Goal: Task Accomplishment & Management: Manage account settings

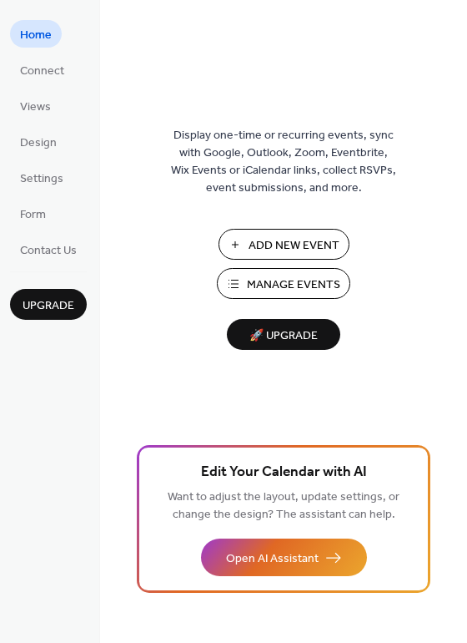
click at [280, 242] on span "Add New Event" at bounding box center [294, 246] width 91 height 18
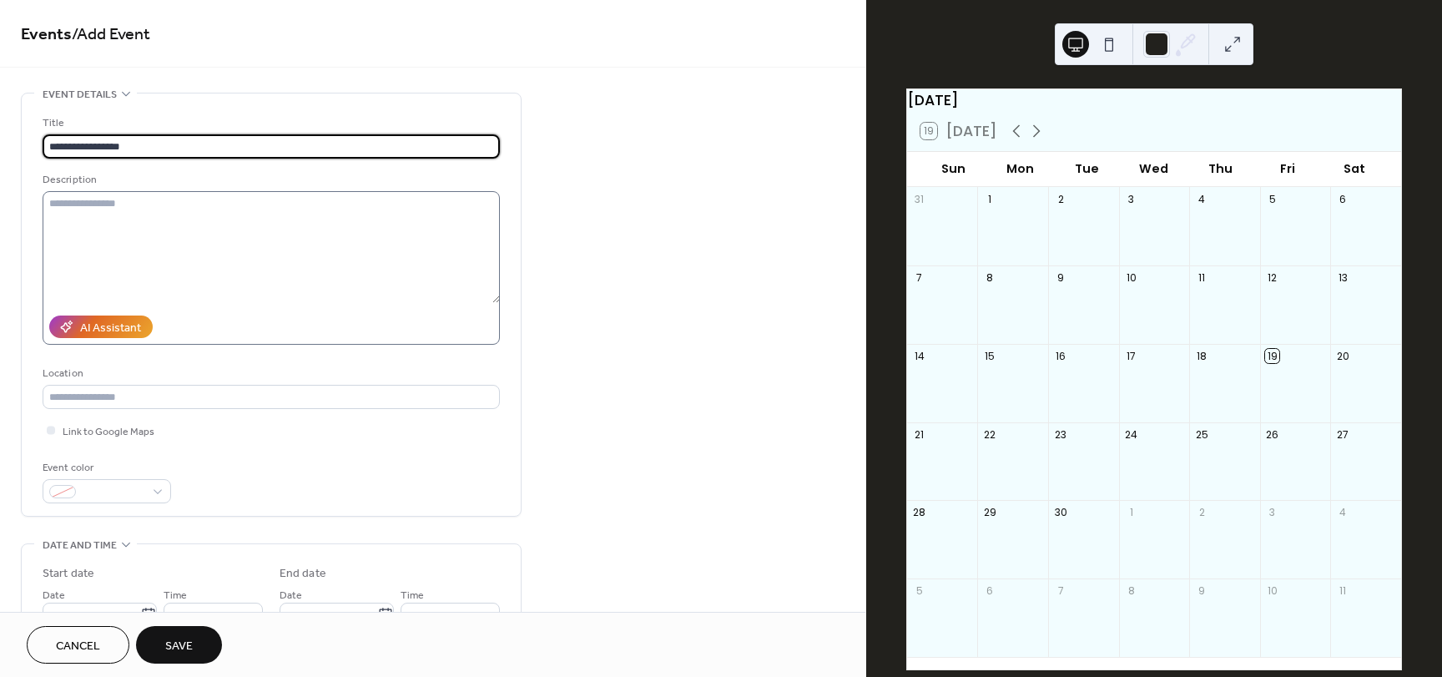
type input "**********"
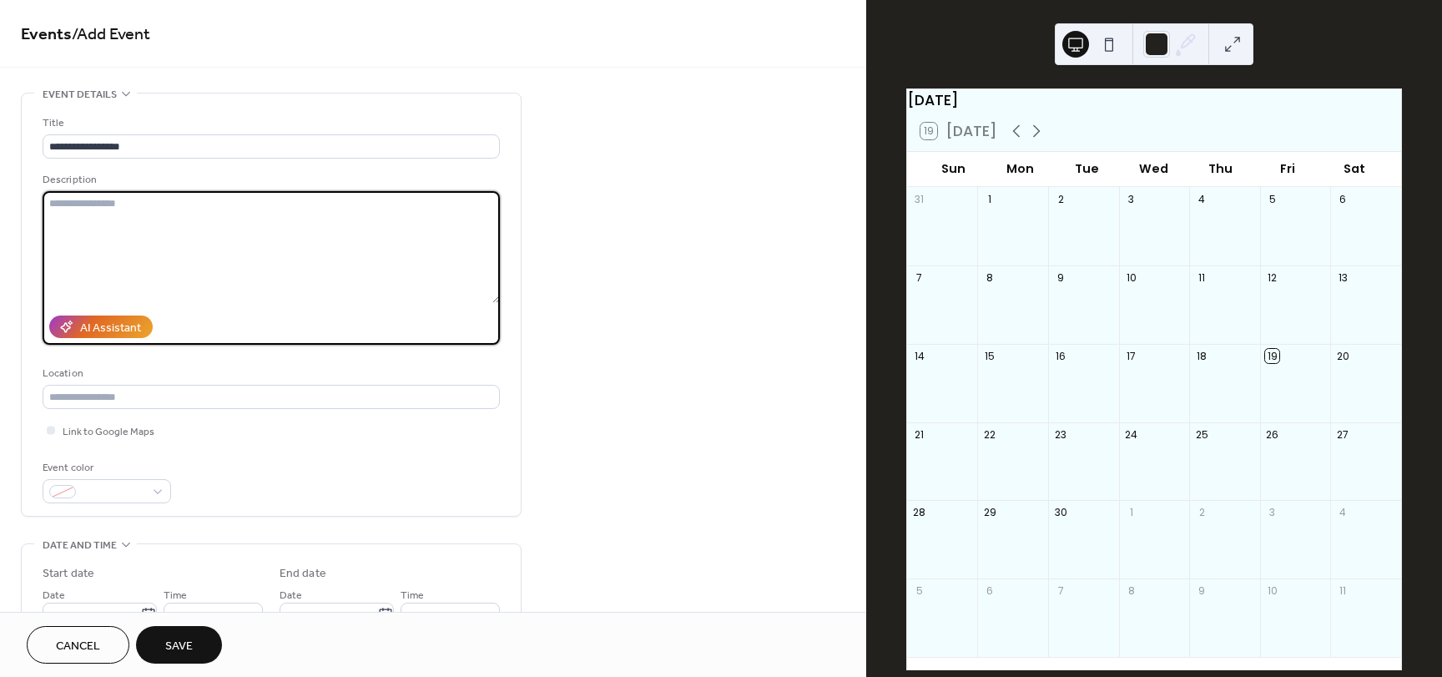
click at [376, 194] on textarea at bounding box center [271, 247] width 457 height 112
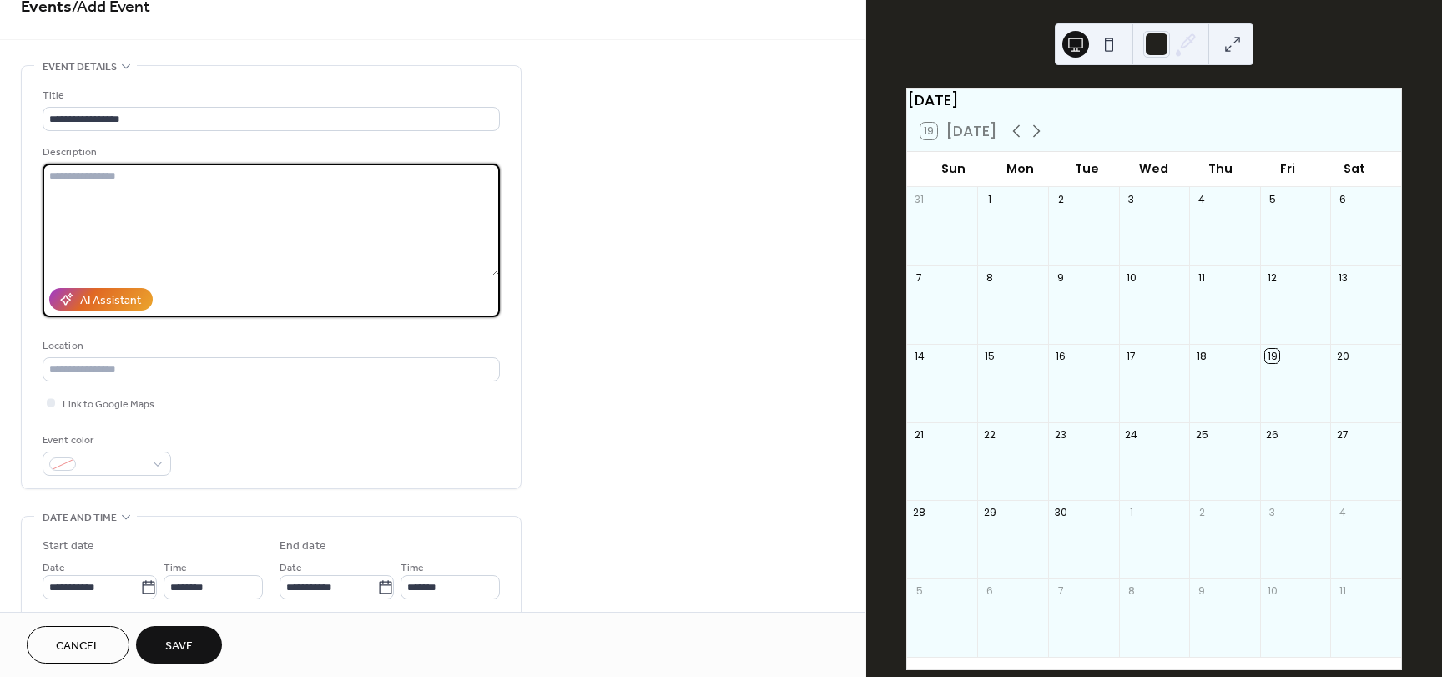
scroll to position [28, 0]
click at [422, 370] on input "text" at bounding box center [271, 368] width 457 height 24
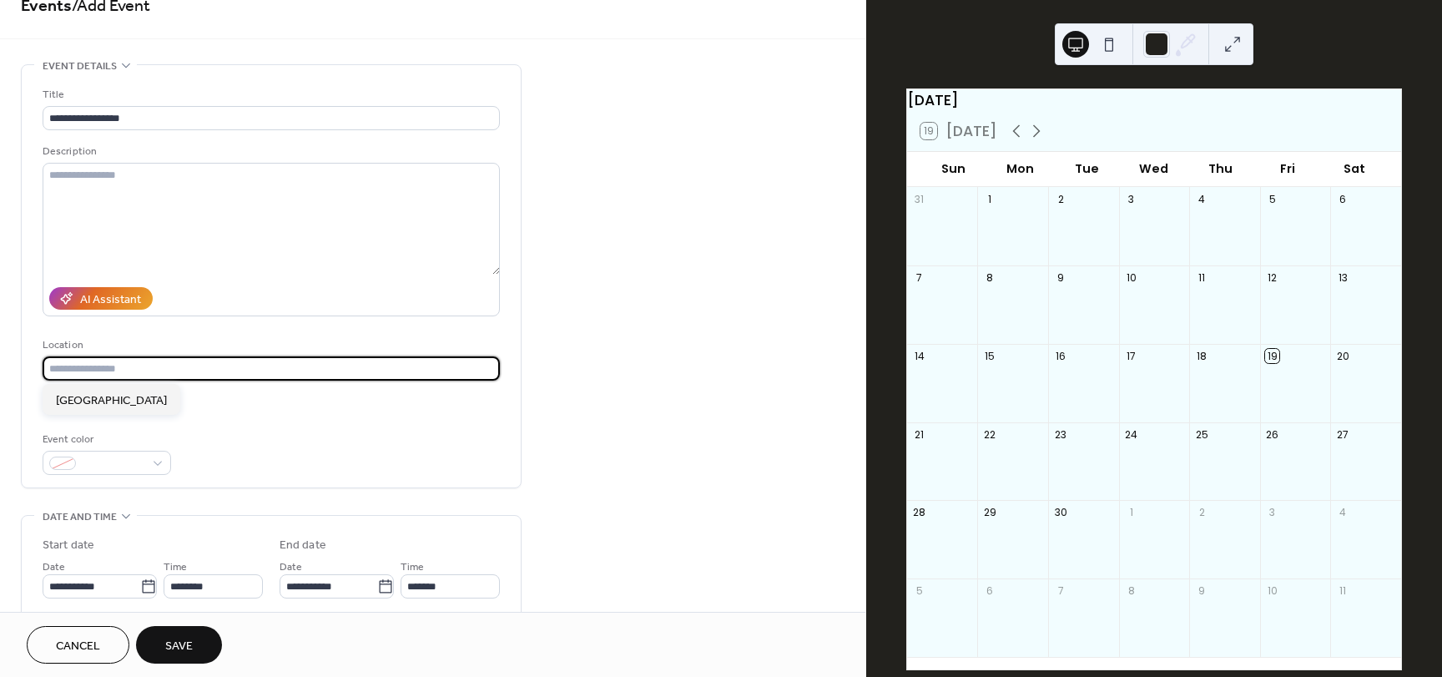
paste input "**********"
type input "**********"
click at [316, 415] on div "**********" at bounding box center [271, 280] width 457 height 389
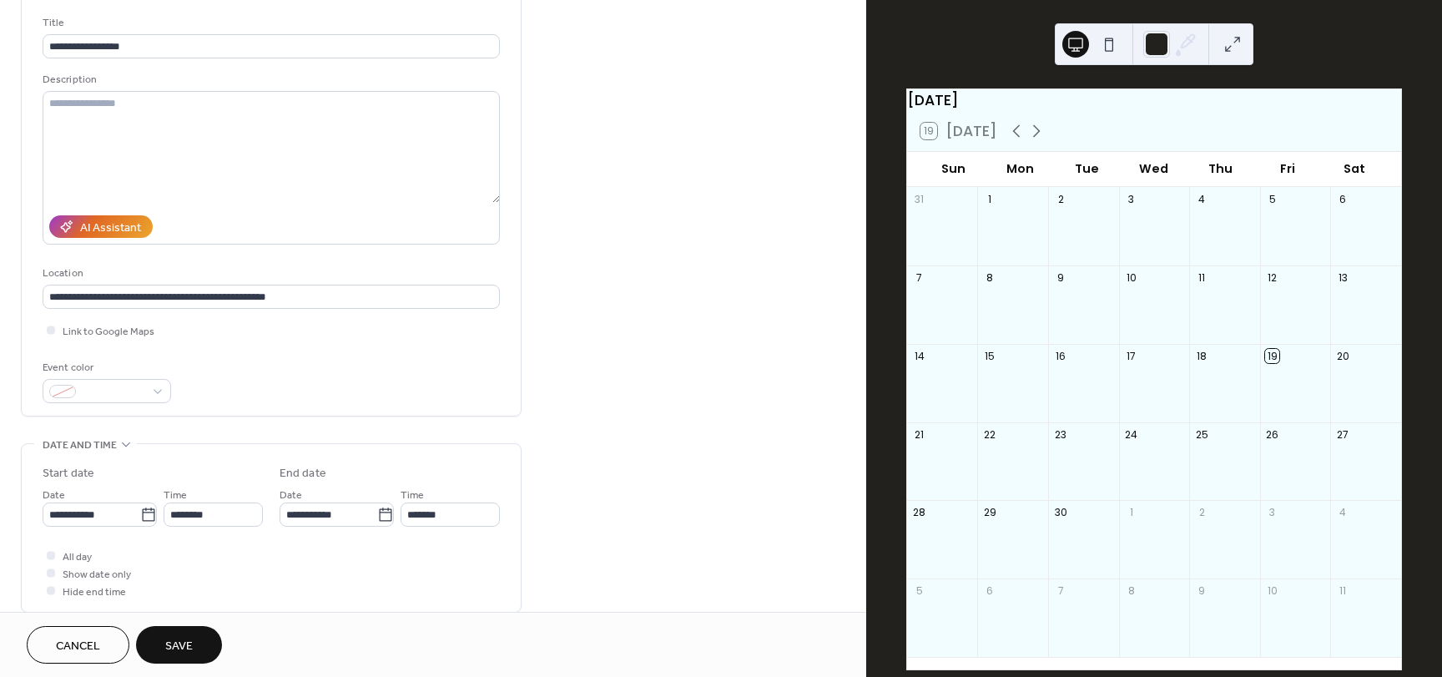
scroll to position [101, 0]
click at [93, 342] on div "**********" at bounding box center [271, 207] width 457 height 389
click at [58, 324] on div at bounding box center [51, 329] width 17 height 17
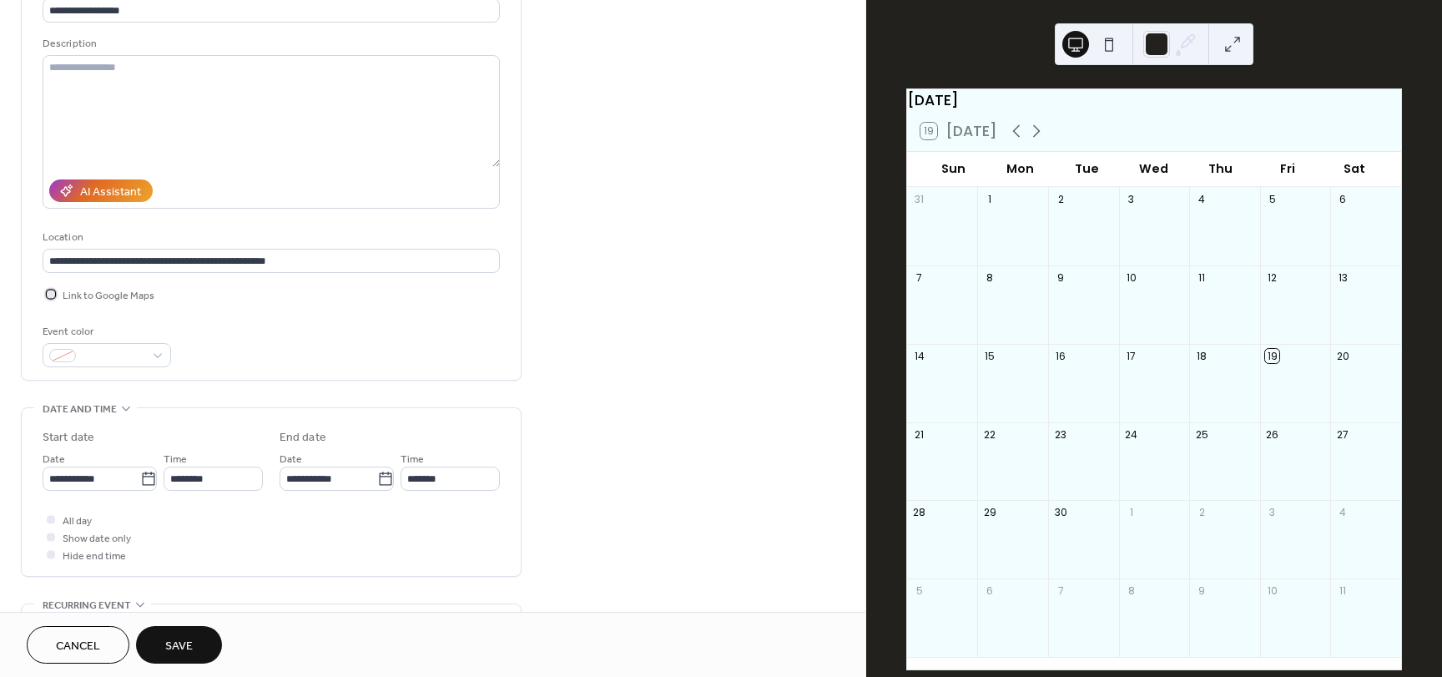
scroll to position [138, 0]
click at [143, 359] on span at bounding box center [114, 355] width 62 height 18
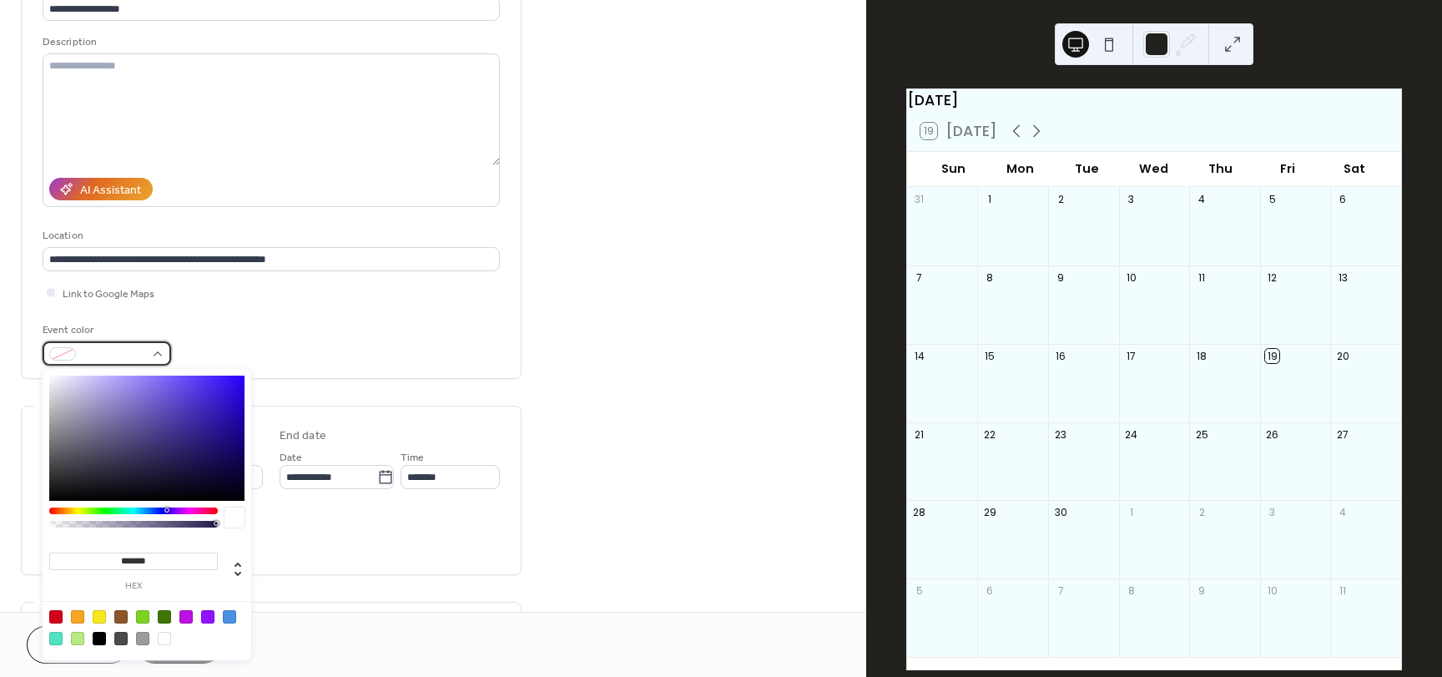
click at [143, 359] on span at bounding box center [114, 355] width 62 height 18
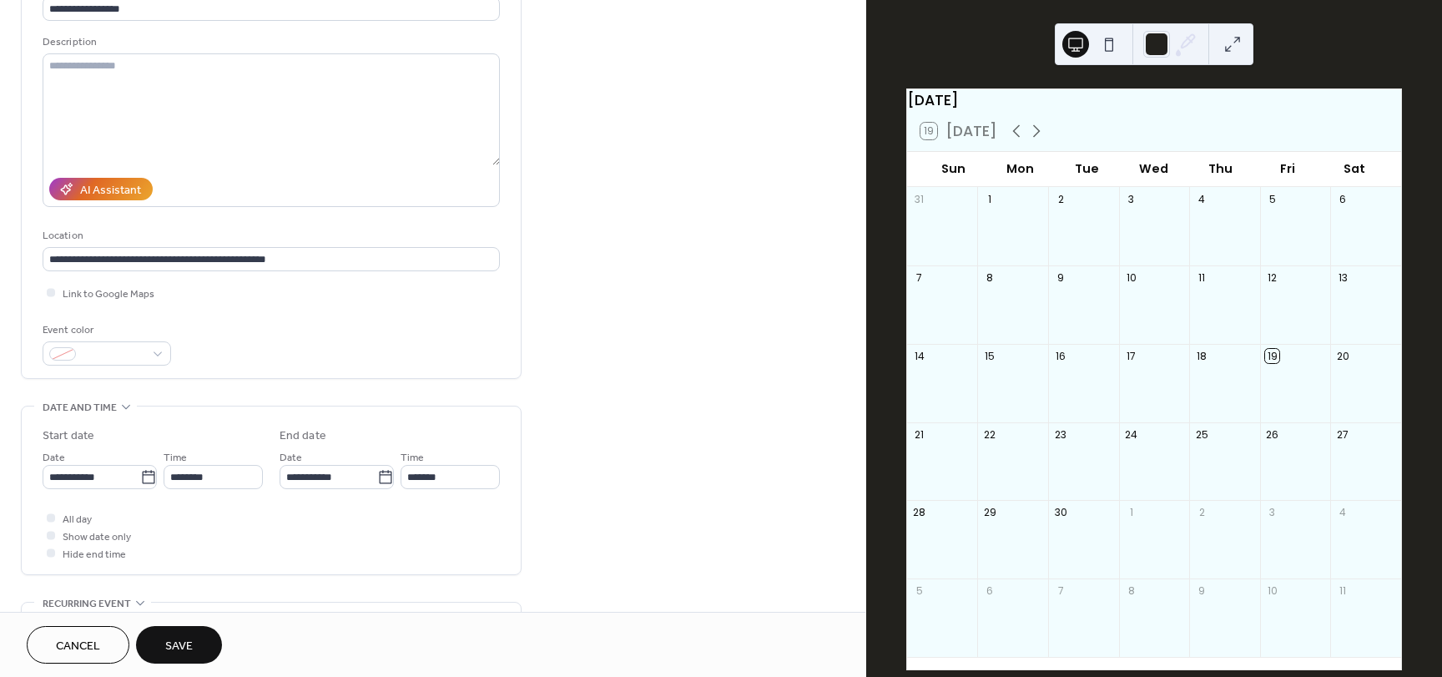
click at [228, 331] on div "Event color" at bounding box center [271, 343] width 457 height 44
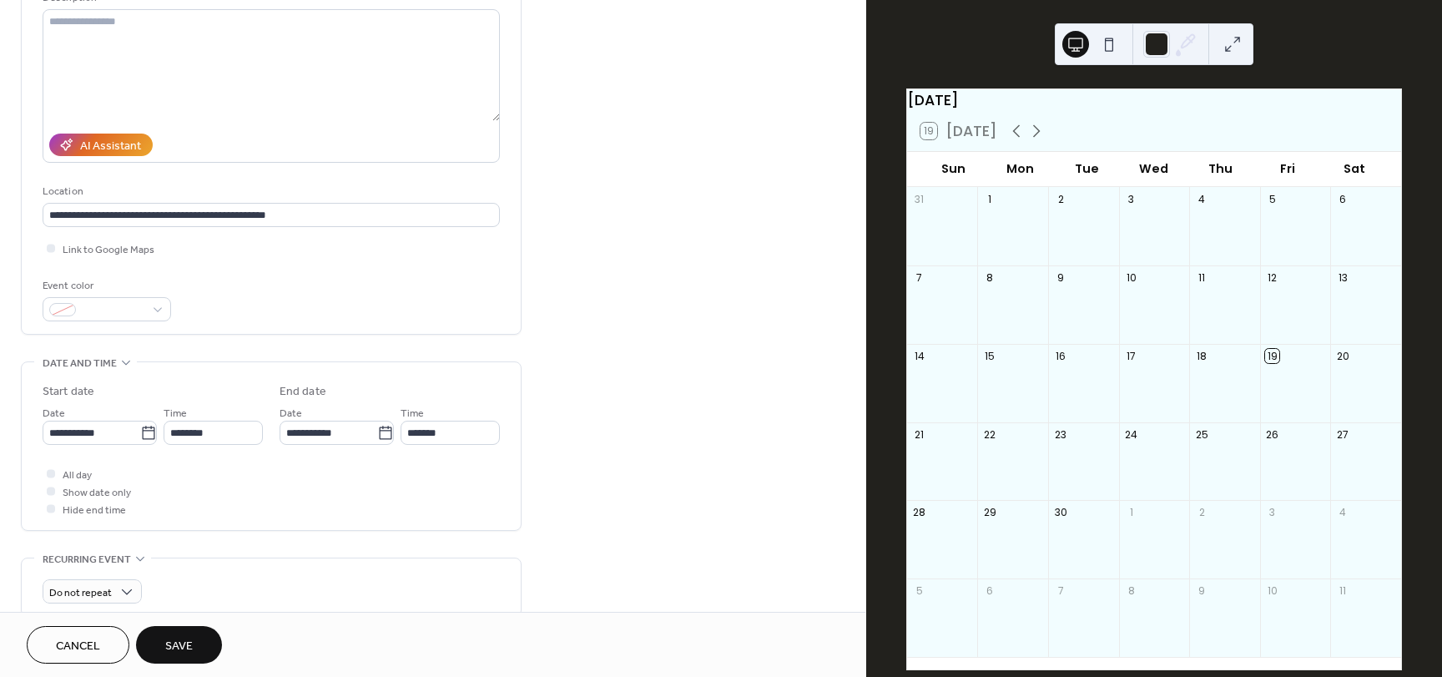
scroll to position [183, 0]
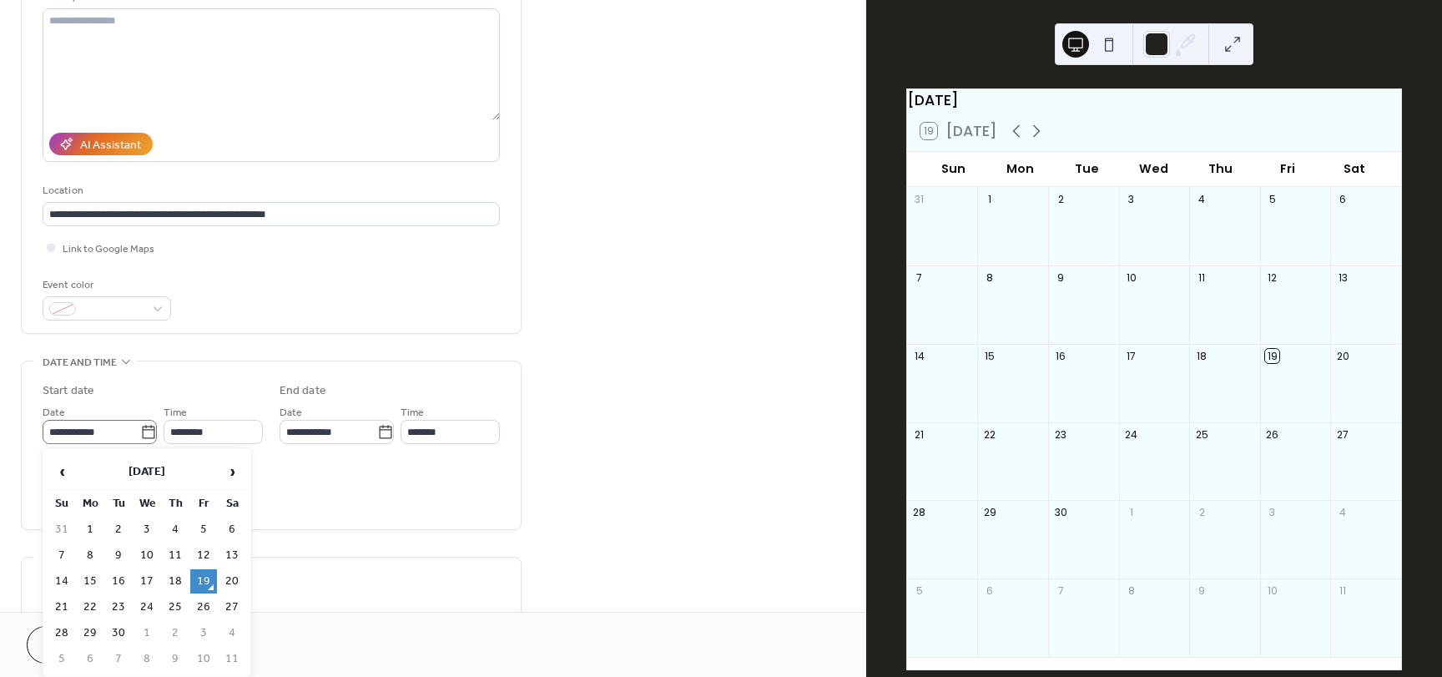
click at [146, 437] on icon at bounding box center [148, 432] width 17 height 17
click at [140, 437] on input "**********" at bounding box center [92, 432] width 98 height 24
click at [91, 602] on td "22" at bounding box center [90, 607] width 27 height 24
type input "**********"
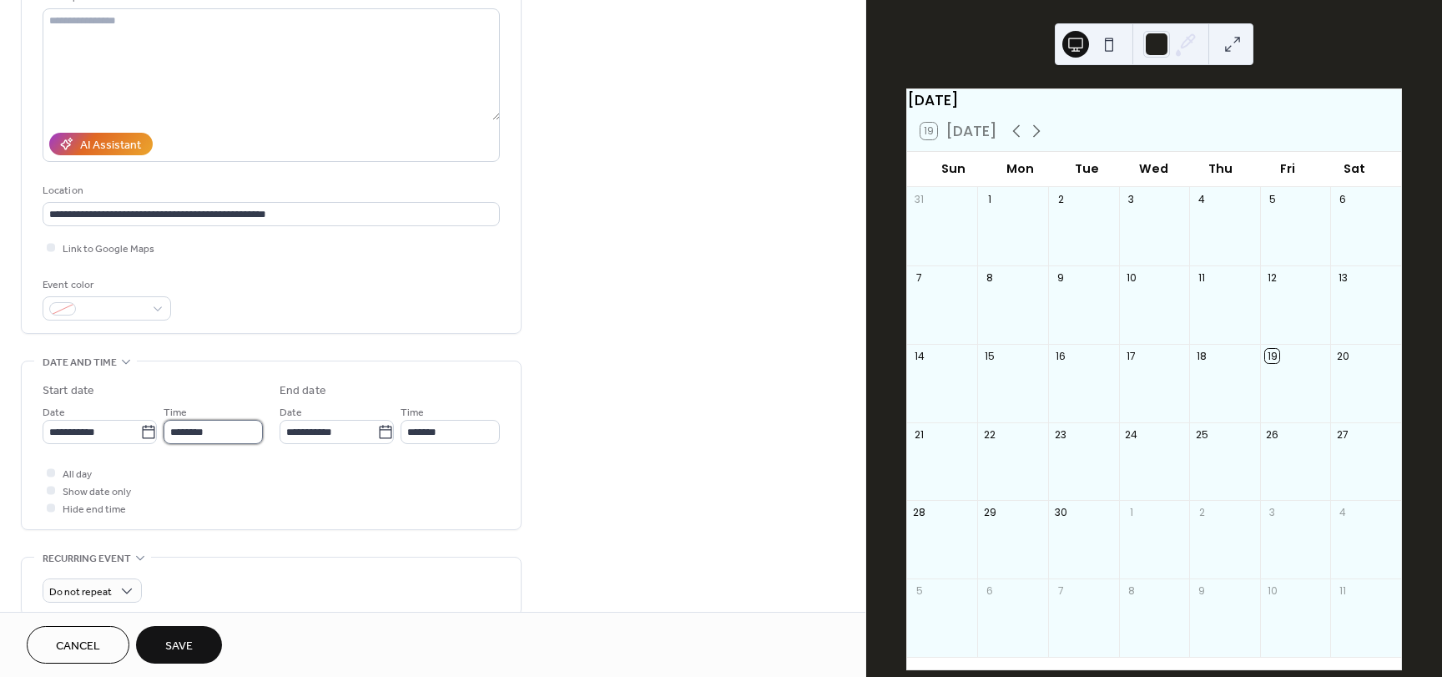
click at [195, 436] on input "********" at bounding box center [213, 432] width 99 height 24
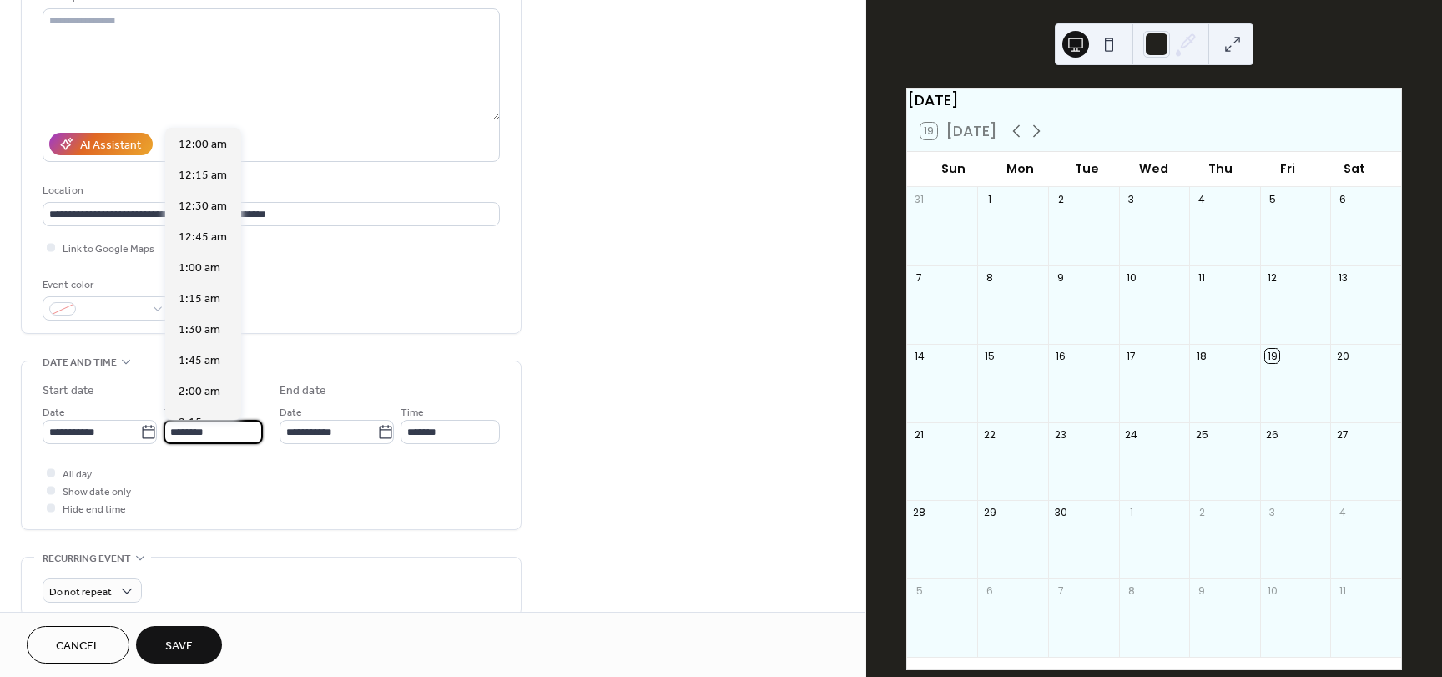
click at [195, 436] on input "********" at bounding box center [213, 432] width 99 height 24
type input "*******"
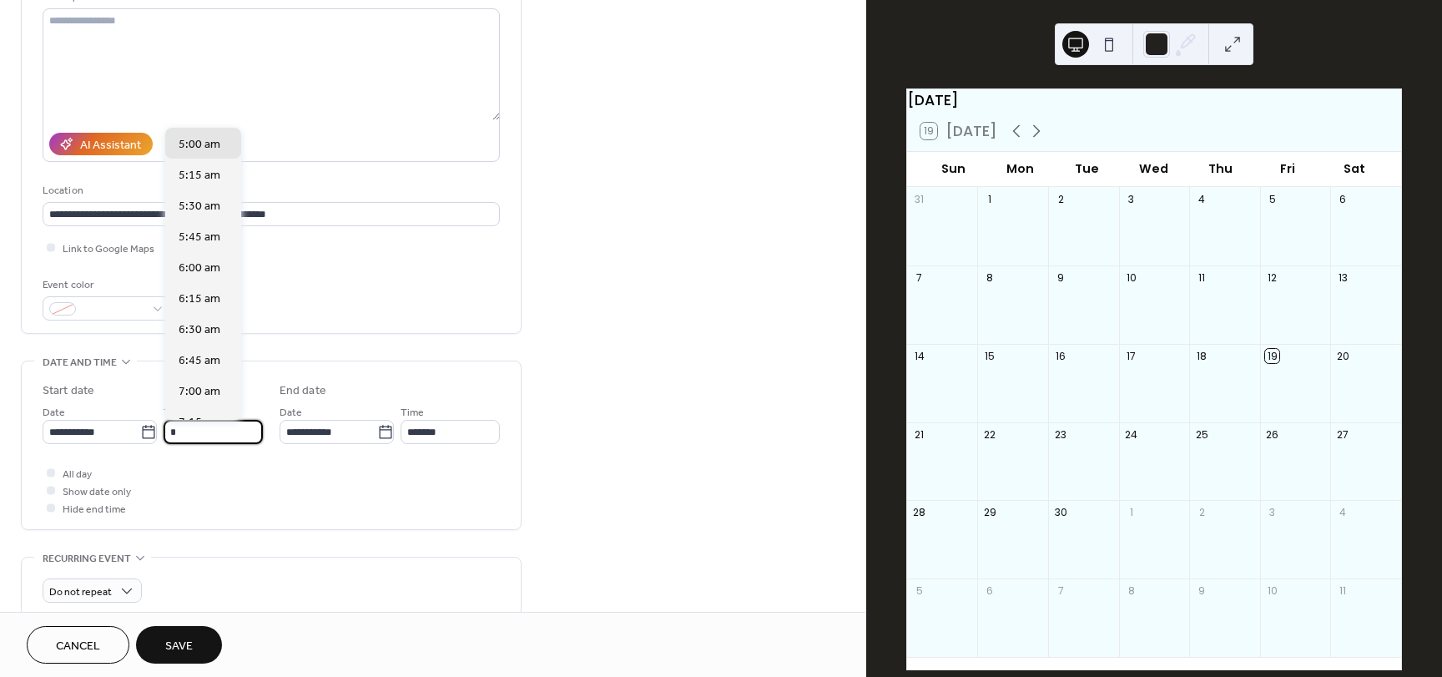
type input "*******"
click at [385, 376] on div "**********" at bounding box center [271, 445] width 457 height 168
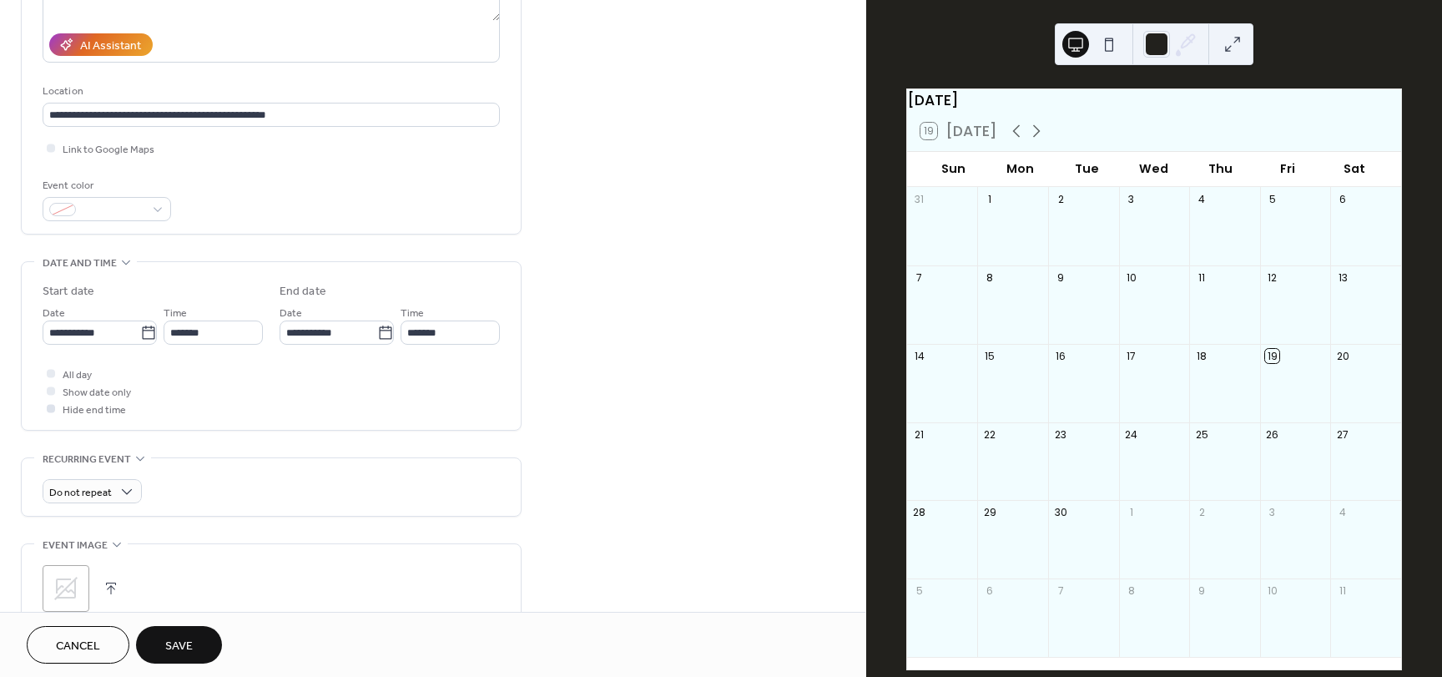
scroll to position [285, 0]
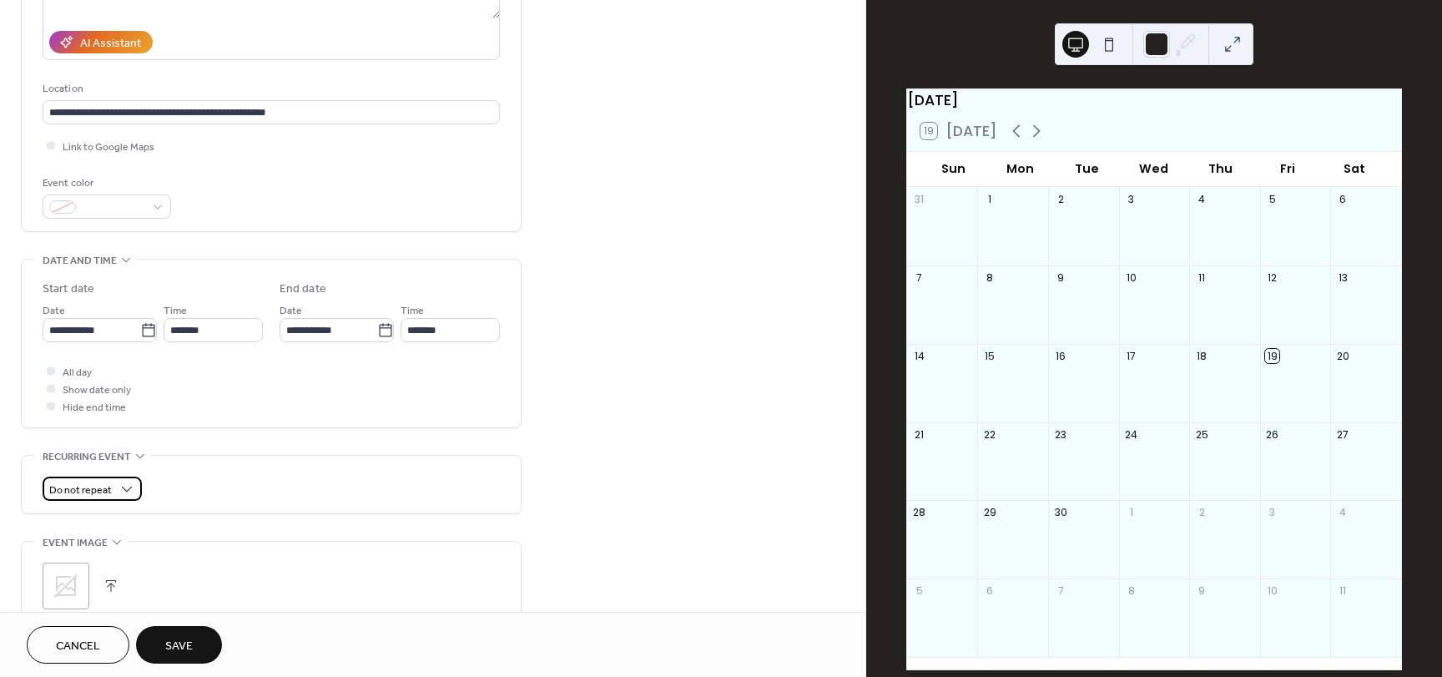
click at [83, 483] on span "Do not repeat" at bounding box center [80, 490] width 63 height 19
click at [86, 575] on span "Weekly" at bounding box center [74, 583] width 37 height 18
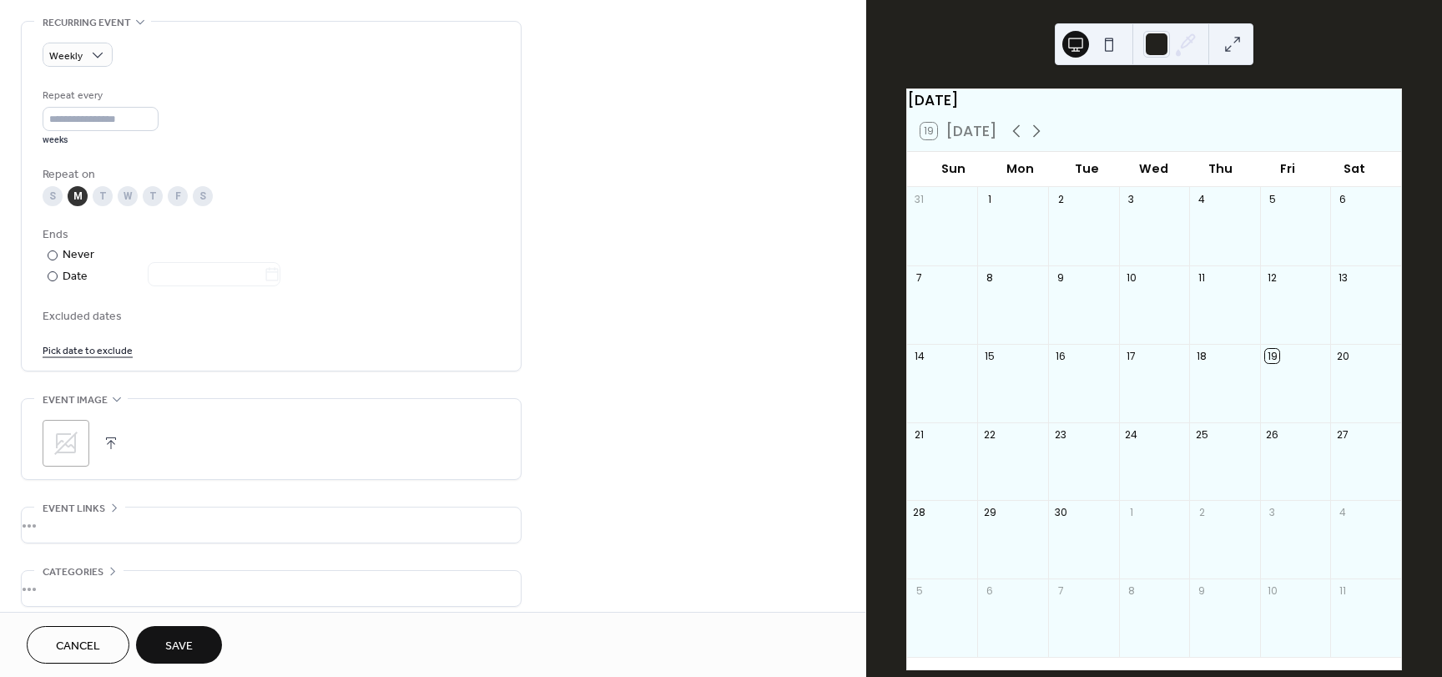
scroll to position [738, 0]
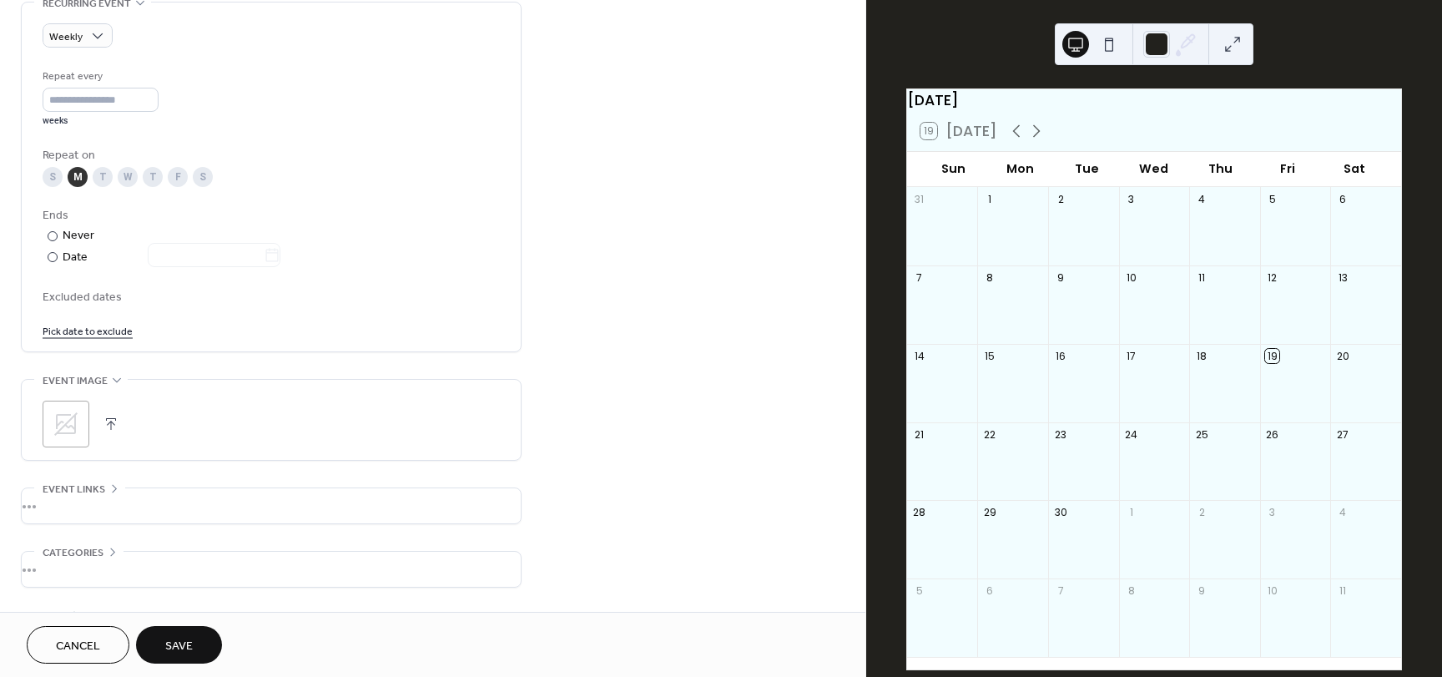
click at [71, 422] on icon at bounding box center [66, 424] width 27 height 27
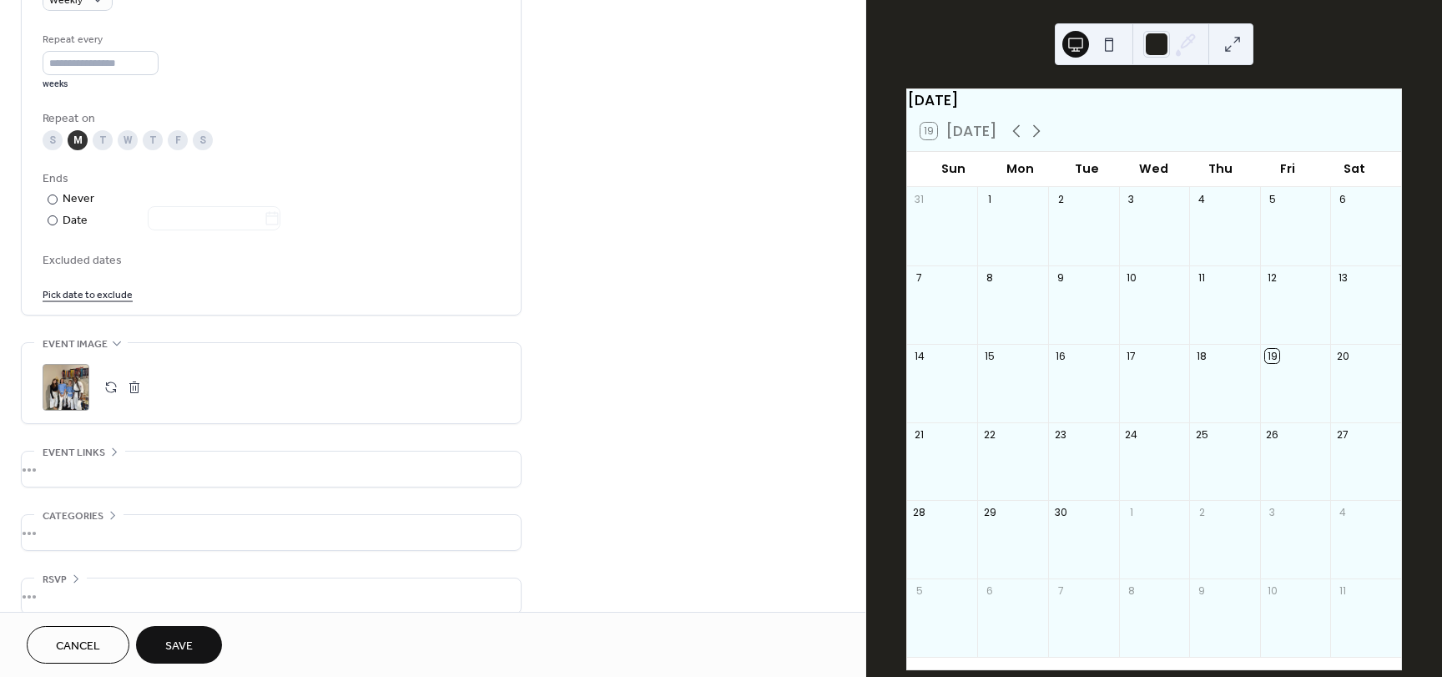
scroll to position [794, 0]
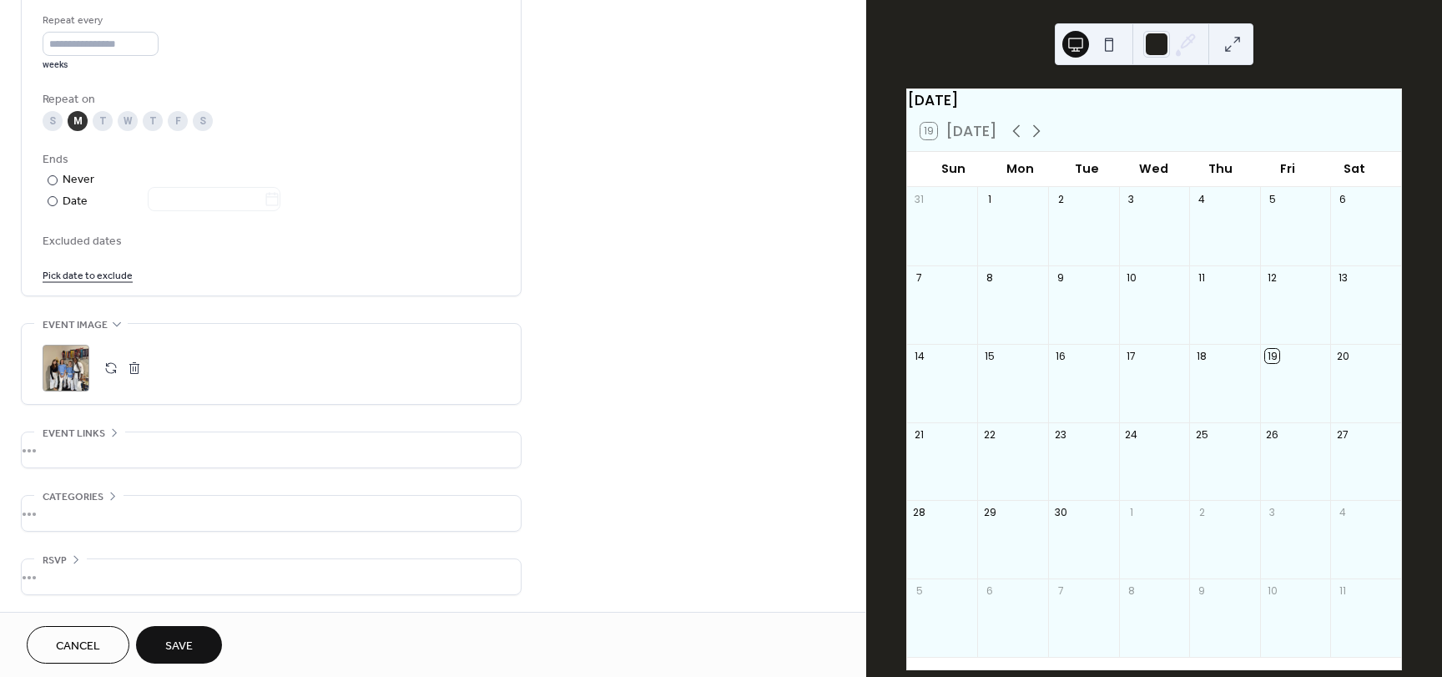
click at [174, 644] on span "Save" at bounding box center [179, 647] width 28 height 18
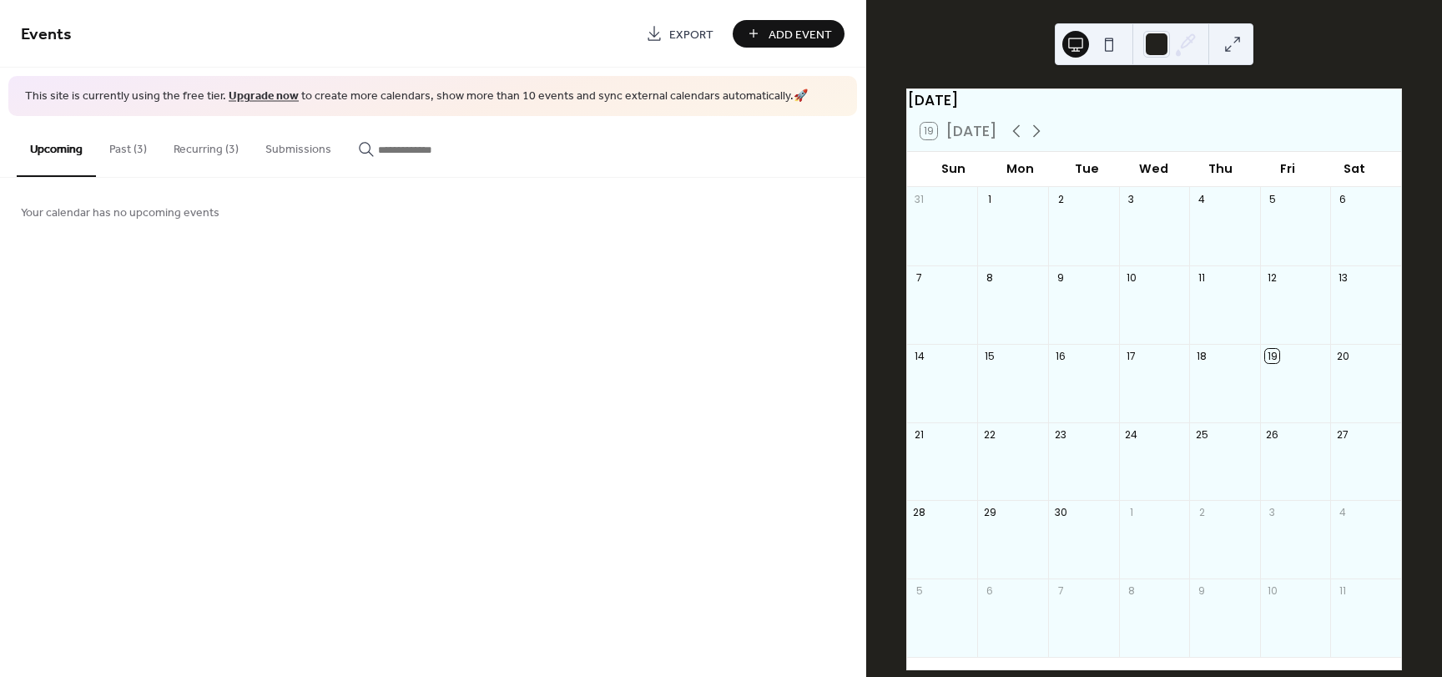
click at [210, 166] on button "Recurring (3)" at bounding box center [206, 145] width 92 height 59
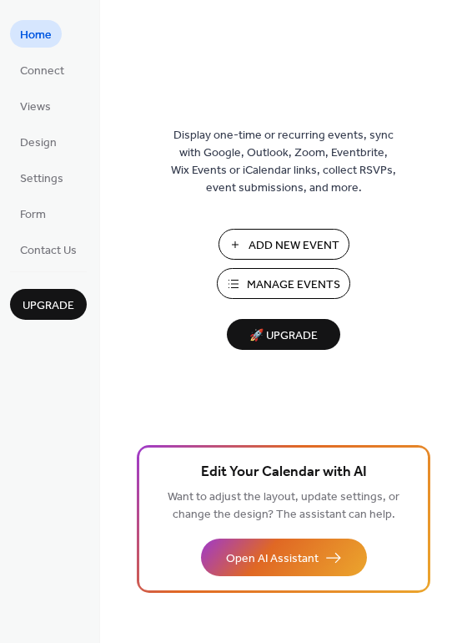
click at [252, 294] on span "Manage Events" at bounding box center [293, 285] width 93 height 18
click at [305, 279] on span "Manage Events" at bounding box center [293, 285] width 93 height 18
click at [44, 124] on ul "Home Connect Views Design Settings Form Contact Us" at bounding box center [48, 141] width 77 height 243
click at [33, 109] on span "Views" at bounding box center [35, 107] width 31 height 18
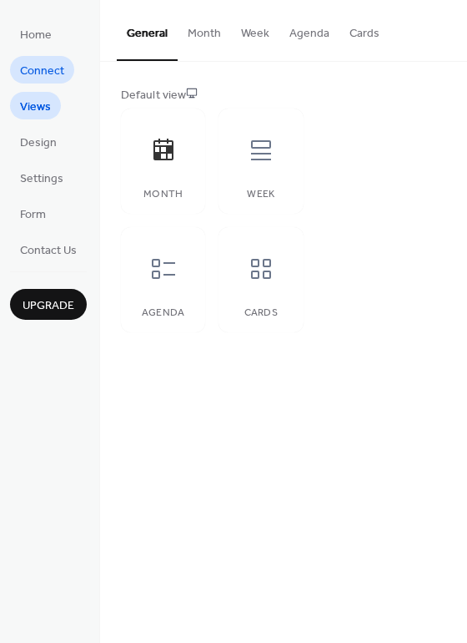
click at [26, 78] on span "Connect" at bounding box center [42, 72] width 44 height 18
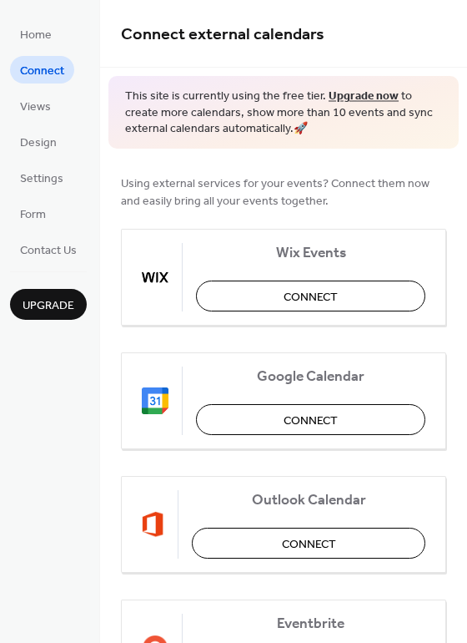
click at [28, 121] on ul "Home Connect Views Design Settings Form Contact Us" at bounding box center [48, 141] width 77 height 243
click at [38, 152] on span "Design" at bounding box center [38, 143] width 37 height 18
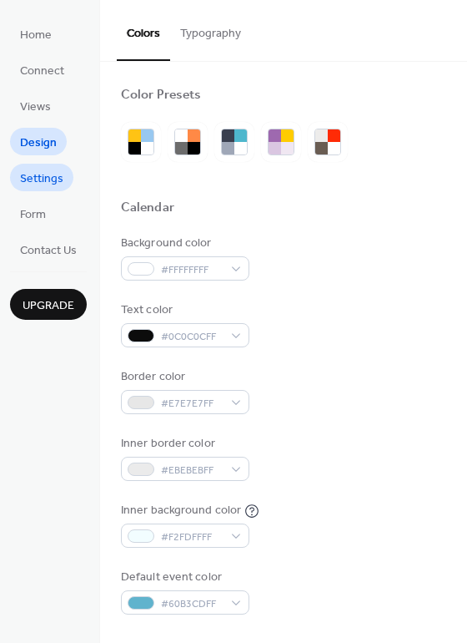
click at [38, 171] on span "Settings" at bounding box center [41, 179] width 43 height 18
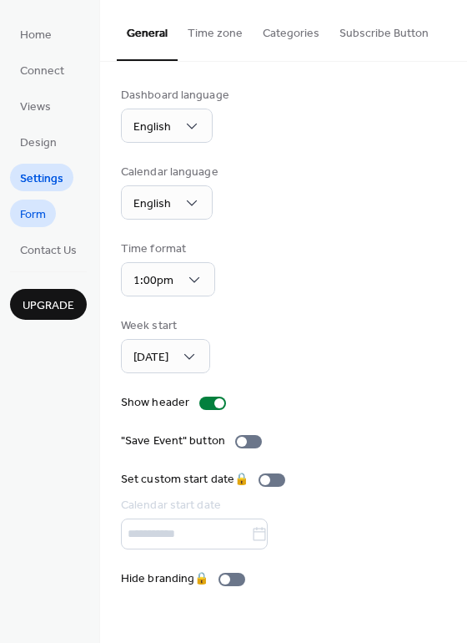
click at [37, 210] on span "Form" at bounding box center [33, 215] width 26 height 18
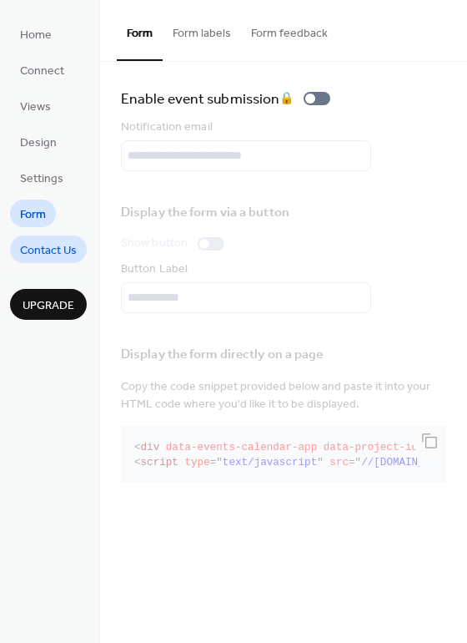
click at [32, 242] on span "Contact Us" at bounding box center [48, 251] width 57 height 18
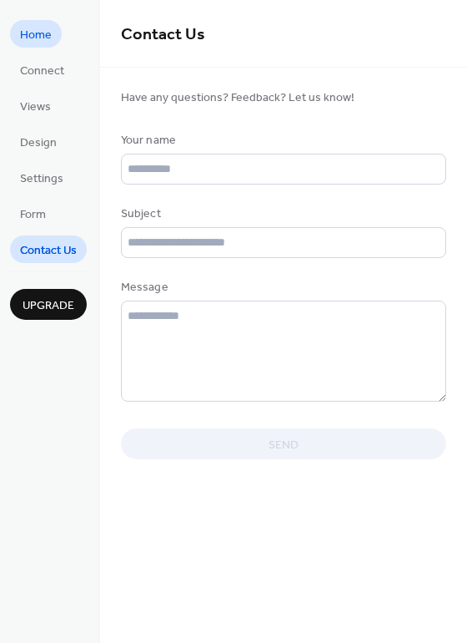
click at [43, 43] on span "Home" at bounding box center [36, 36] width 32 height 18
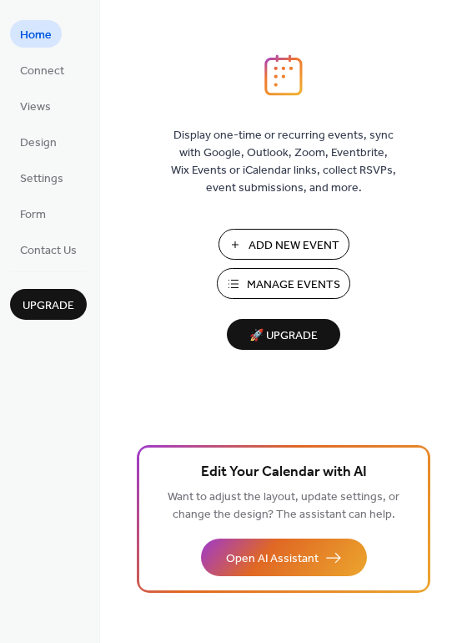
click at [239, 276] on button "Manage Events" at bounding box center [284, 283] width 134 height 31
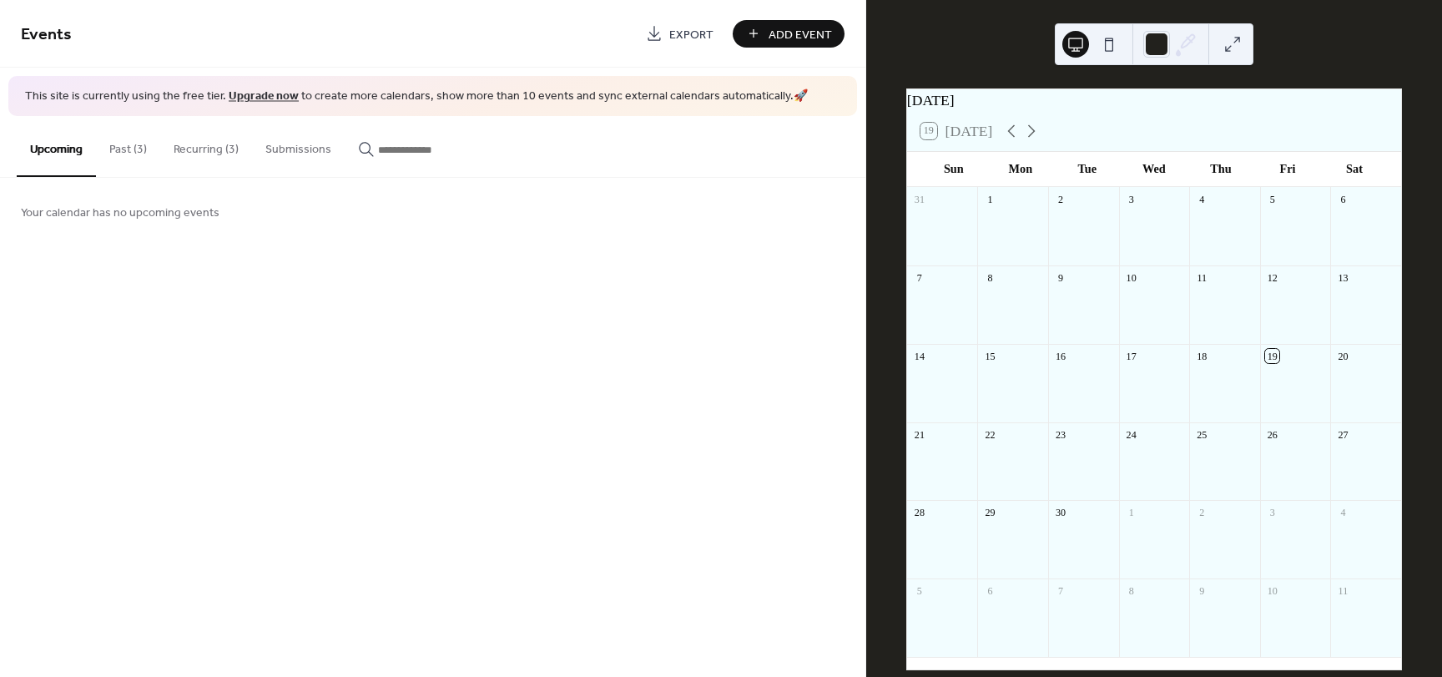
click at [272, 156] on button "Submissions" at bounding box center [298, 145] width 93 height 59
click at [232, 159] on button "Recurring (3)" at bounding box center [206, 145] width 92 height 59
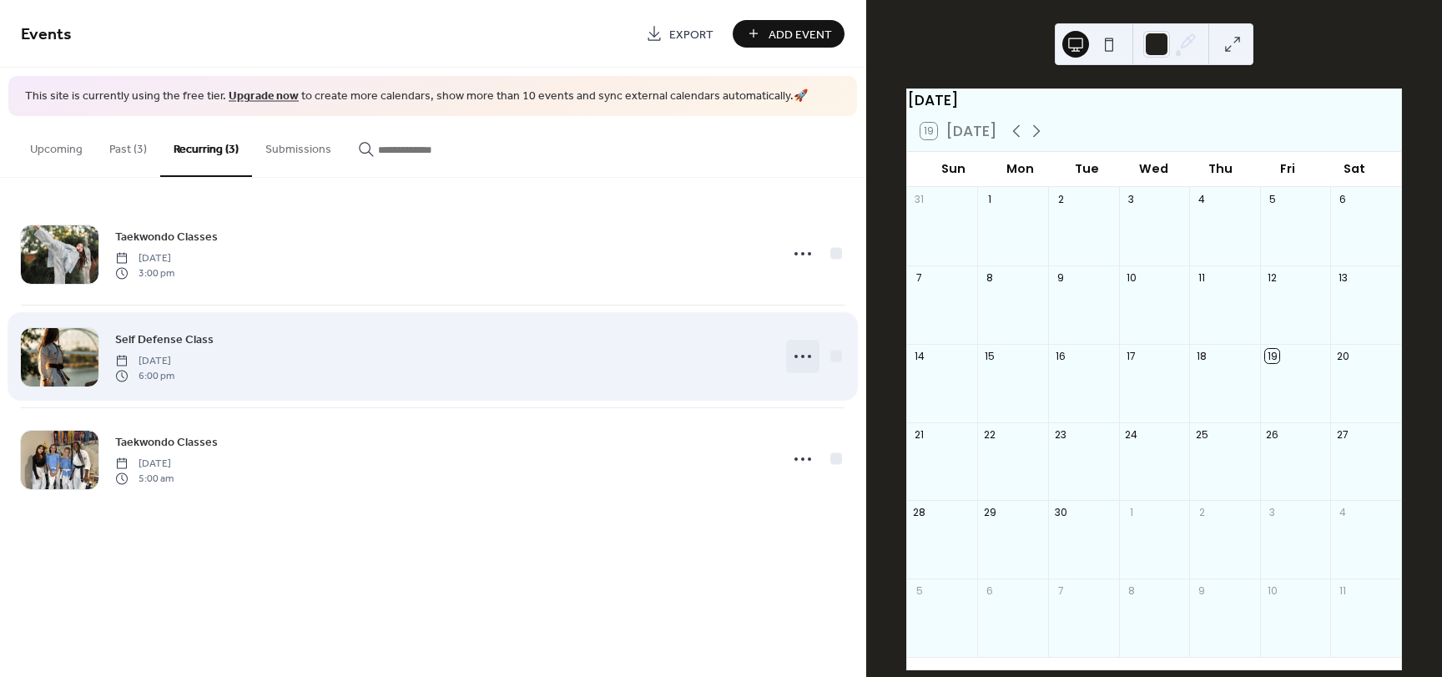
click at [809, 362] on icon at bounding box center [803, 356] width 27 height 27
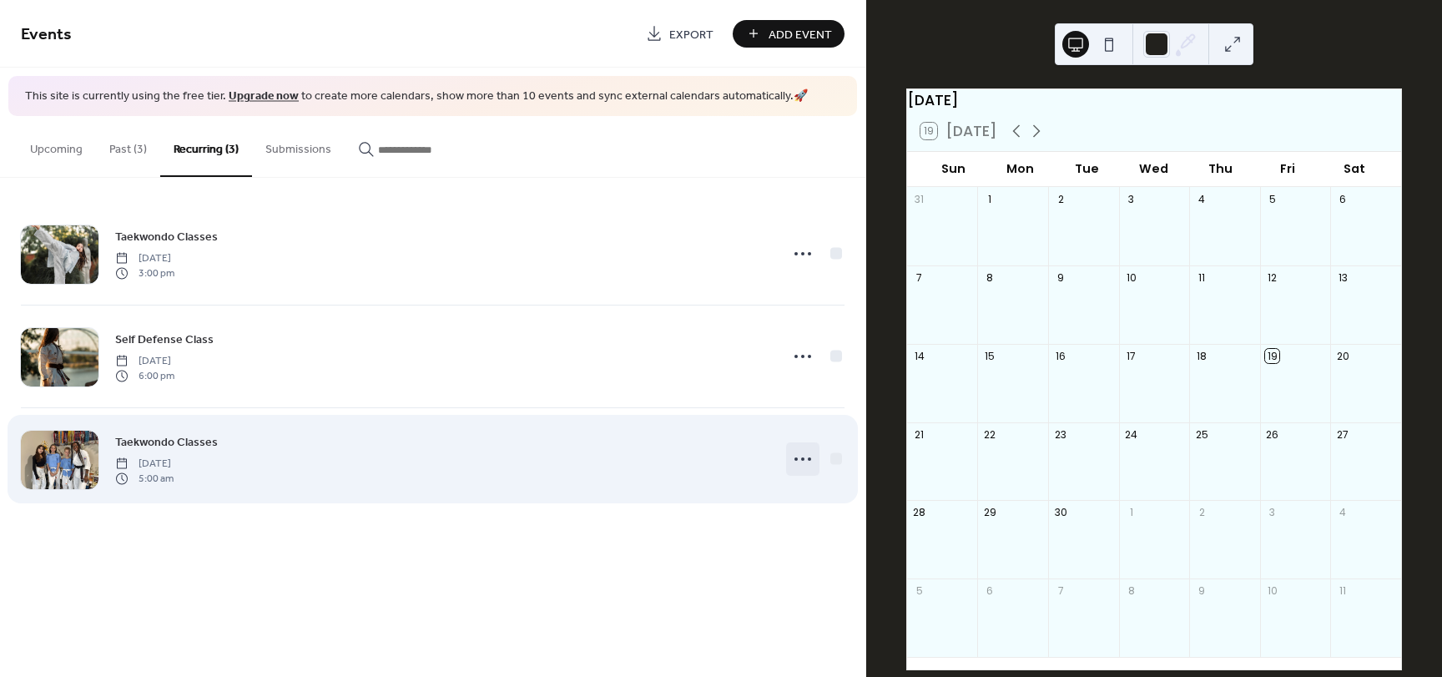
click at [799, 462] on icon at bounding box center [803, 459] width 27 height 27
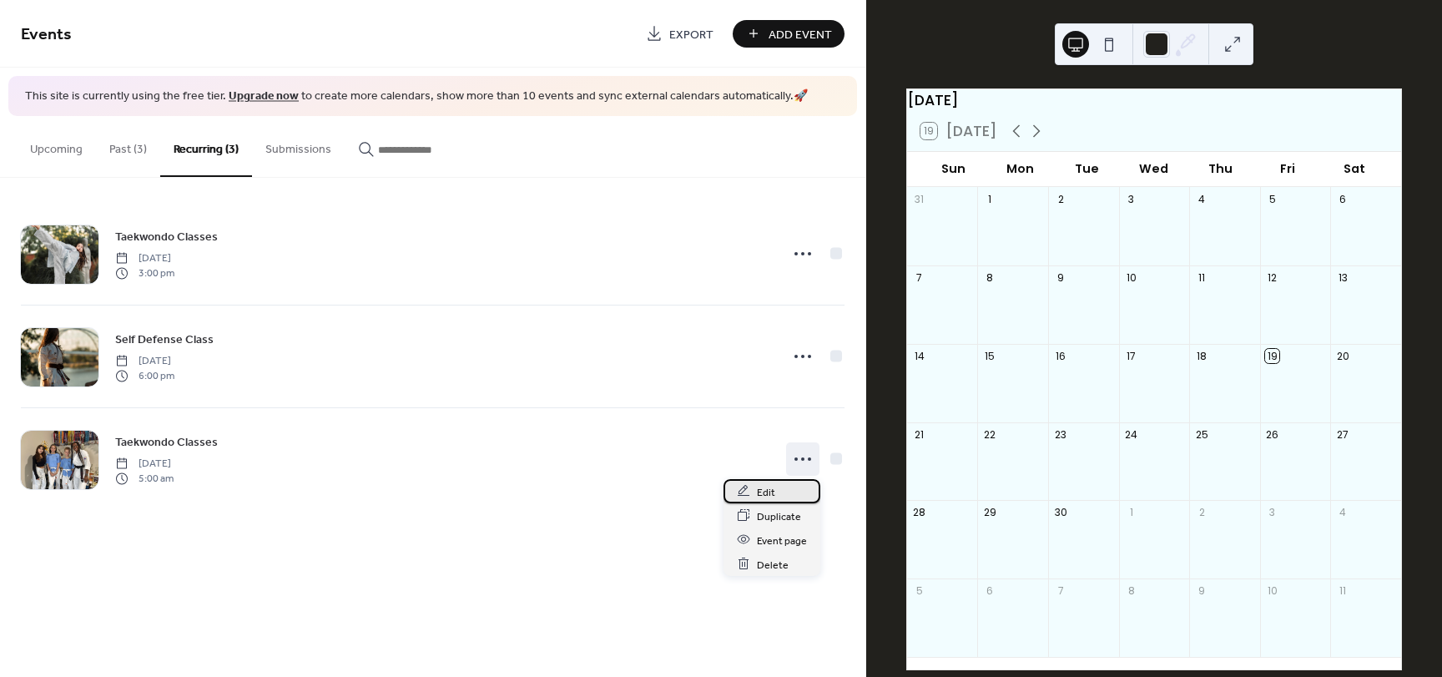
click at [794, 495] on div "Edit" at bounding box center [772, 491] width 97 height 24
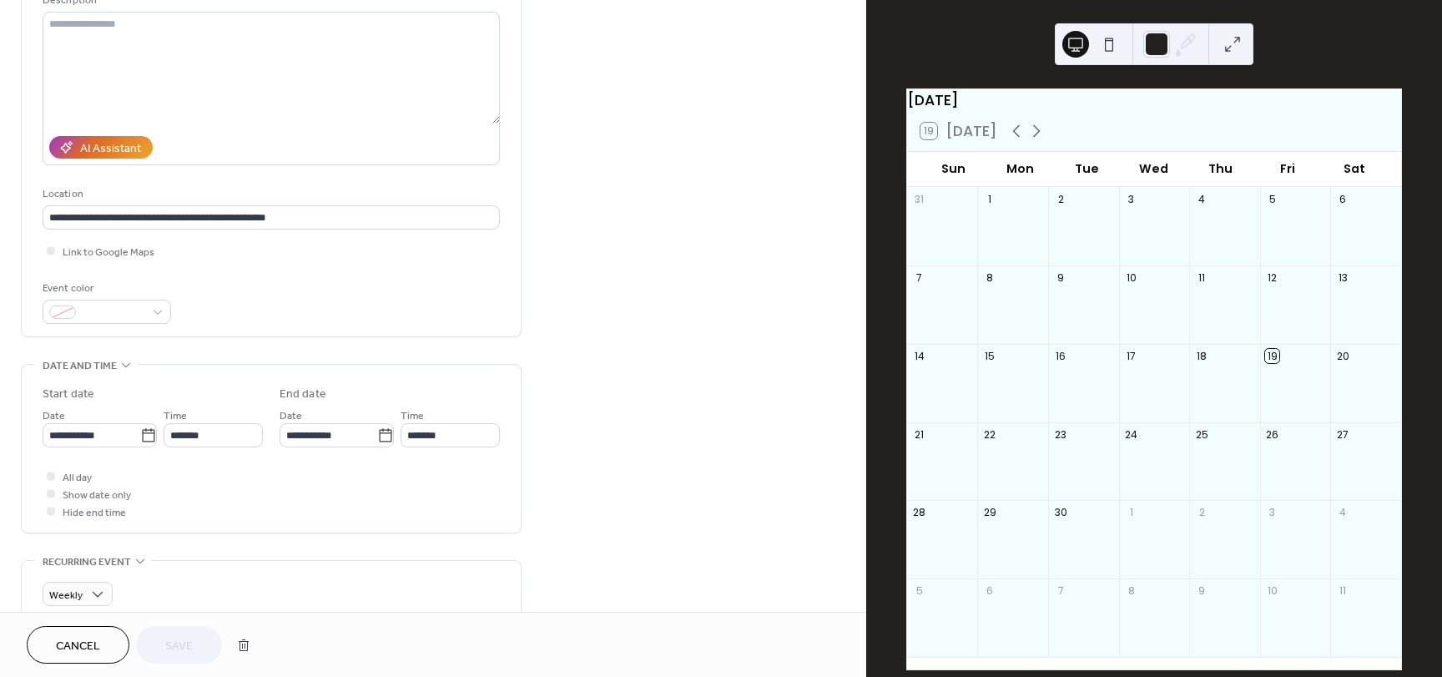
scroll to position [180, 0]
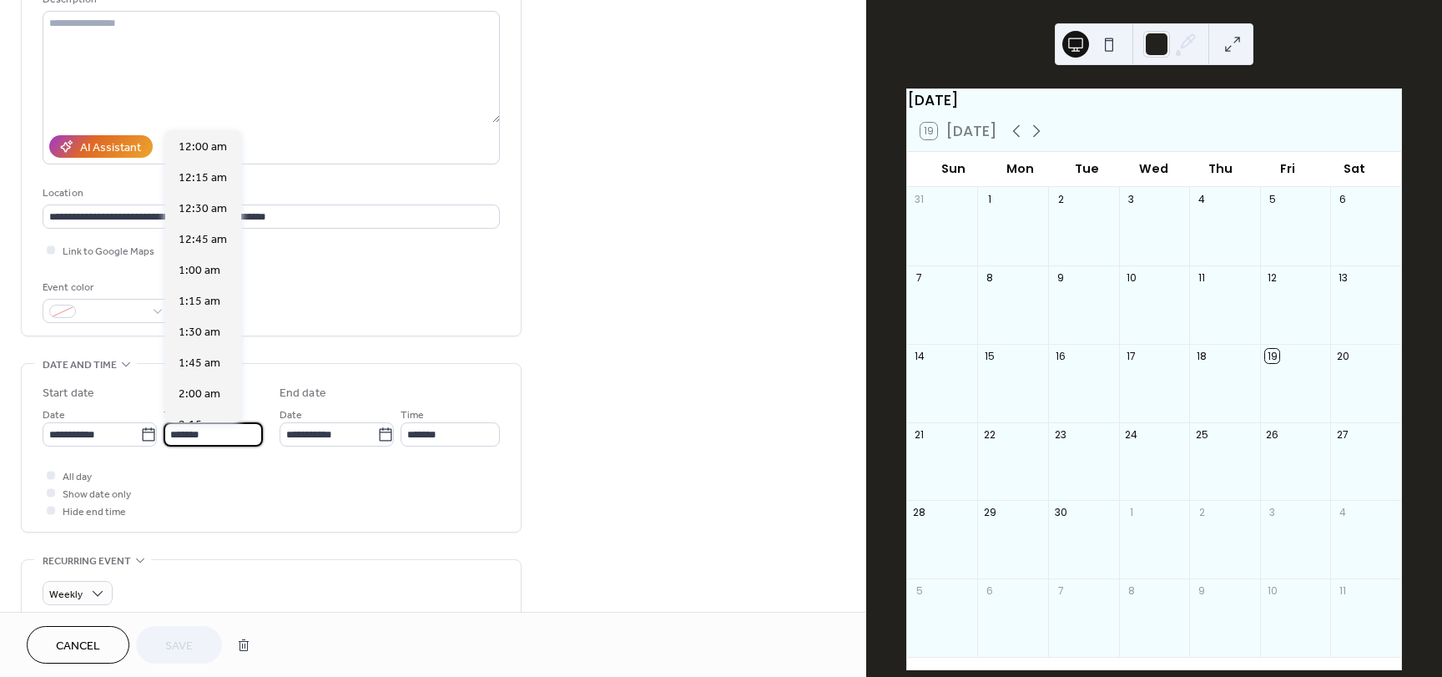
click at [210, 438] on input "*******" at bounding box center [213, 434] width 99 height 24
click at [205, 165] on span "5:00 pm" at bounding box center [200, 164] width 43 height 18
type input "*******"
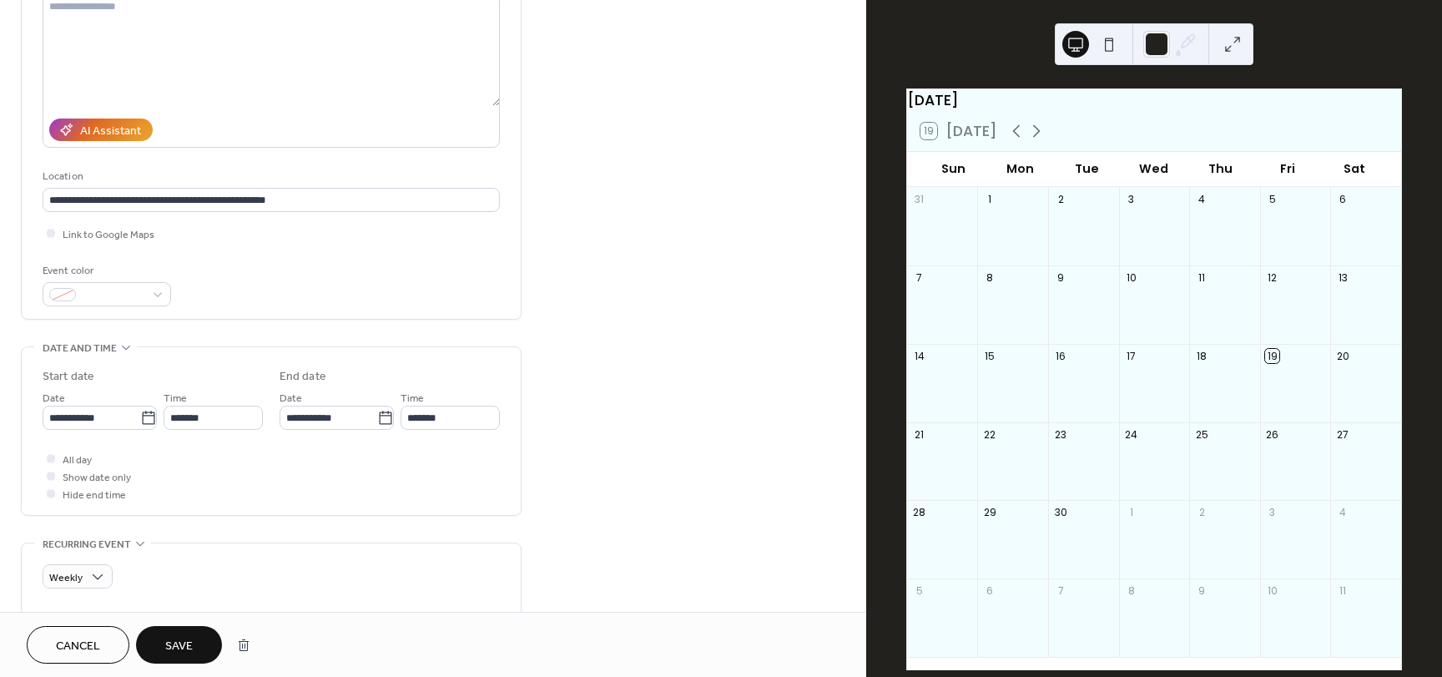
scroll to position [196, 0]
click at [142, 415] on icon at bounding box center [148, 419] width 17 height 17
click at [140, 415] on input "**********" at bounding box center [92, 418] width 98 height 24
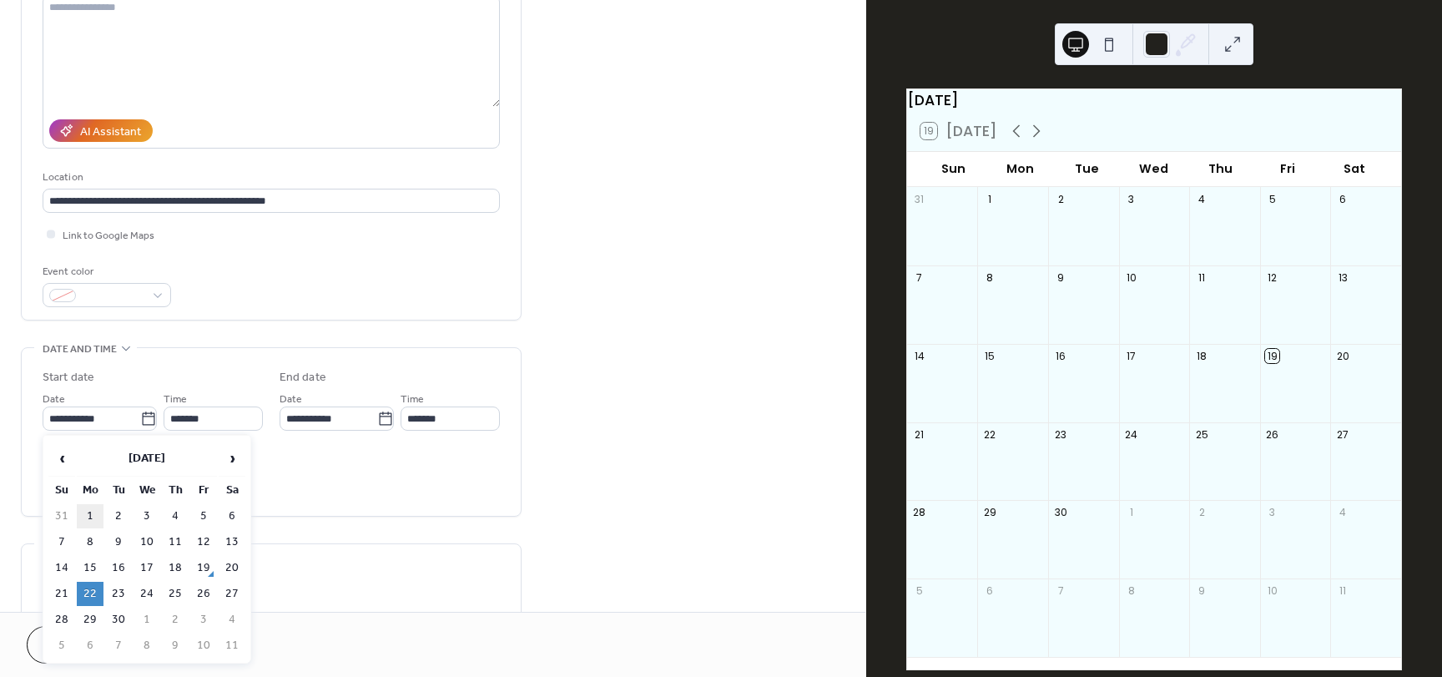
click at [89, 514] on td "1" at bounding box center [90, 516] width 27 height 24
type input "**********"
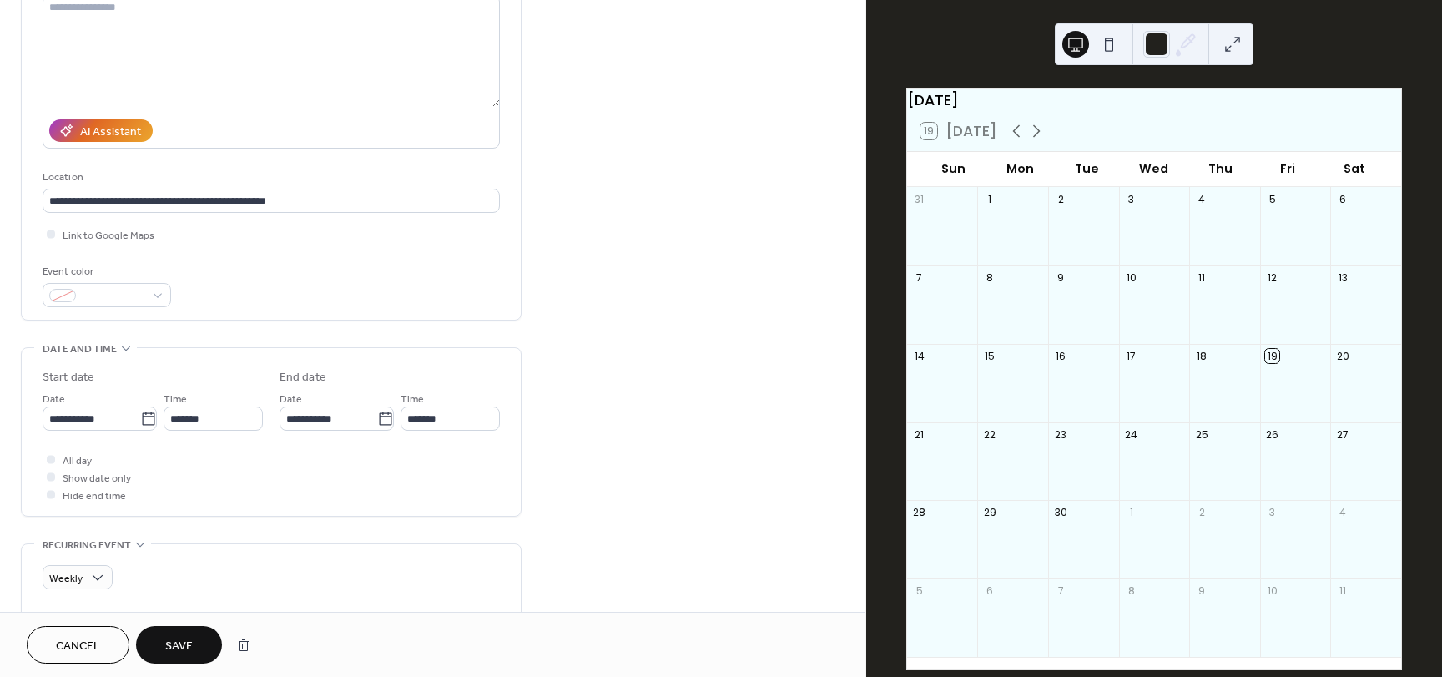
click at [197, 634] on button "Save" at bounding box center [179, 645] width 86 height 38
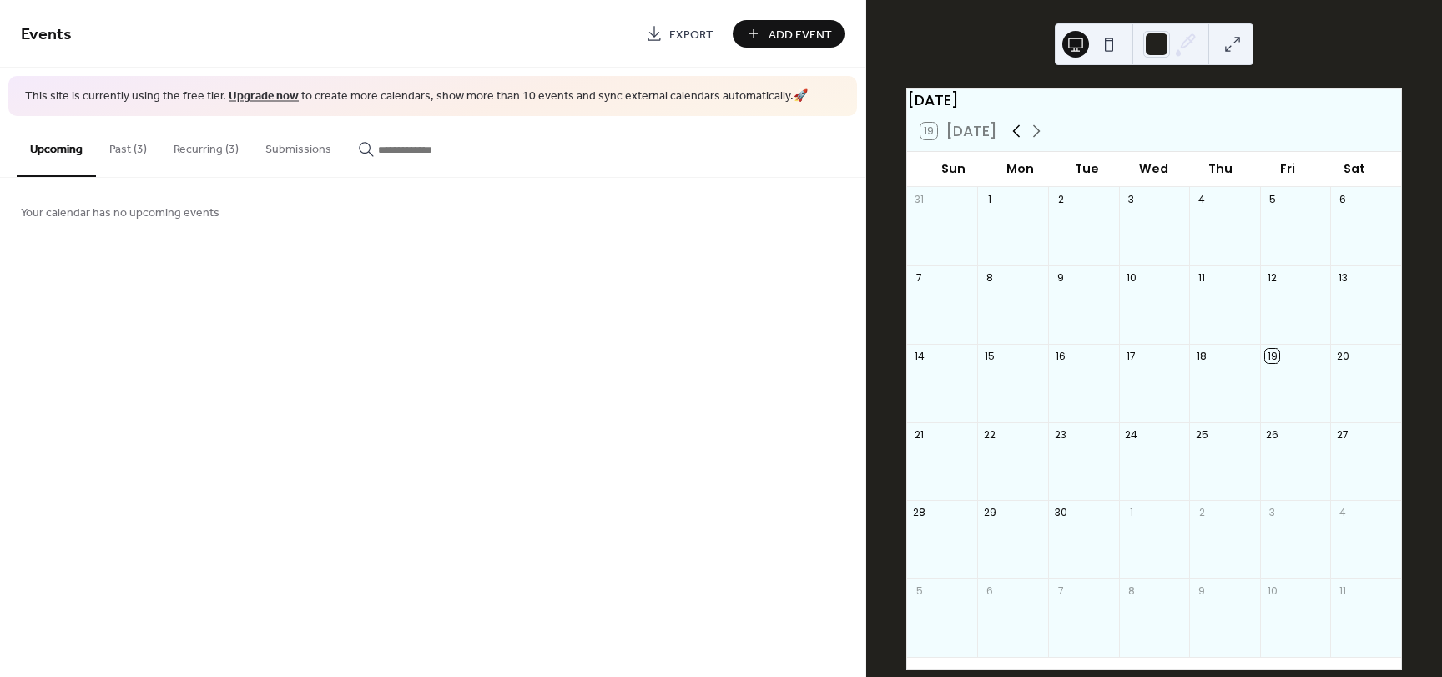
click at [1023, 141] on div at bounding box center [1027, 131] width 40 height 20
click at [1027, 141] on icon at bounding box center [1037, 131] width 20 height 20
click at [1034, 138] on icon at bounding box center [1037, 131] width 8 height 13
click at [1033, 210] on div "27" at bounding box center [1012, 199] width 71 height 25
click at [197, 161] on button "Recurring (3)" at bounding box center [206, 145] width 92 height 59
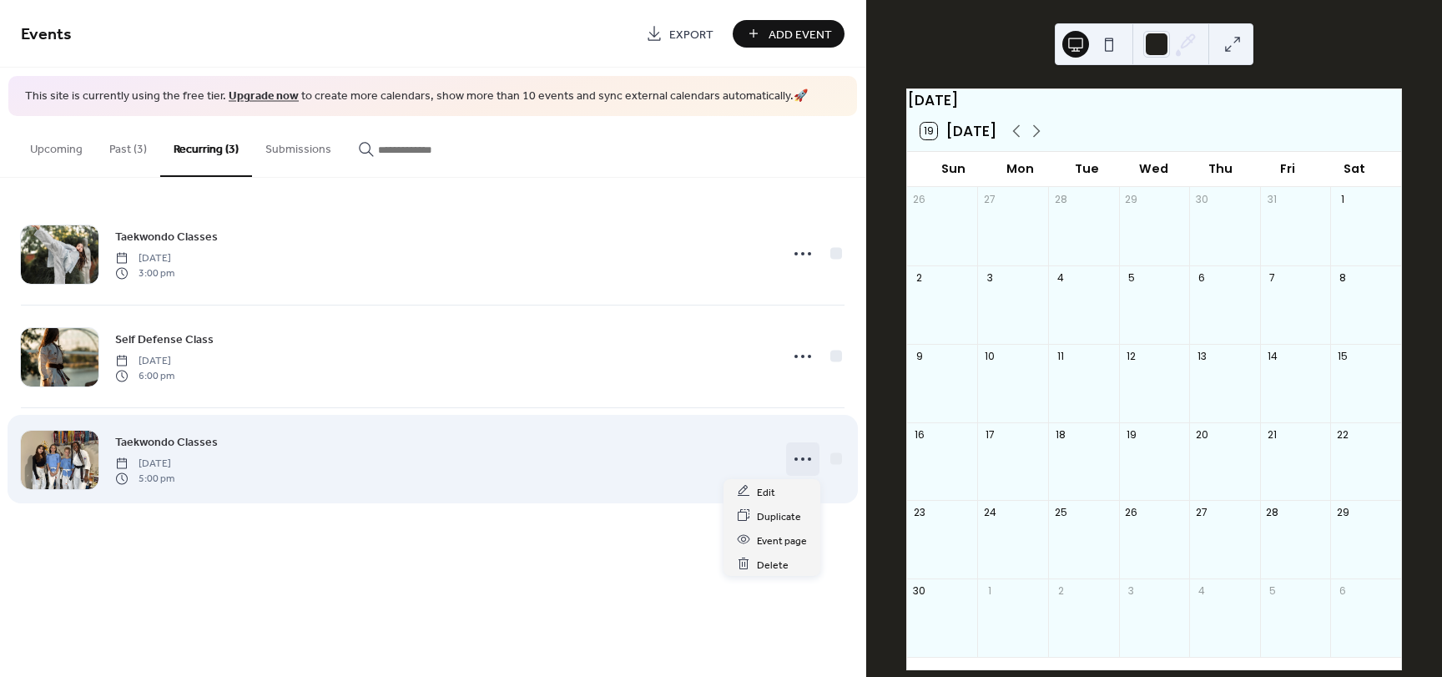
click at [806, 462] on icon at bounding box center [803, 459] width 27 height 27
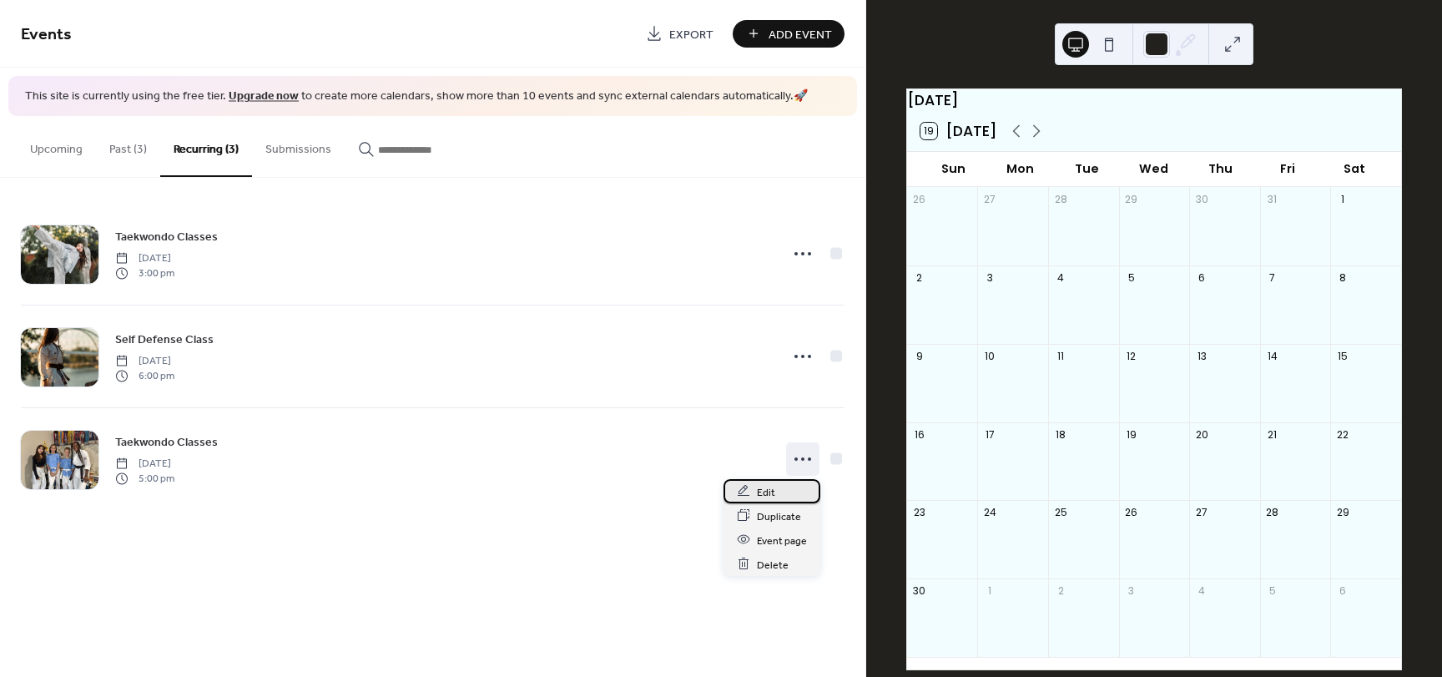
click at [798, 494] on div "Edit" at bounding box center [772, 491] width 97 height 24
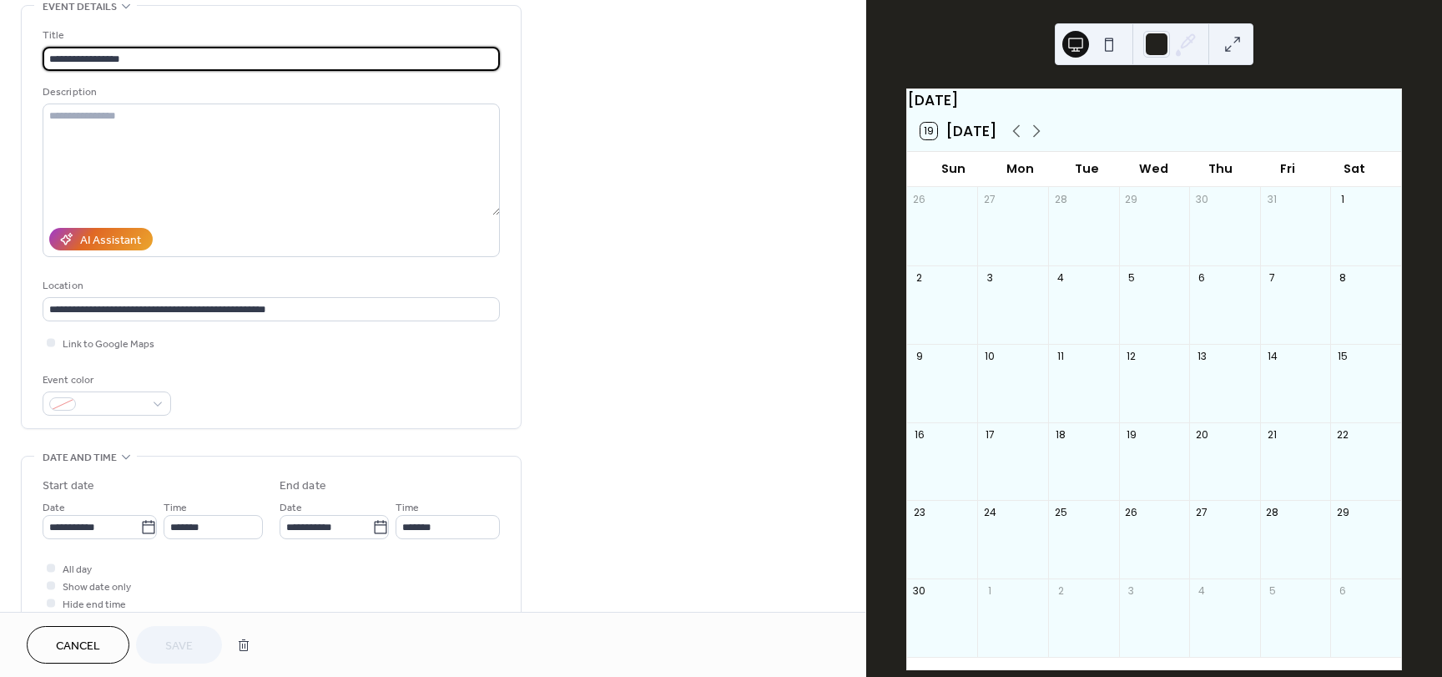
scroll to position [87, 0]
click at [140, 530] on icon at bounding box center [148, 528] width 17 height 17
click at [140, 530] on input "**********" at bounding box center [92, 528] width 98 height 24
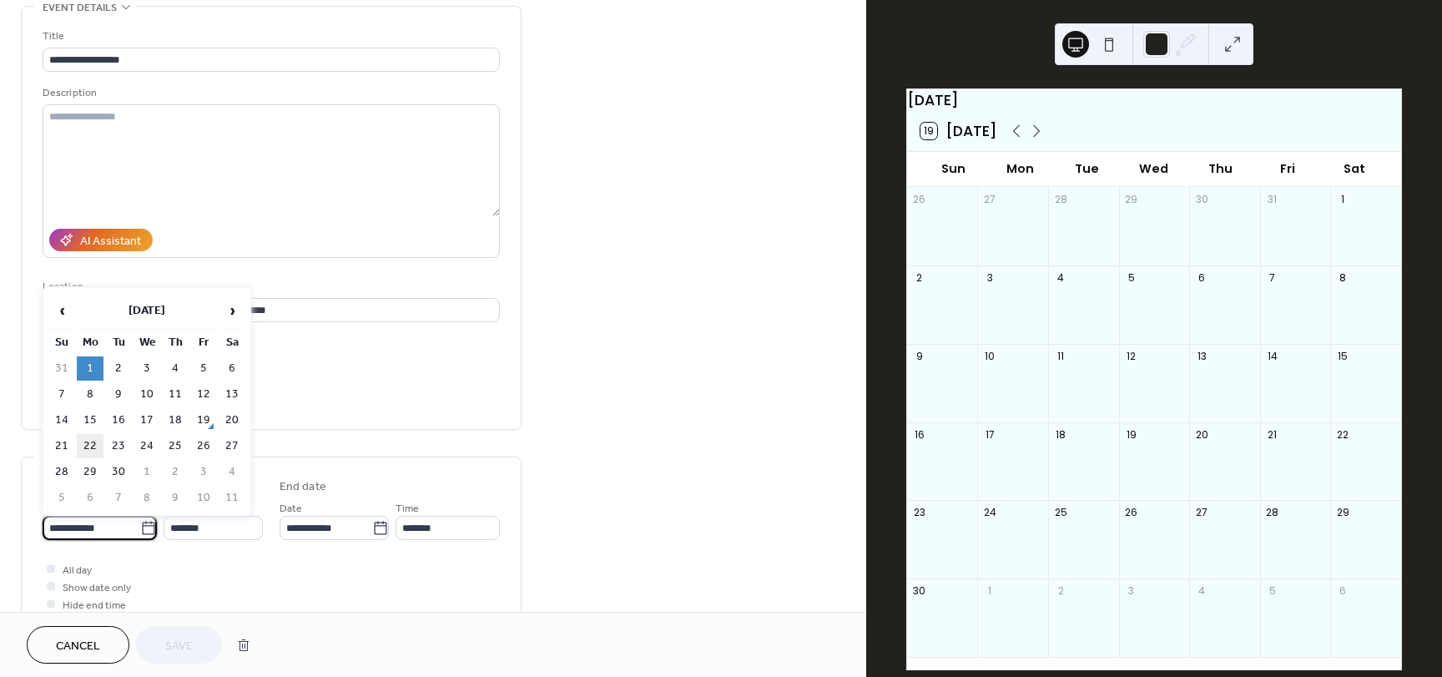
click at [95, 445] on td "22" at bounding box center [90, 446] width 27 height 24
type input "**********"
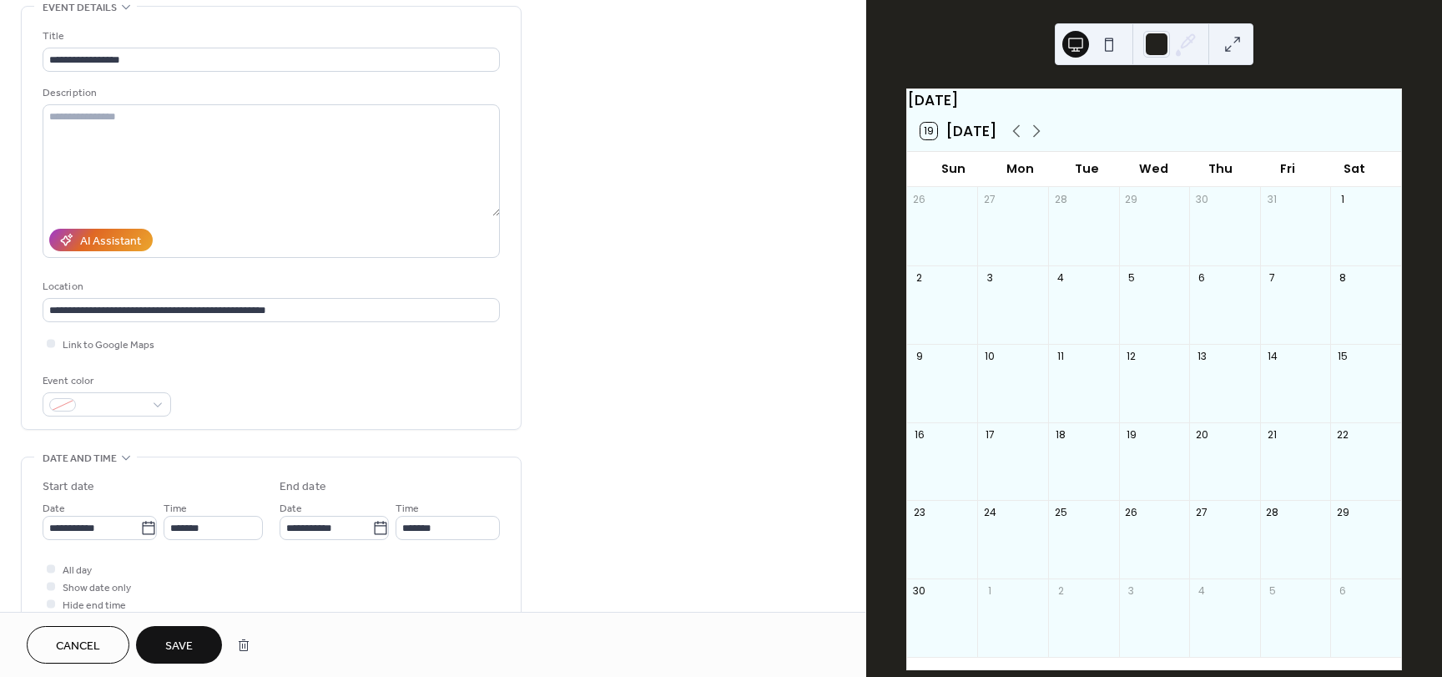
scroll to position [144, 0]
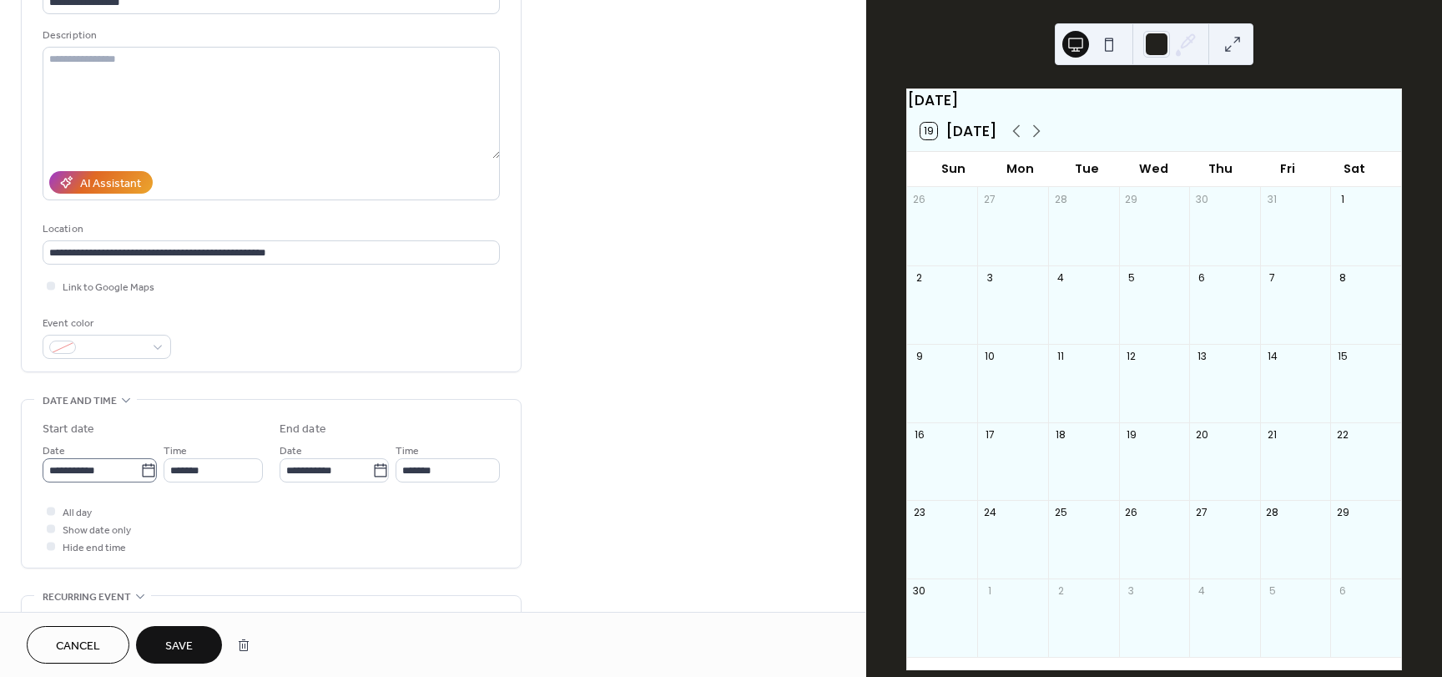
click at [149, 472] on icon at bounding box center [148, 470] width 17 height 17
click at [140, 472] on input "**********" at bounding box center [92, 470] width 98 height 24
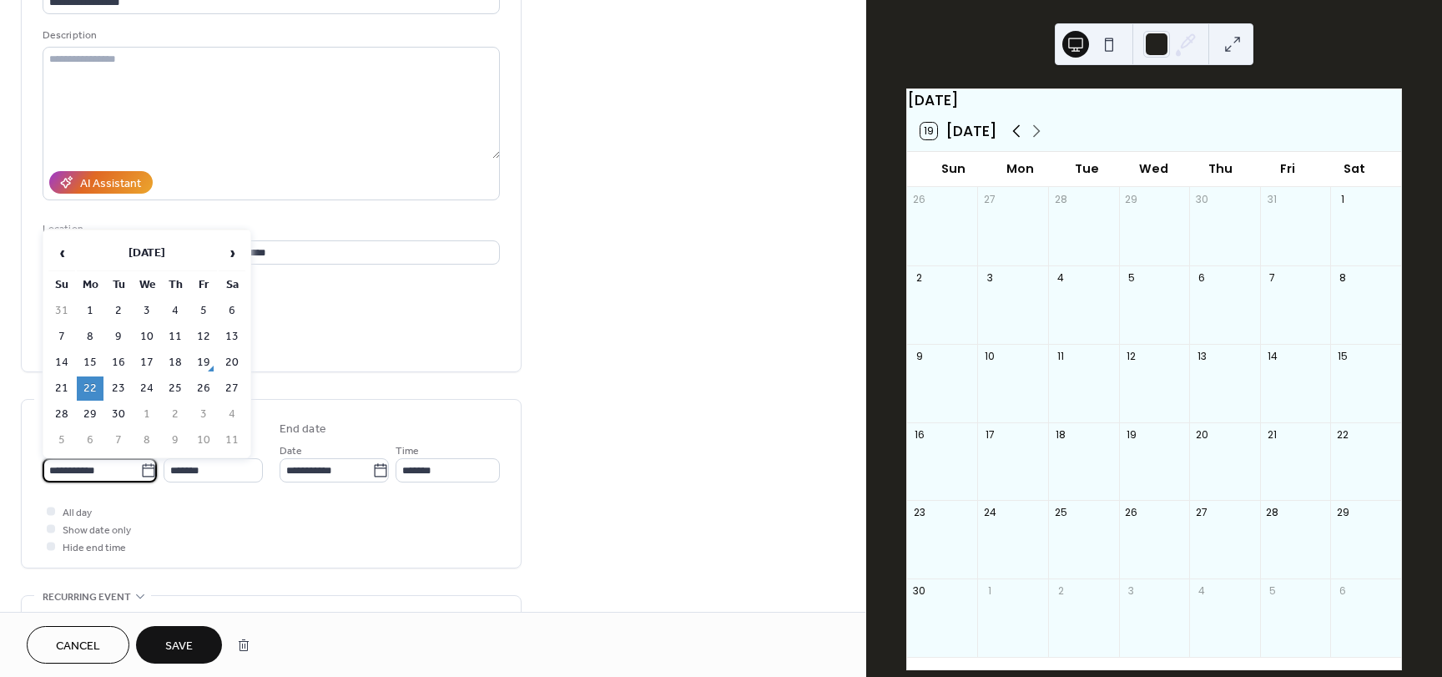
click at [1013, 141] on icon at bounding box center [1017, 131] width 20 height 20
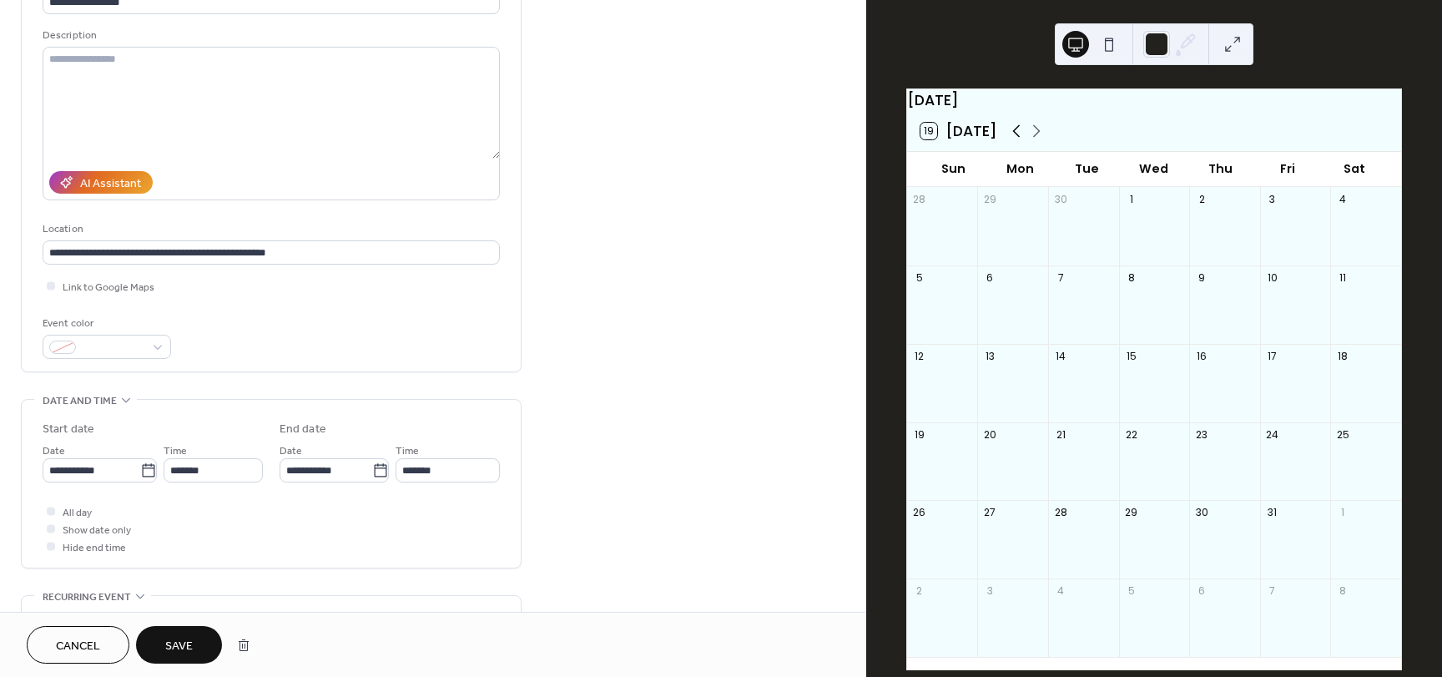
click at [1013, 141] on icon at bounding box center [1017, 131] width 20 height 20
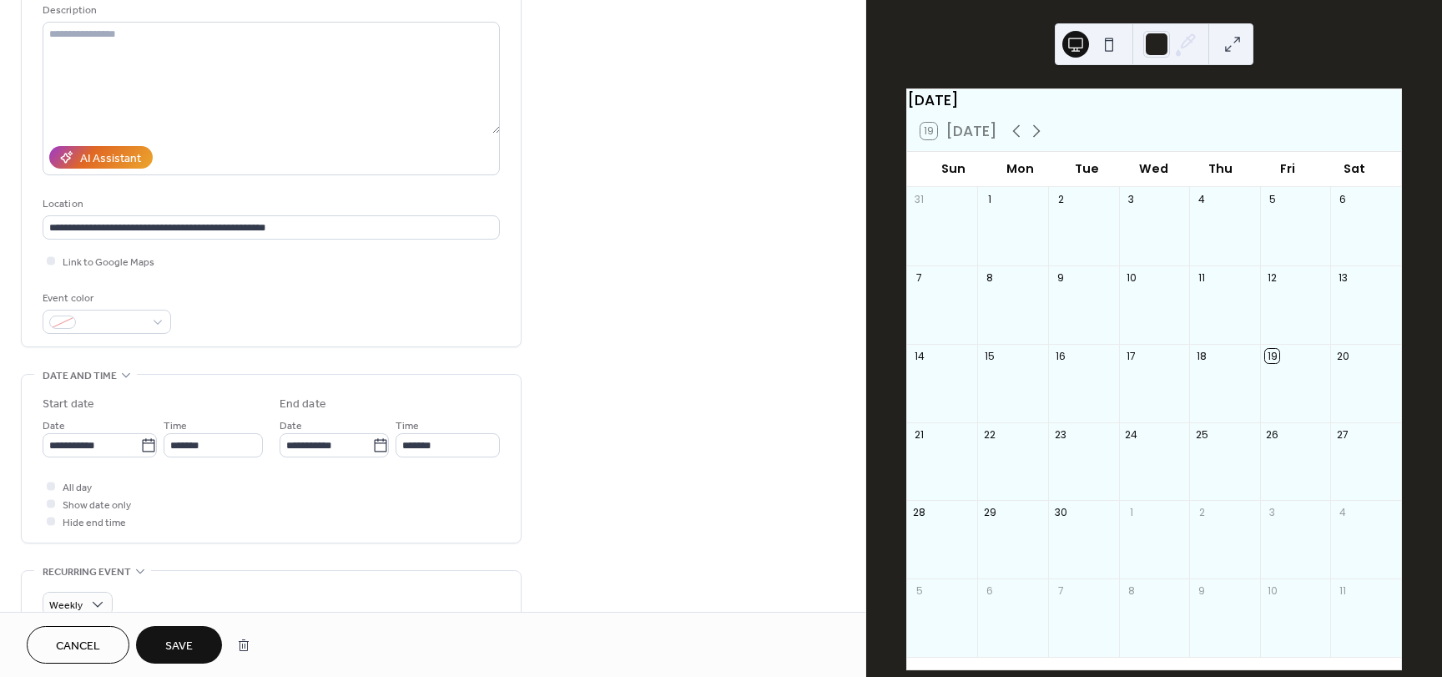
scroll to position [170, 0]
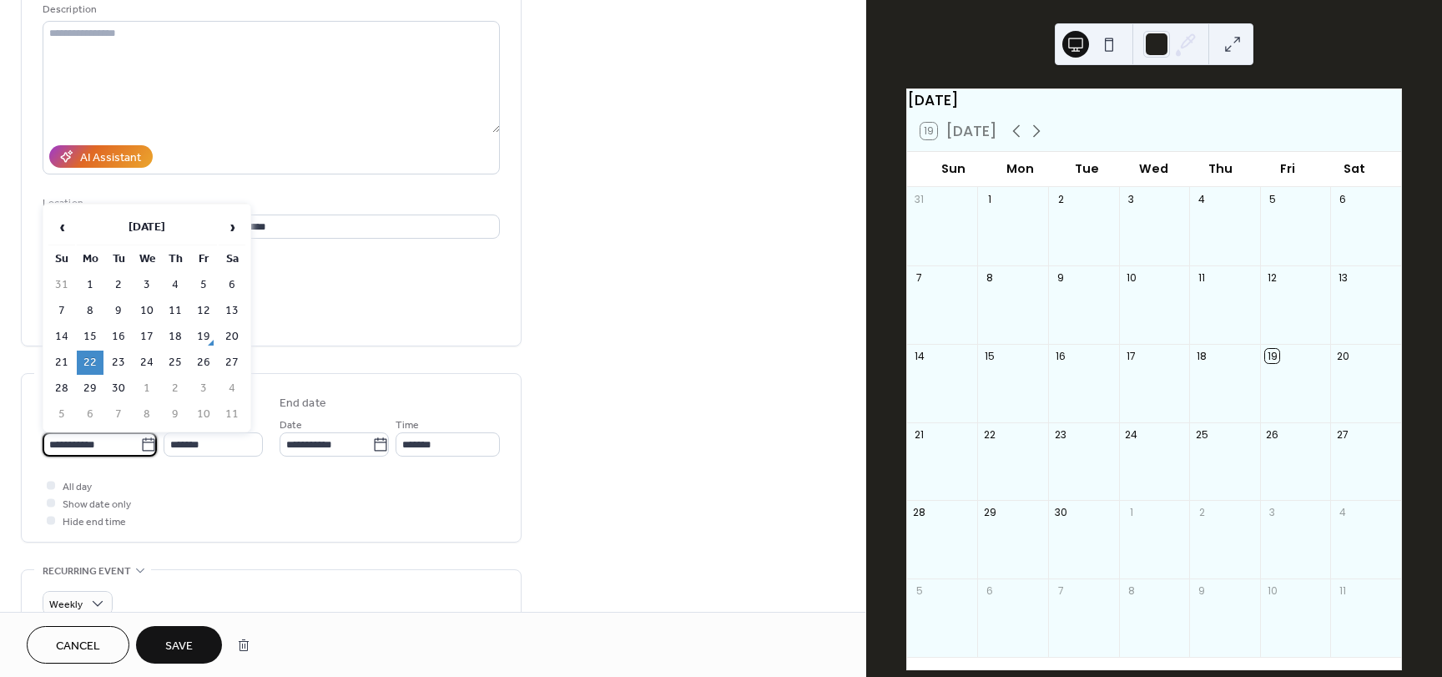
click at [59, 447] on input "**********" at bounding box center [92, 444] width 98 height 24
click at [94, 340] on td "15" at bounding box center [90, 337] width 27 height 24
type input "**********"
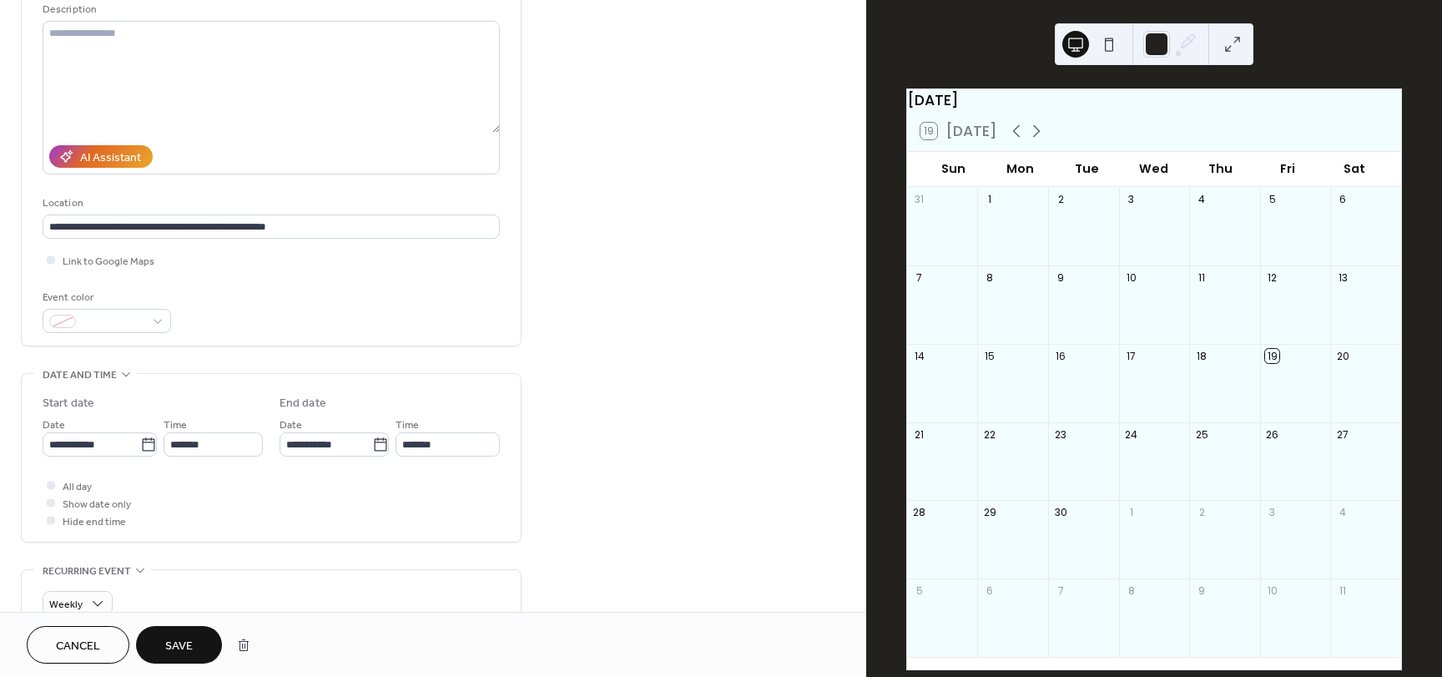
click at [171, 640] on span "Save" at bounding box center [179, 647] width 28 height 18
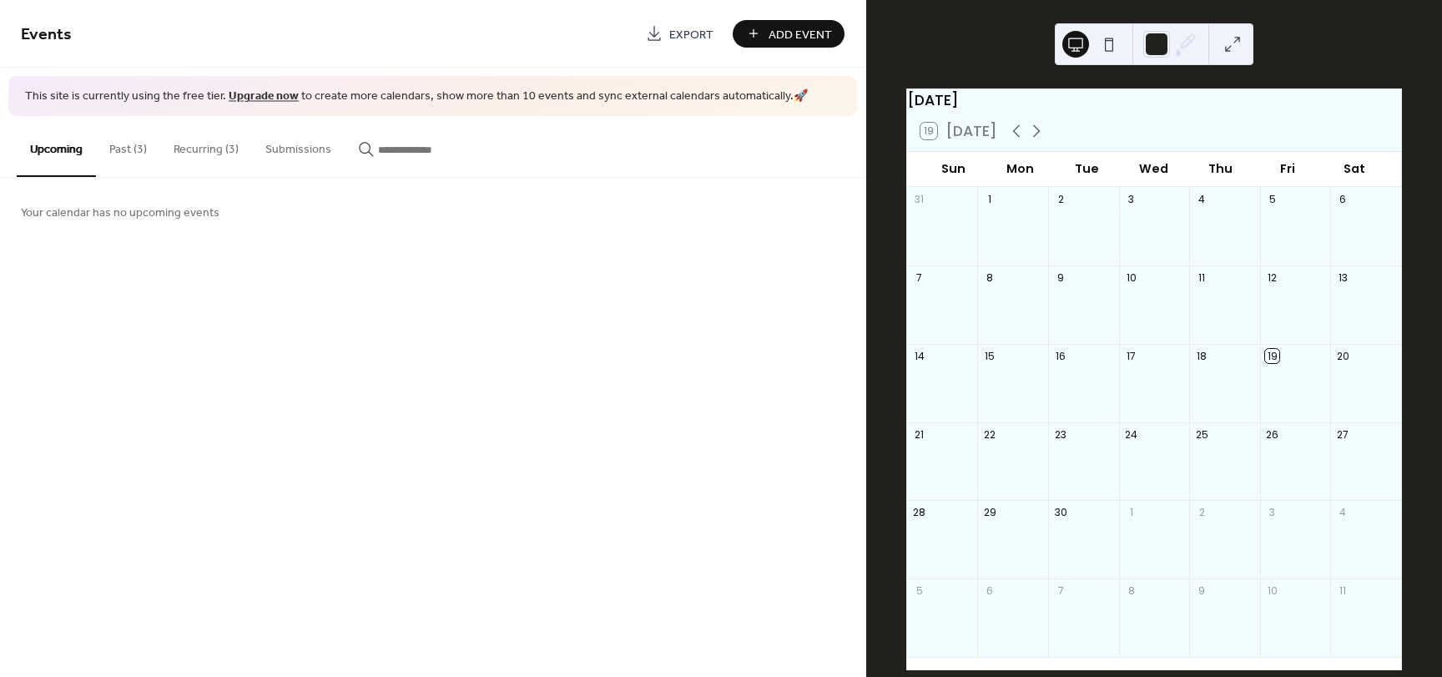
click at [1114, 36] on button at bounding box center [1109, 44] width 27 height 27
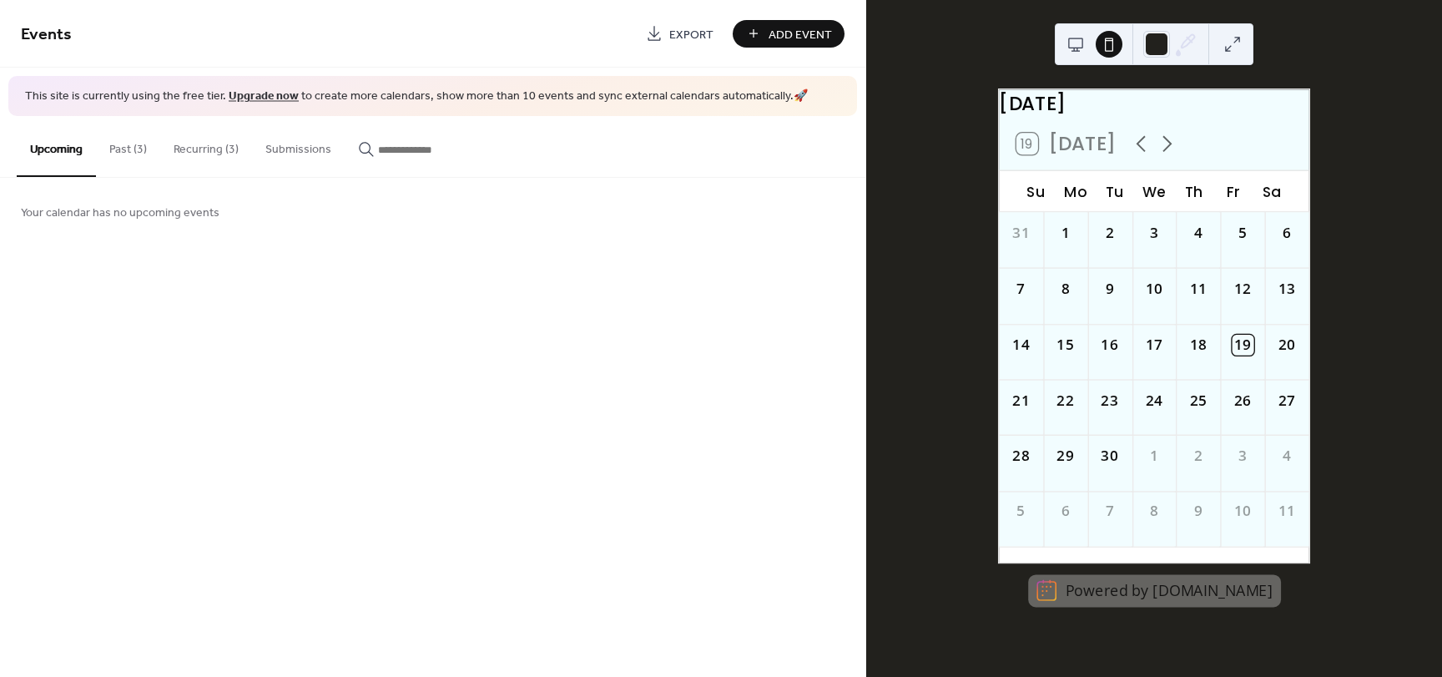
click at [1087, 42] on button at bounding box center [1076, 44] width 27 height 27
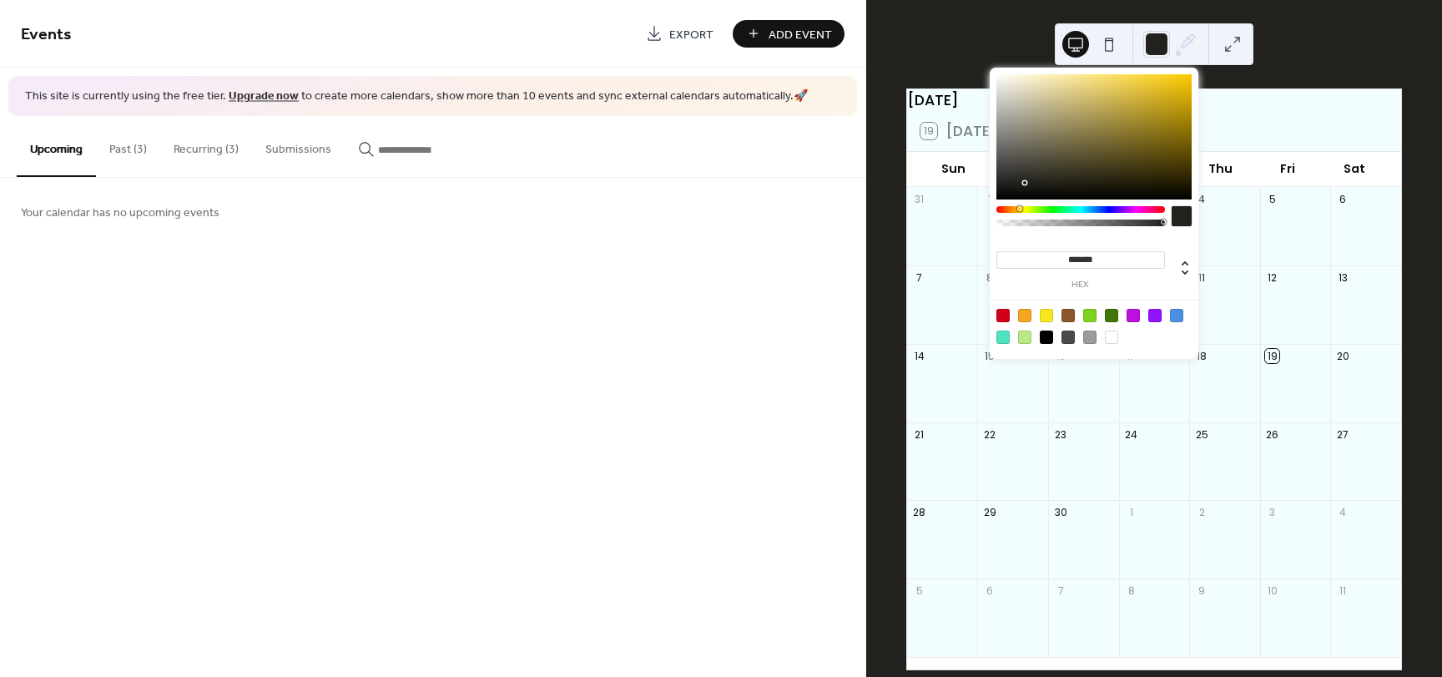
click at [1194, 48] on icon at bounding box center [1186, 44] width 25 height 25
click at [1159, 48] on div at bounding box center [1157, 44] width 27 height 27
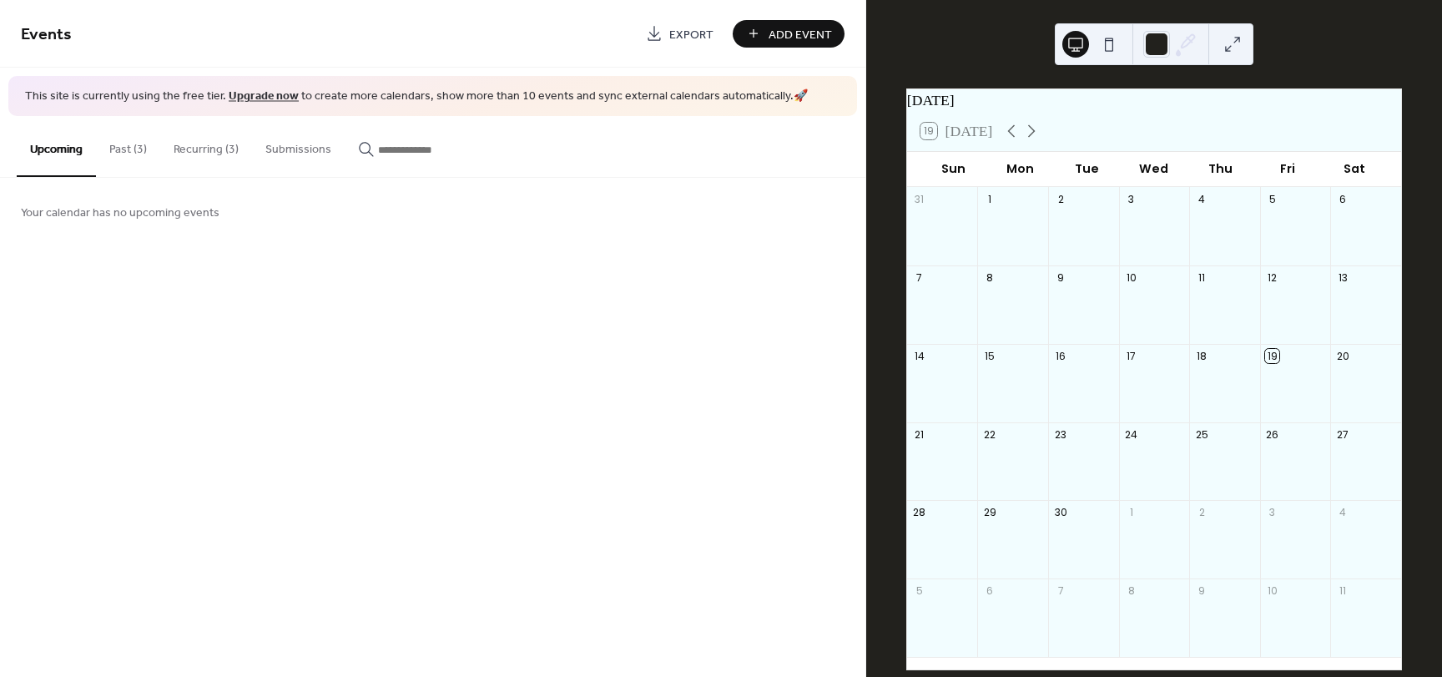
click at [202, 129] on button "Recurring (3)" at bounding box center [206, 145] width 92 height 59
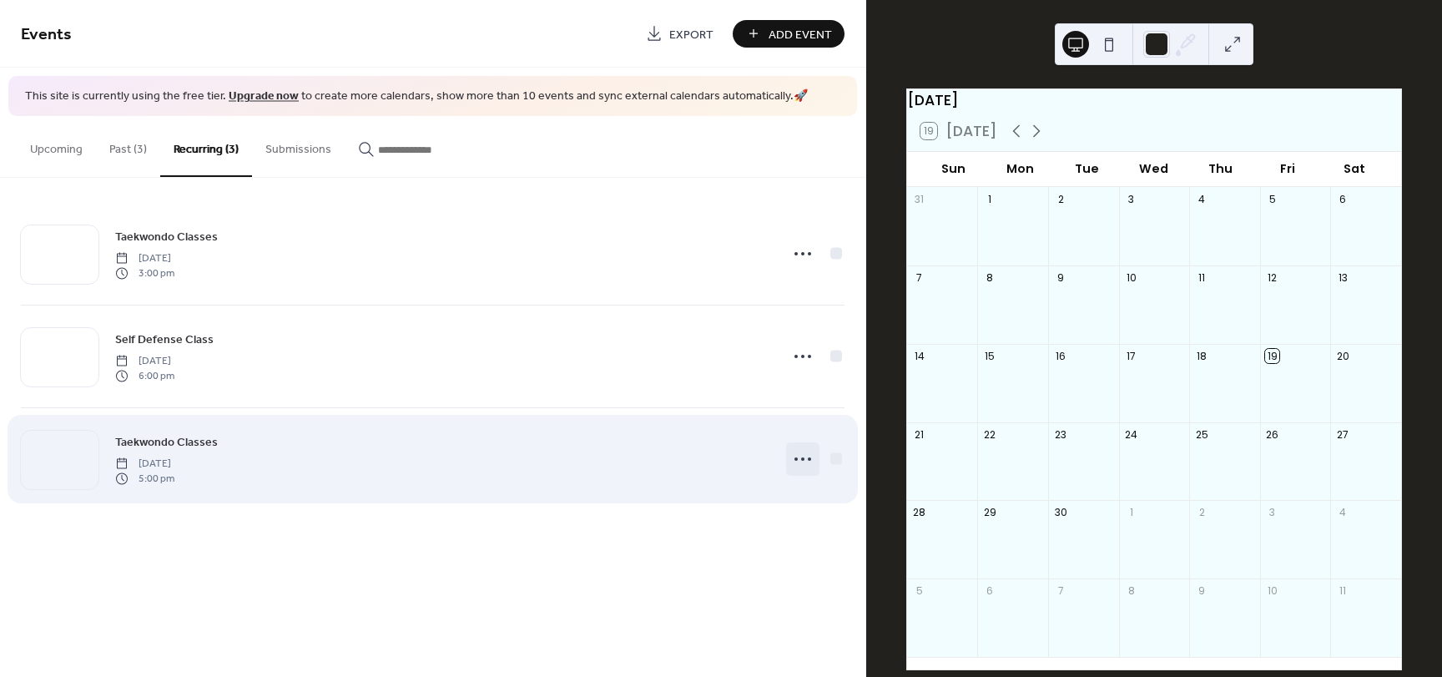
click at [794, 462] on icon at bounding box center [803, 459] width 27 height 27
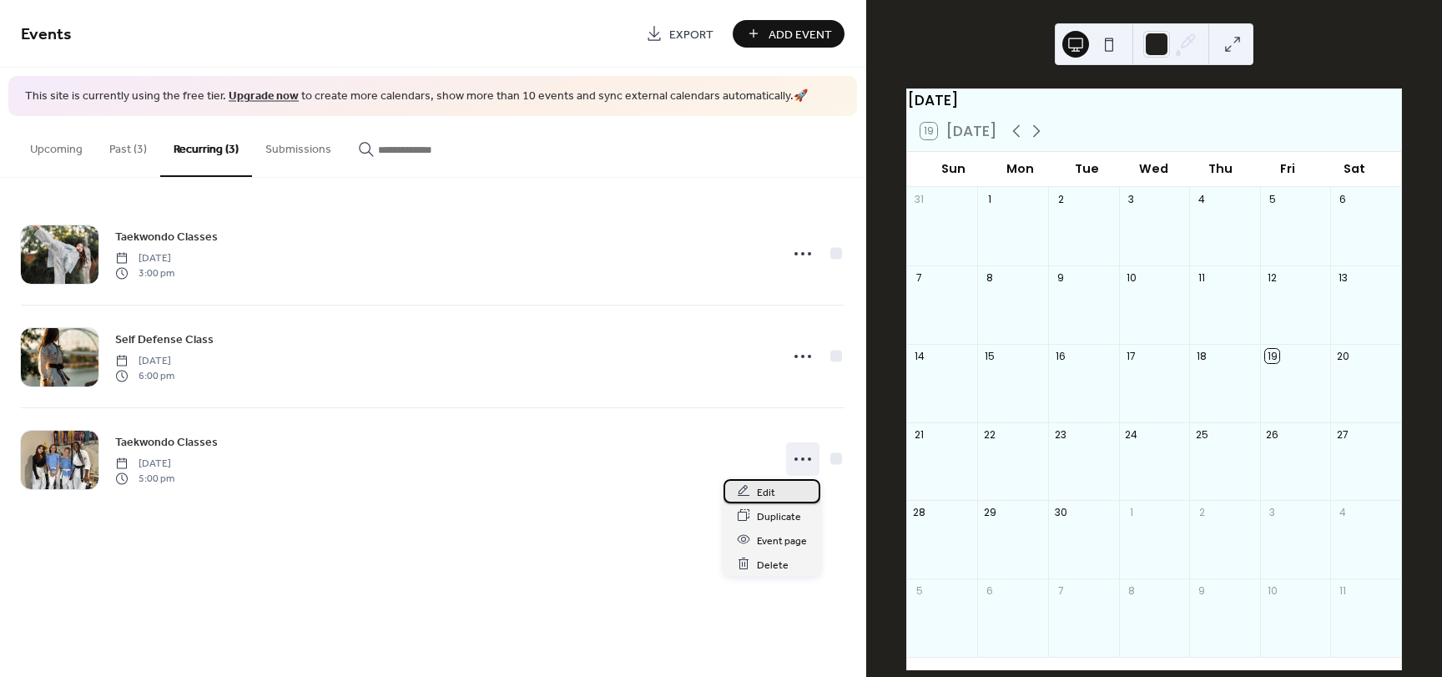
click at [786, 493] on div "Edit" at bounding box center [772, 491] width 97 height 24
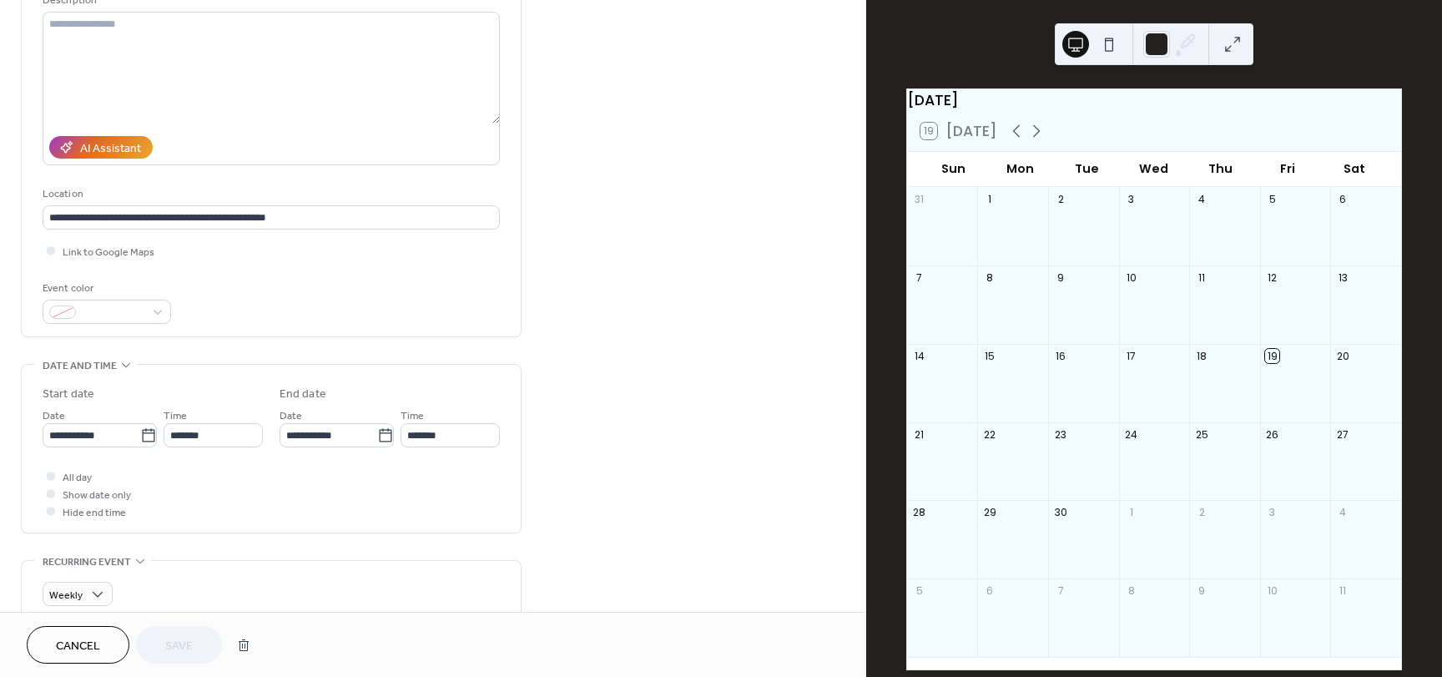
scroll to position [264, 0]
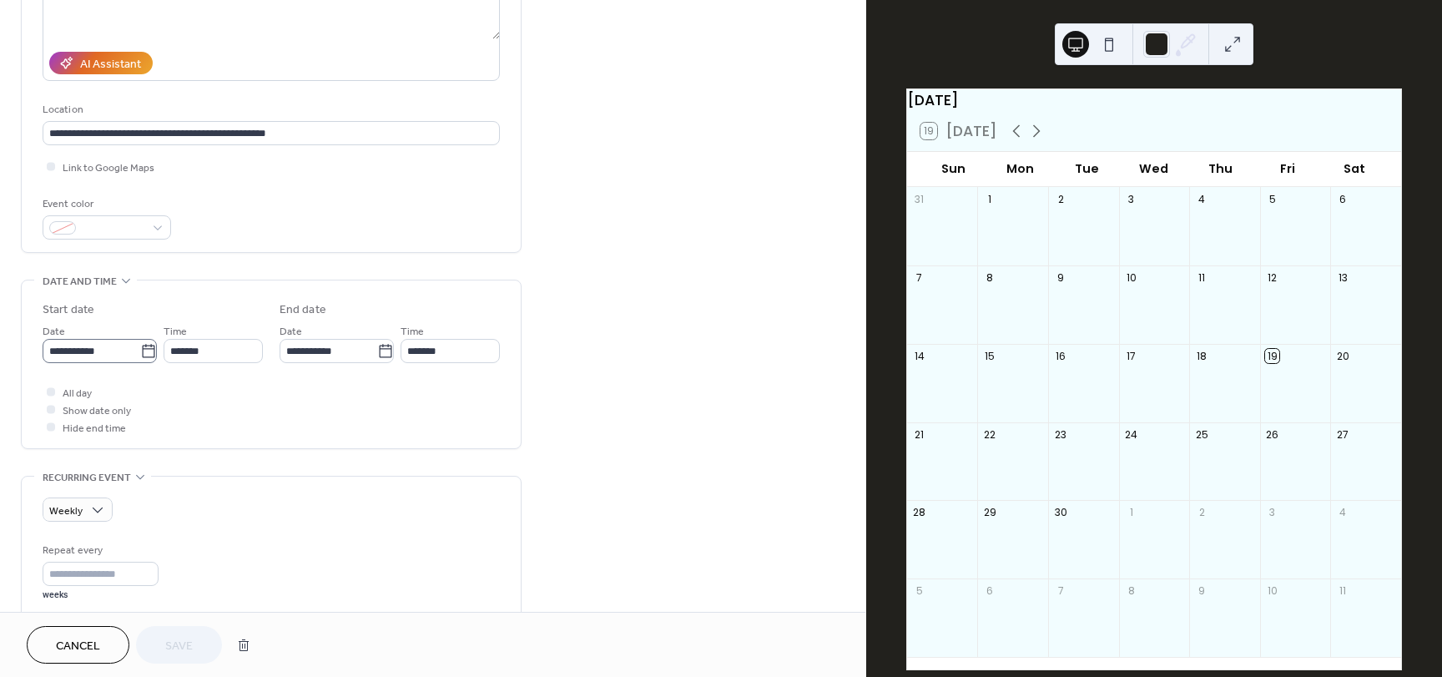
click at [145, 349] on icon at bounding box center [148, 351] width 17 height 17
click at [140, 349] on input "**********" at bounding box center [92, 351] width 98 height 24
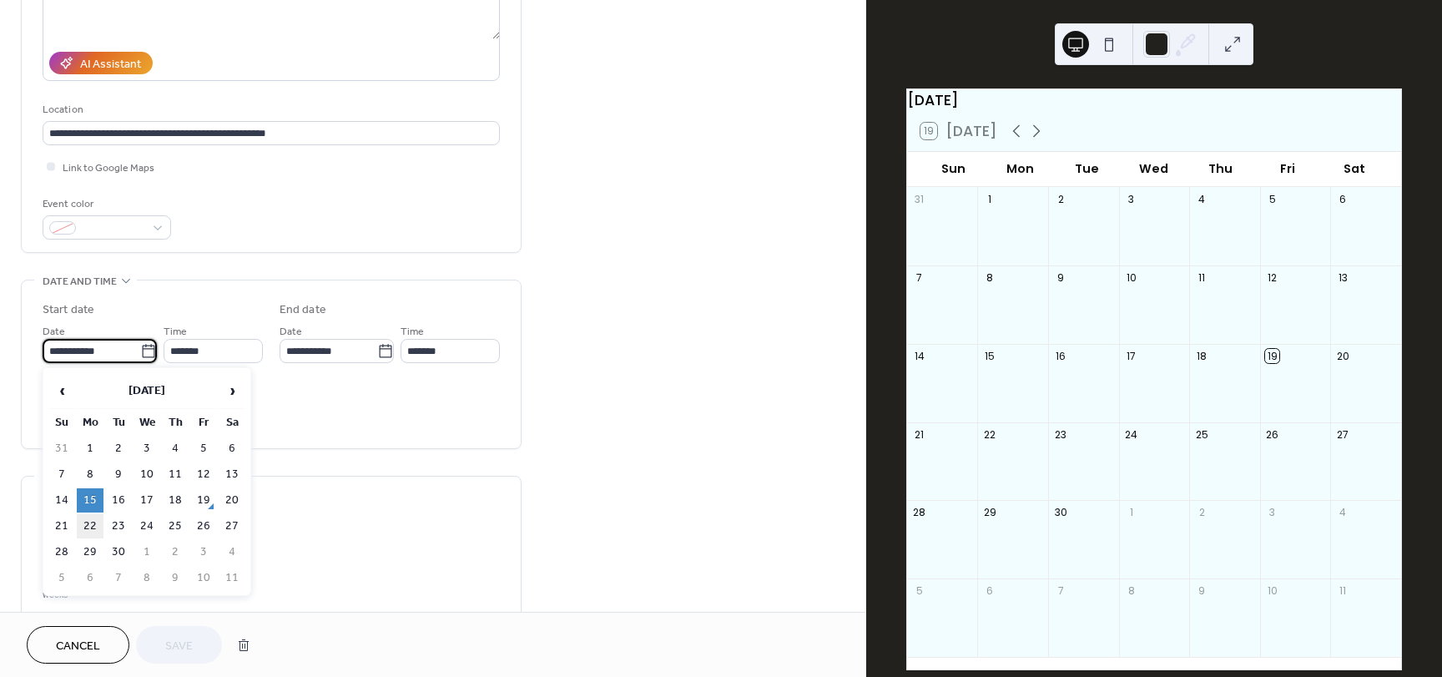
click at [90, 518] on td "22" at bounding box center [90, 526] width 27 height 24
type input "**********"
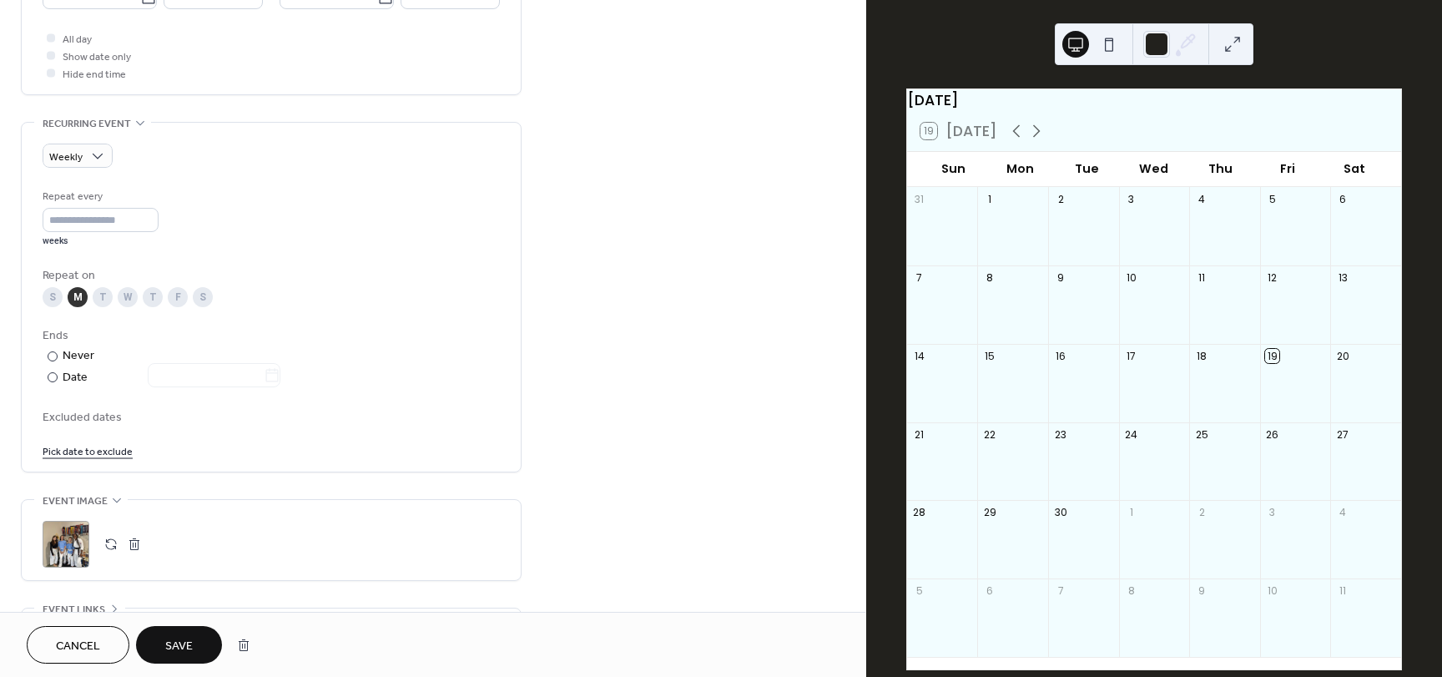
scroll to position [619, 0]
click at [85, 149] on div "Weekly" at bounding box center [78, 154] width 70 height 24
click at [280, 279] on div "Repeat on" at bounding box center [270, 274] width 454 height 18
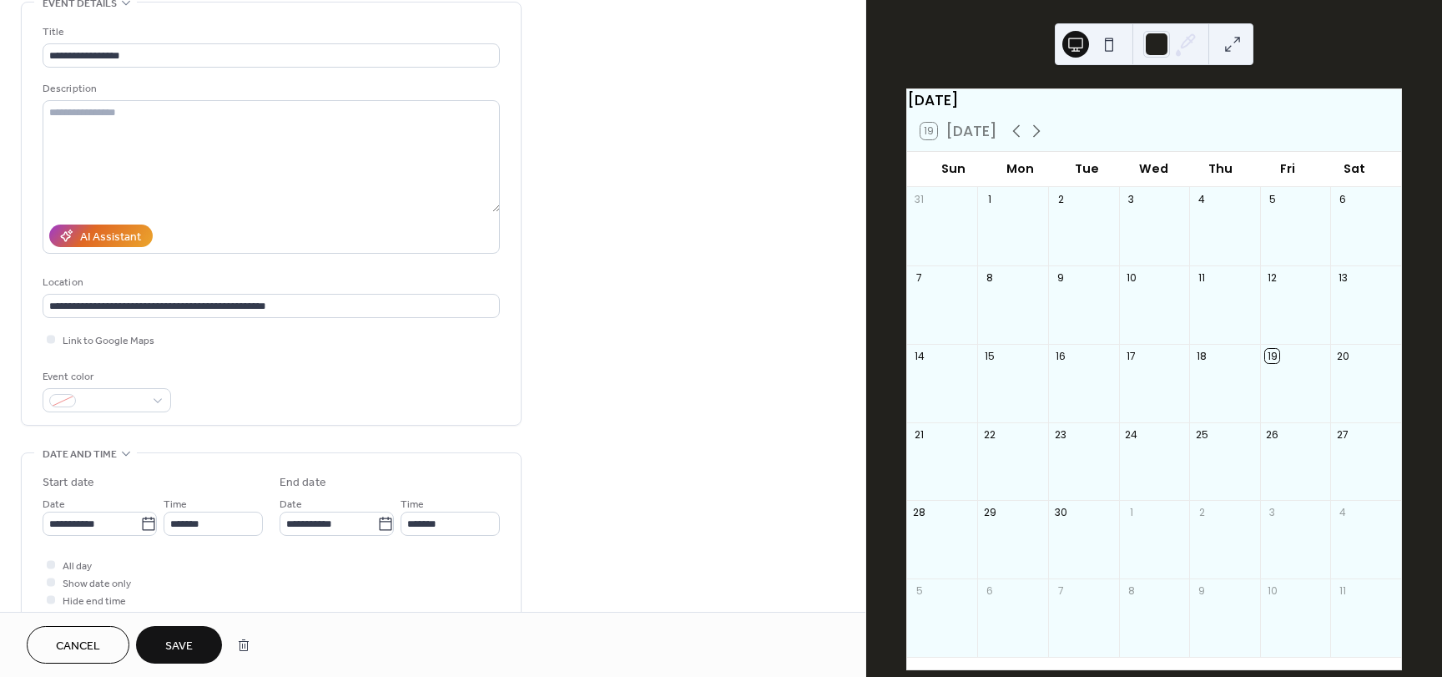
scroll to position [0, 0]
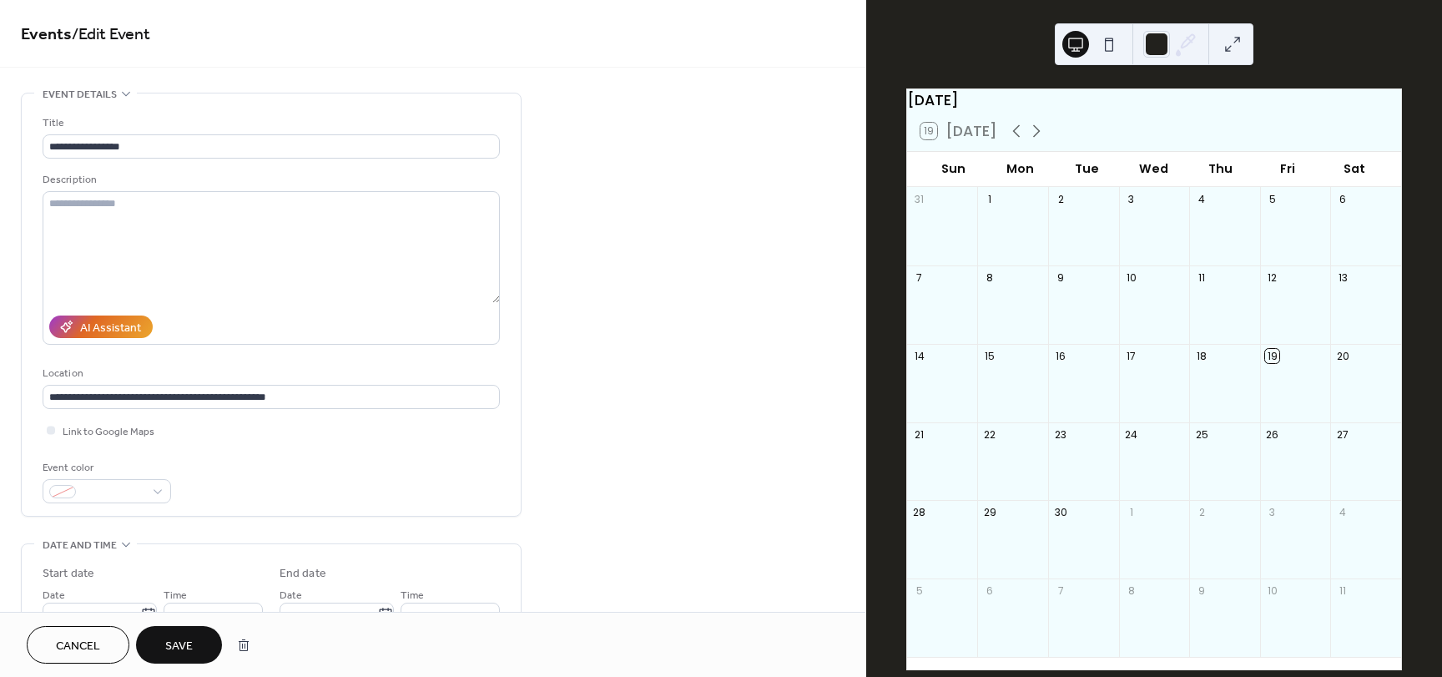
click at [179, 638] on span "Save" at bounding box center [179, 647] width 28 height 18
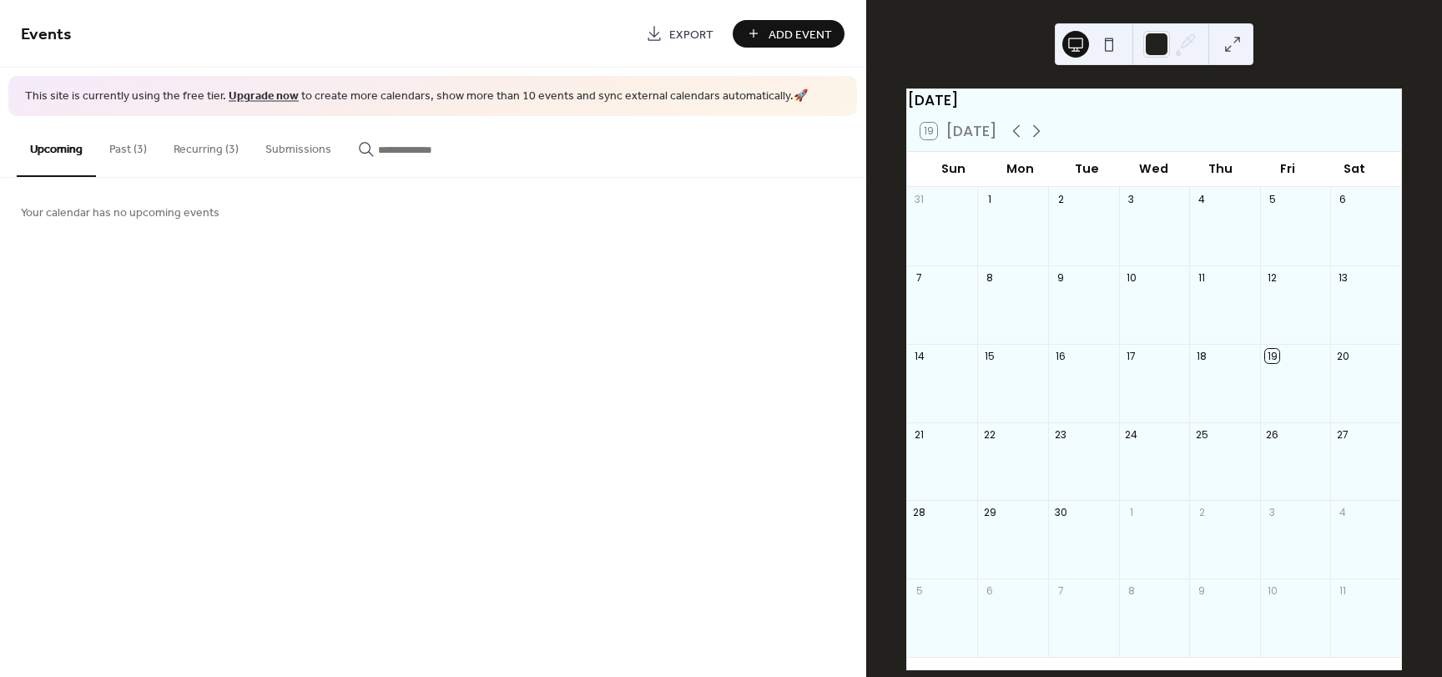
click at [200, 154] on button "Recurring (3)" at bounding box center [206, 145] width 92 height 59
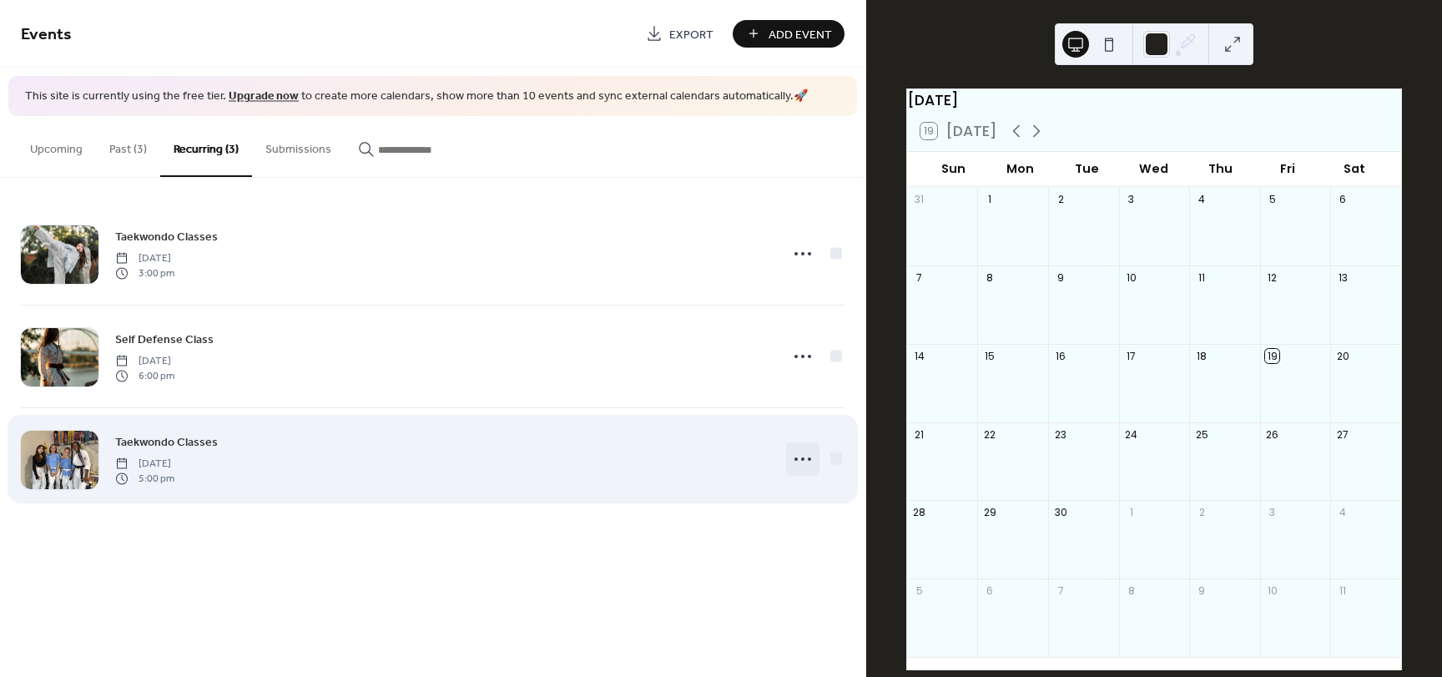
click at [813, 462] on icon at bounding box center [803, 459] width 27 height 27
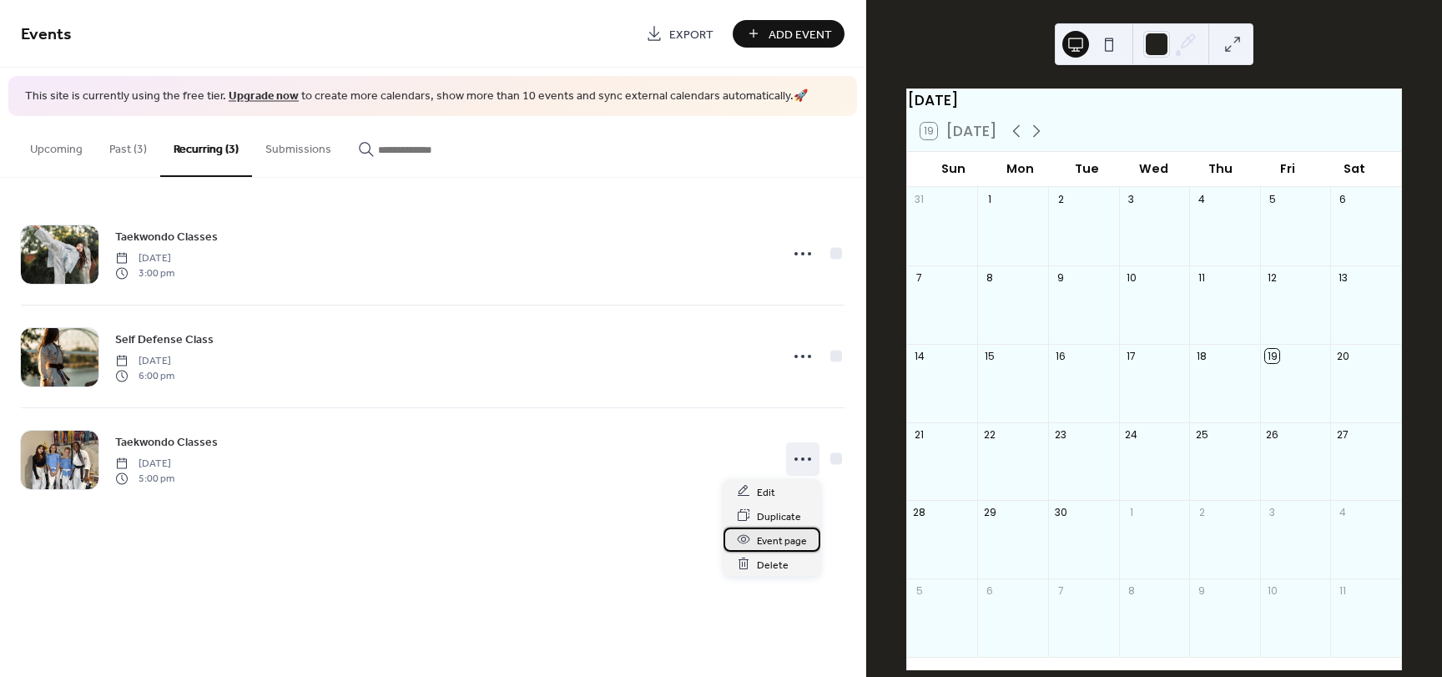
click at [767, 538] on span "Event page" at bounding box center [782, 541] width 50 height 18
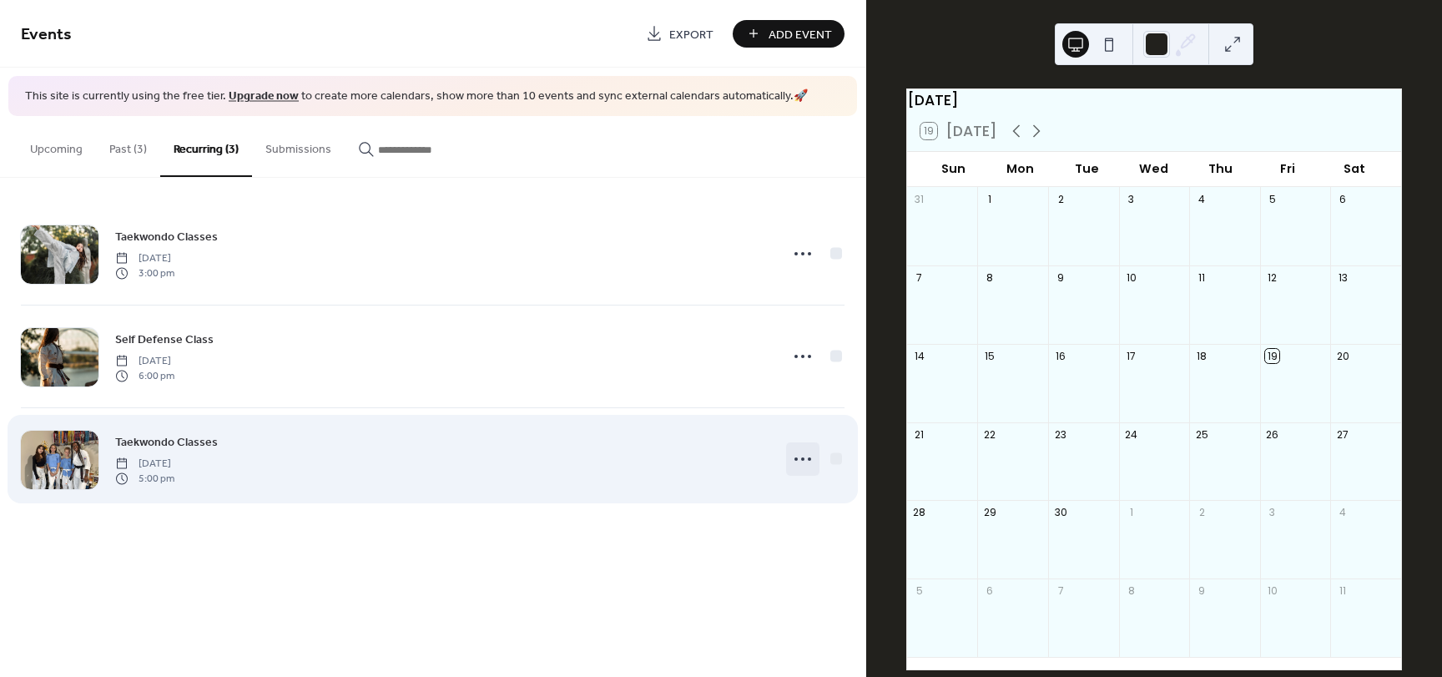
click at [791, 450] on icon at bounding box center [803, 459] width 27 height 27
click at [828, 453] on div at bounding box center [836, 458] width 17 height 17
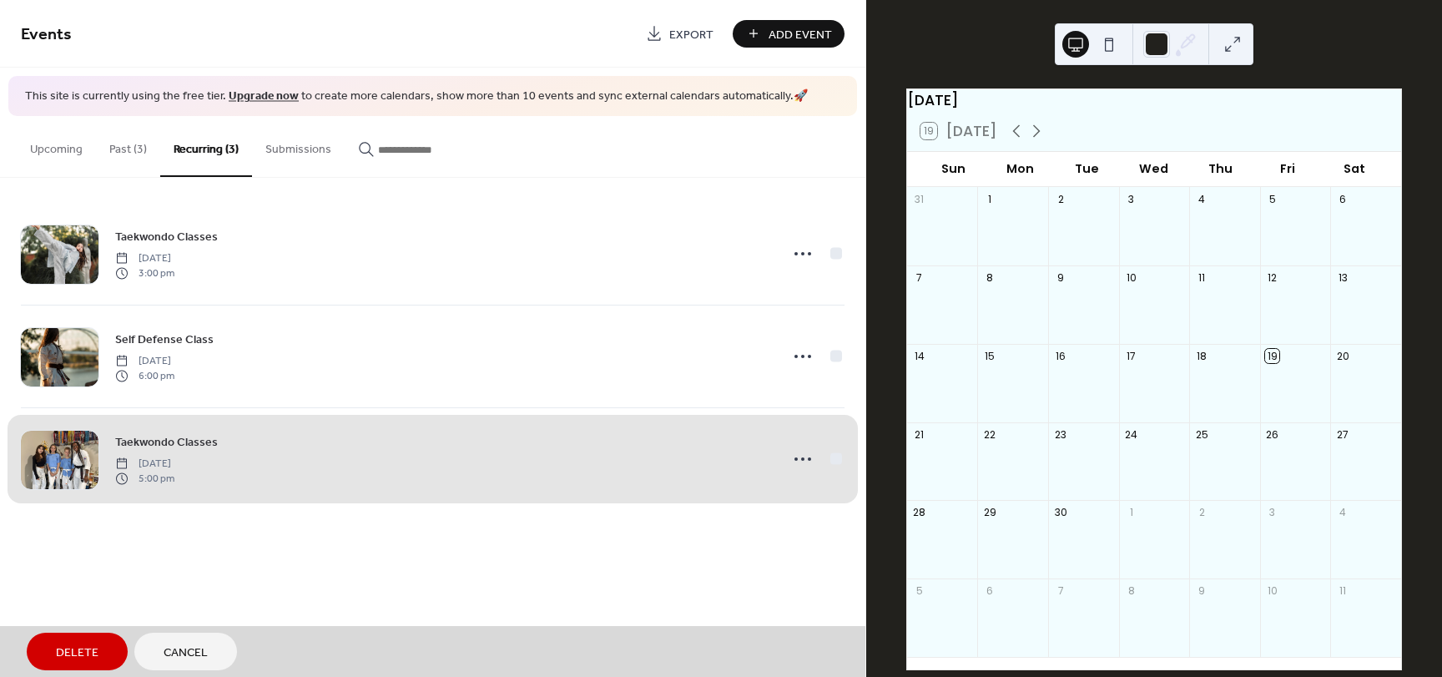
click at [828, 453] on div "Taekwondo Classes Monday, September 22, 2025 5:00 pm" at bounding box center [433, 458] width 824 height 103
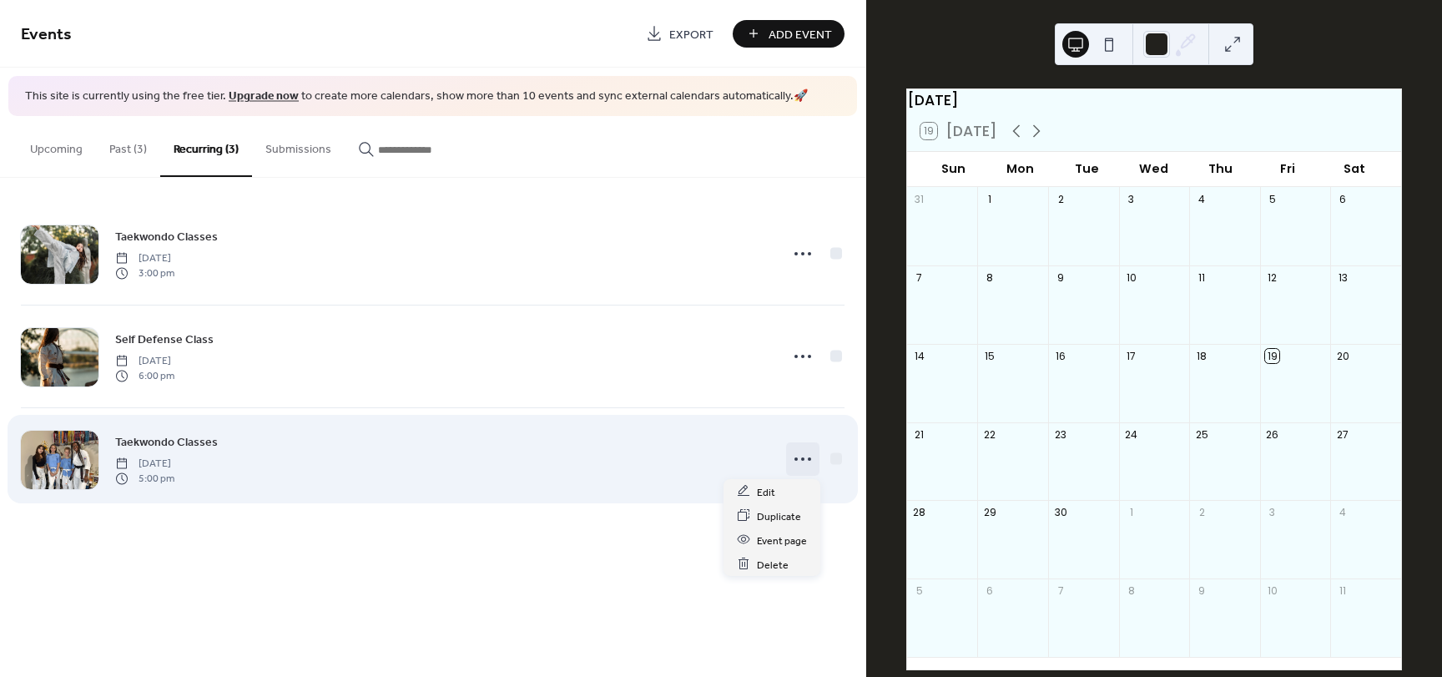
click at [815, 462] on icon at bounding box center [803, 459] width 27 height 27
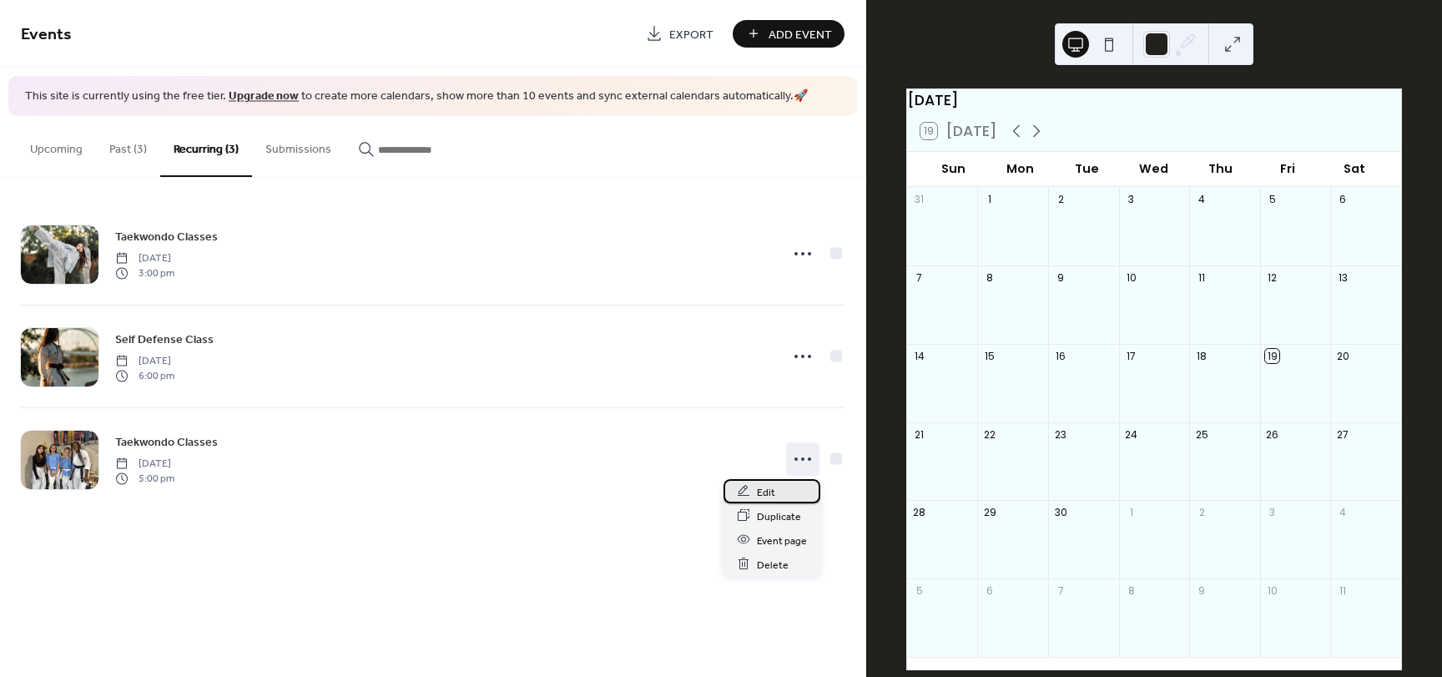
click at [769, 492] on span "Edit" at bounding box center [766, 492] width 18 height 18
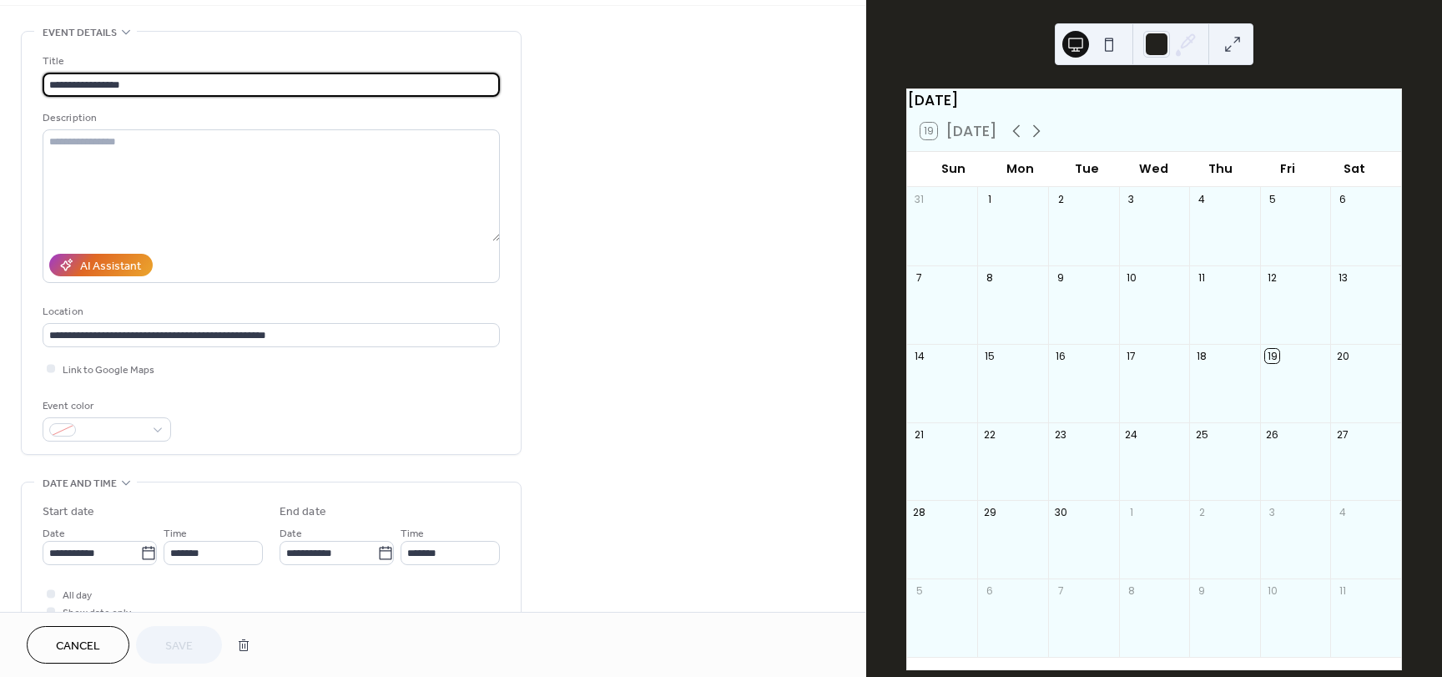
scroll to position [65, 0]
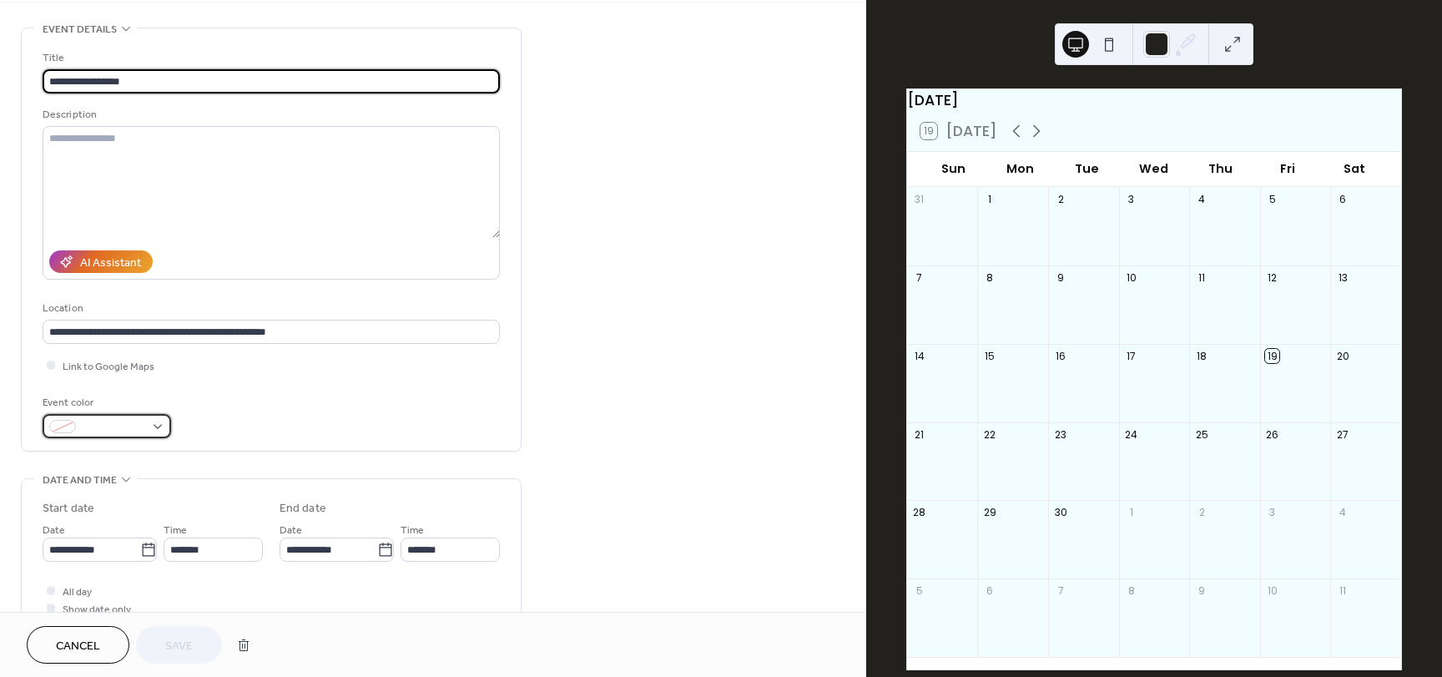
click at [154, 414] on div at bounding box center [107, 426] width 129 height 24
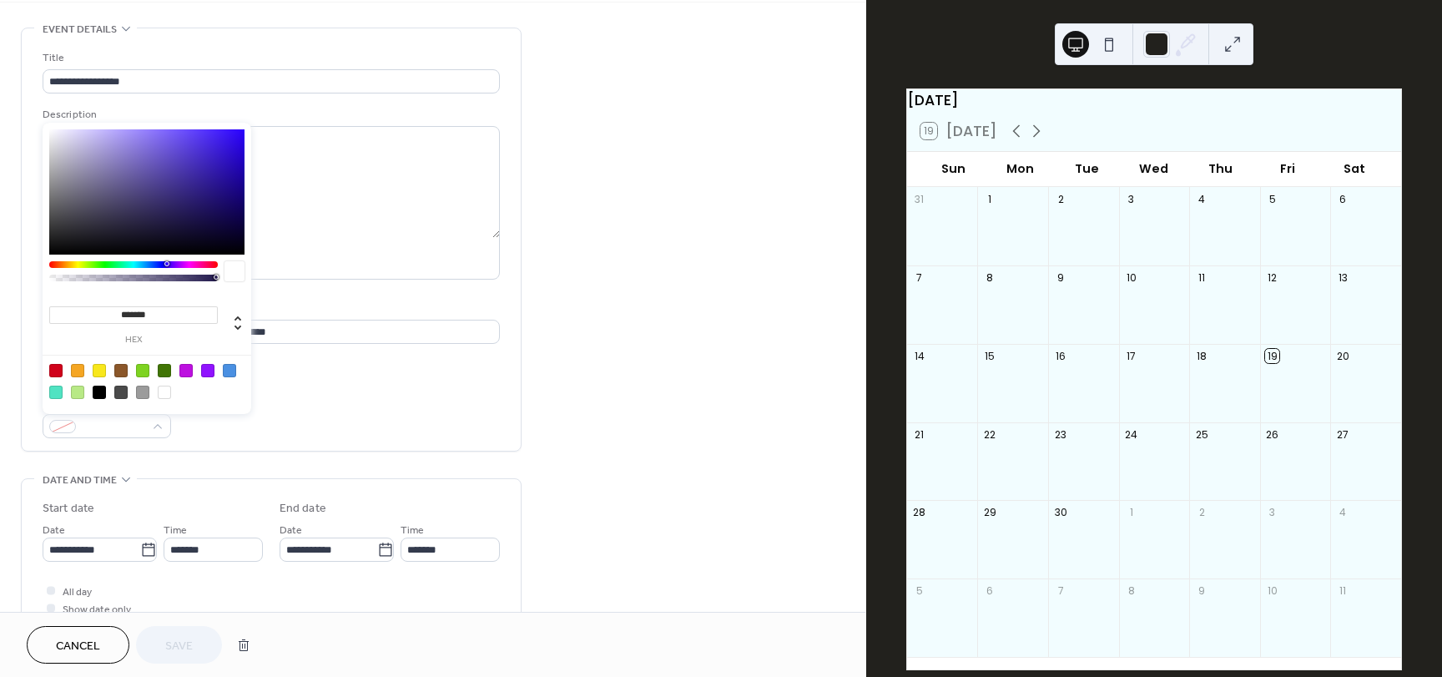
click at [77, 370] on div at bounding box center [77, 370] width 13 height 13
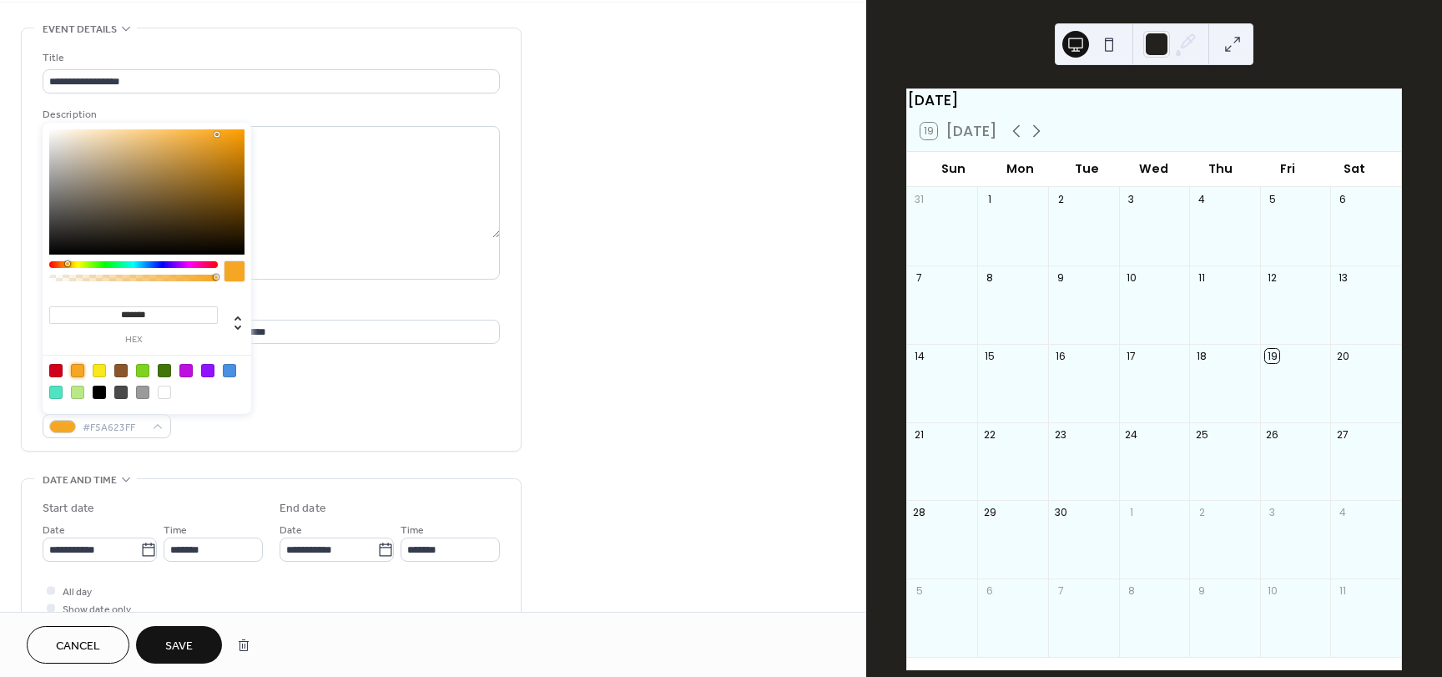
click at [103, 394] on div at bounding box center [99, 392] width 13 height 13
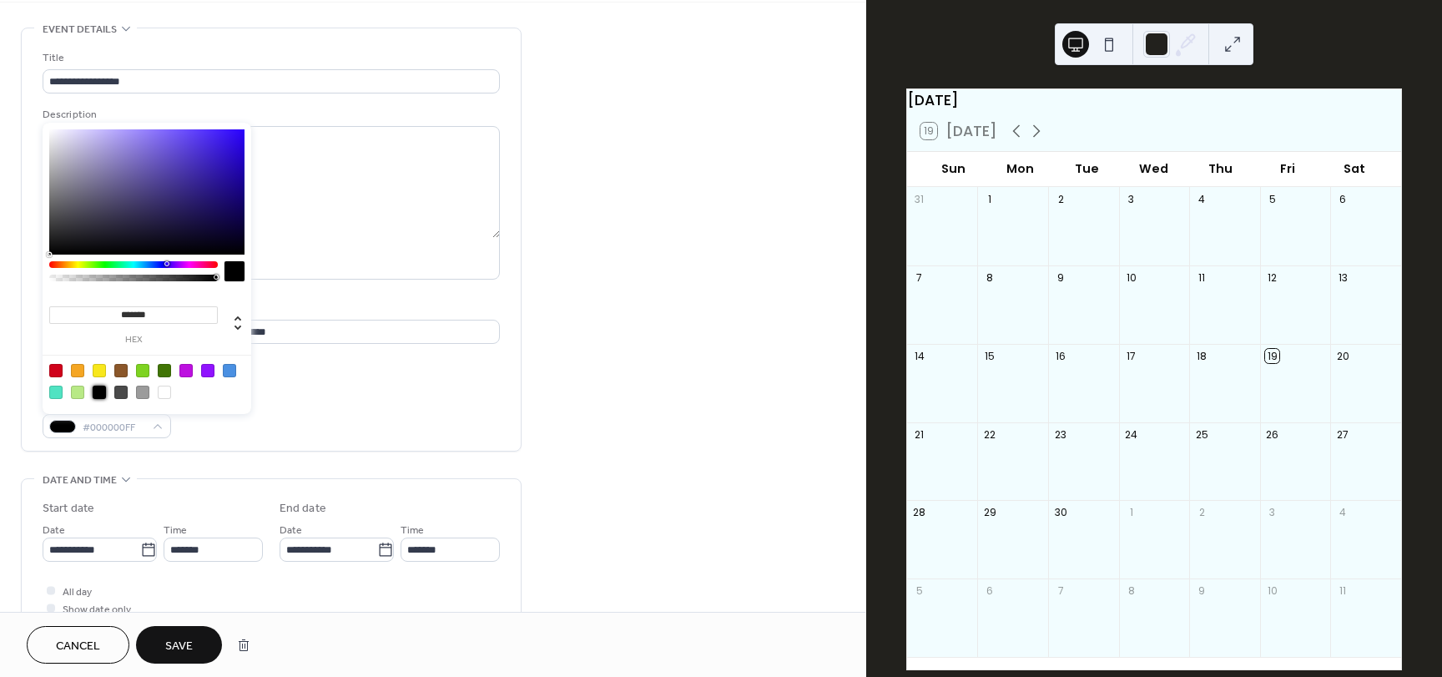
click at [127, 396] on div at bounding box center [120, 392] width 13 height 13
click at [146, 397] on div at bounding box center [142, 392] width 13 height 13
click at [78, 377] on div at bounding box center [147, 381] width 212 height 53
click at [226, 366] on div at bounding box center [229, 370] width 13 height 13
type input "*******"
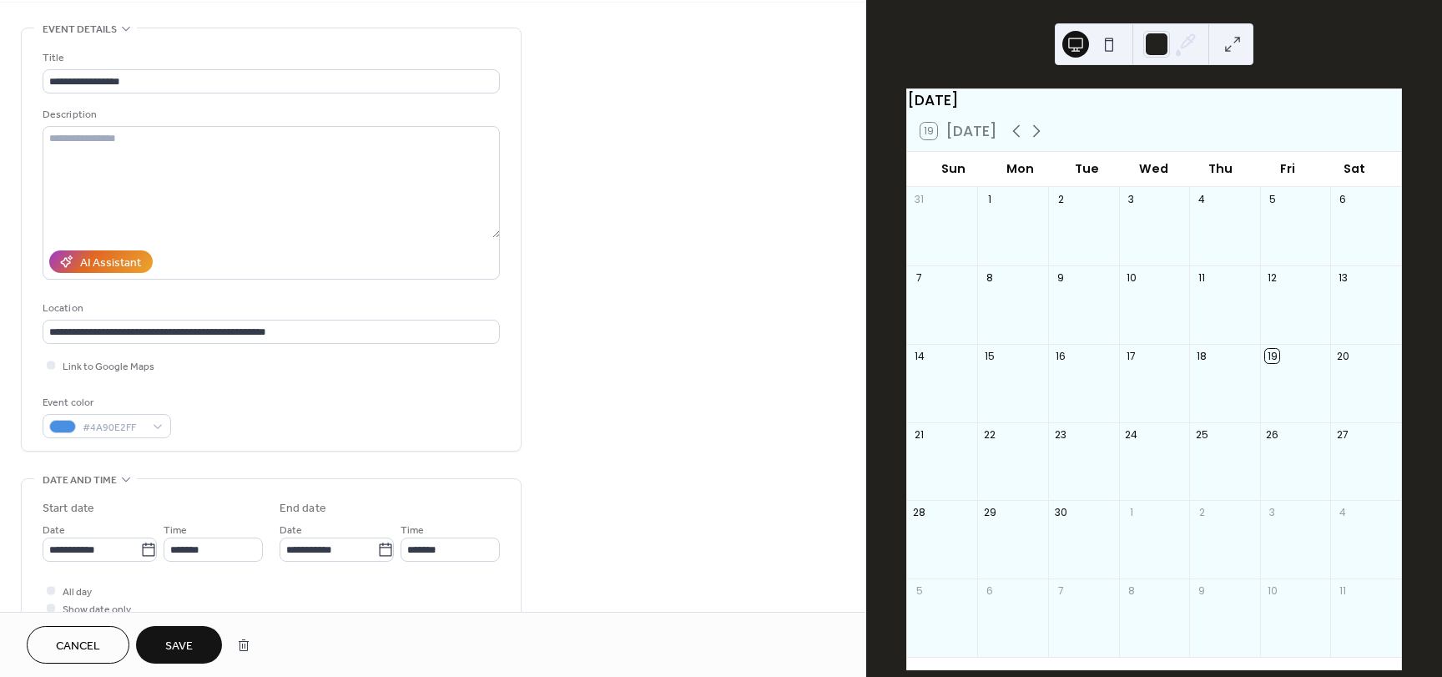
click at [295, 401] on div "Event color #4A90E2FF" at bounding box center [271, 416] width 457 height 44
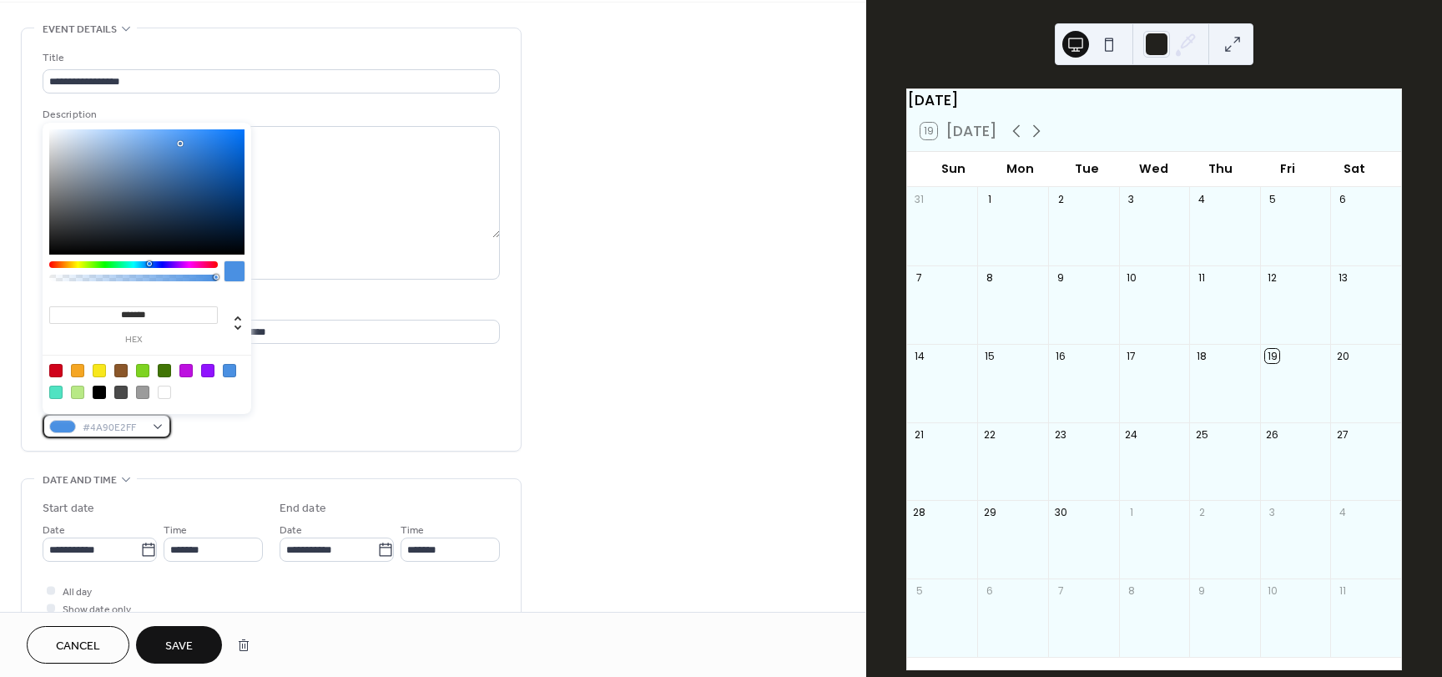
click at [156, 416] on div "#4A90E2FF" at bounding box center [107, 426] width 129 height 24
click at [172, 445] on div "**********" at bounding box center [271, 239] width 457 height 422
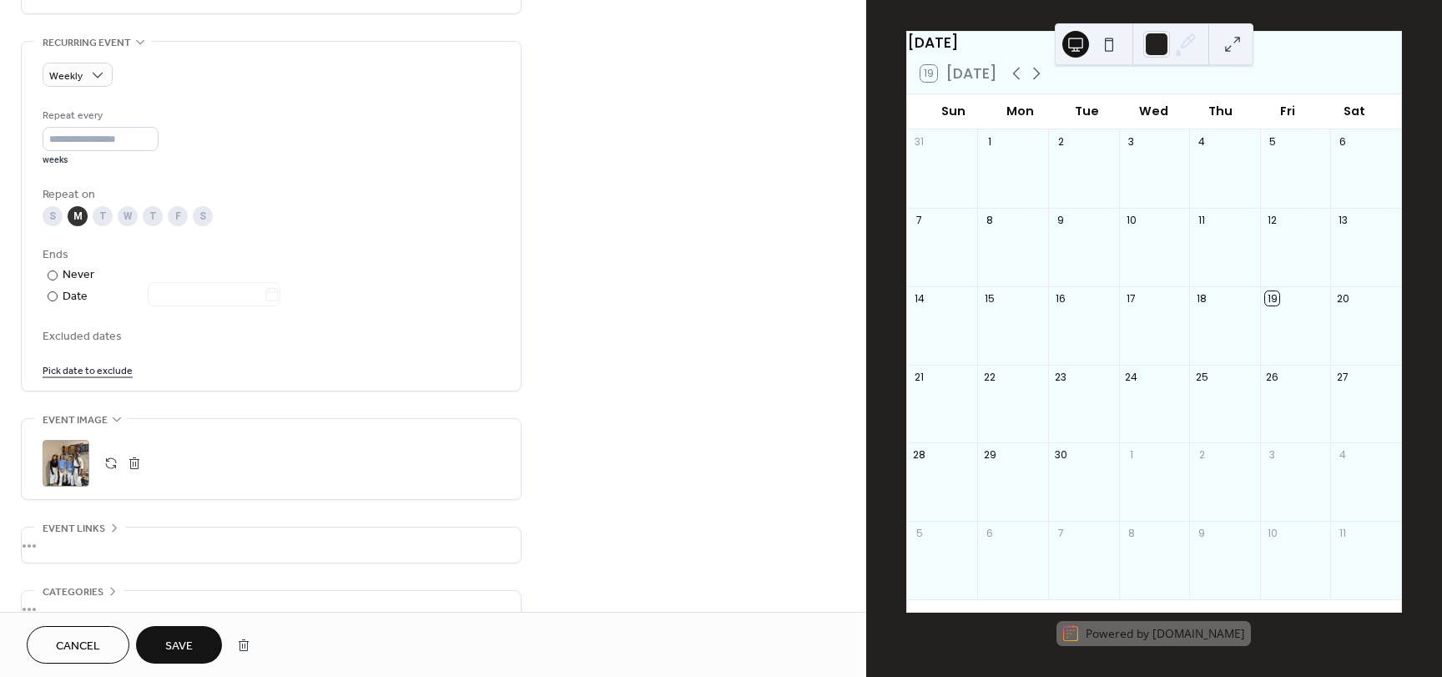
scroll to position [698, 0]
click at [79, 212] on div "M" at bounding box center [78, 217] width 20 height 20
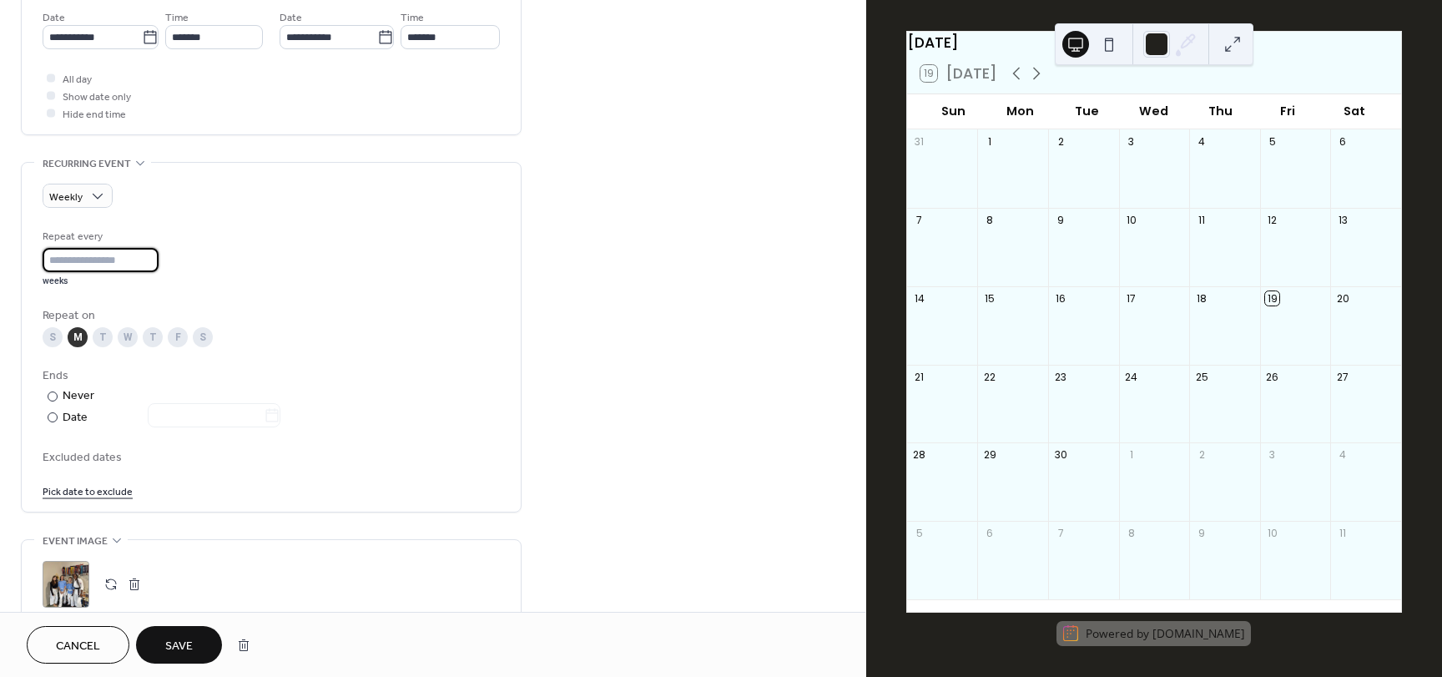
click at [106, 269] on input "*" at bounding box center [101, 260] width 116 height 24
click at [151, 265] on input "*" at bounding box center [101, 260] width 116 height 24
click at [149, 258] on input "*" at bounding box center [101, 260] width 116 height 24
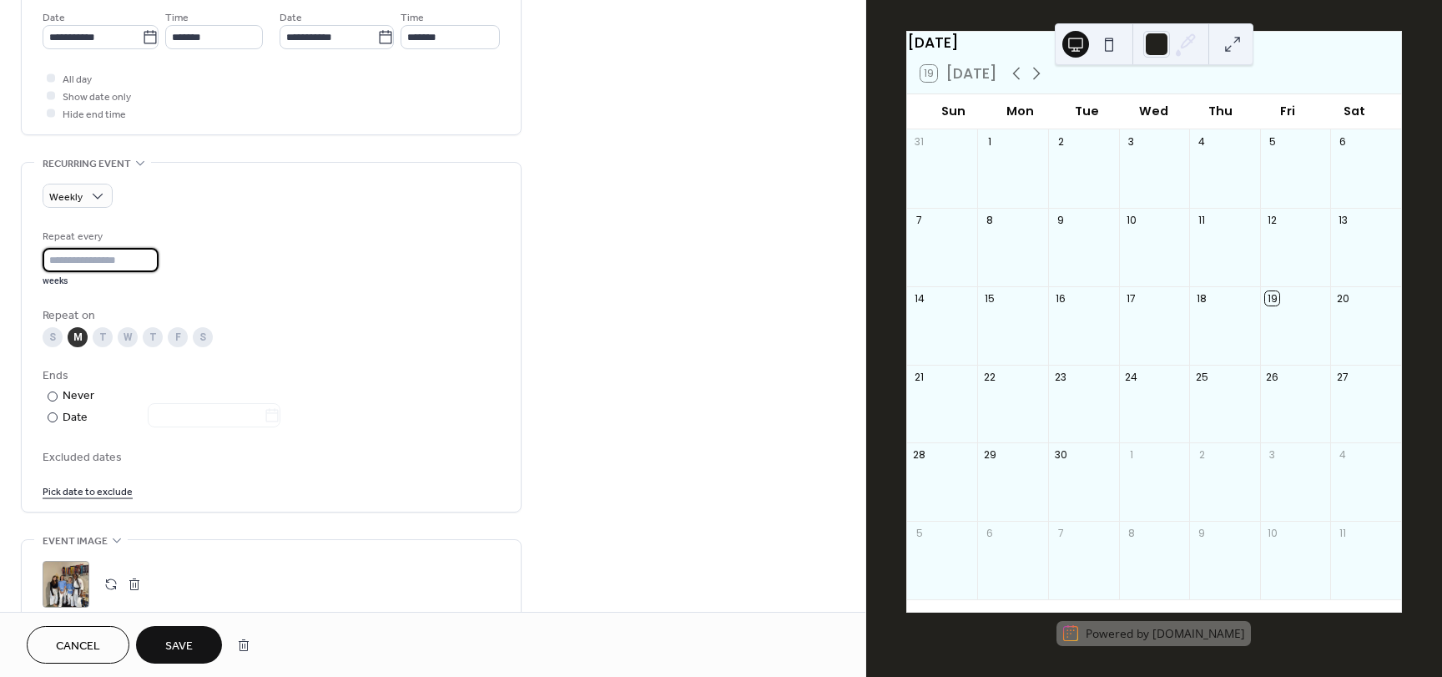
click at [149, 258] on input "*" at bounding box center [101, 260] width 116 height 24
click at [151, 265] on input "*" at bounding box center [101, 260] width 116 height 24
type input "*"
click at [151, 265] on input "*" at bounding box center [101, 260] width 116 height 24
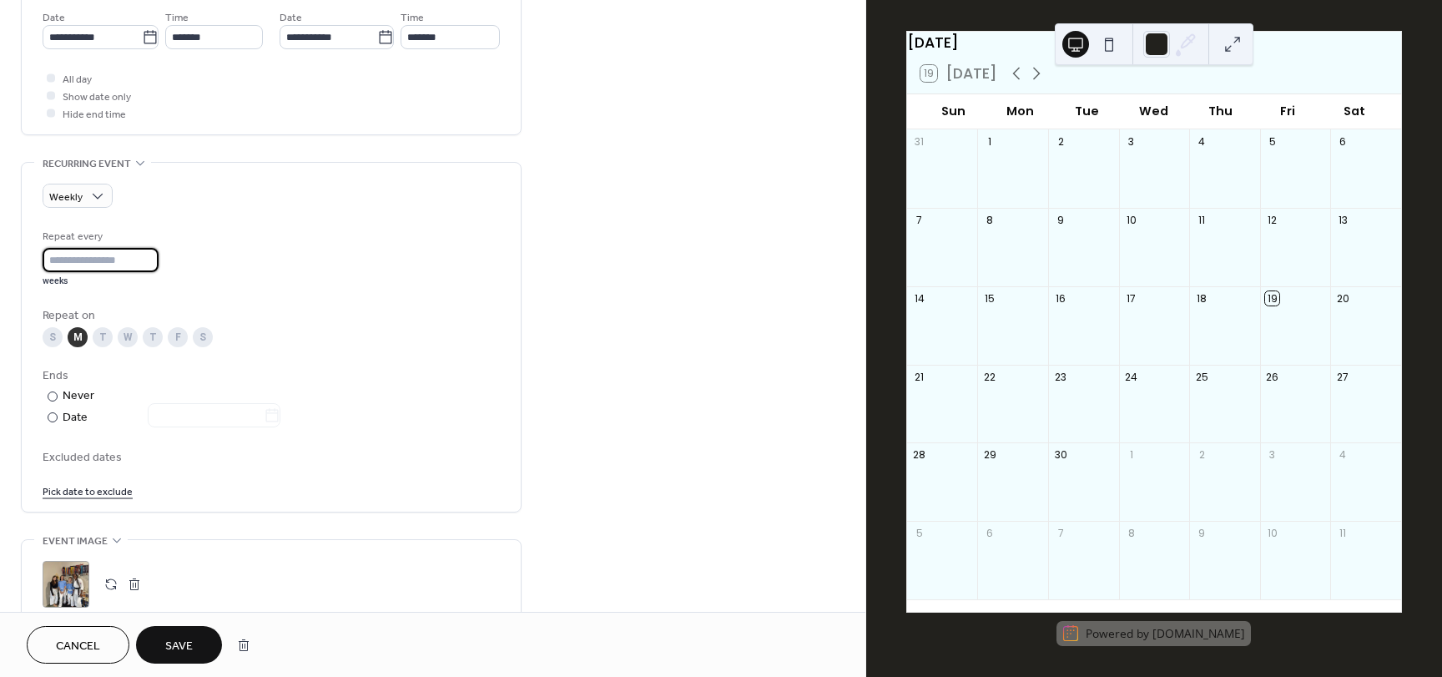
click at [231, 217] on div "Weekly Repeat every * weeks Repeat on S M T W T F S Ends ​ Never ​ Date Exclude…" at bounding box center [271, 342] width 457 height 316
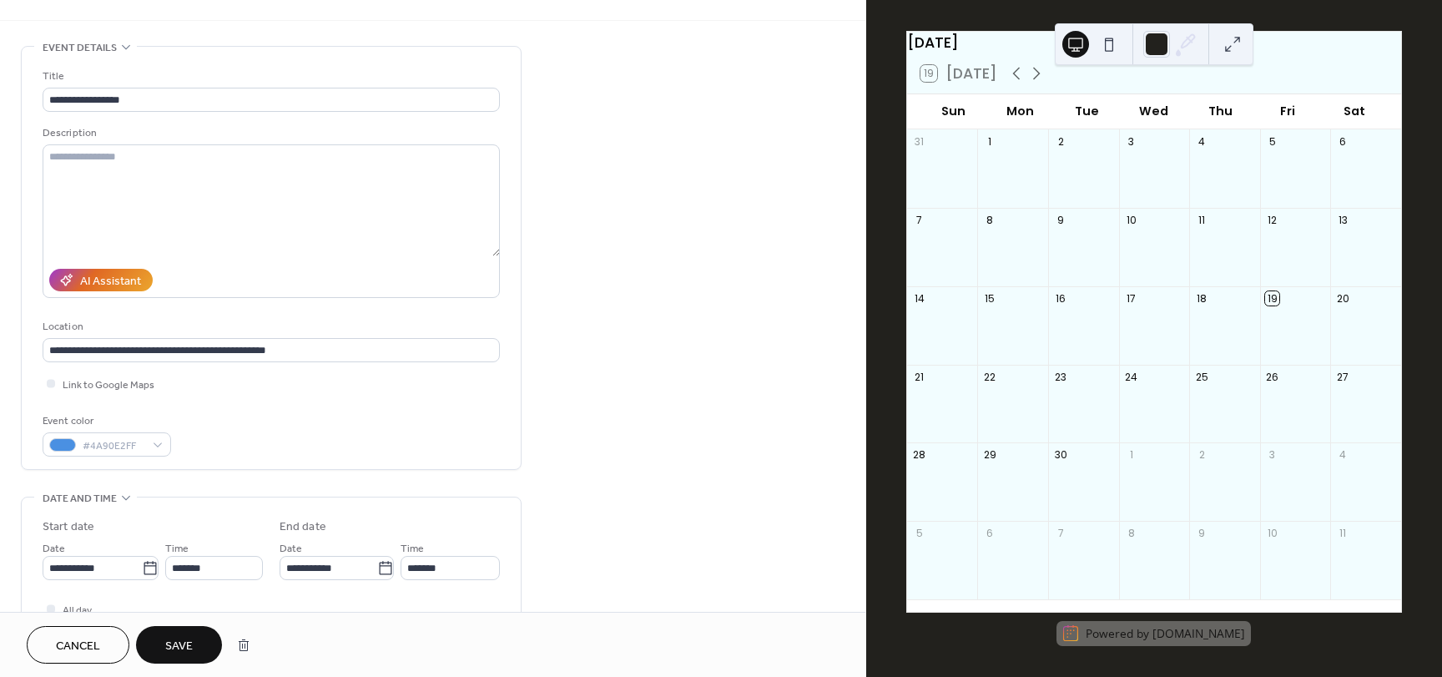
scroll to position [0, 0]
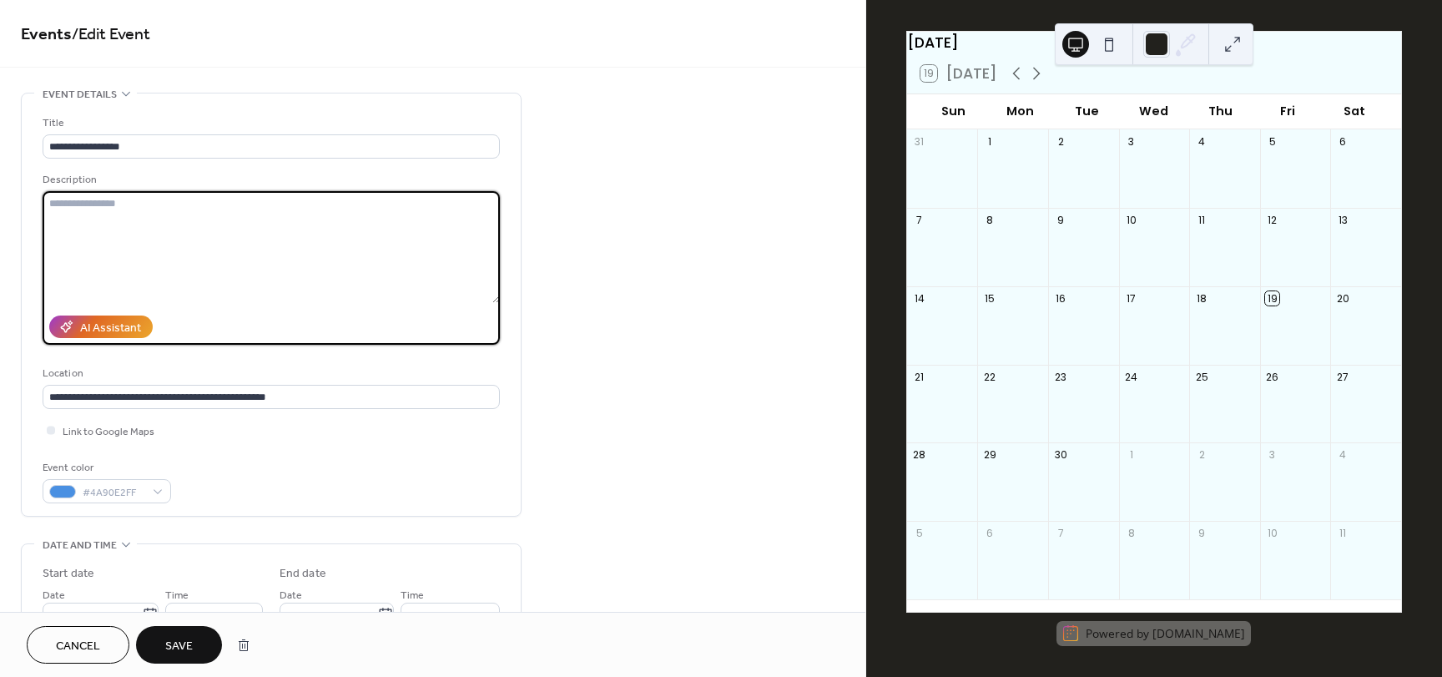
click at [248, 205] on textarea at bounding box center [271, 247] width 457 height 112
click at [350, 125] on div "Title" at bounding box center [270, 123] width 454 height 18
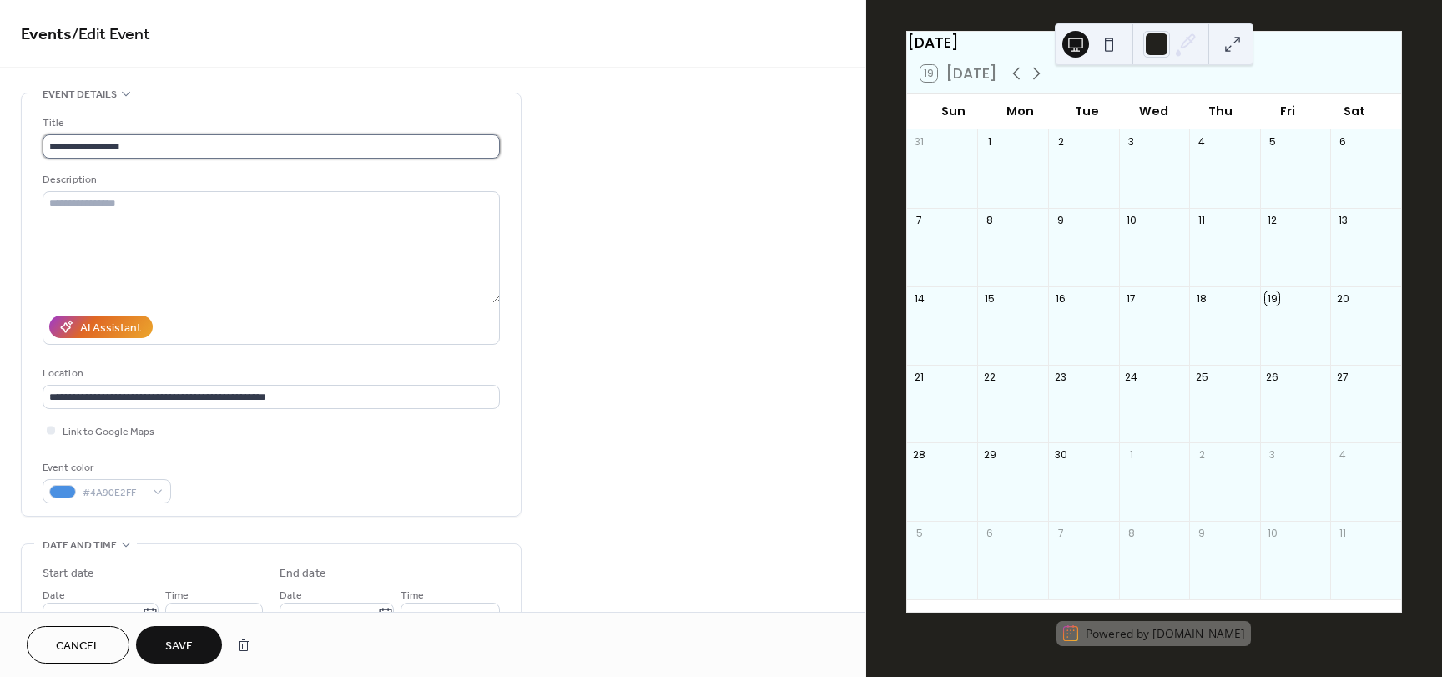
click at [201, 144] on input "**********" at bounding box center [271, 146] width 457 height 24
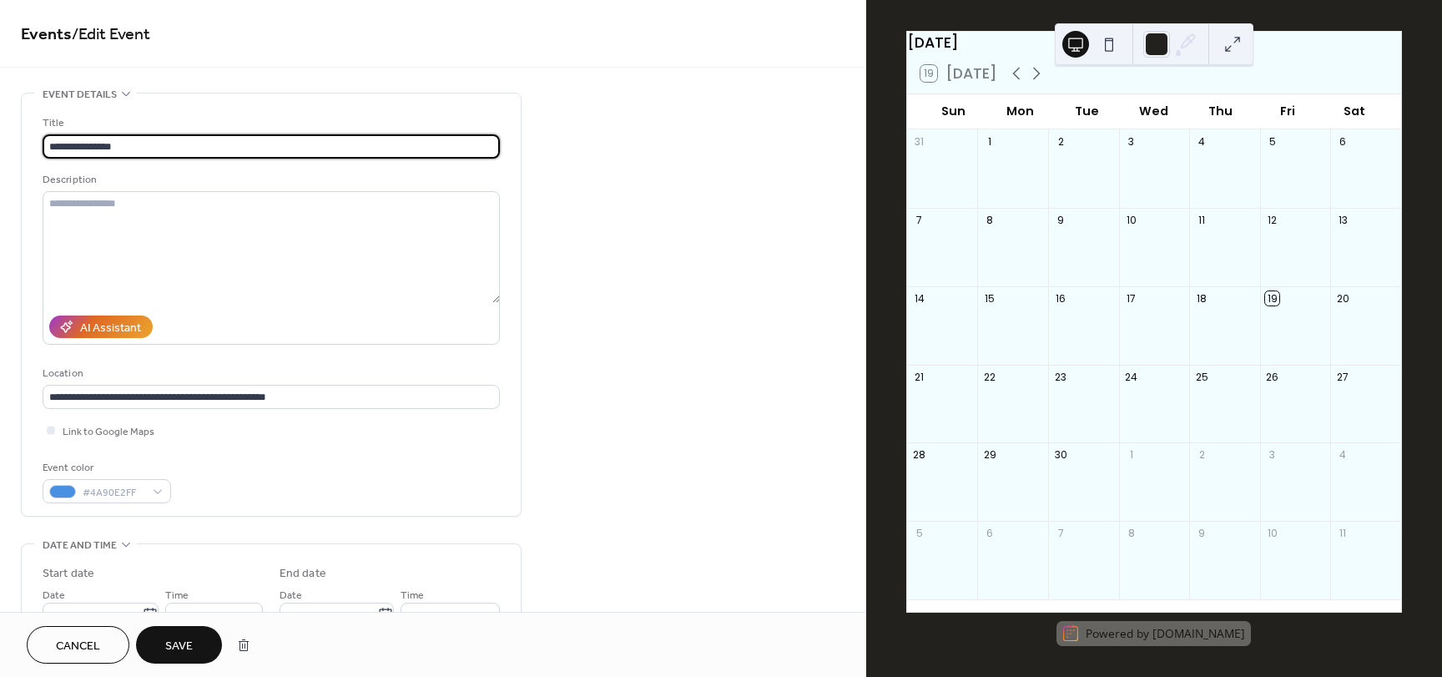
type input "**********"
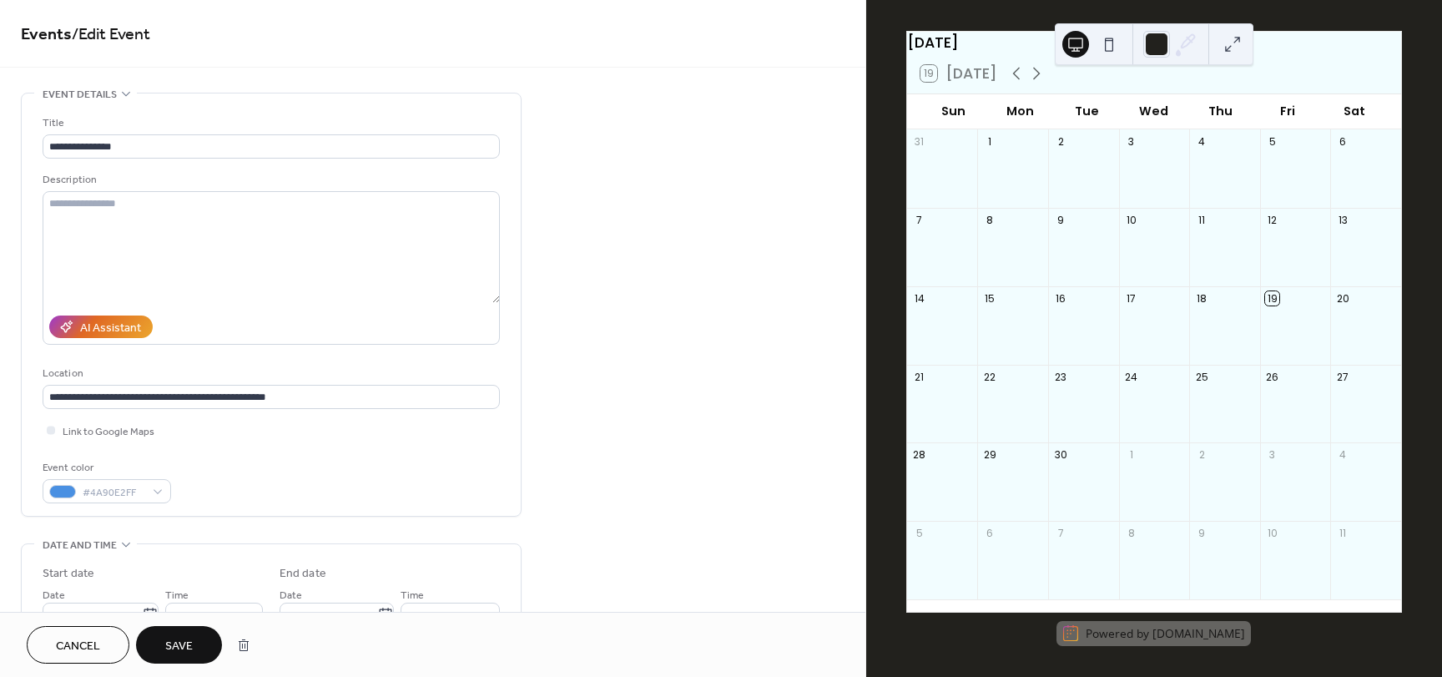
click at [283, 121] on div "Title" at bounding box center [270, 123] width 454 height 18
click at [1146, 45] on div at bounding box center [1157, 44] width 27 height 27
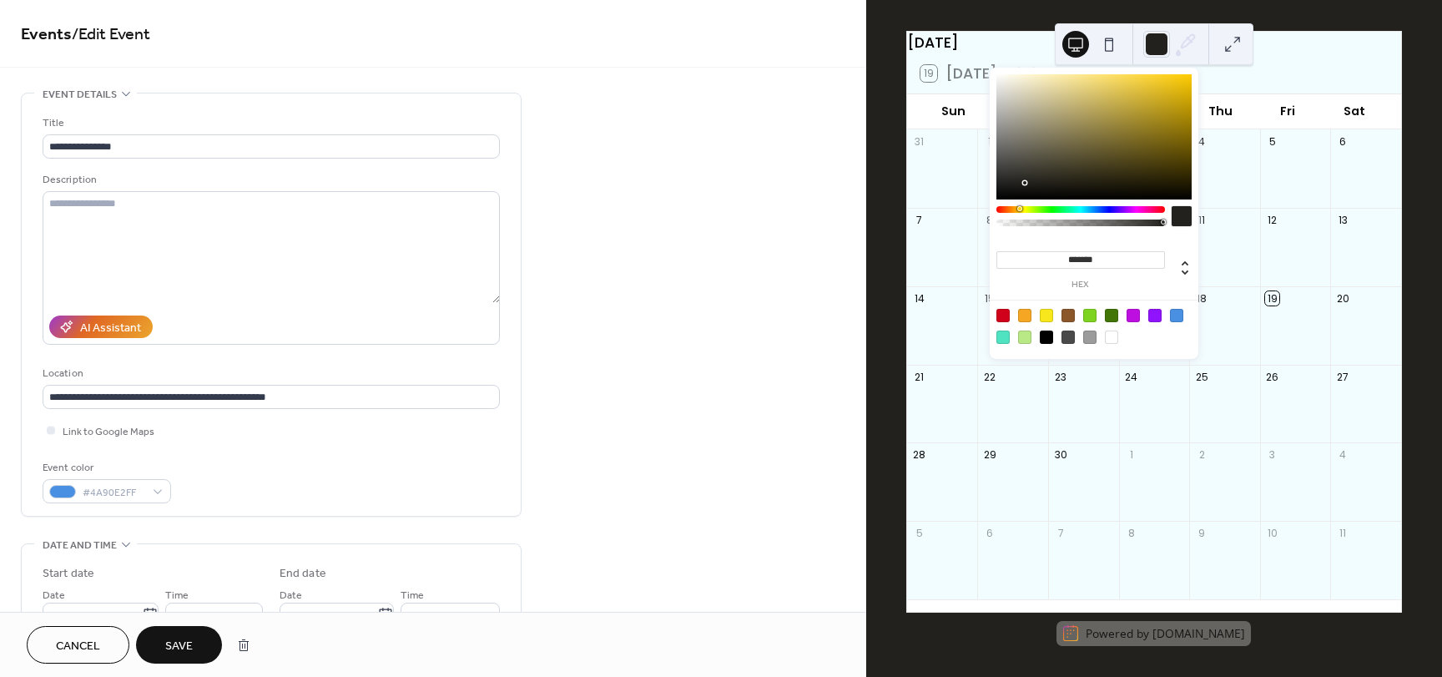
click at [1178, 316] on div at bounding box center [1176, 315] width 13 height 13
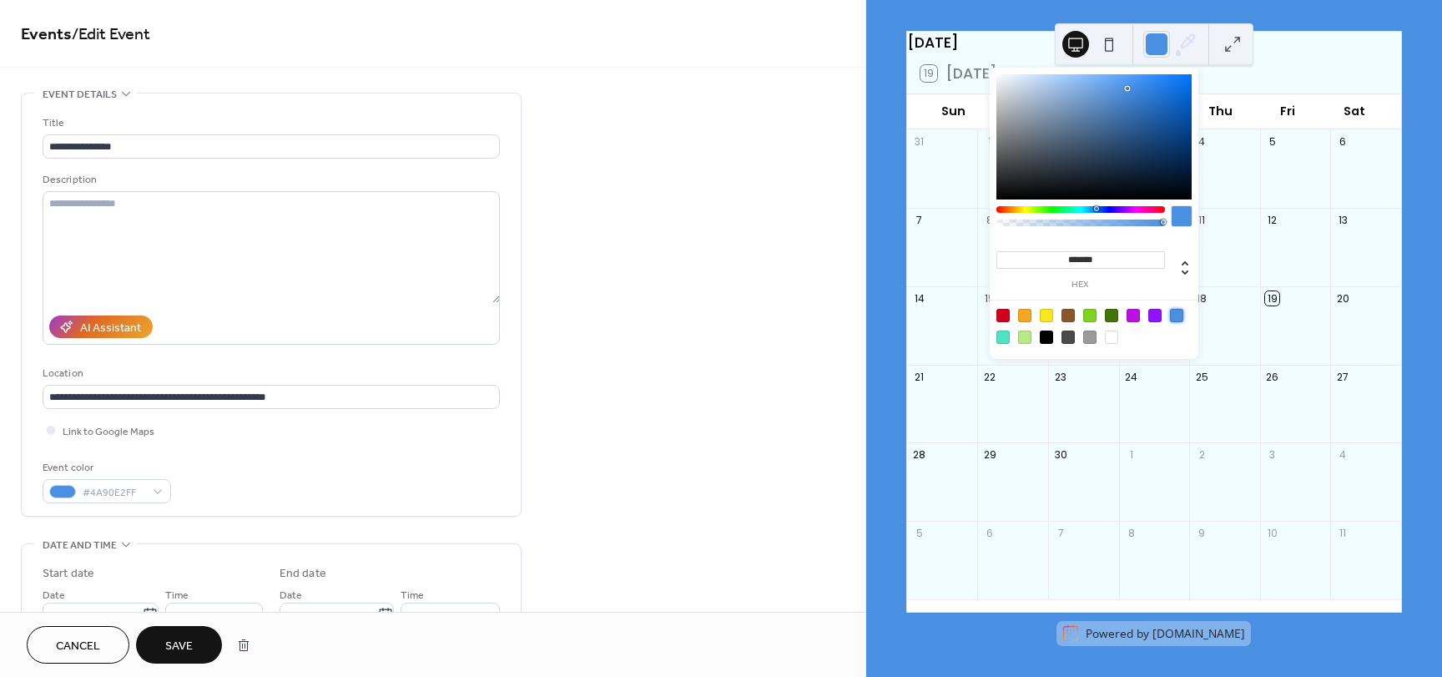
click at [1112, 336] on div at bounding box center [1111, 337] width 13 height 13
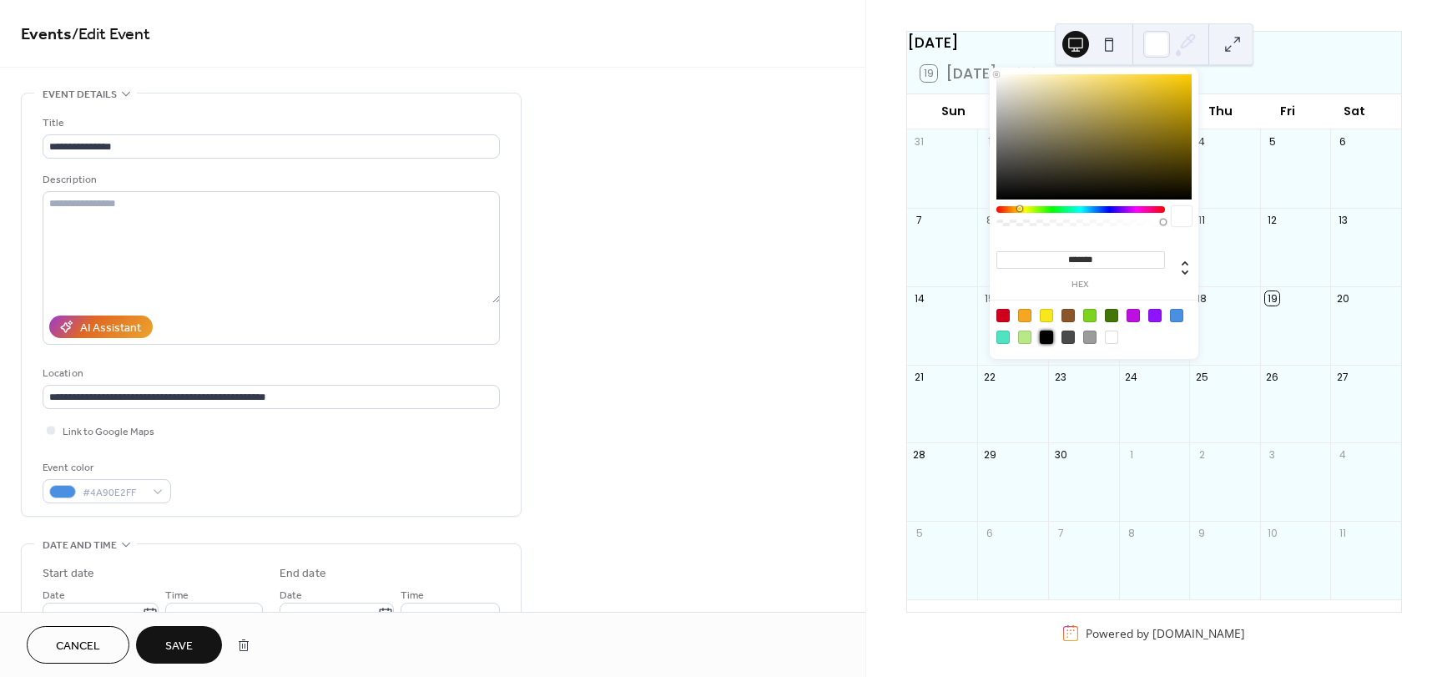
click at [1042, 331] on div at bounding box center [1046, 337] width 13 height 13
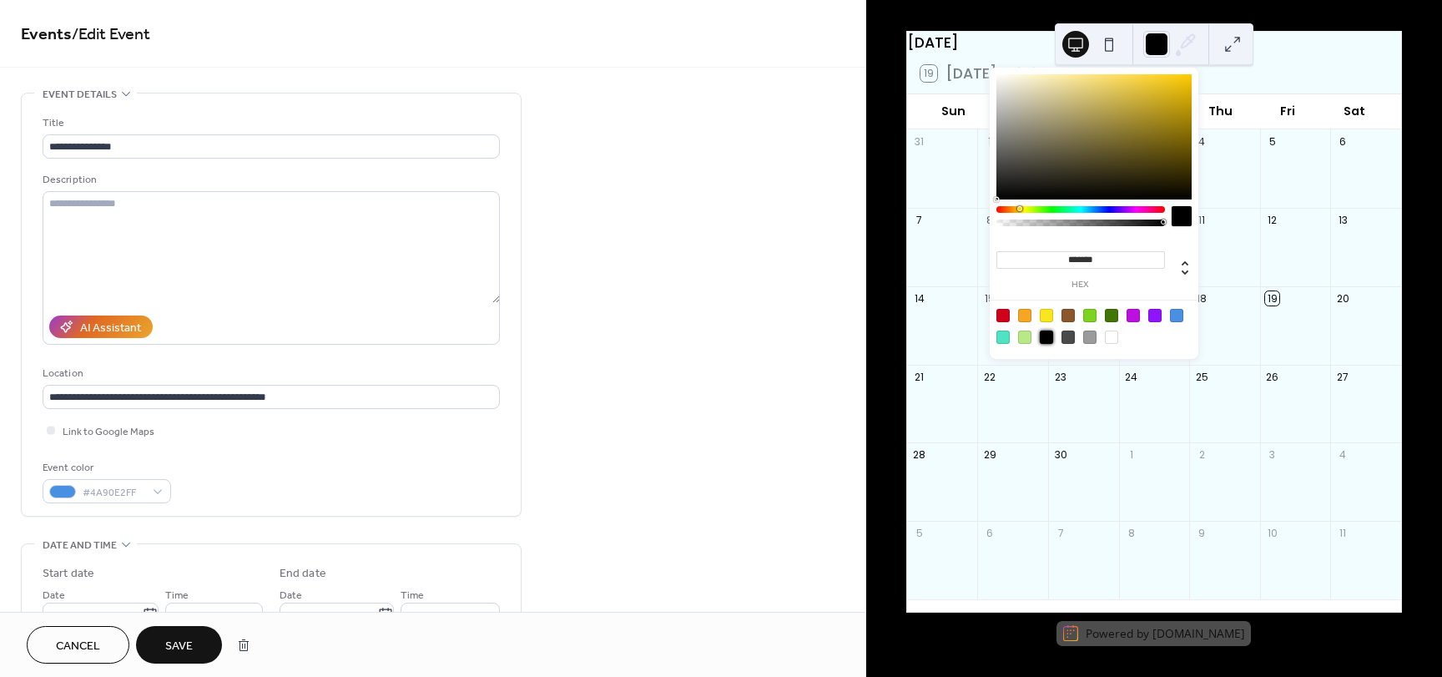
click at [1112, 339] on div at bounding box center [1111, 337] width 13 height 13
type input "*******"
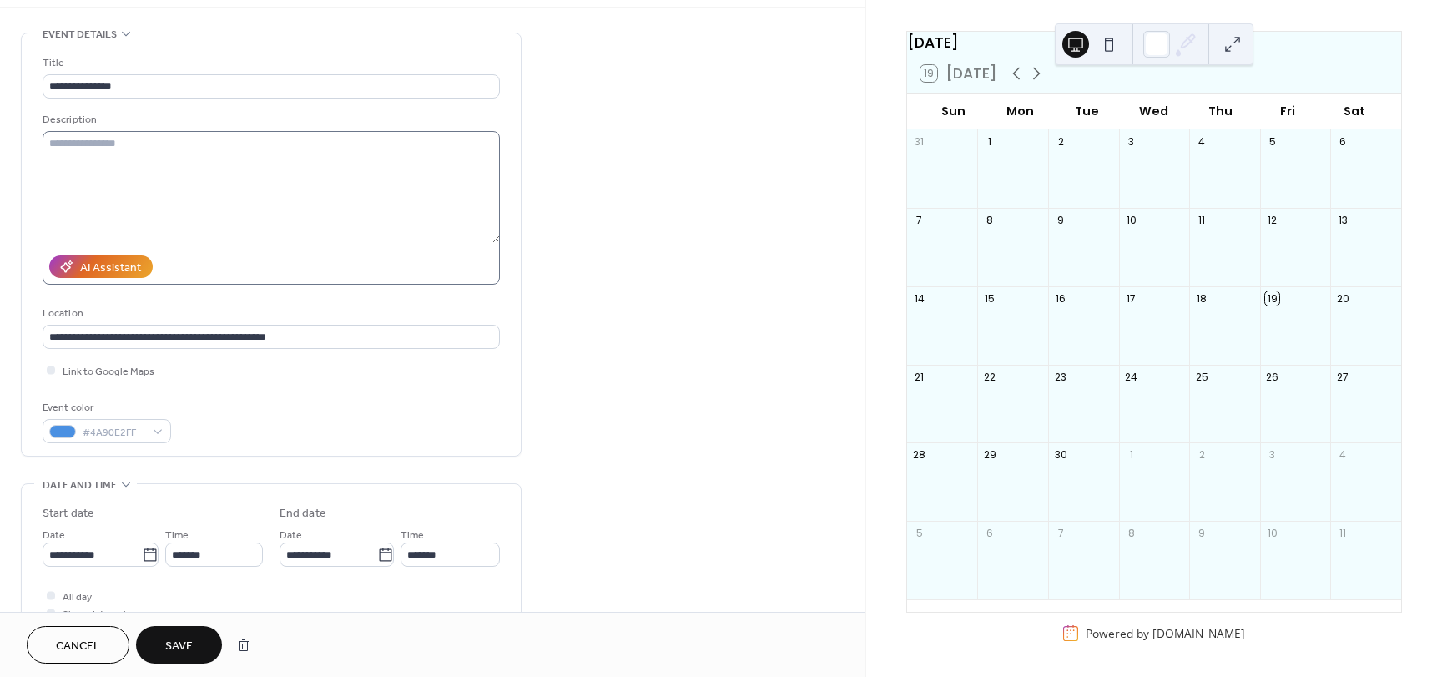
scroll to position [61, 0]
click at [154, 431] on div "#4A90E2FF" at bounding box center [107, 430] width 129 height 24
click at [235, 435] on div "Event color #4A90E2FF" at bounding box center [271, 420] width 457 height 44
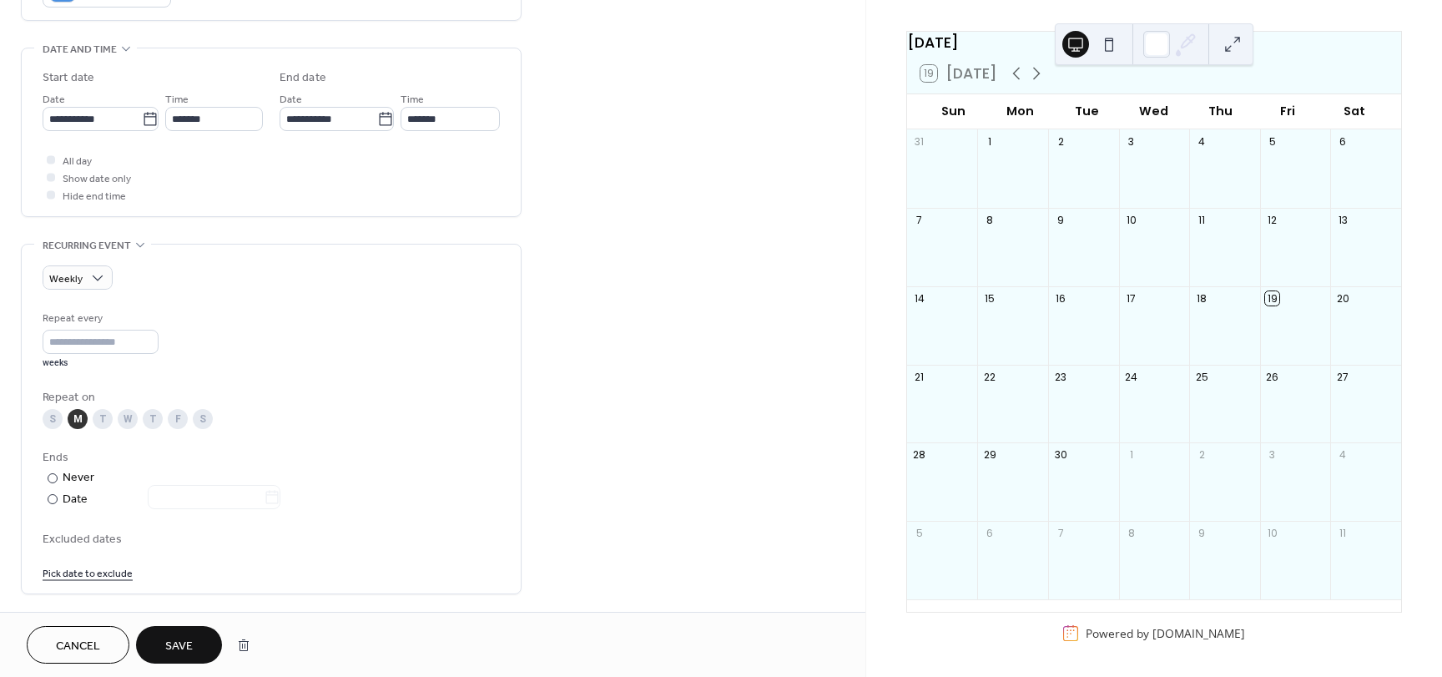
scroll to position [497, 0]
click at [77, 502] on div "Date" at bounding box center [172, 498] width 218 height 19
click at [79, 475] on div "Never" at bounding box center [79, 477] width 33 height 18
click at [83, 534] on span "Excluded dates" at bounding box center [271, 539] width 457 height 18
click at [925, 75] on div "19 Today" at bounding box center [959, 73] width 77 height 17
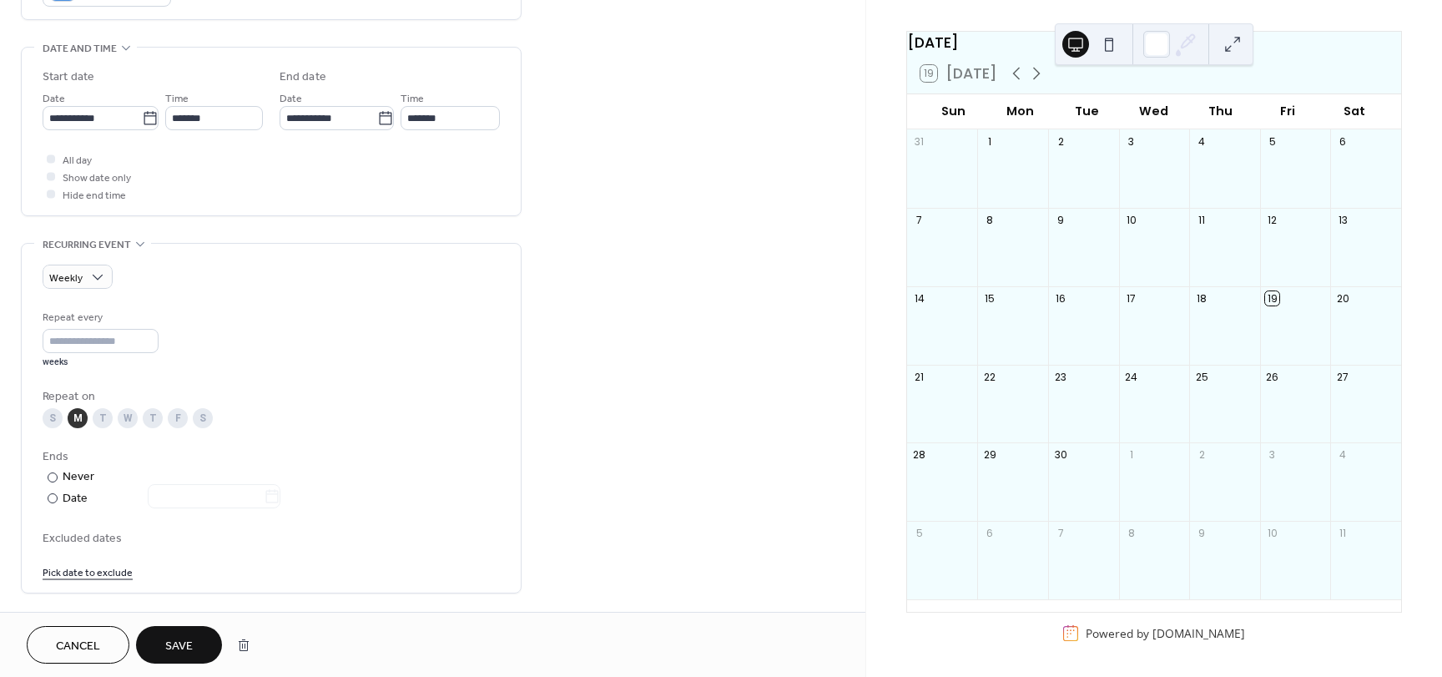
click at [968, 73] on div "19 Today" at bounding box center [959, 73] width 77 height 17
click at [171, 644] on span "Save" at bounding box center [179, 647] width 28 height 18
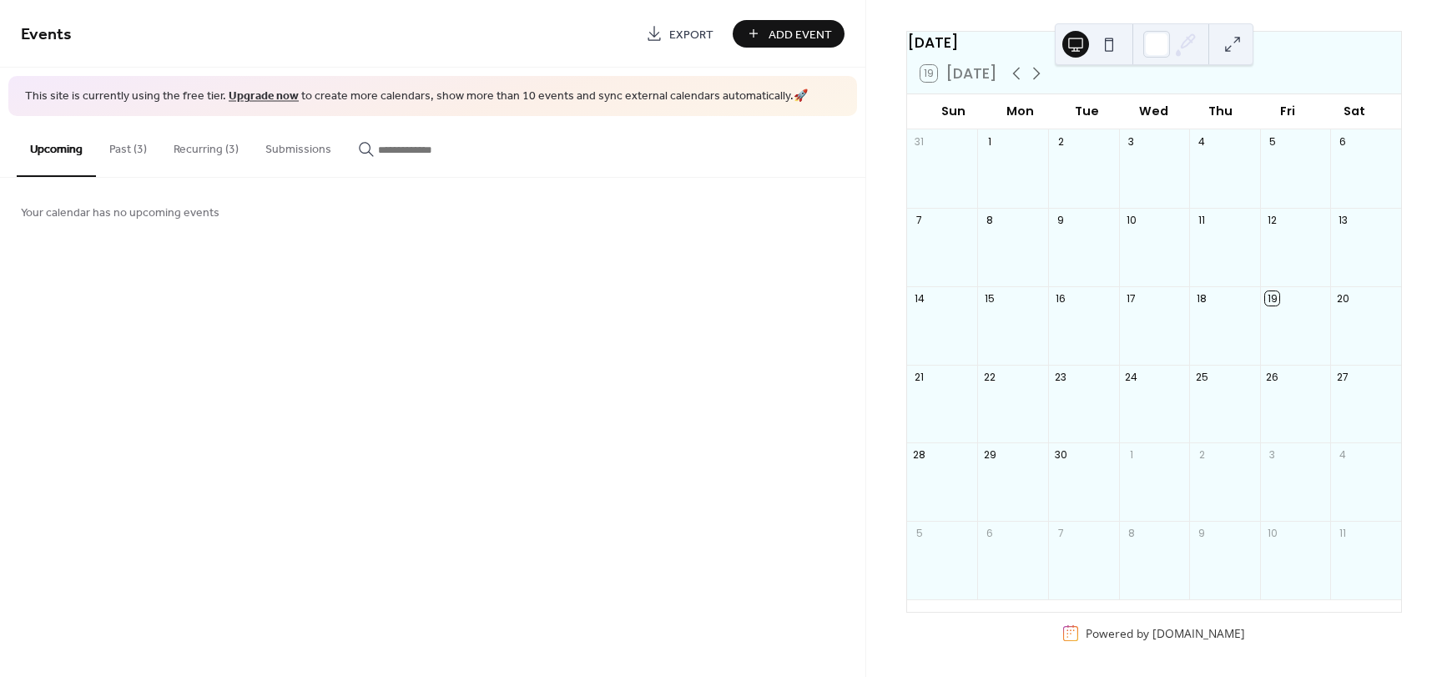
click at [285, 150] on button "Submissions" at bounding box center [298, 145] width 93 height 59
click at [181, 154] on button "Recurring (3)" at bounding box center [206, 145] width 92 height 59
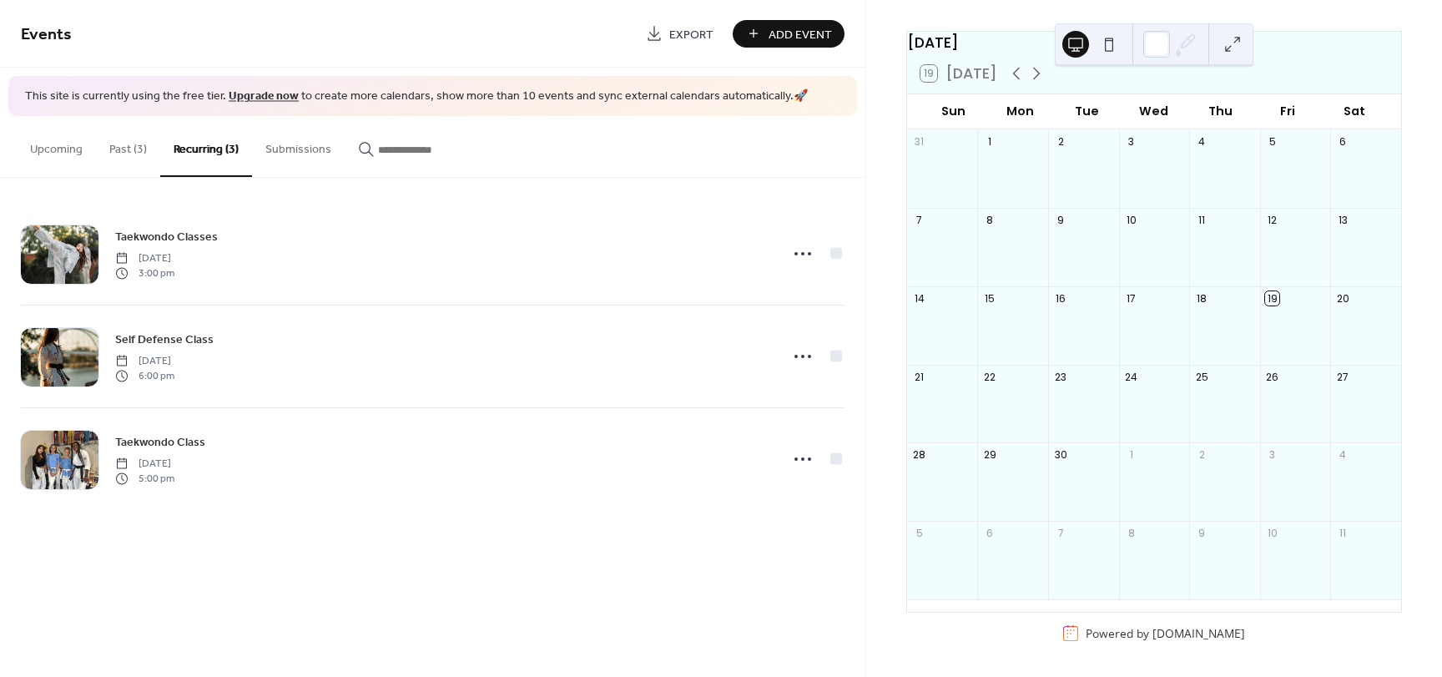
click at [131, 153] on button "Past (3)" at bounding box center [128, 145] width 64 height 59
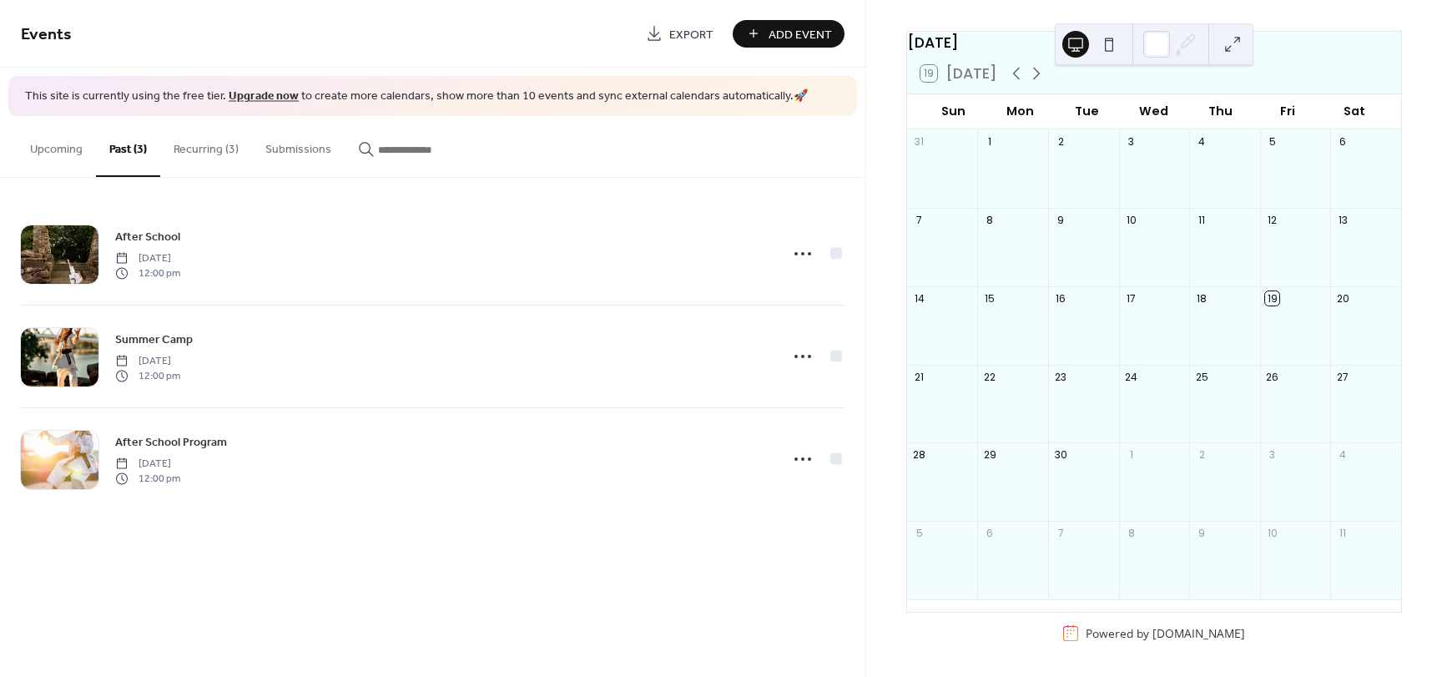
click at [41, 155] on button "Upcoming" at bounding box center [56, 145] width 79 height 59
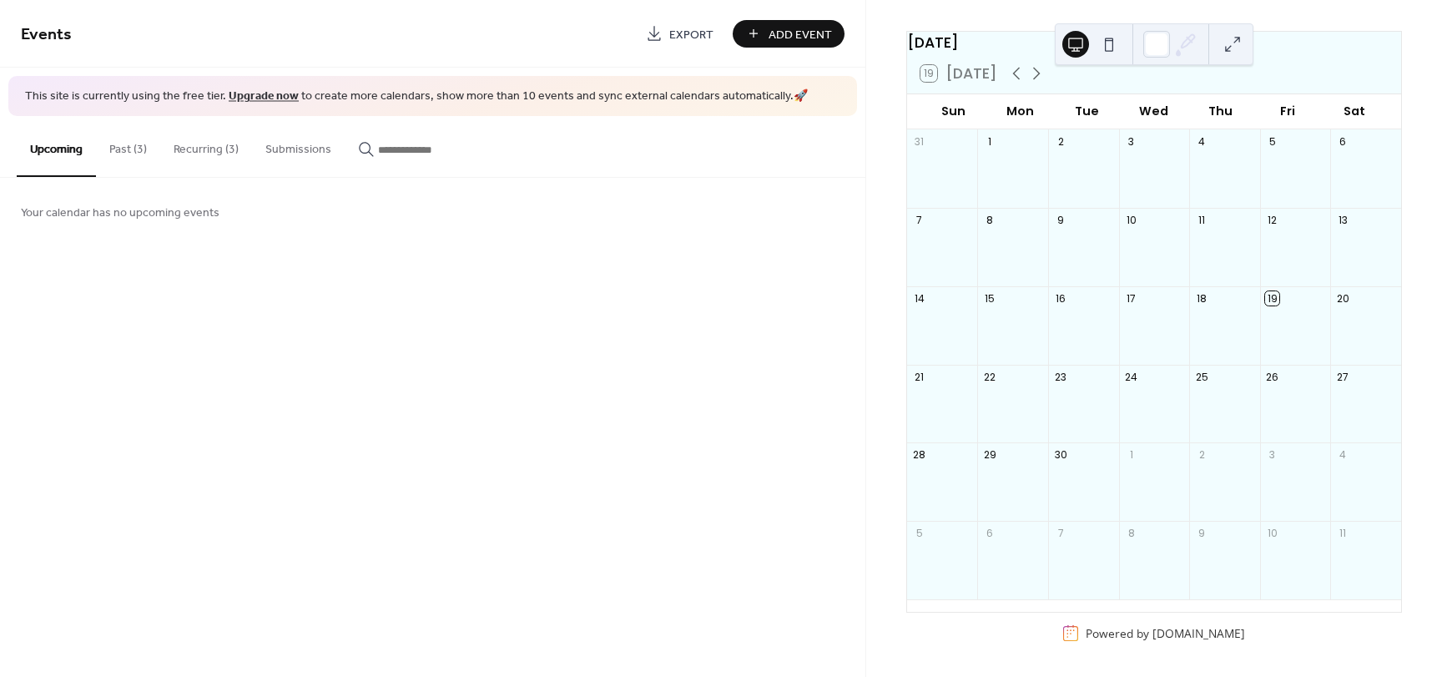
click at [791, 38] on span "Add Event" at bounding box center [800, 35] width 63 height 18
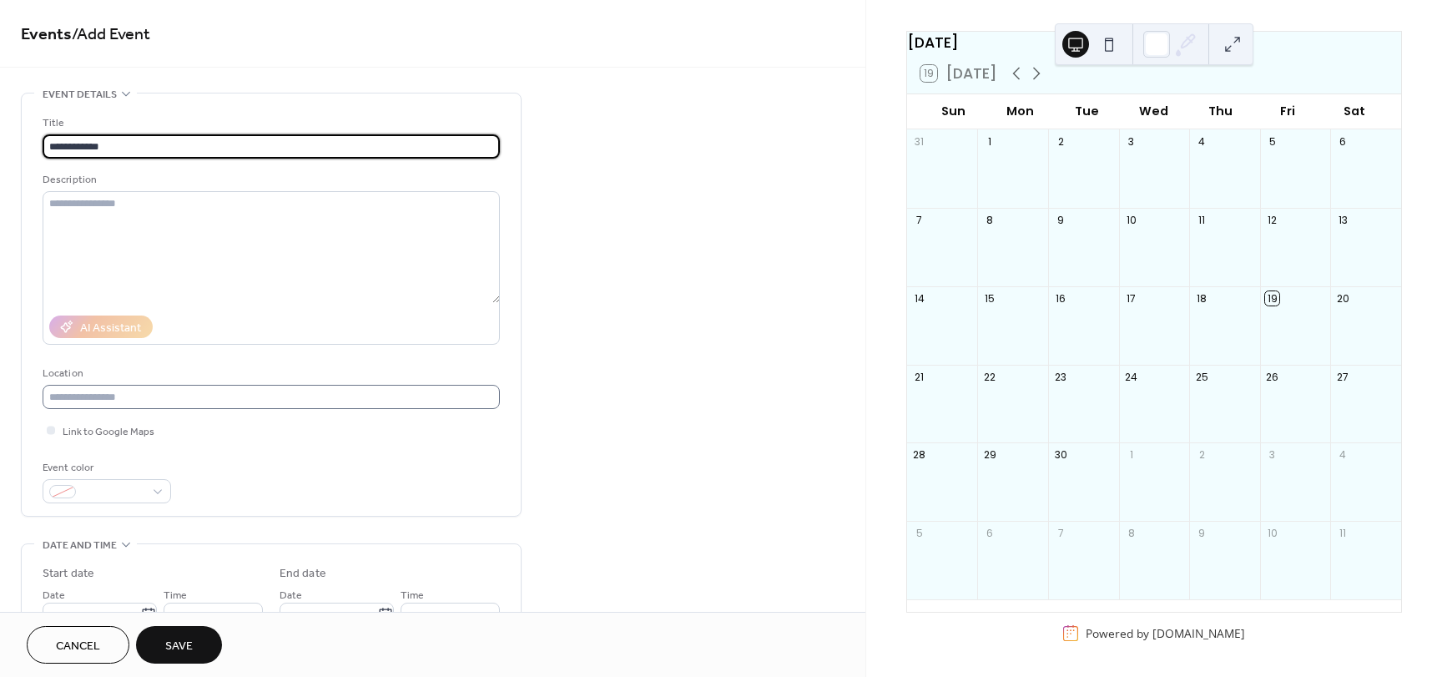
type input "**********"
click at [208, 403] on input "text" at bounding box center [271, 397] width 457 height 24
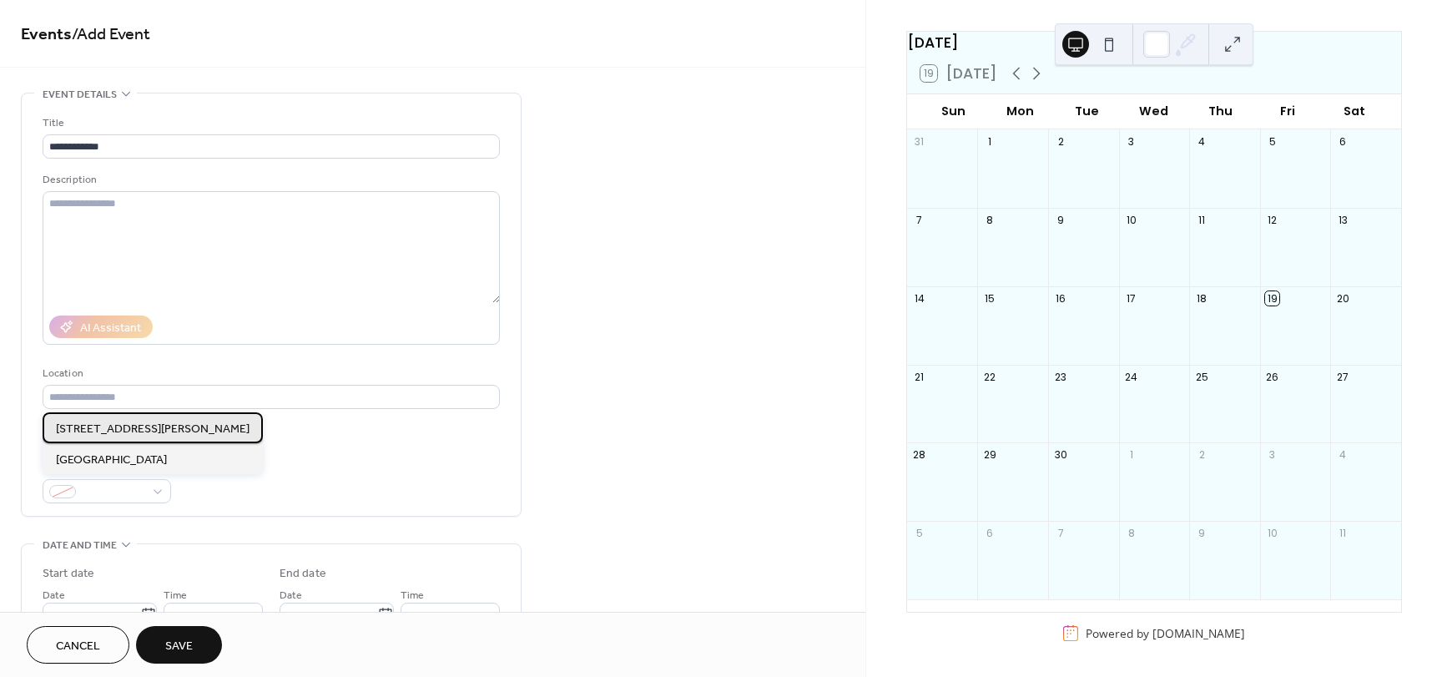
click at [148, 437] on span "2305 E Parker Rd Unit A, B, & C, Jonesboro, AR 72401" at bounding box center [153, 430] width 194 height 18
type input "**********"
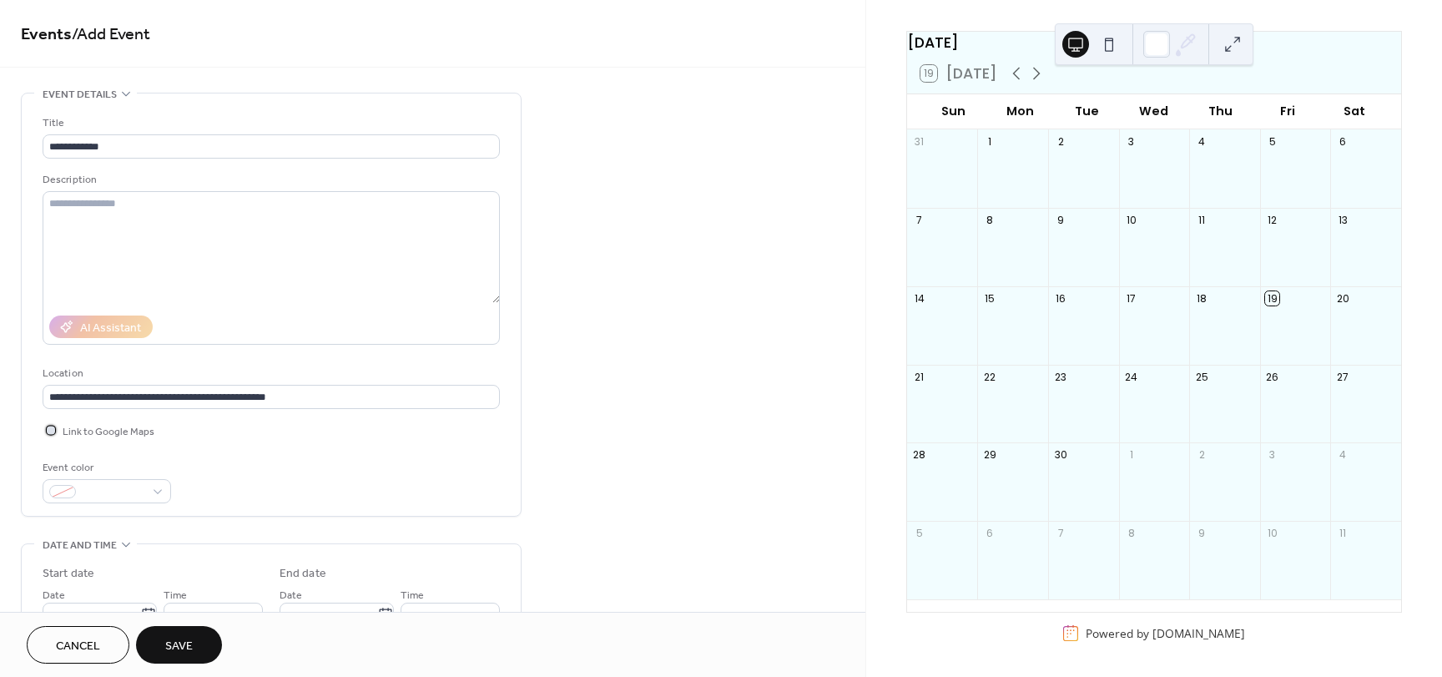
click at [58, 430] on div at bounding box center [51, 430] width 17 height 17
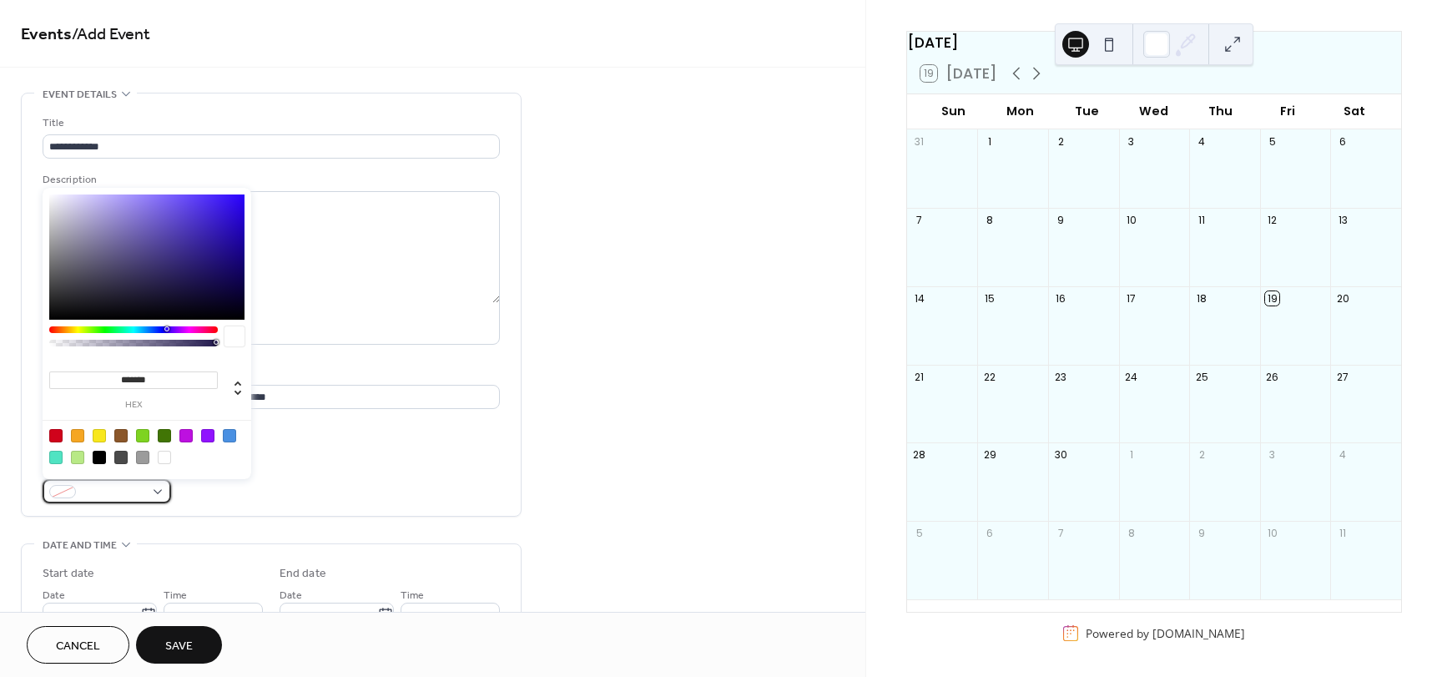
click at [90, 492] on span at bounding box center [114, 493] width 62 height 18
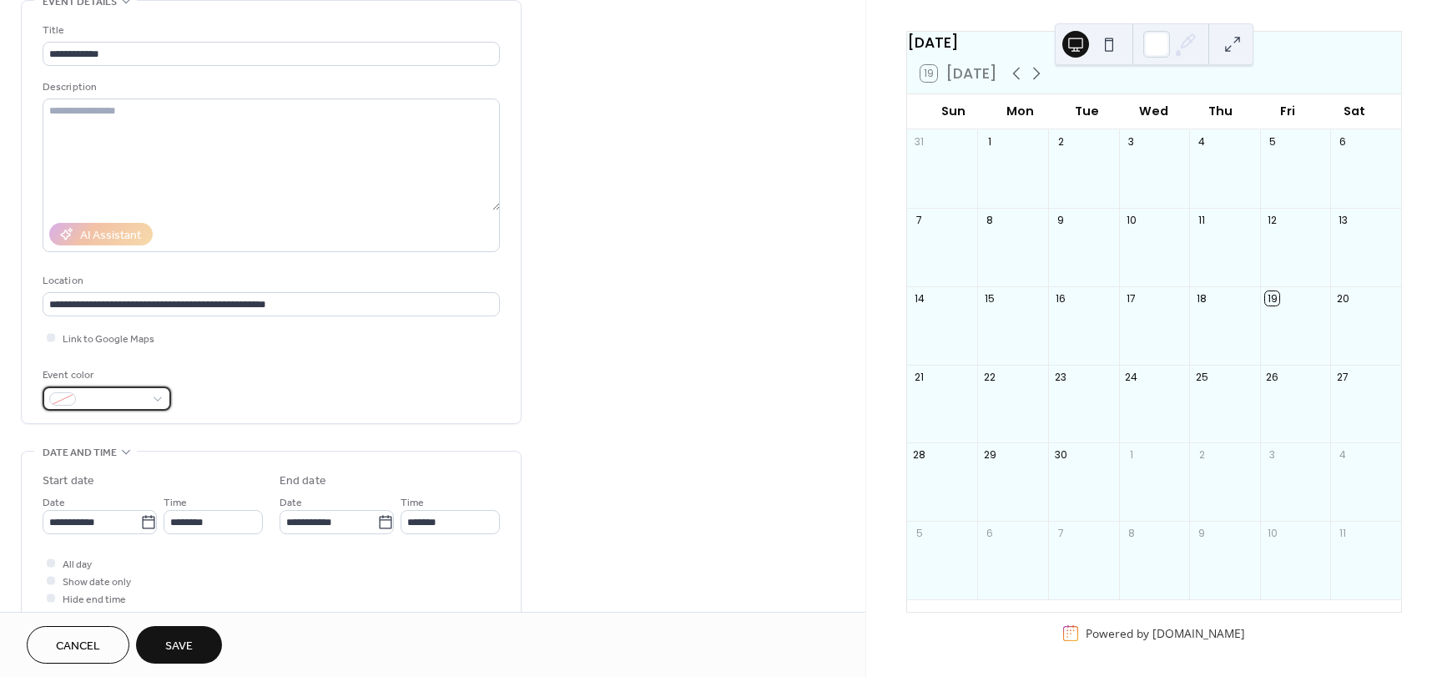
scroll to position [147, 0]
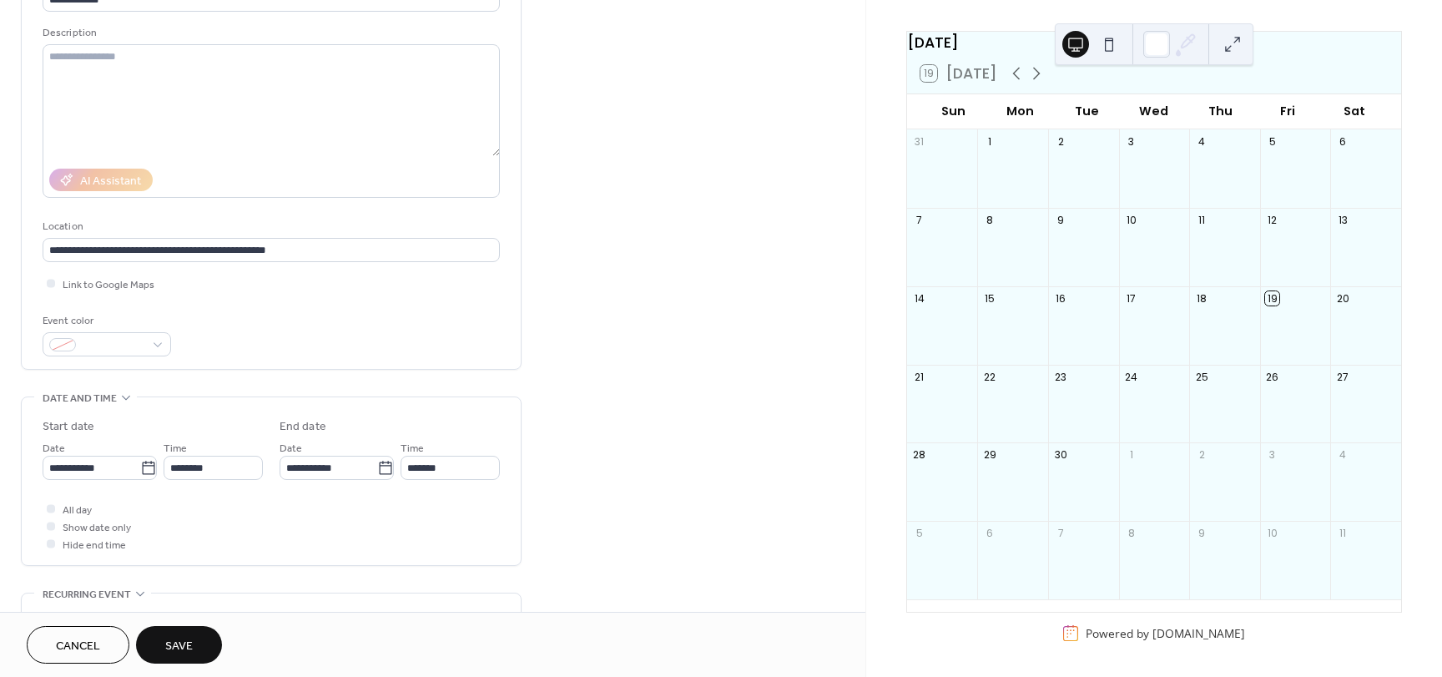
click at [228, 346] on div "Event color" at bounding box center [271, 334] width 457 height 44
click at [88, 470] on input "**********" at bounding box center [92, 468] width 98 height 24
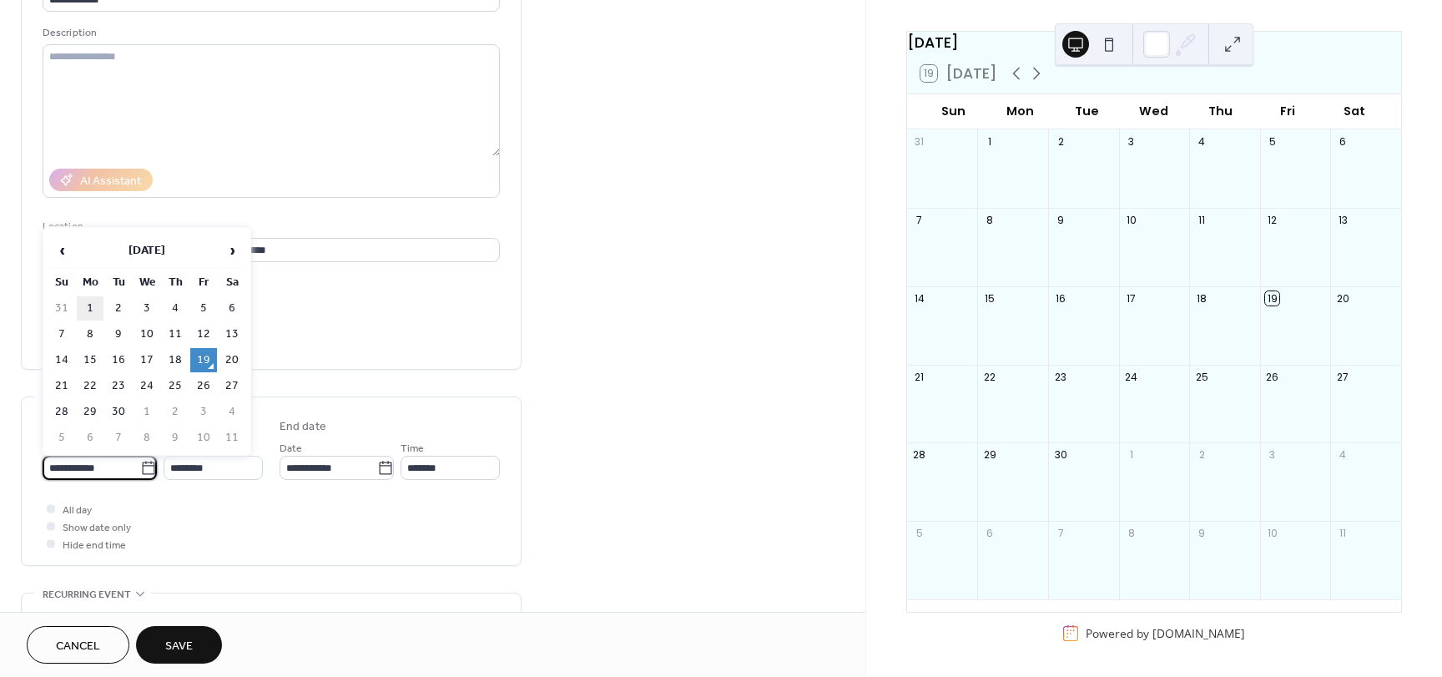
click at [91, 300] on td "1" at bounding box center [90, 308] width 27 height 24
type input "**********"
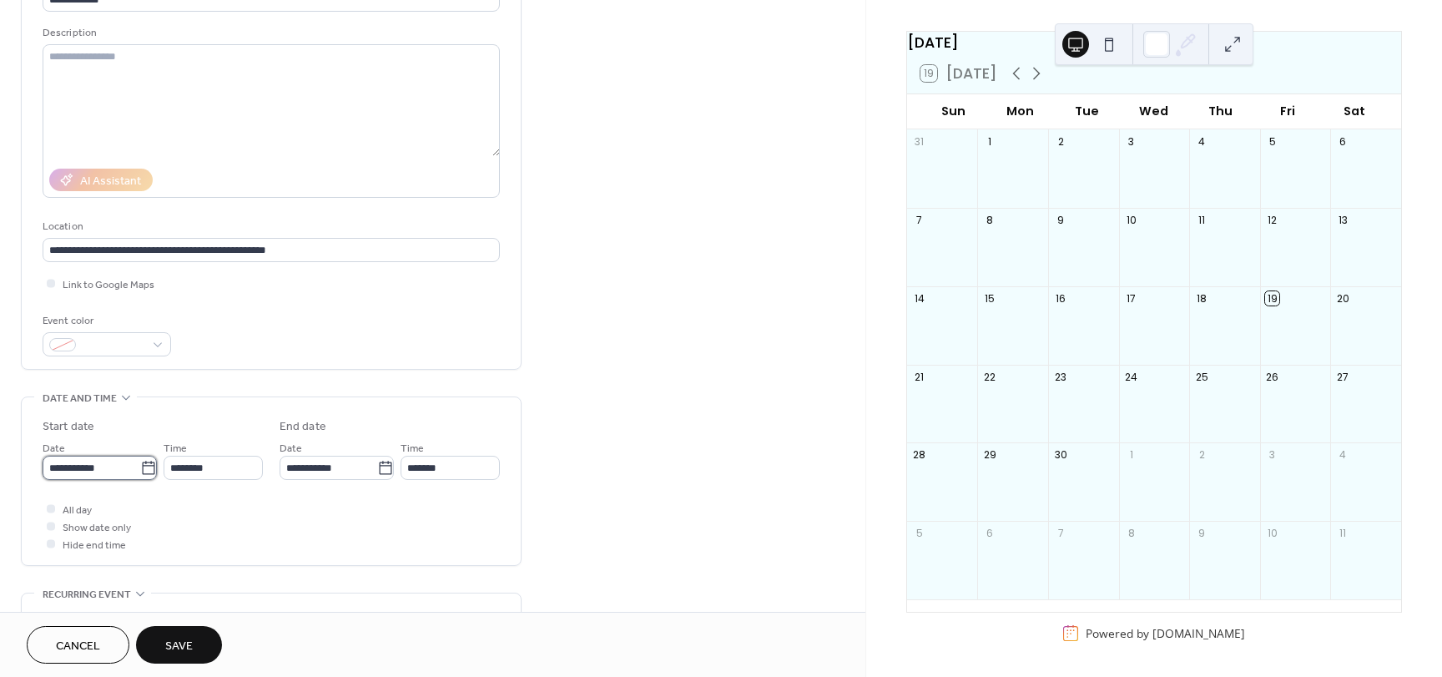
click at [106, 462] on input "**********" at bounding box center [92, 468] width 98 height 24
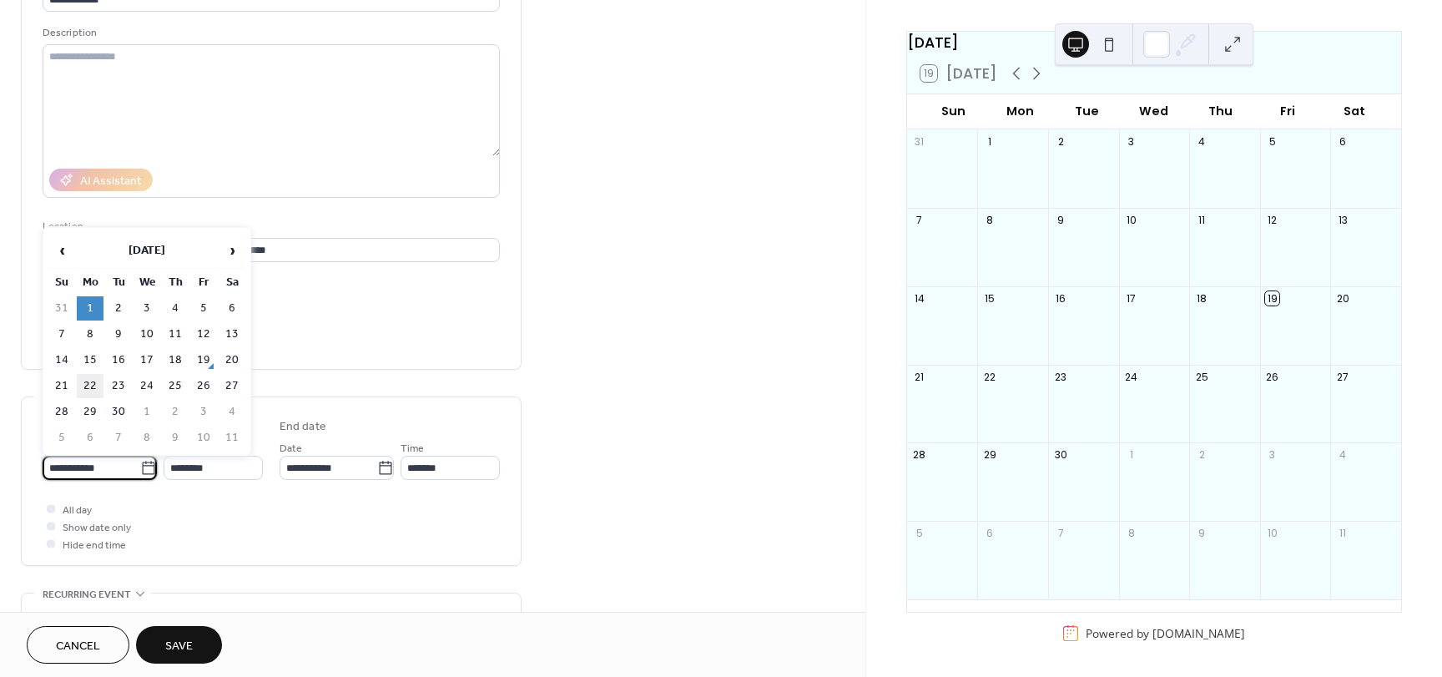
click at [86, 376] on td "22" at bounding box center [90, 386] width 27 height 24
type input "**********"
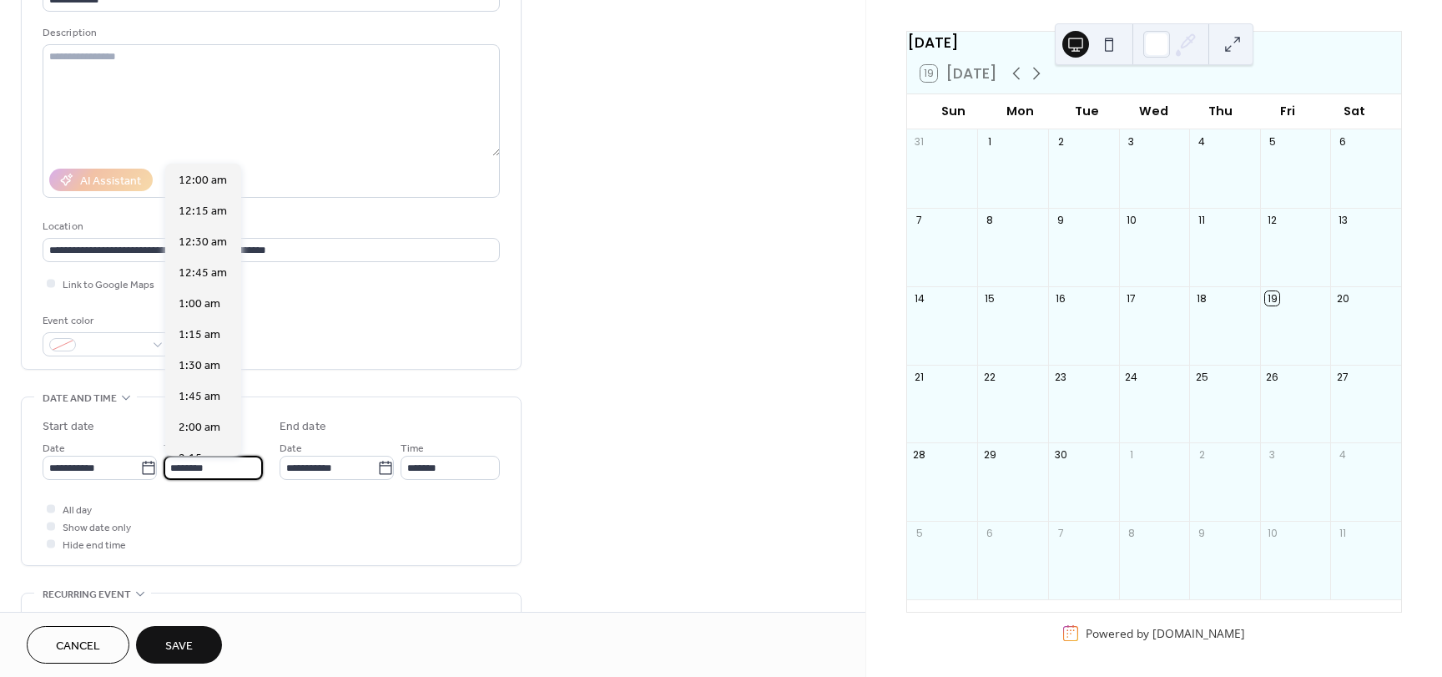
click at [224, 463] on input "********" at bounding box center [213, 468] width 99 height 24
click at [209, 385] on div "6:00 pm" at bounding box center [203, 372] width 76 height 31
type input "*******"
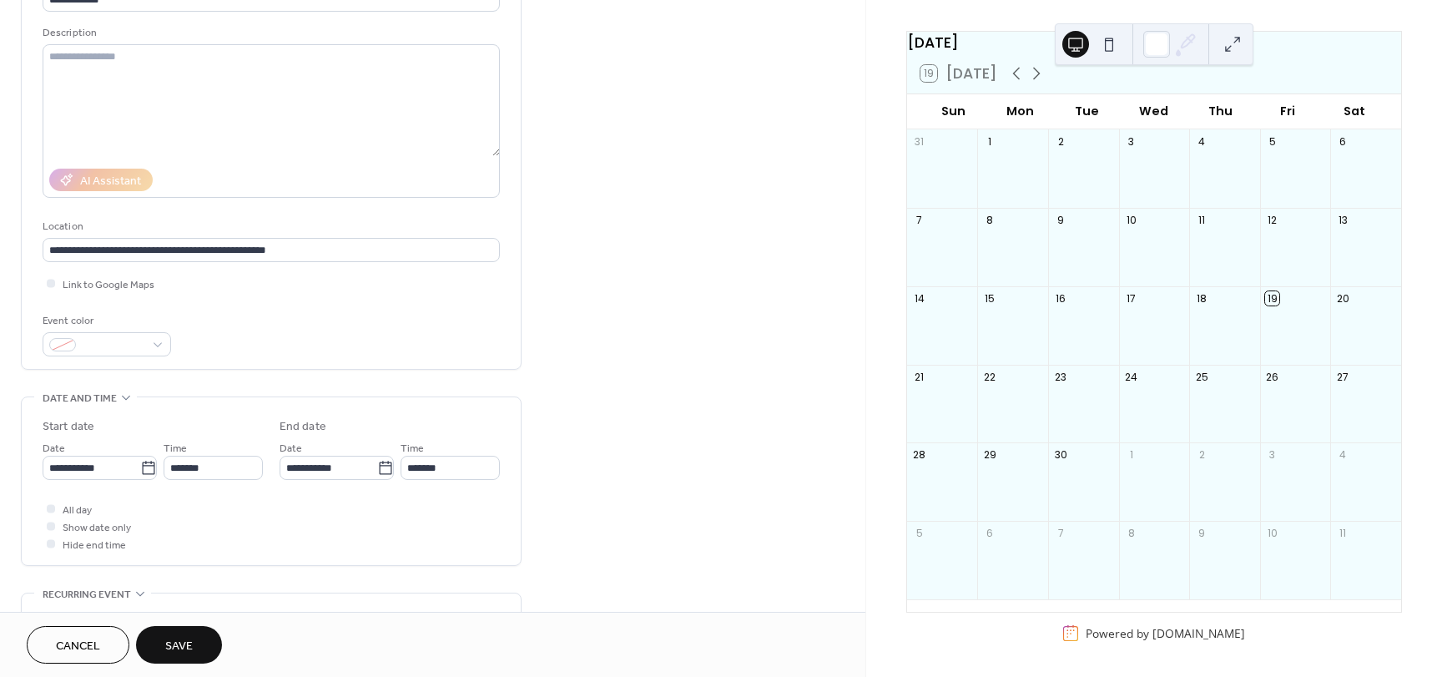
click at [407, 427] on label "End date" at bounding box center [390, 427] width 220 height 18
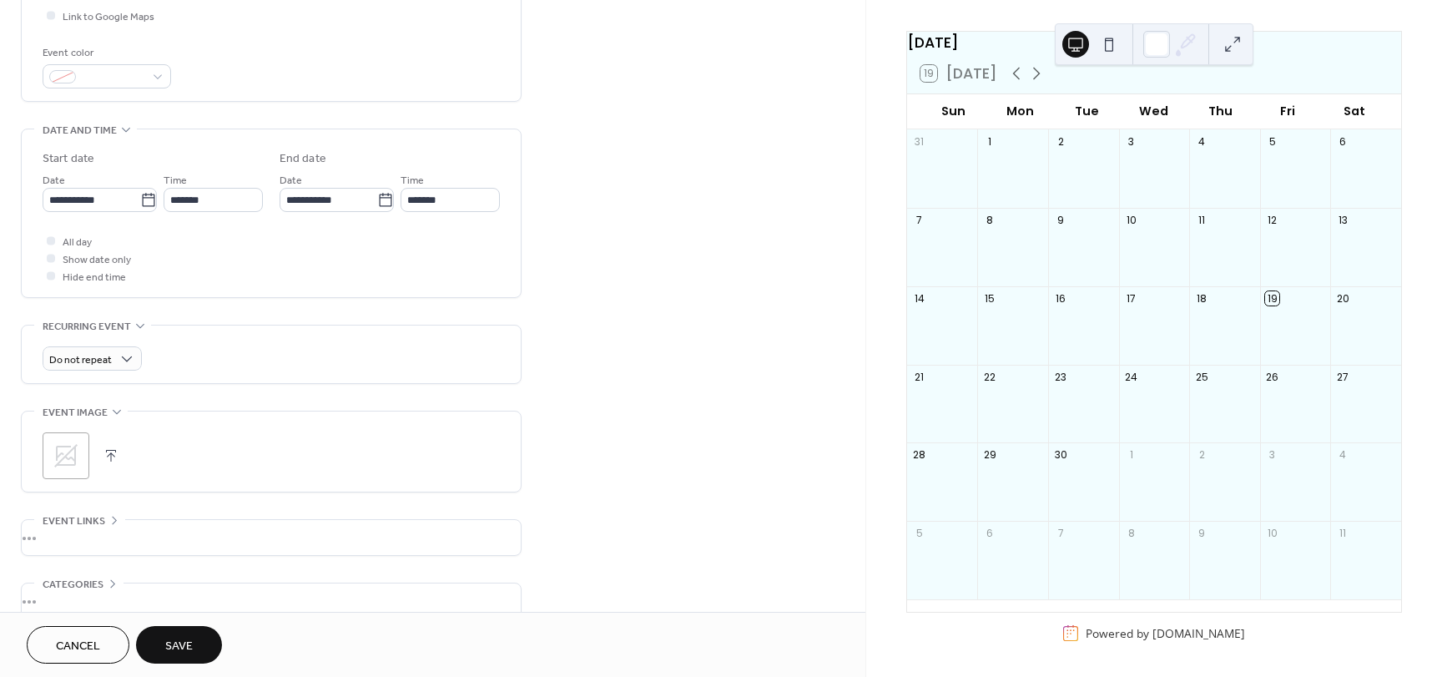
scroll to position [416, 0]
click at [67, 442] on icon at bounding box center [66, 455] width 27 height 27
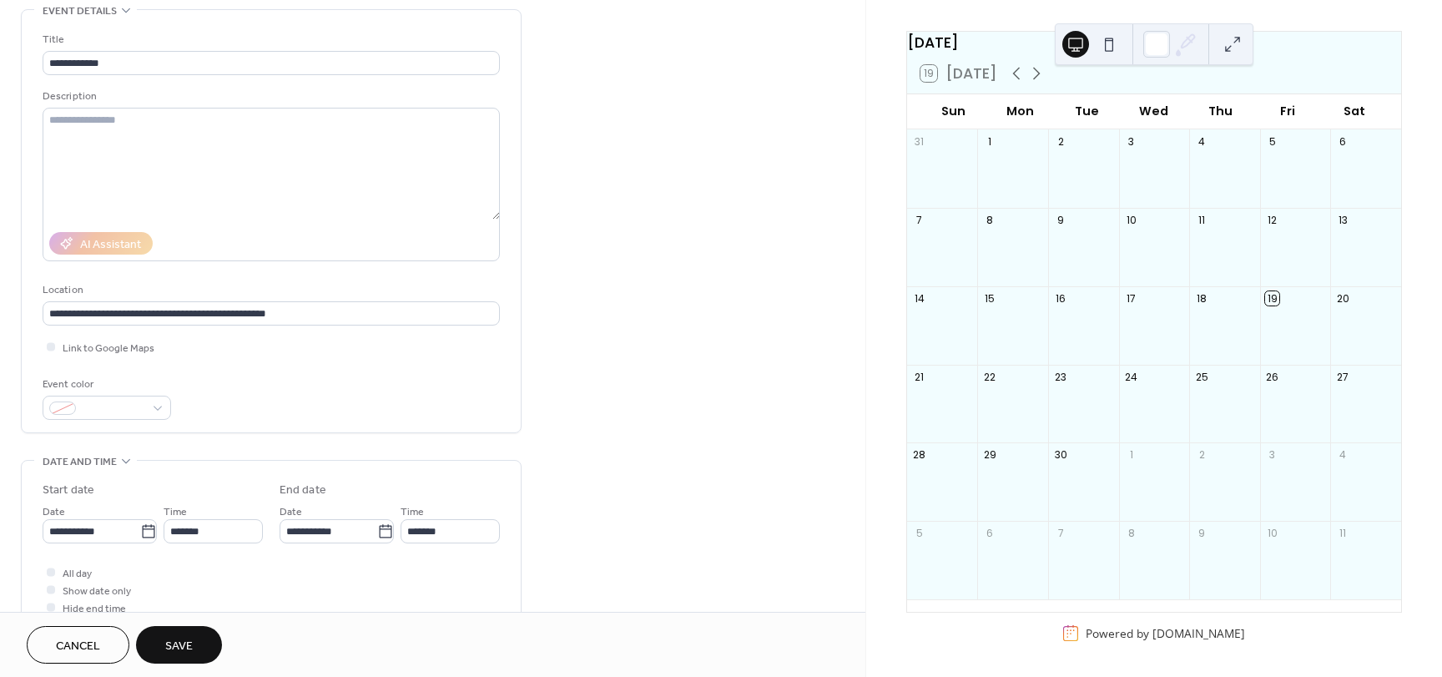
scroll to position [0, 0]
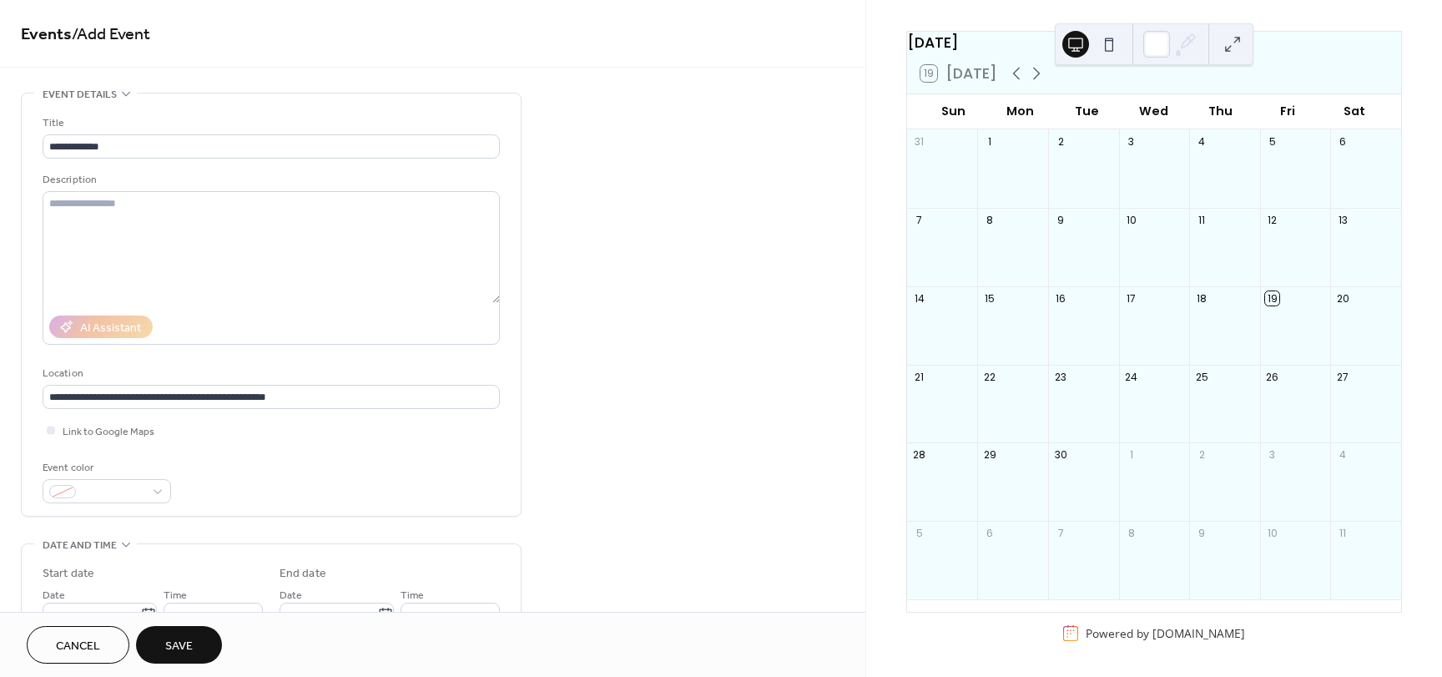
click at [1139, 40] on div at bounding box center [1154, 44] width 199 height 42
click at [1156, 43] on div at bounding box center [1157, 44] width 27 height 27
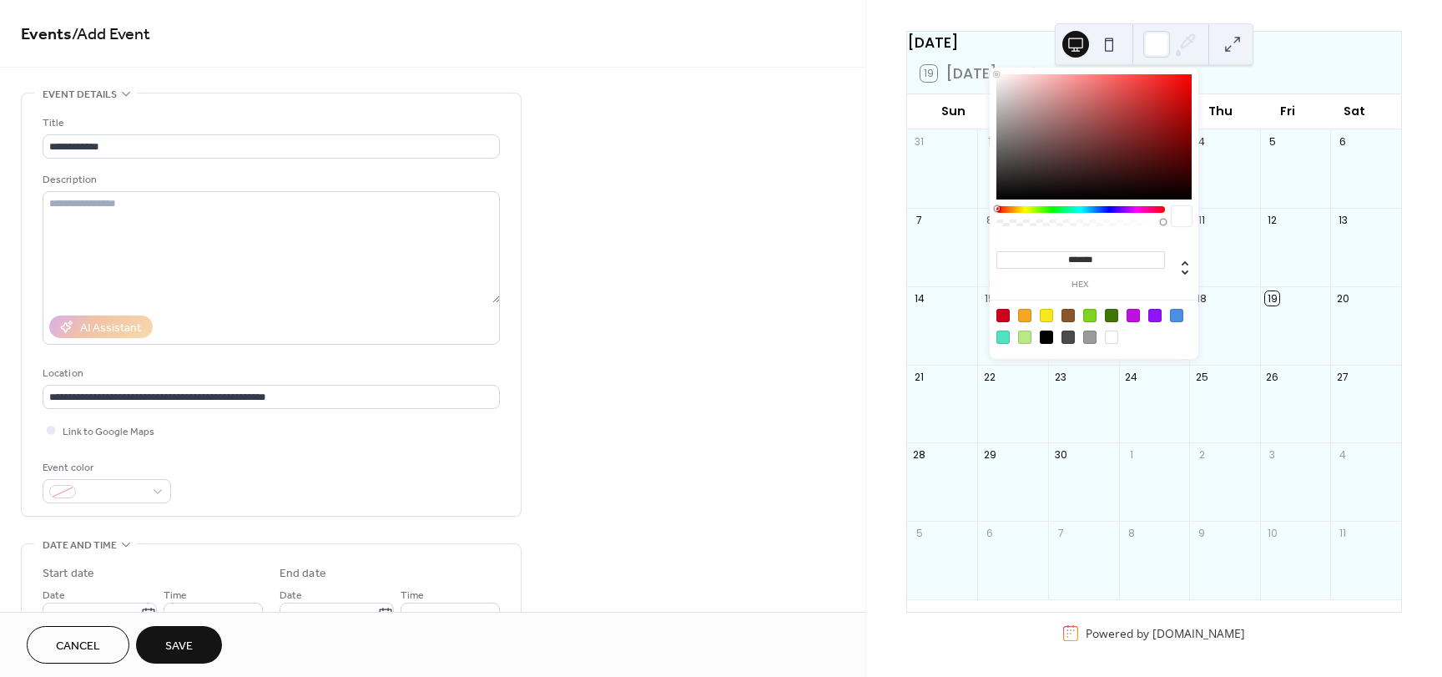
click at [1115, 179] on div at bounding box center [1094, 136] width 195 height 125
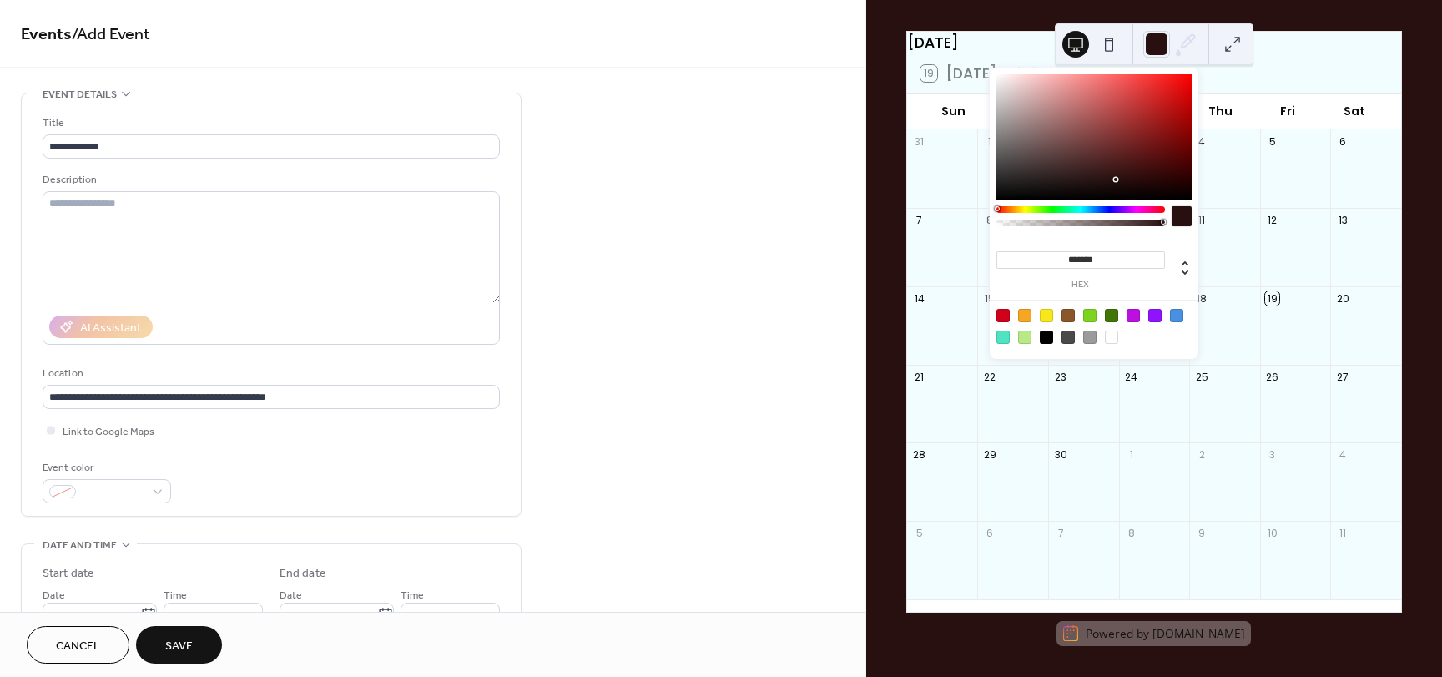
click at [1117, 96] on div at bounding box center [1094, 136] width 195 height 125
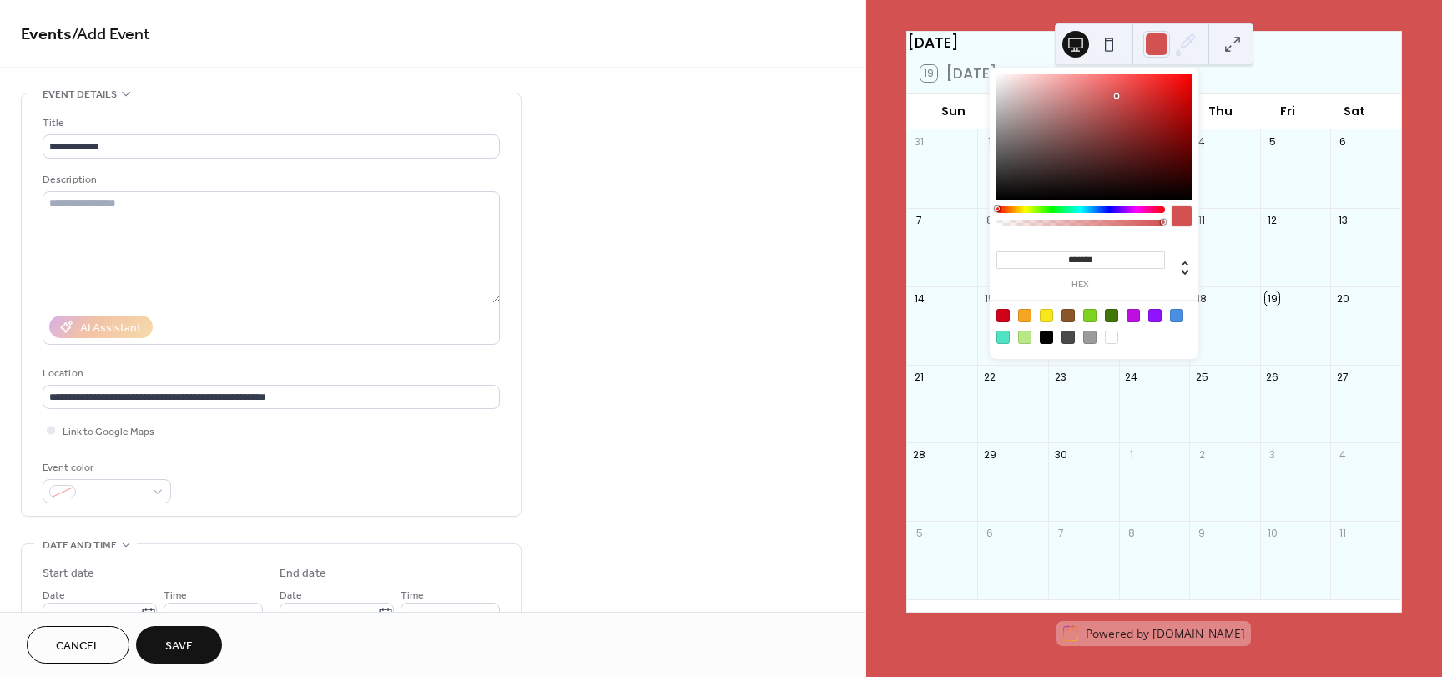
click at [1111, 331] on div at bounding box center [1111, 337] width 13 height 13
type input "*******"
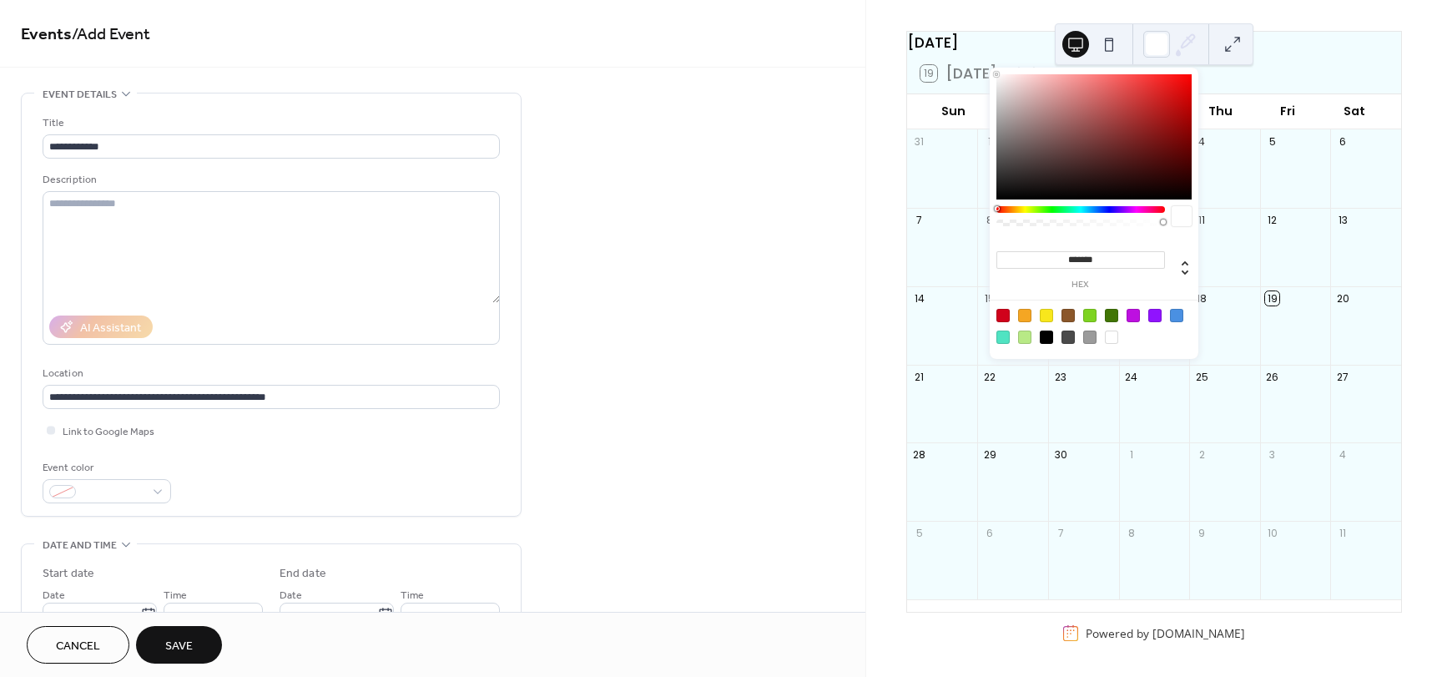
click at [747, 217] on div "**********" at bounding box center [433, 604] width 866 height 1022
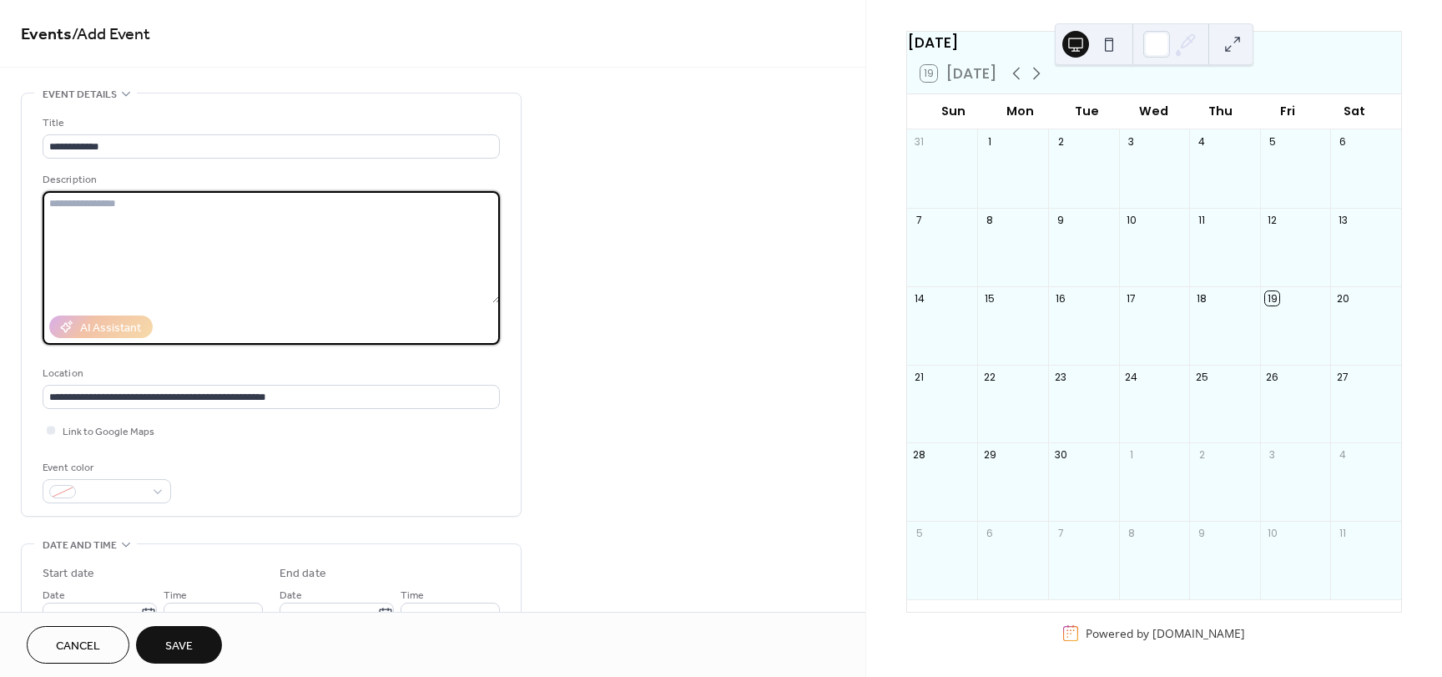
click at [258, 244] on textarea at bounding box center [271, 247] width 457 height 112
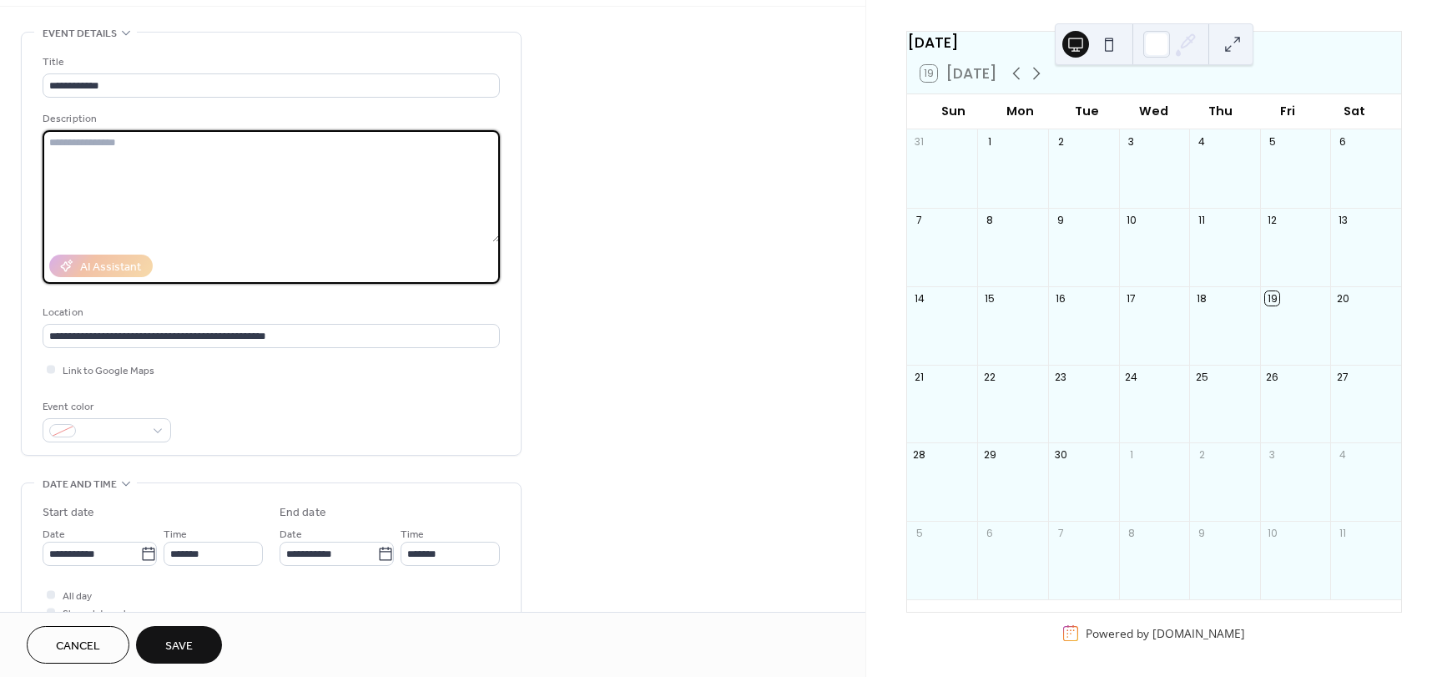
scroll to position [62, 0]
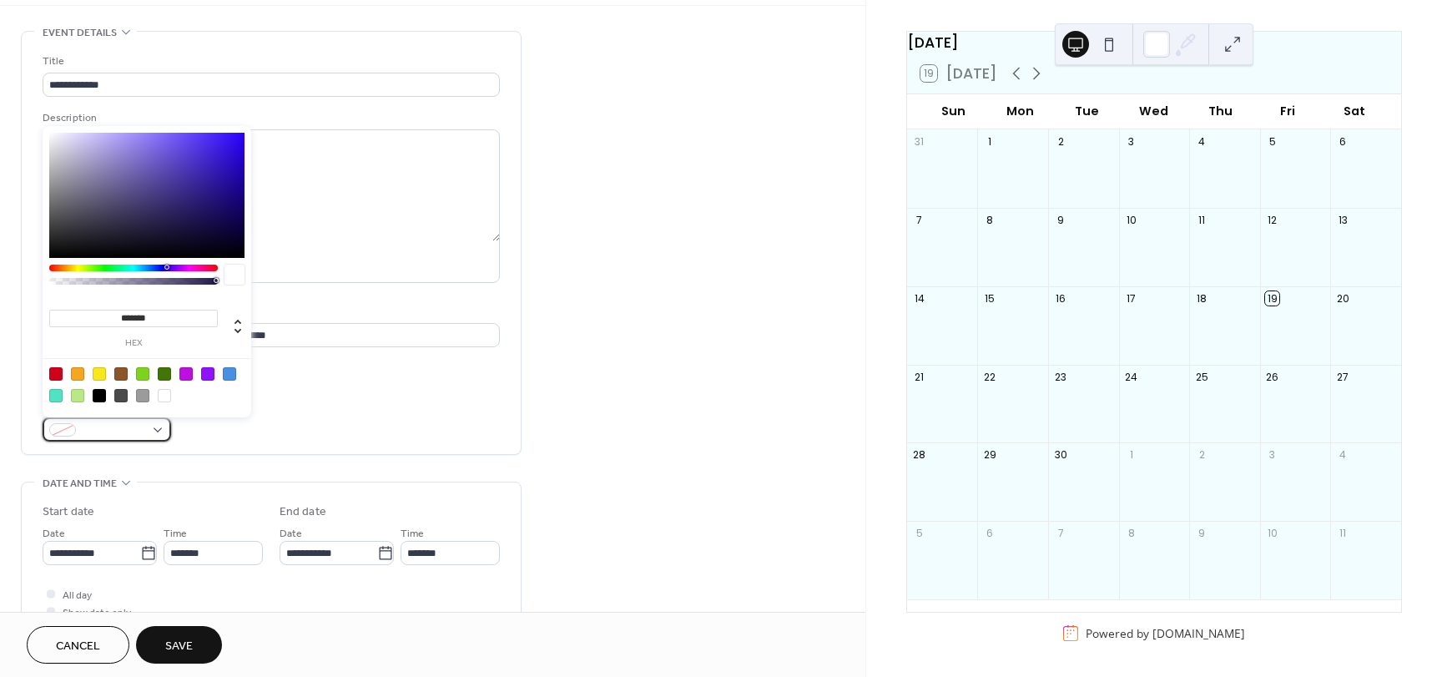
click at [144, 431] on span at bounding box center [114, 431] width 62 height 18
click at [140, 375] on div at bounding box center [142, 373] width 13 height 13
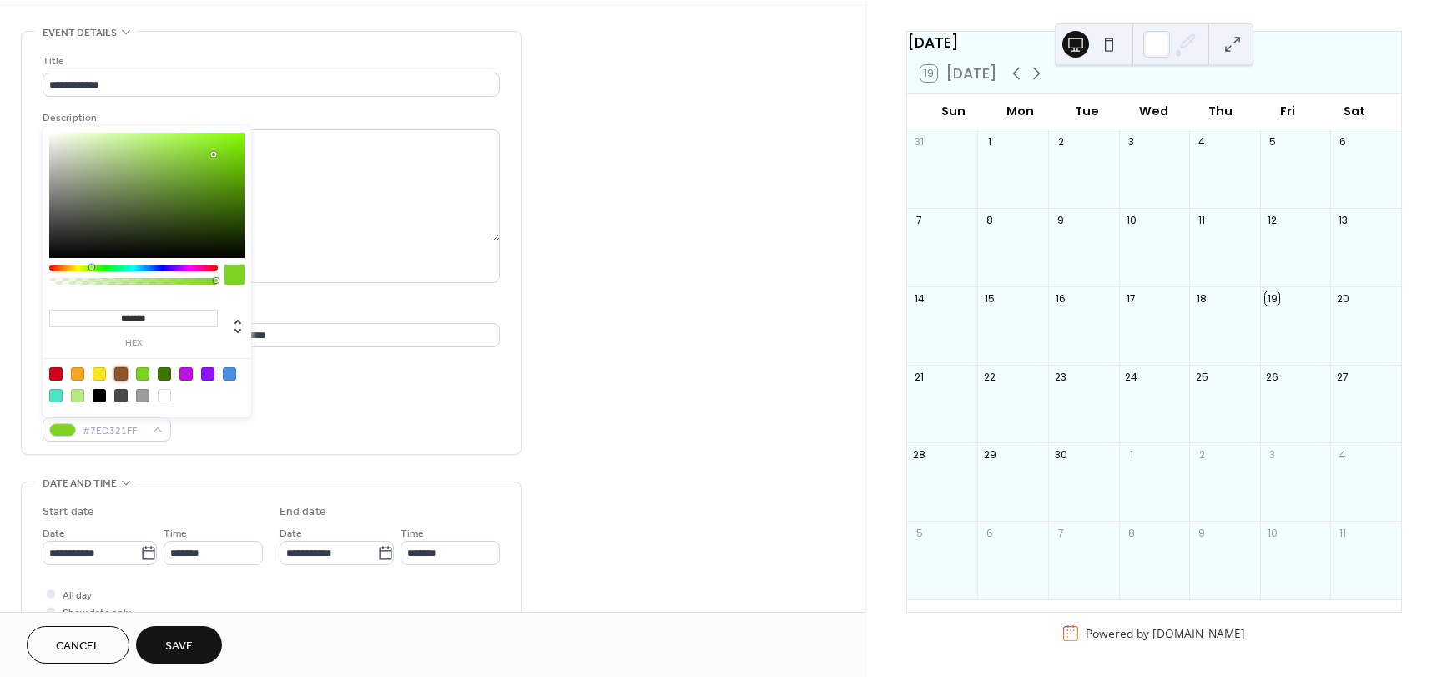
click at [120, 378] on div at bounding box center [120, 373] width 13 height 13
type input "*******"
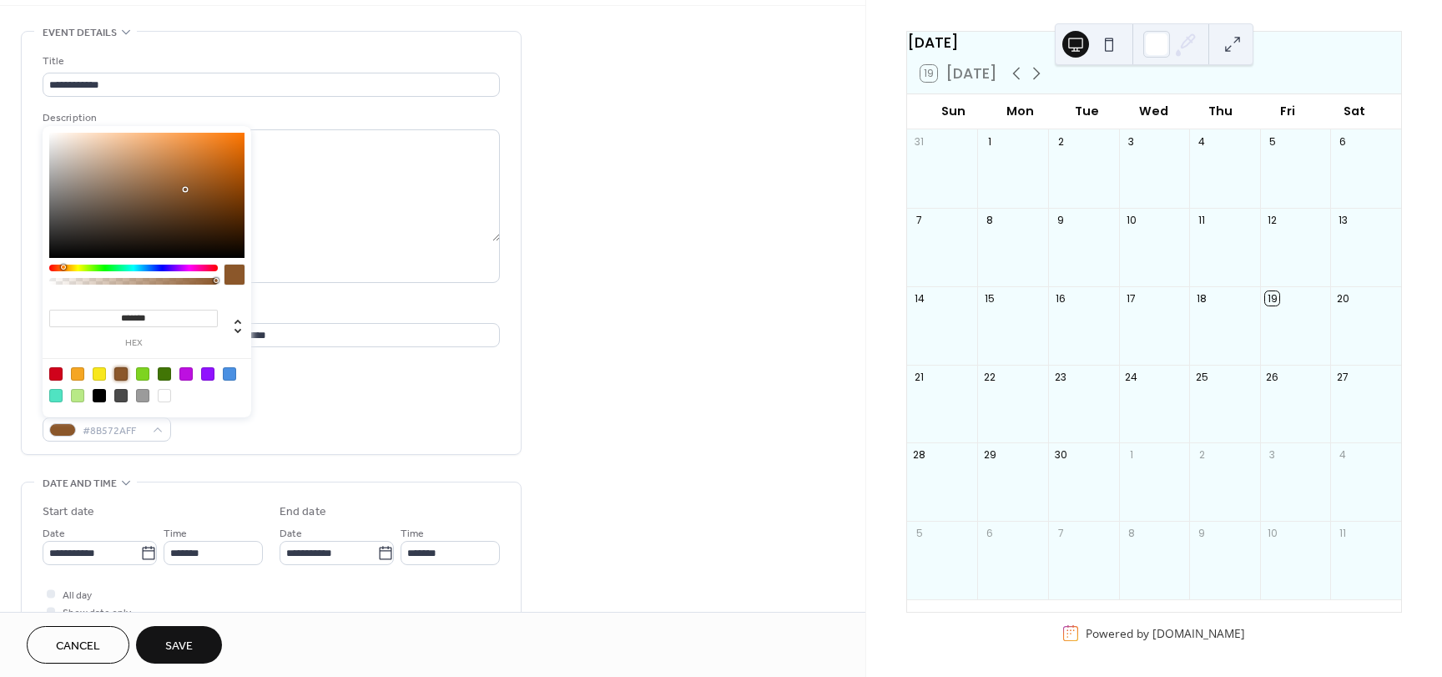
click at [301, 479] on div "**********" at bounding box center [271, 533] width 501 height 1005
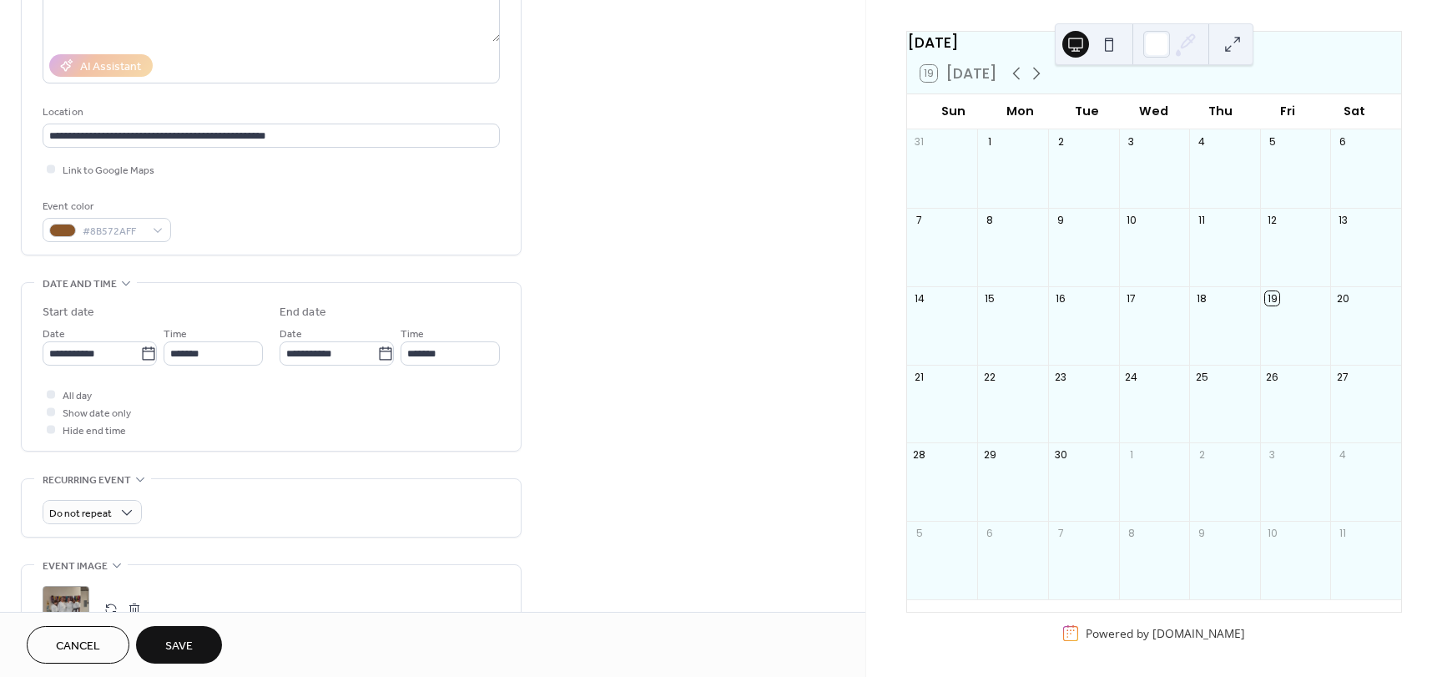
scroll to position [264, 0]
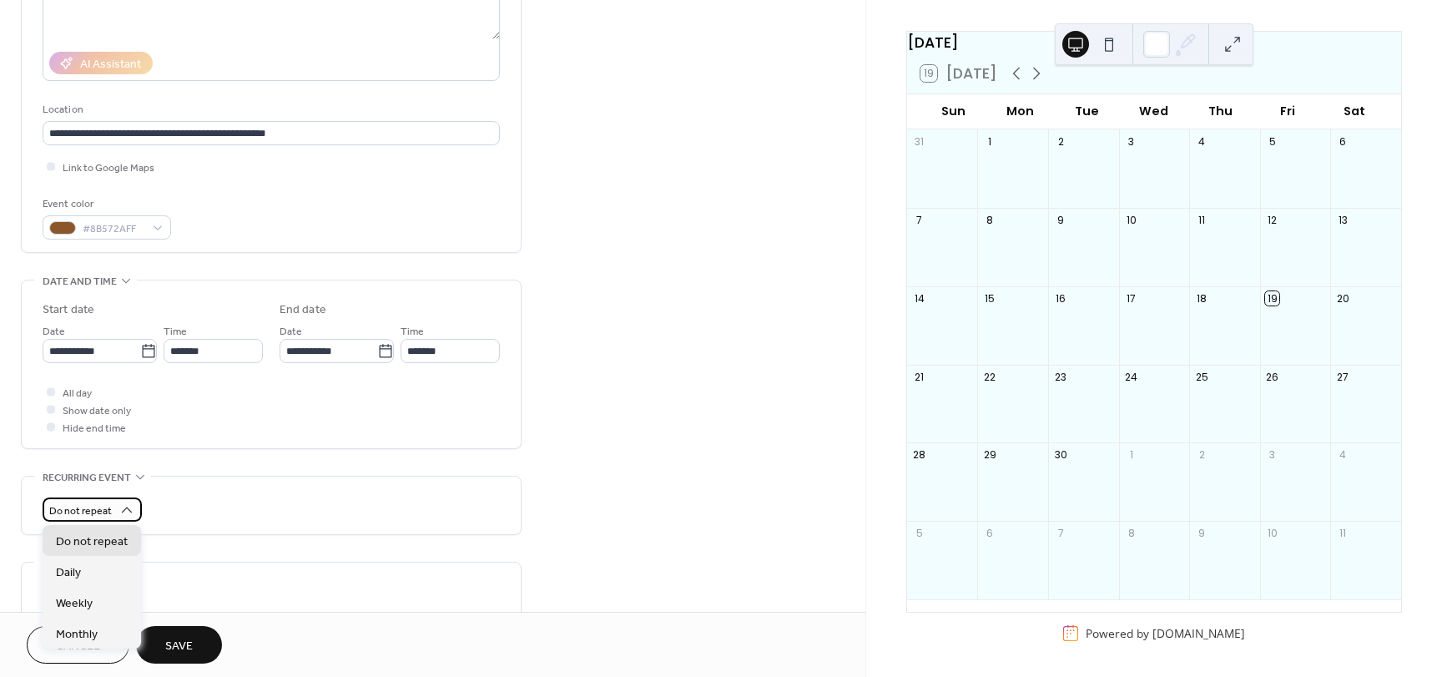
click at [110, 502] on span "Do not repeat" at bounding box center [80, 511] width 63 height 19
click at [88, 601] on span "Weekly" at bounding box center [74, 604] width 37 height 18
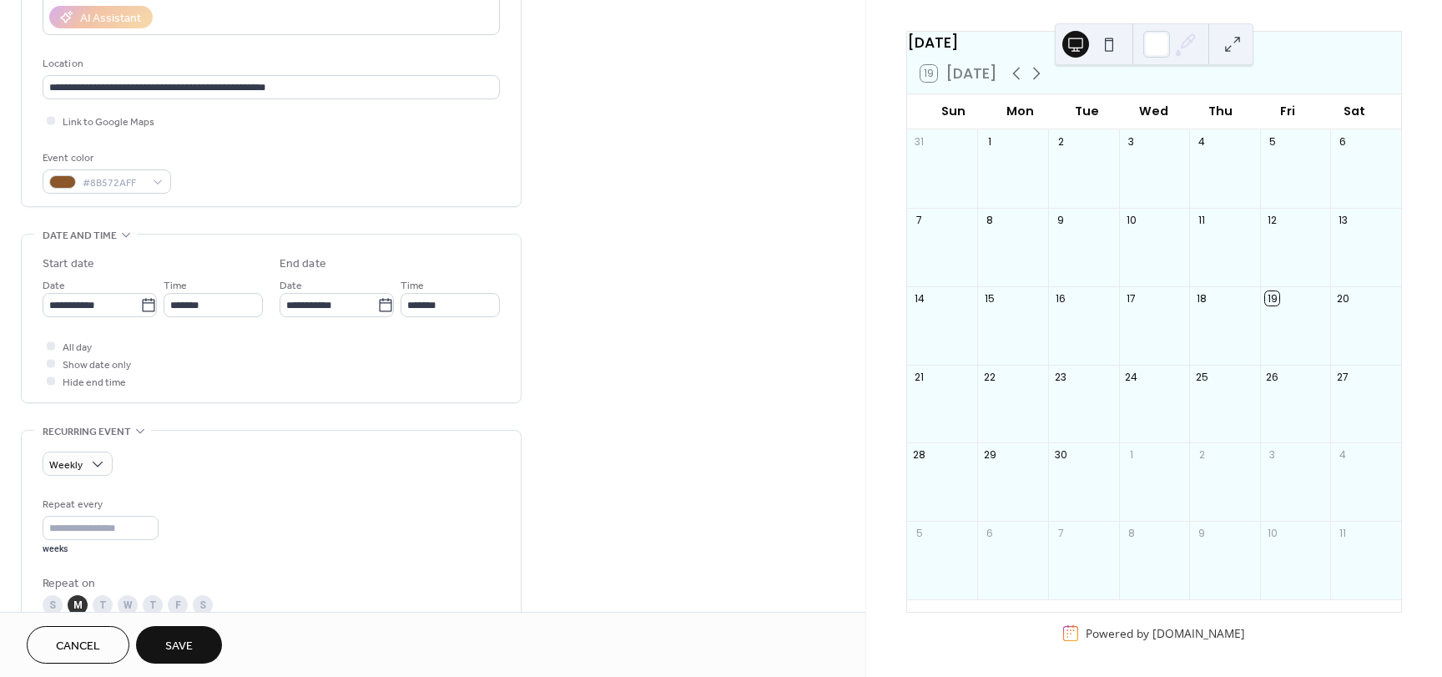
scroll to position [351, 0]
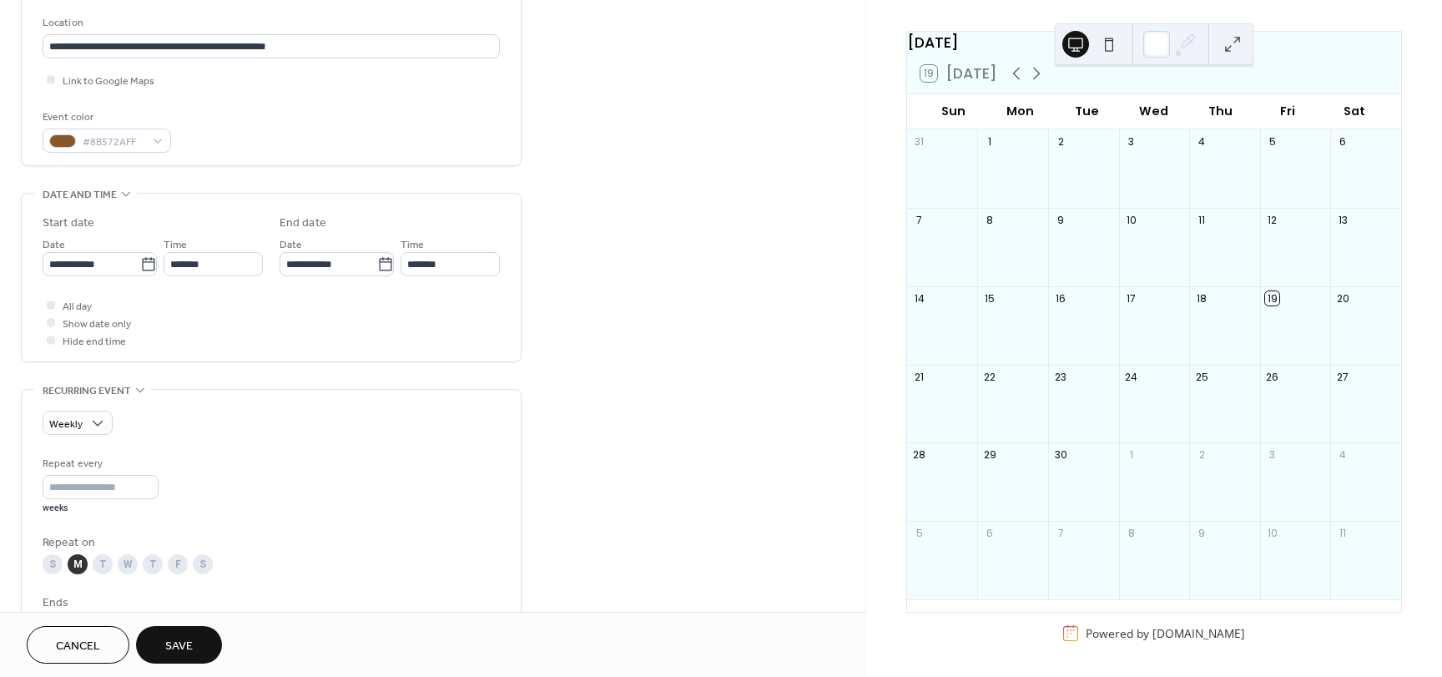
click at [81, 563] on div "M" at bounding box center [78, 564] width 20 height 20
click at [98, 563] on div "T" at bounding box center [103, 564] width 20 height 20
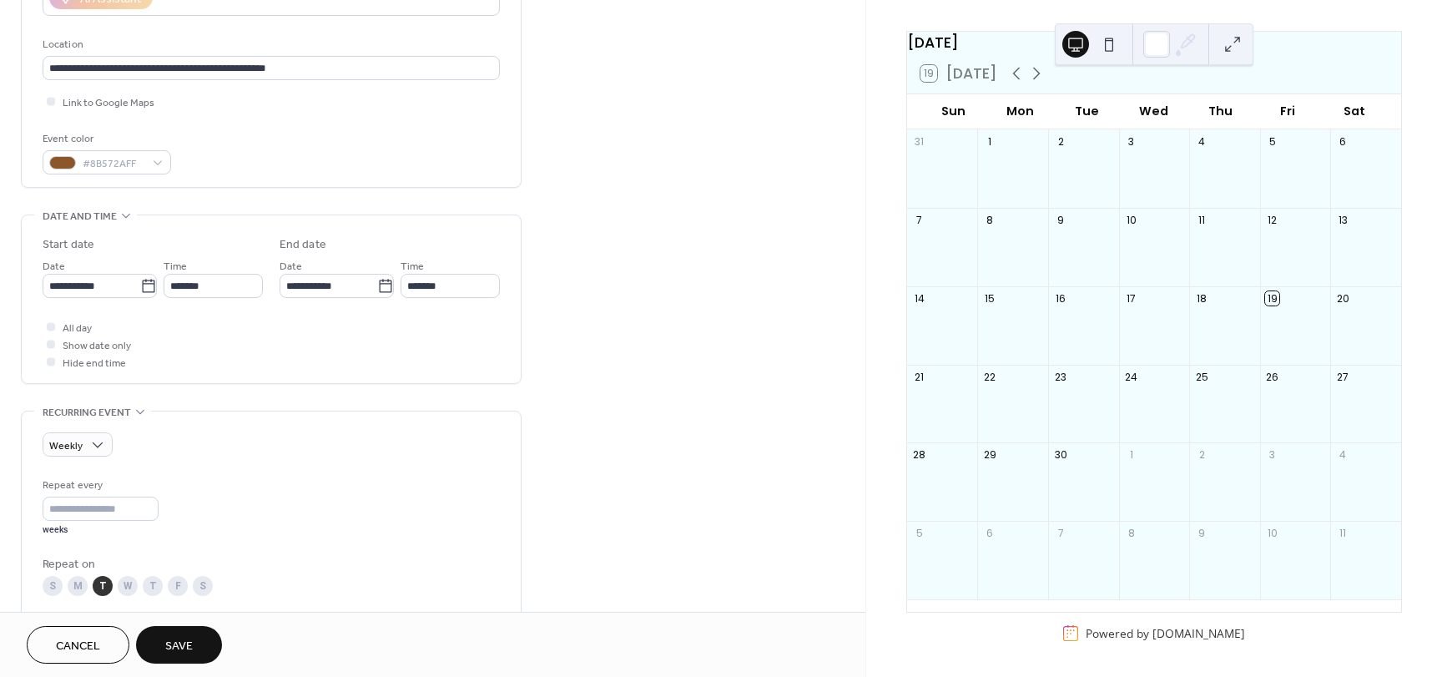
scroll to position [328, 0]
click at [87, 587] on div "M" at bounding box center [78, 587] width 20 height 20
click at [108, 596] on div "S M T W T F S" at bounding box center [271, 587] width 457 height 20
click at [104, 589] on div "T" at bounding box center [103, 587] width 20 height 20
click at [179, 644] on span "Save" at bounding box center [179, 647] width 28 height 18
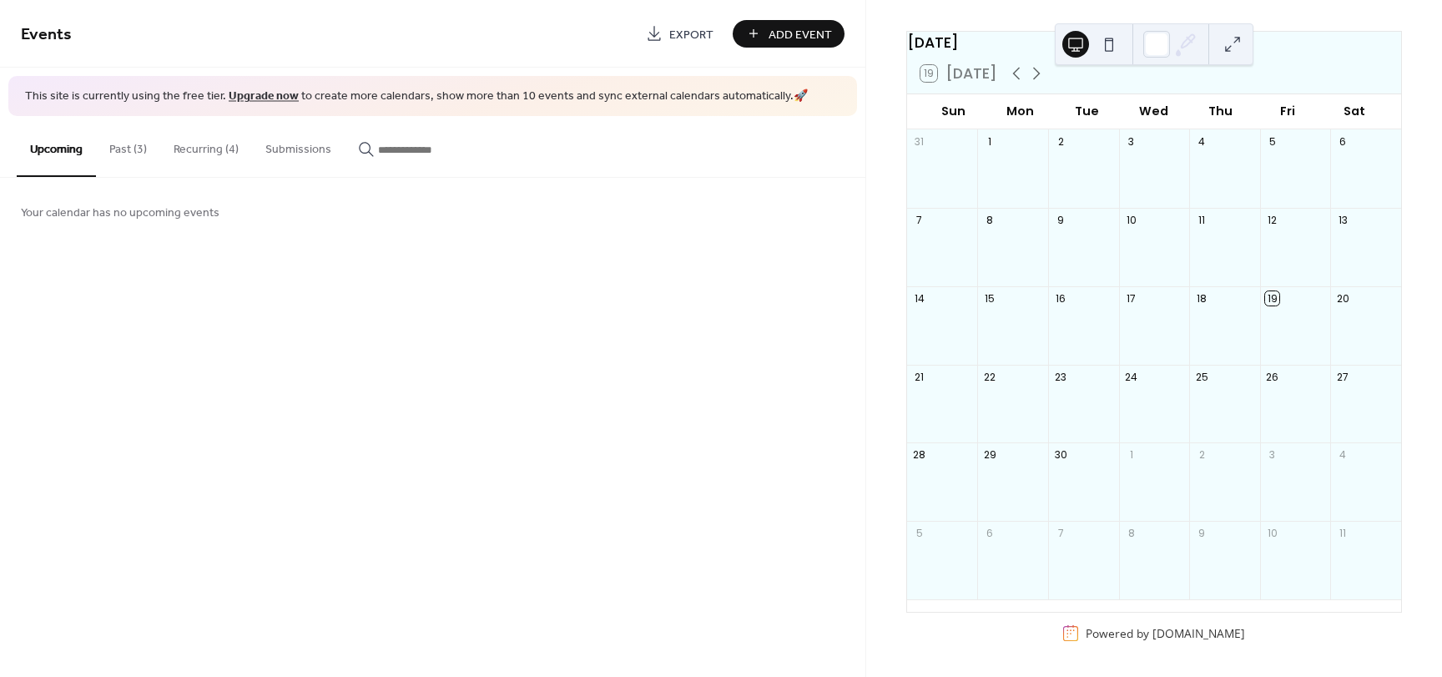
click at [230, 135] on button "Recurring (4)" at bounding box center [206, 145] width 92 height 59
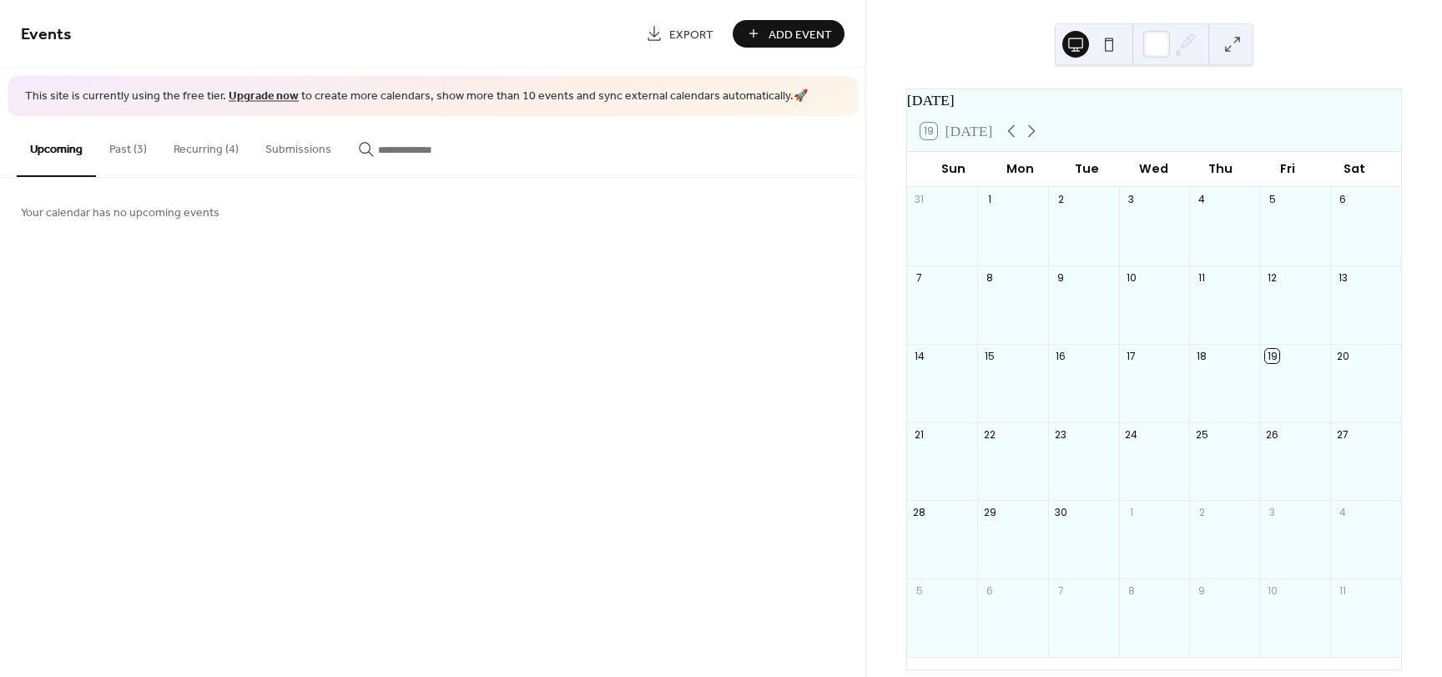
click at [316, 144] on button "Submissions" at bounding box center [298, 145] width 93 height 59
click at [227, 160] on button "Recurring (4)" at bounding box center [206, 145] width 92 height 59
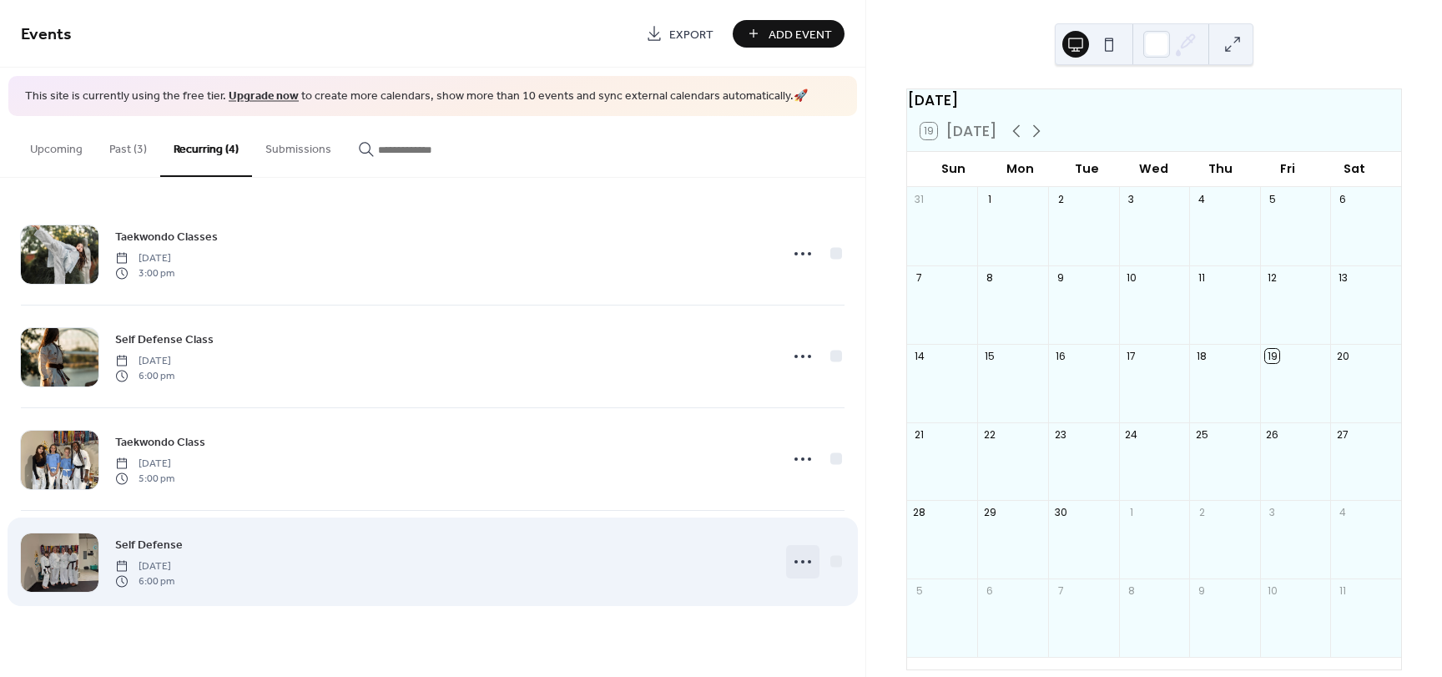
click at [795, 564] on icon at bounding box center [803, 561] width 27 height 27
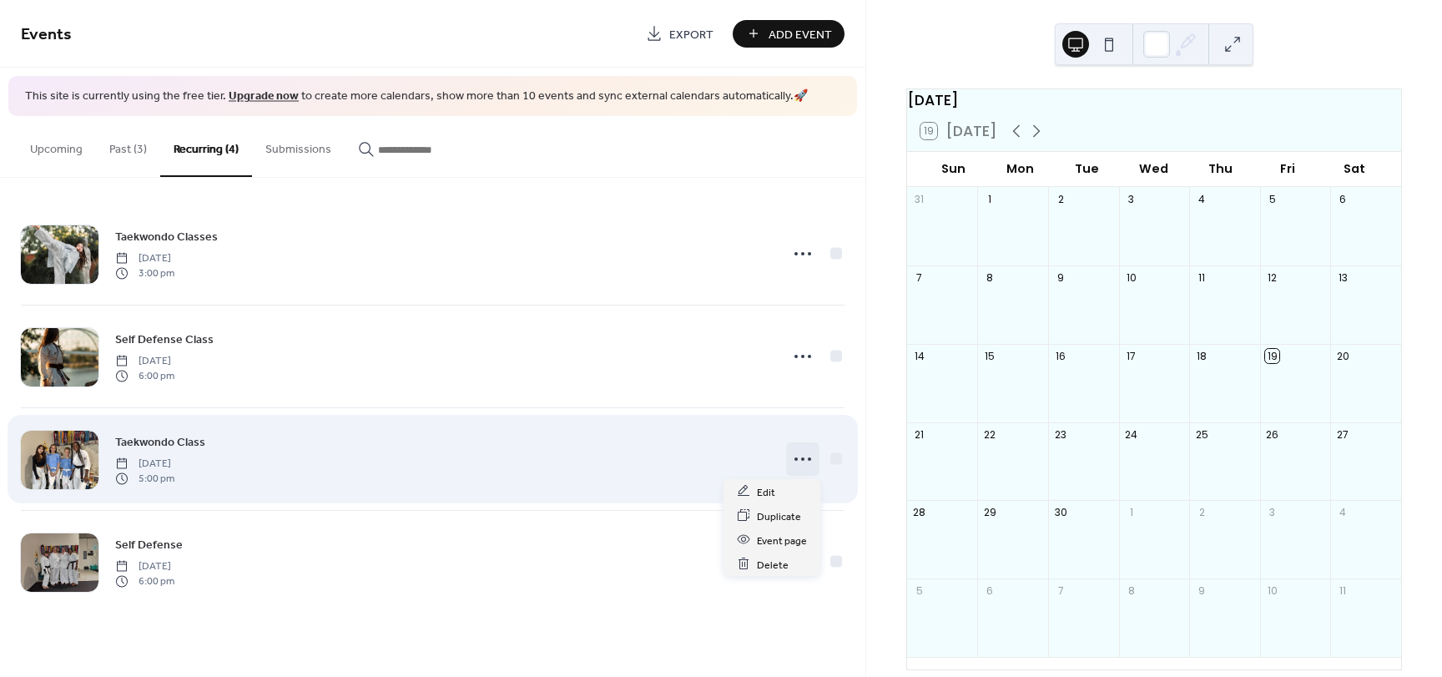
click at [800, 463] on icon at bounding box center [803, 459] width 27 height 27
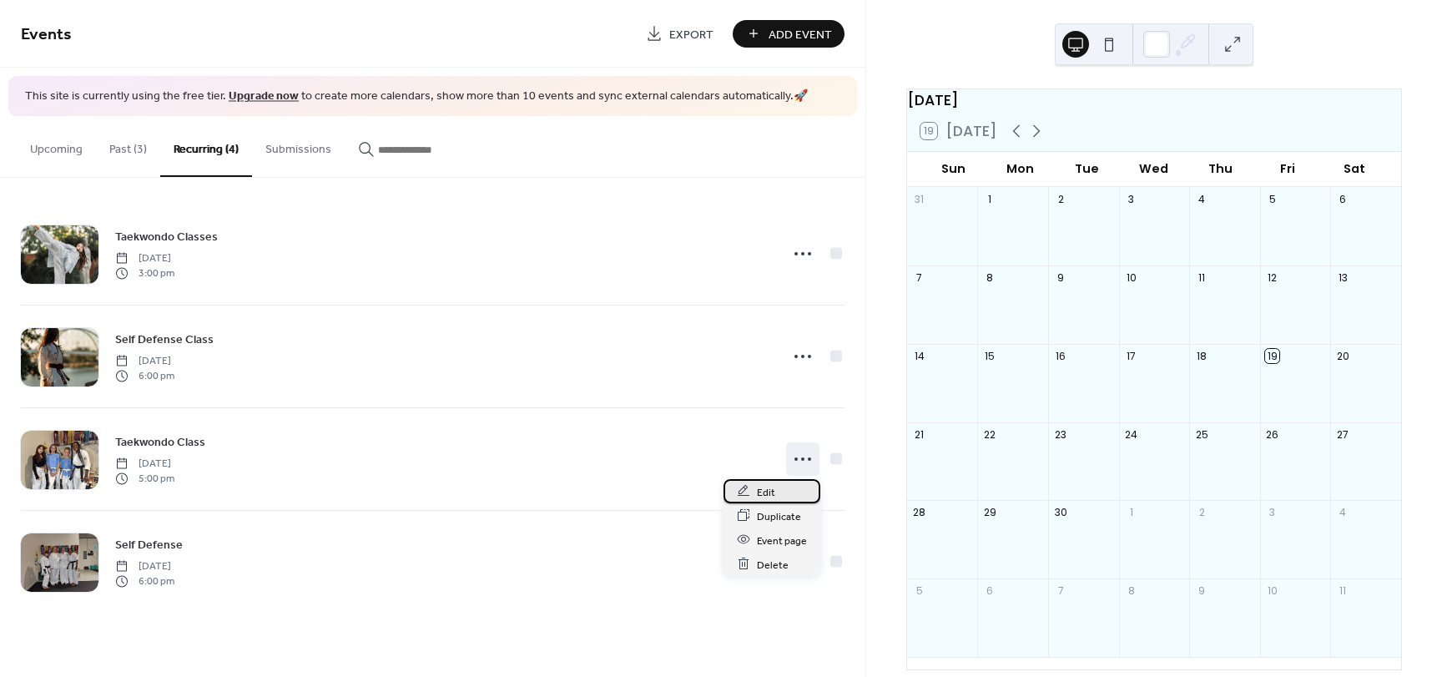
click at [755, 497] on div "Edit" at bounding box center [772, 491] width 97 height 24
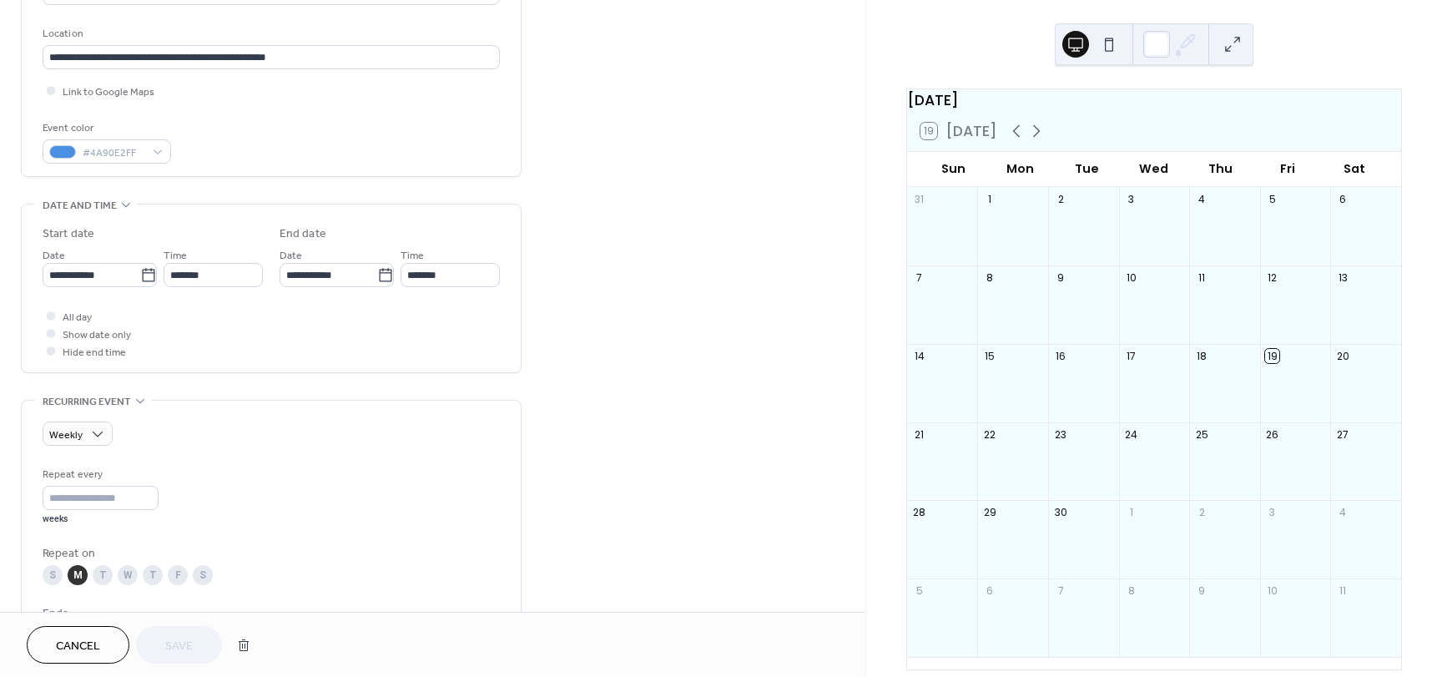
scroll to position [341, 0]
click at [62, 356] on label "Hide end time" at bounding box center [84, 350] width 83 height 18
click at [103, 348] on span "Hide end time" at bounding box center [94, 351] width 63 height 18
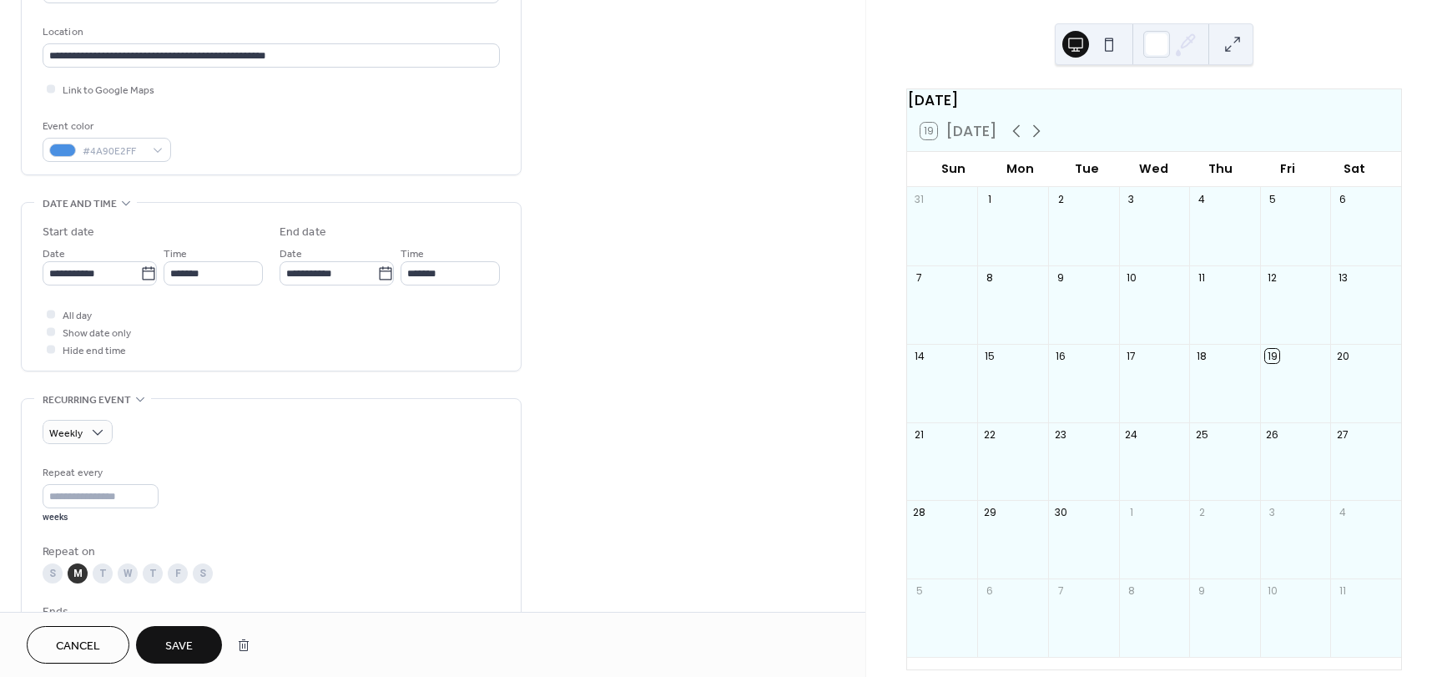
click at [197, 374] on div "**********" at bounding box center [271, 399] width 501 height 1296
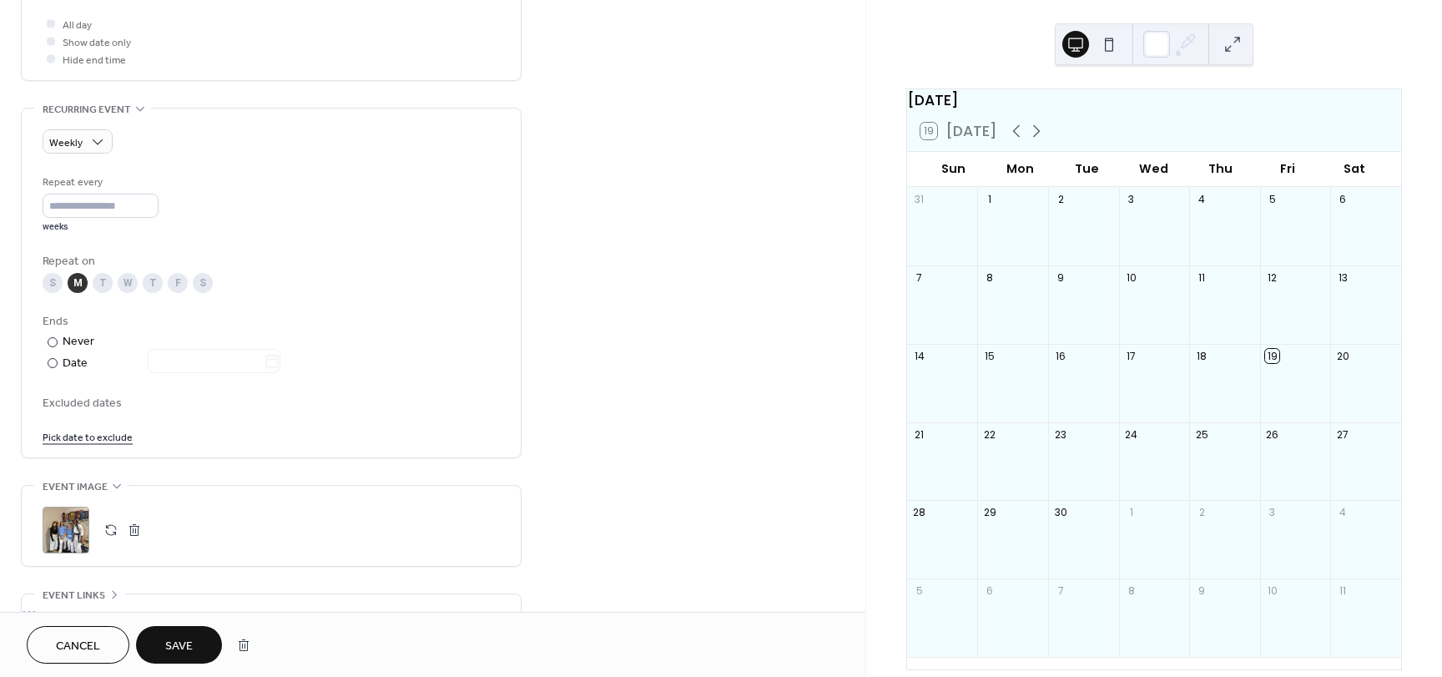
scroll to position [794, 0]
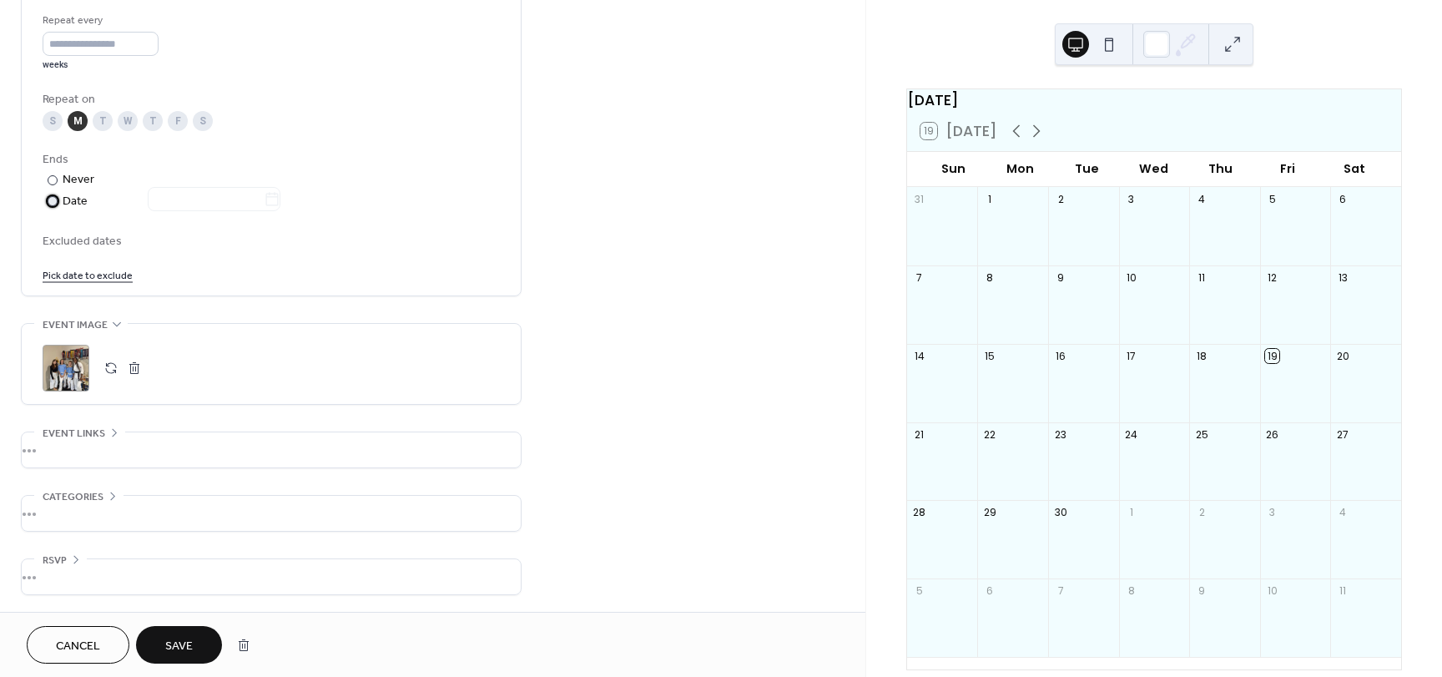
click at [74, 202] on div "Date" at bounding box center [172, 201] width 218 height 19
click at [280, 207] on icon at bounding box center [272, 199] width 17 height 17
click at [264, 207] on input "text" at bounding box center [206, 199] width 116 height 24
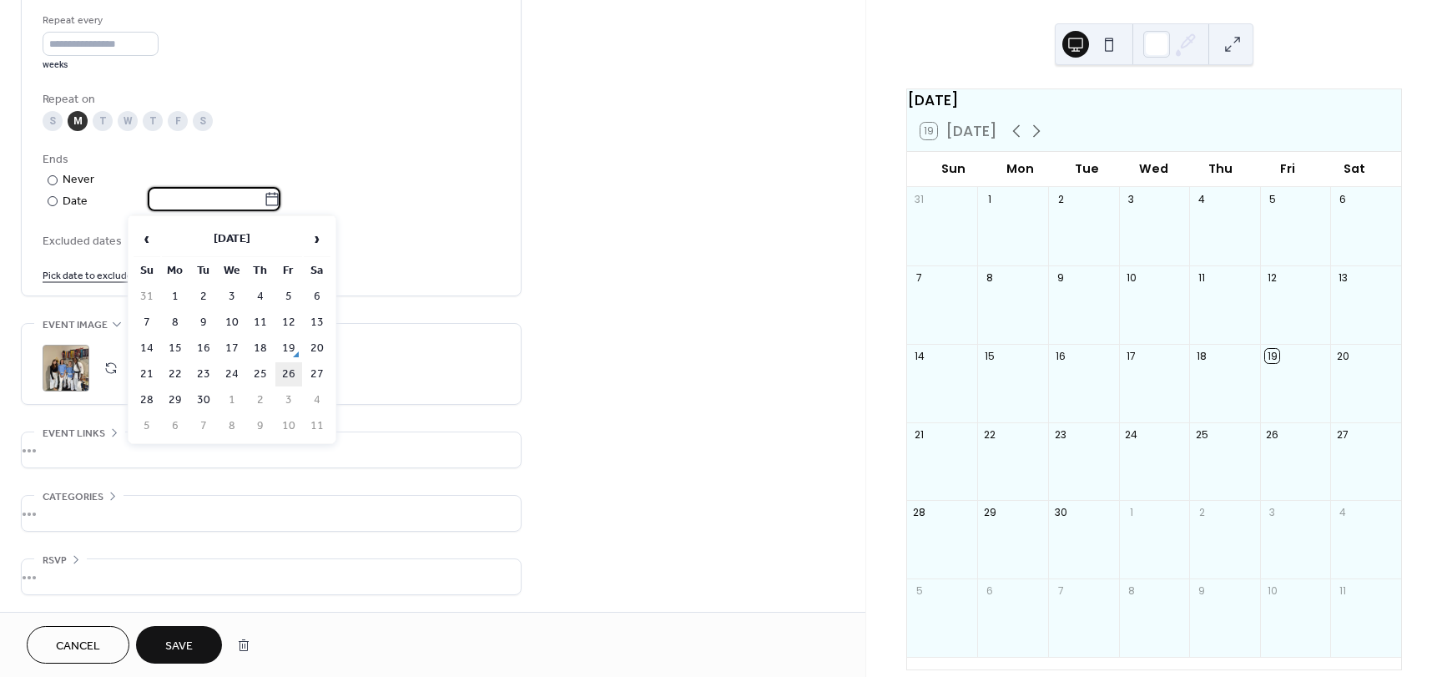
click at [284, 384] on td "26" at bounding box center [288, 374] width 27 height 24
type input "**********"
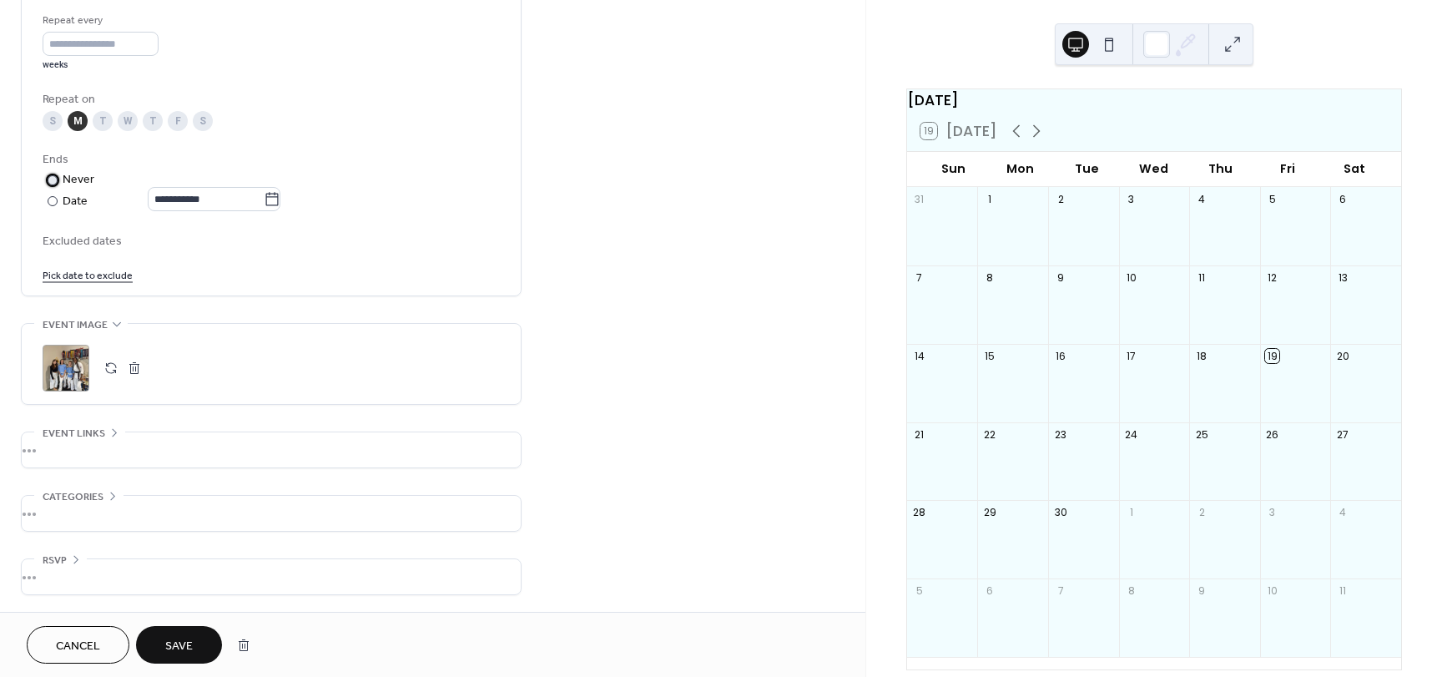
click at [78, 173] on div "Never" at bounding box center [79, 180] width 33 height 18
click at [105, 452] on div "•••" at bounding box center [271, 449] width 499 height 35
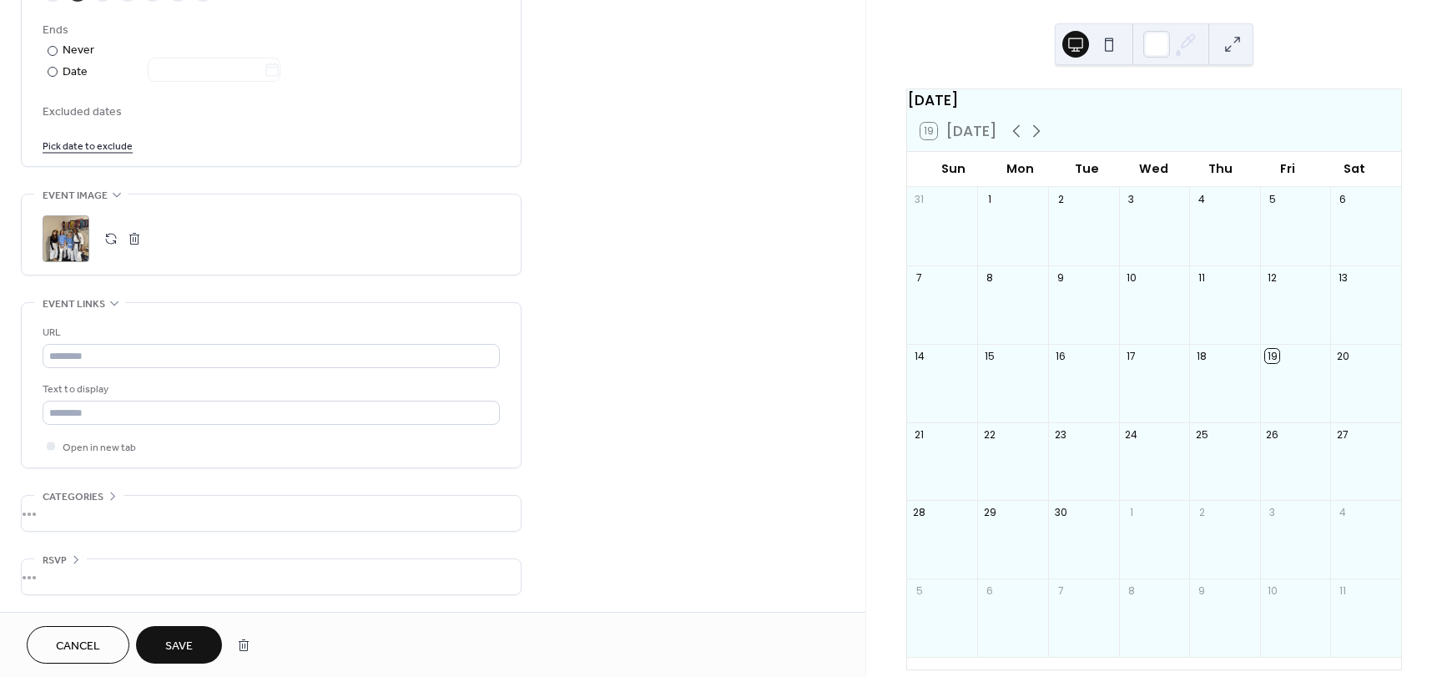
click at [89, 493] on span "Categories" at bounding box center [73, 497] width 61 height 18
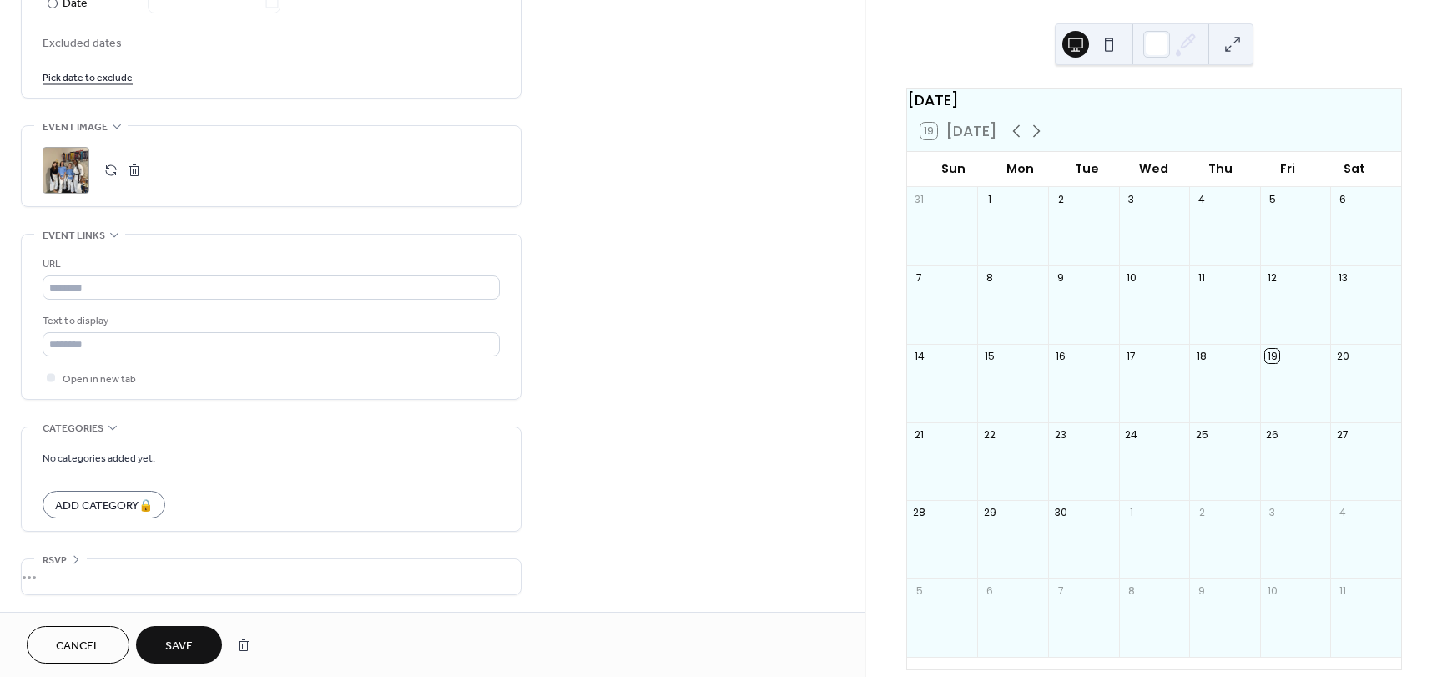
click at [74, 578] on div "•••" at bounding box center [271, 576] width 499 height 35
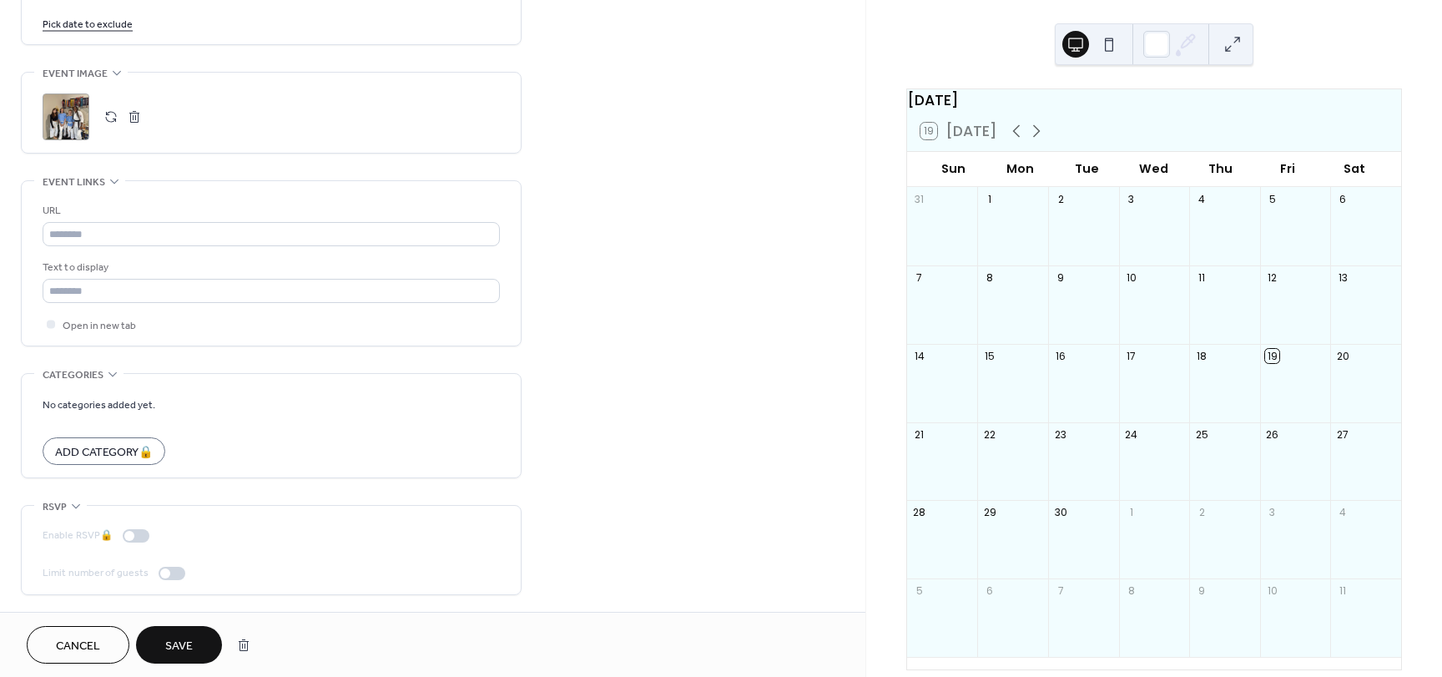
click at [89, 646] on span "Cancel" at bounding box center [78, 647] width 44 height 18
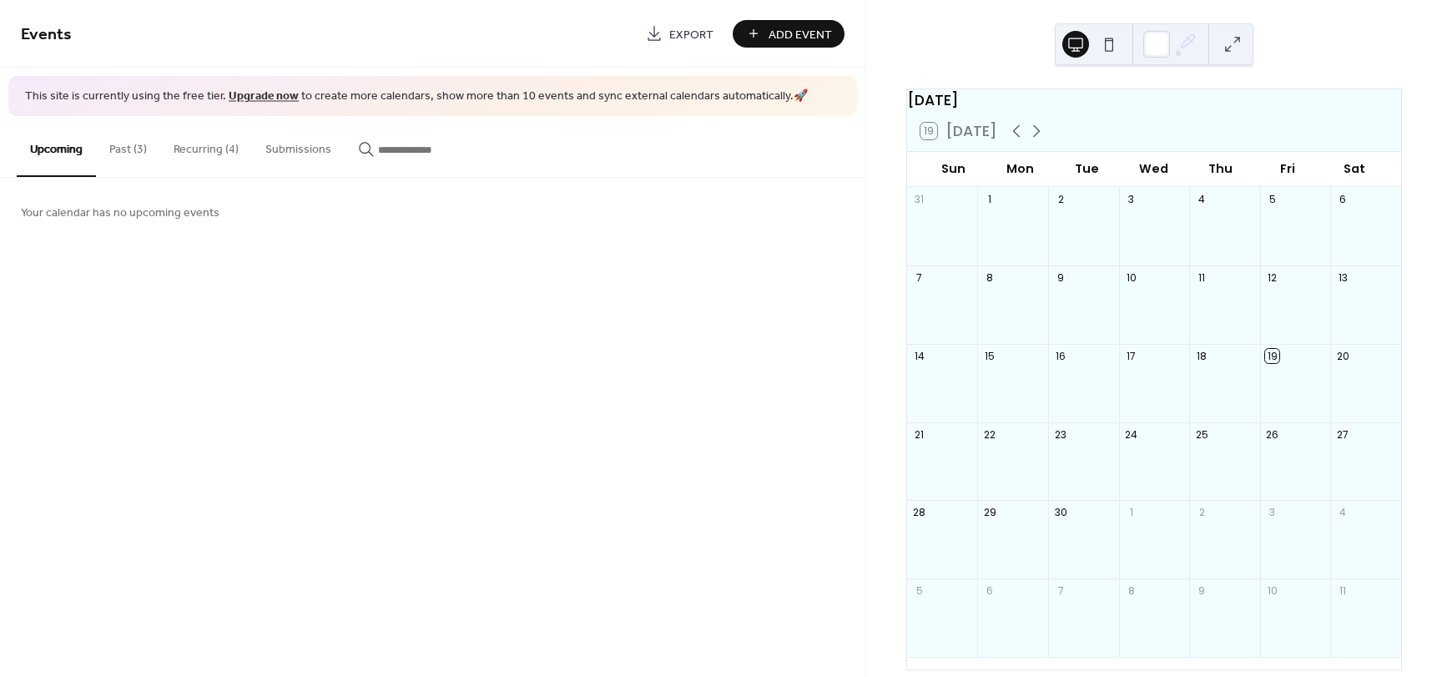
click at [162, 167] on button "Recurring (4)" at bounding box center [206, 145] width 92 height 59
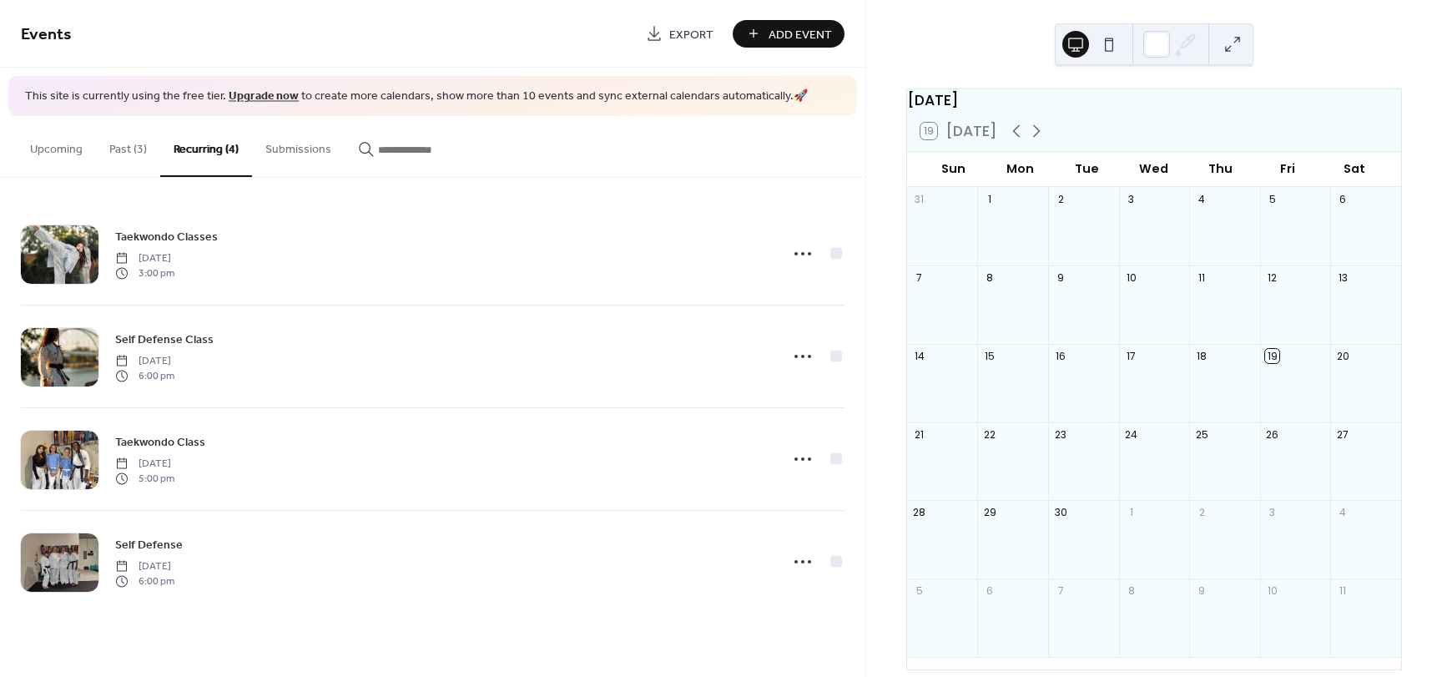
click at [127, 153] on button "Past (3)" at bounding box center [128, 145] width 64 height 59
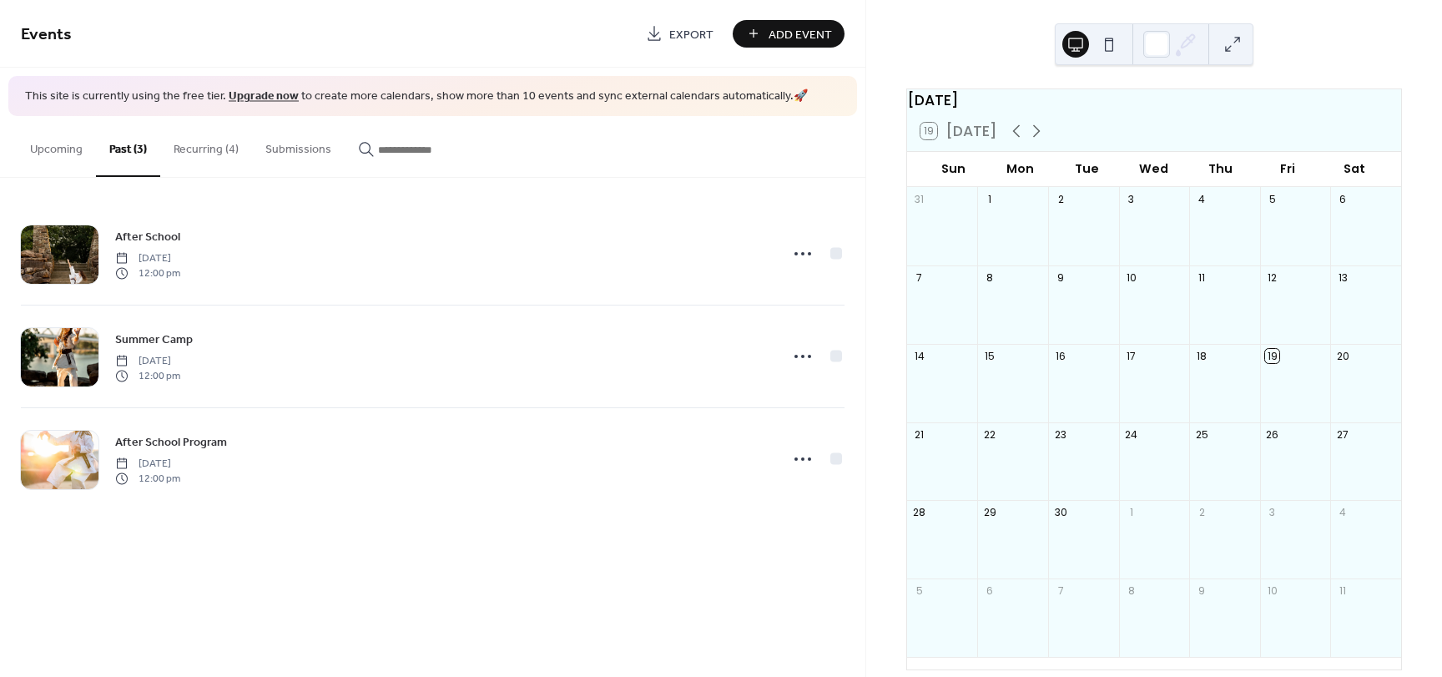
click at [767, 34] on button "Add Event" at bounding box center [789, 34] width 112 height 28
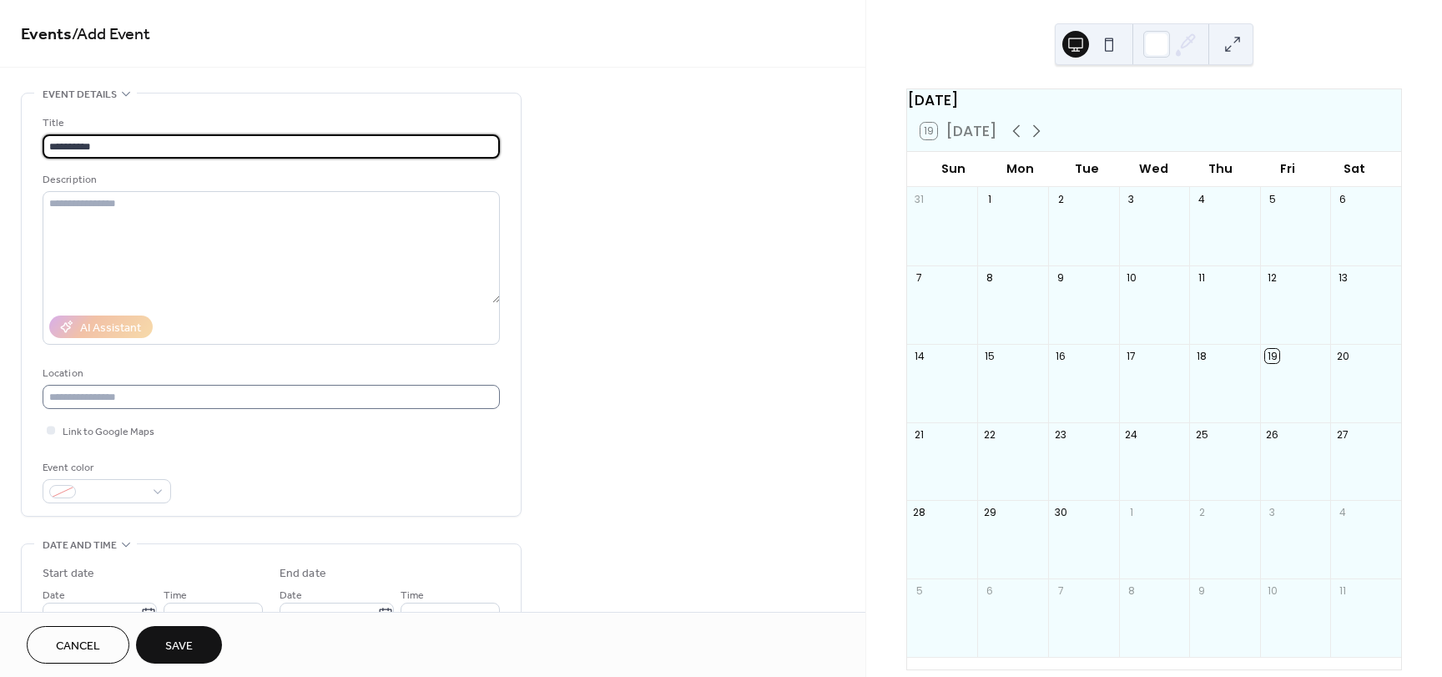
type input "*********"
click at [134, 393] on input "text" at bounding box center [271, 397] width 457 height 24
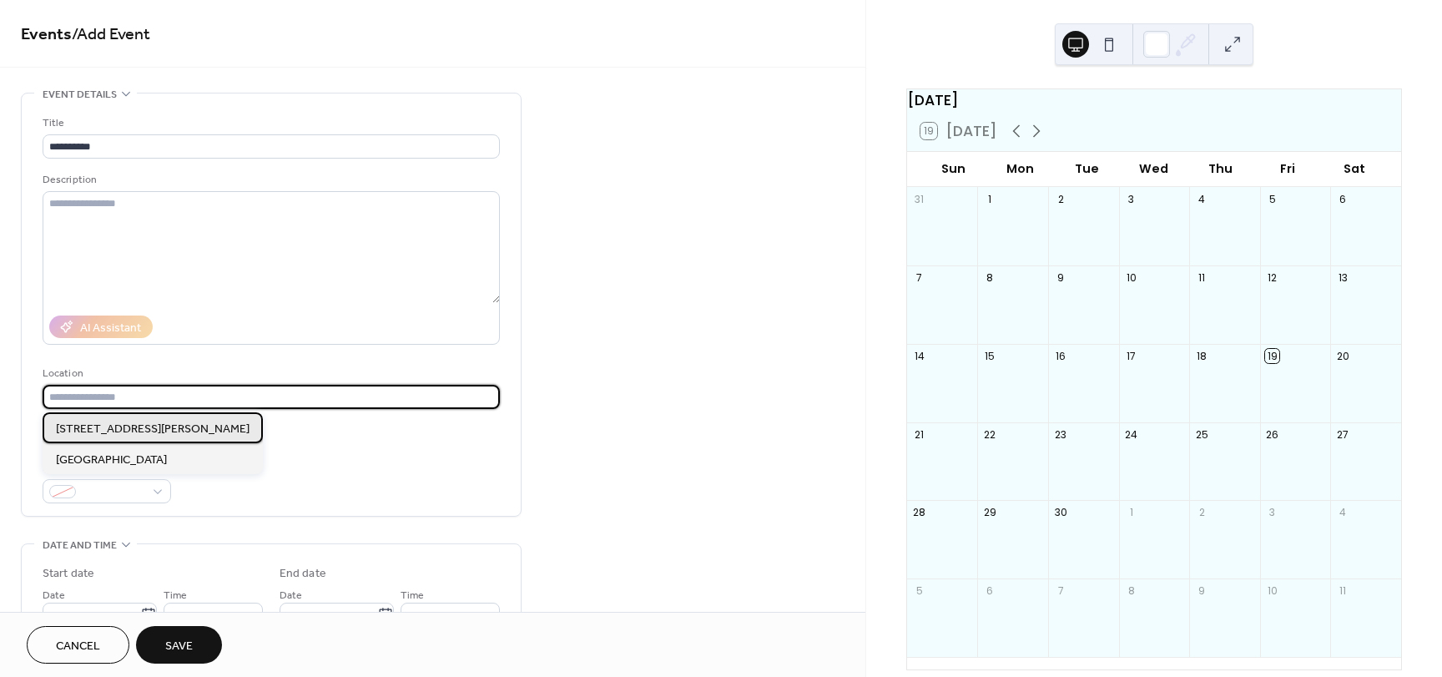
click at [132, 424] on span "[STREET_ADDRESS][PERSON_NAME]" at bounding box center [153, 430] width 194 height 18
type input "**********"
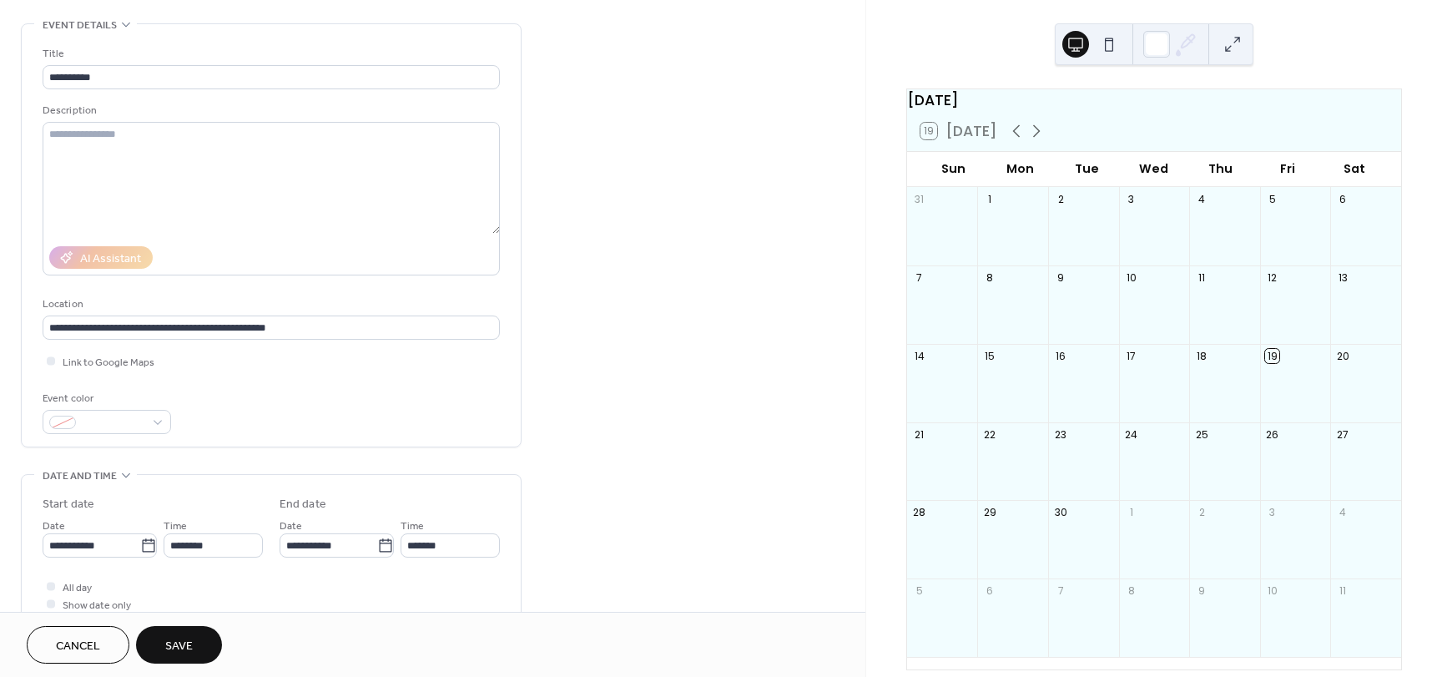
scroll to position [138, 0]
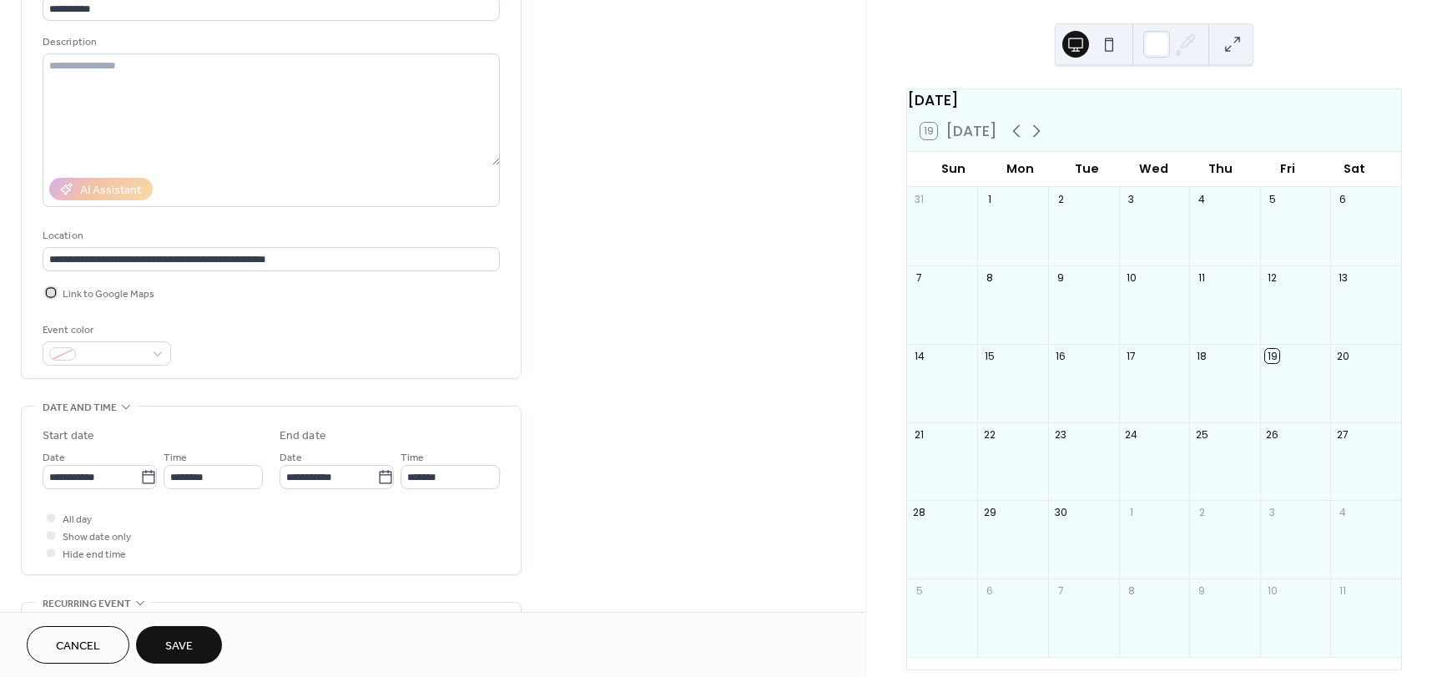
click at [73, 294] on span "Link to Google Maps" at bounding box center [109, 294] width 92 height 18
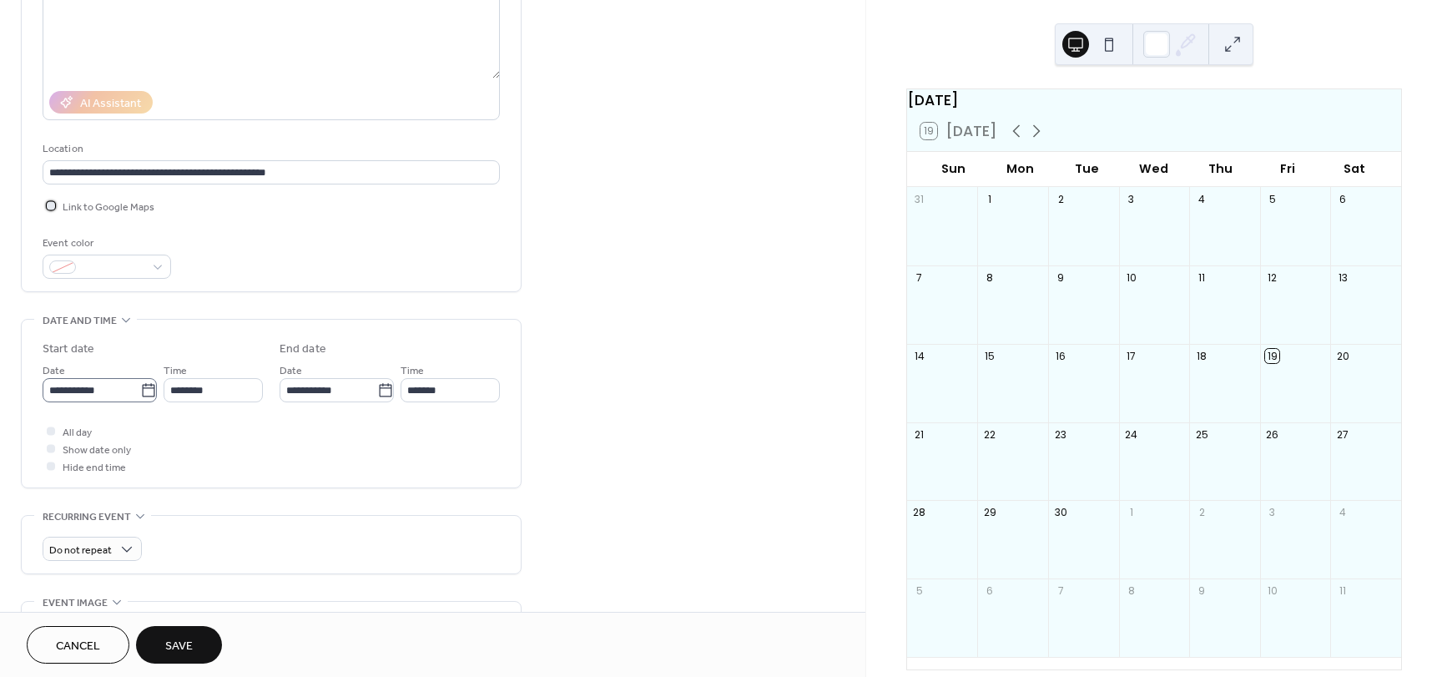
scroll to position [225, 0]
click at [143, 383] on icon at bounding box center [148, 388] width 13 height 13
click at [140, 383] on input "**********" at bounding box center [92, 389] width 98 height 24
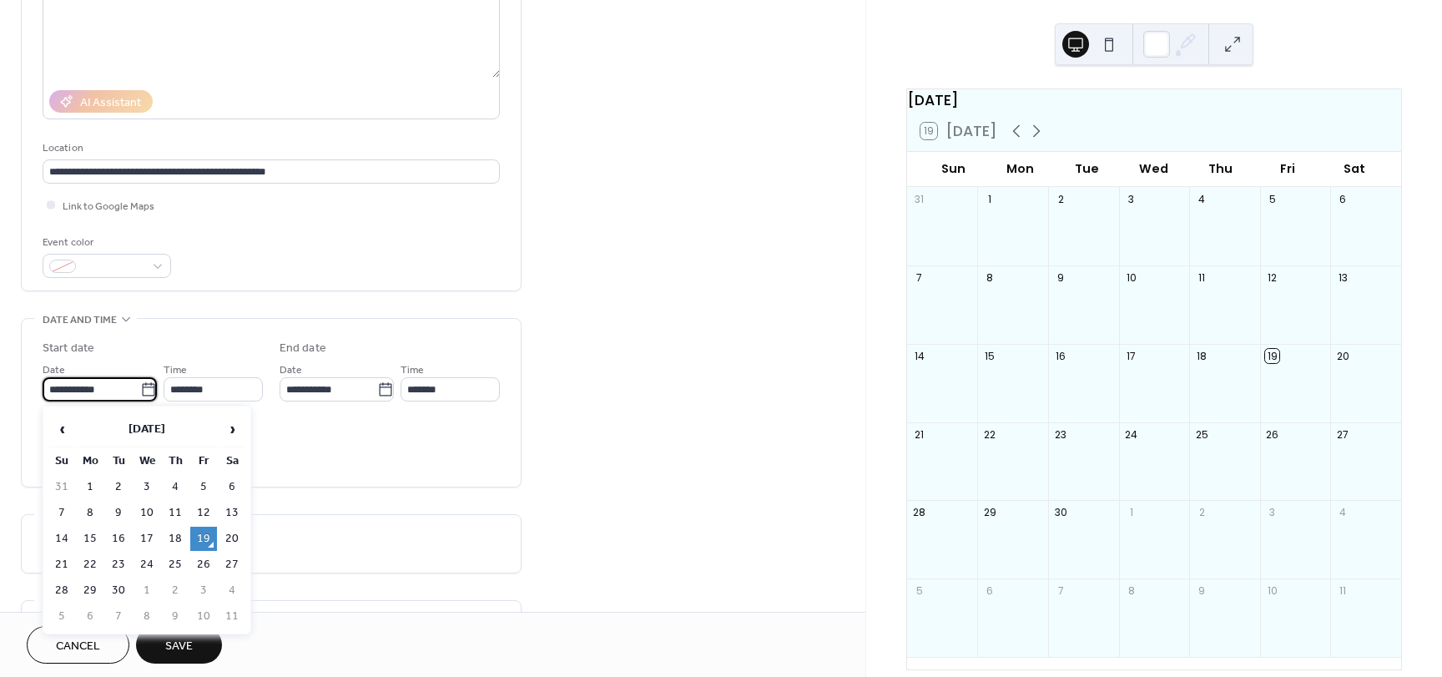
click at [171, 209] on div "Link to Google Maps" at bounding box center [271, 205] width 457 height 18
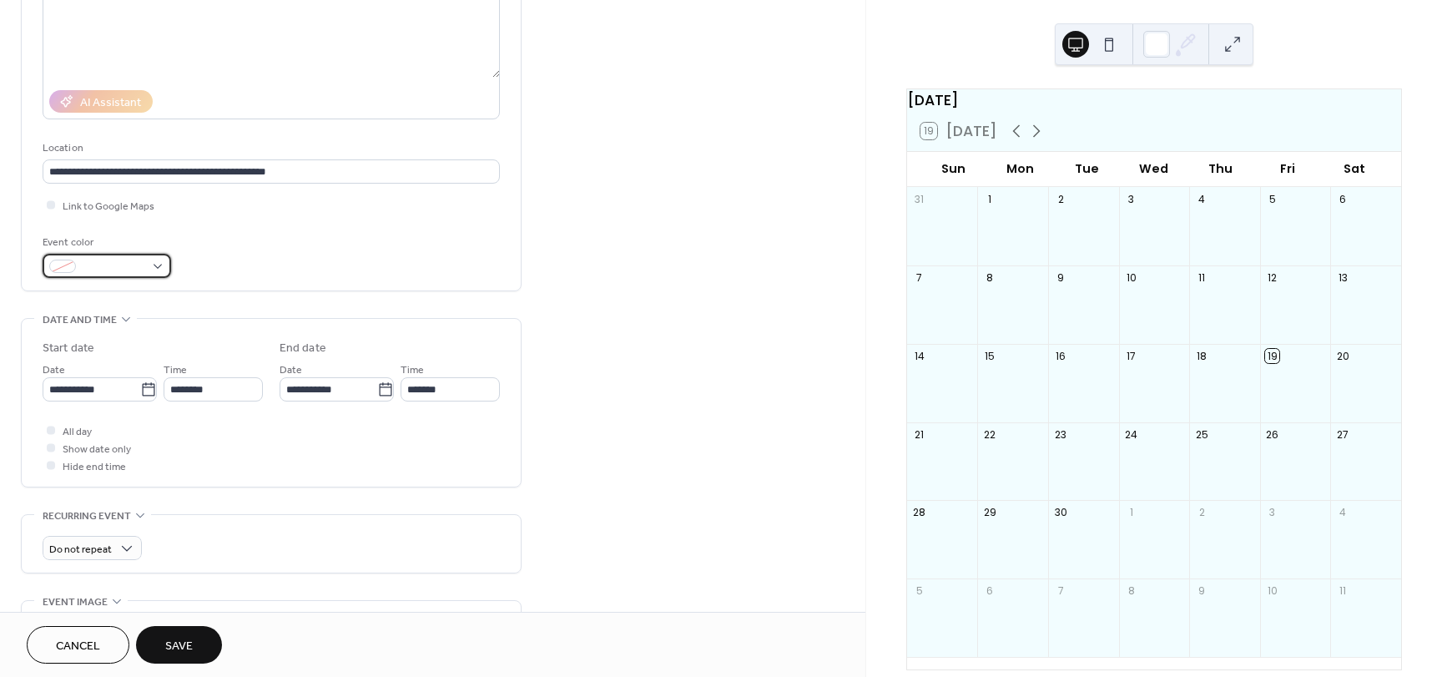
click at [136, 275] on span at bounding box center [114, 268] width 62 height 18
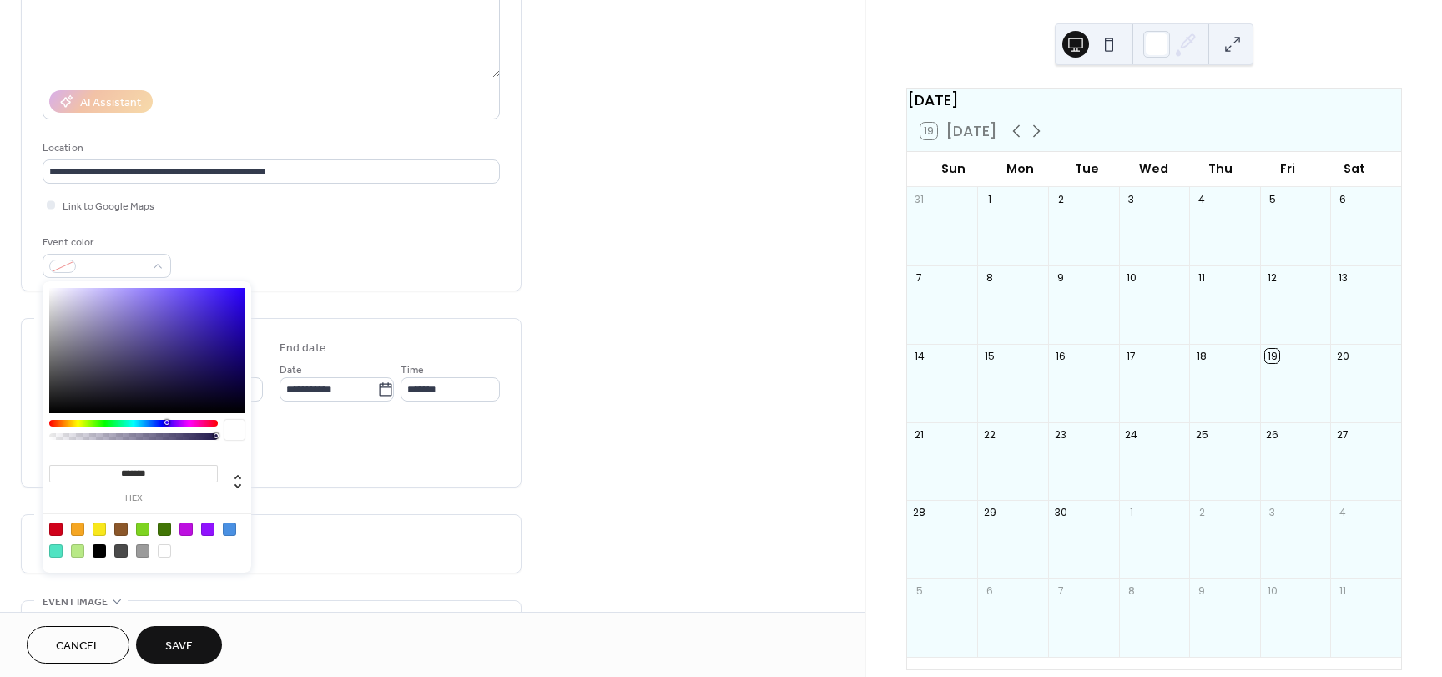
click at [121, 336] on div at bounding box center [146, 350] width 195 height 125
click at [201, 303] on div at bounding box center [146, 350] width 195 height 125
click at [188, 528] on div at bounding box center [185, 529] width 13 height 13
type input "*******"
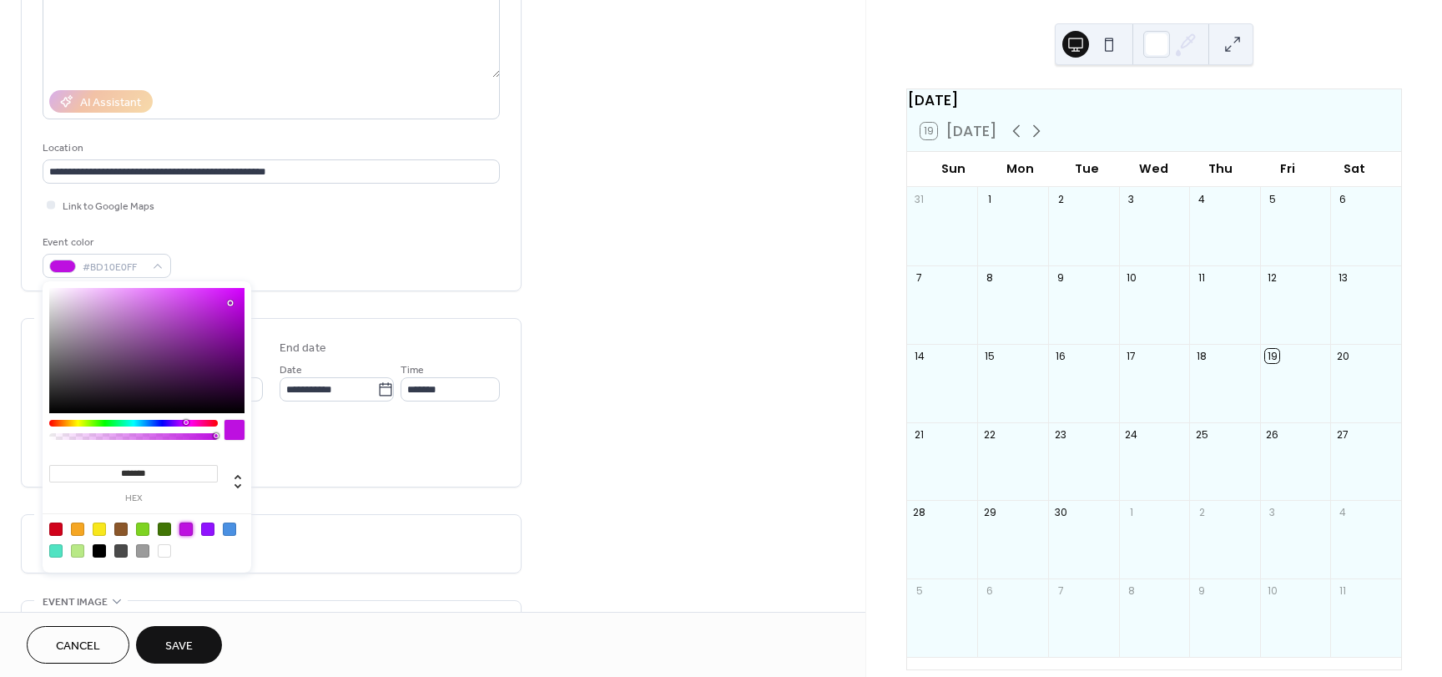
click at [343, 486] on div "**********" at bounding box center [271, 403] width 457 height 168
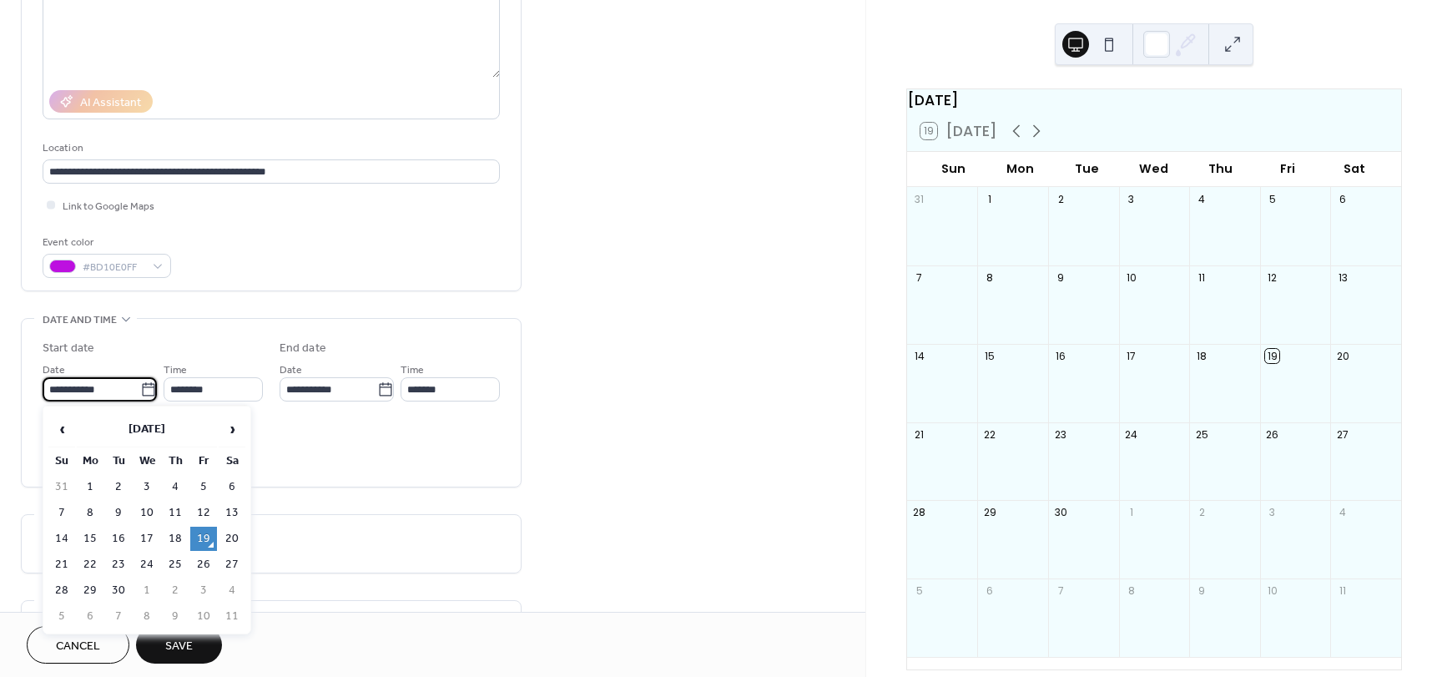
click at [128, 387] on input "**********" at bounding box center [92, 389] width 98 height 24
click at [356, 449] on div "All day Show date only Hide end time" at bounding box center [271, 448] width 457 height 53
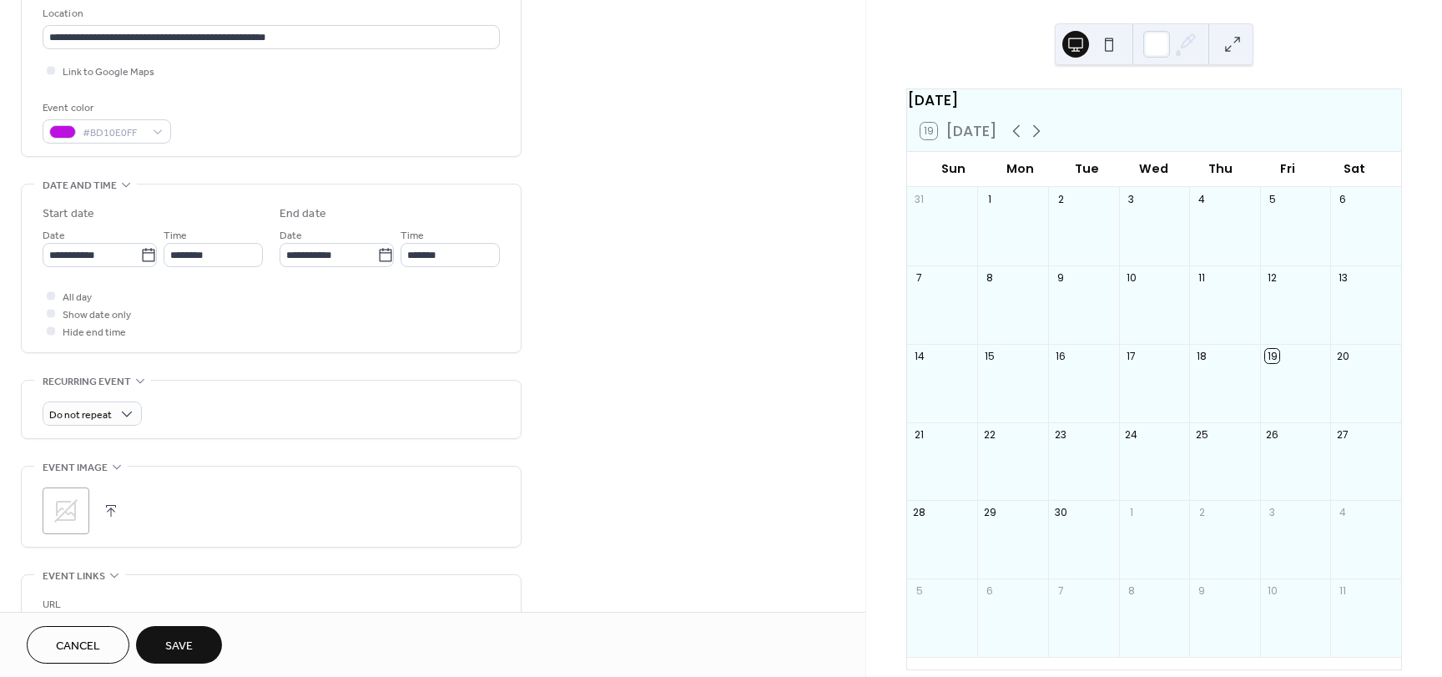
scroll to position [351, 0]
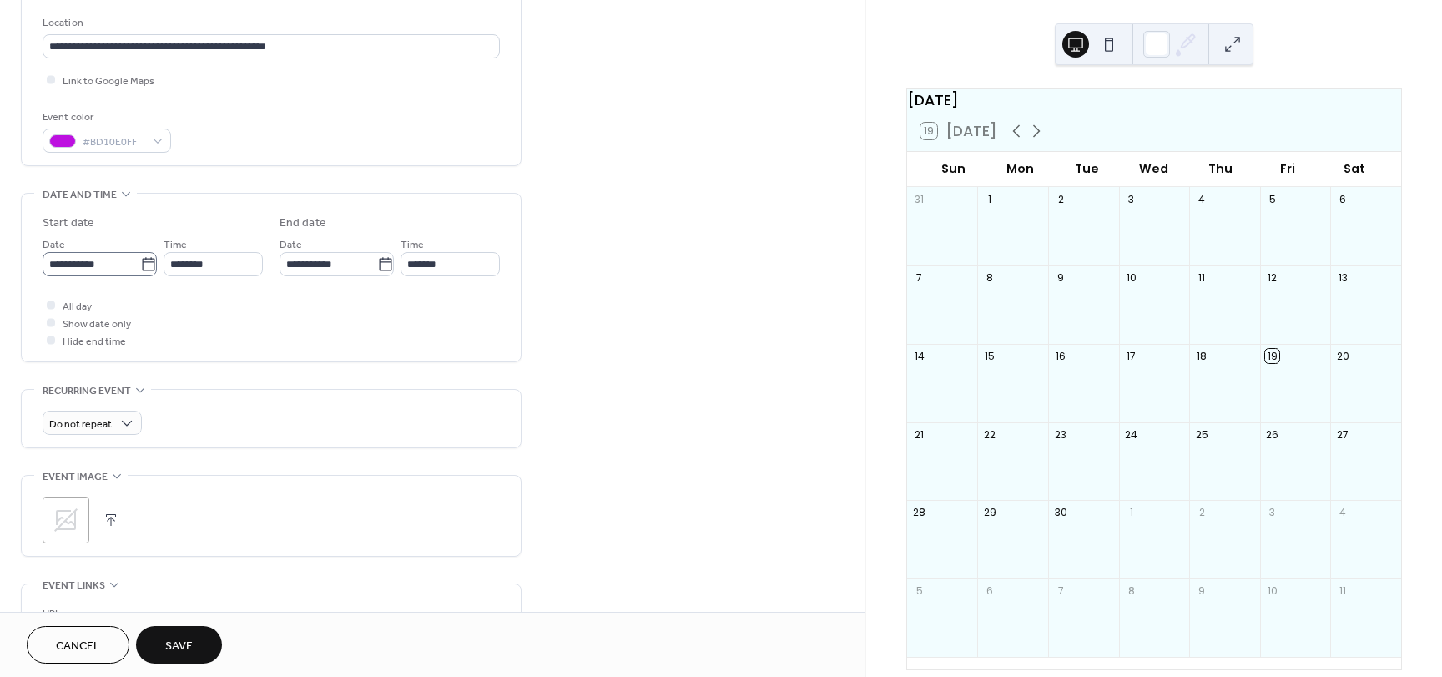
click at [146, 267] on icon at bounding box center [148, 264] width 17 height 17
click at [140, 267] on input "**********" at bounding box center [92, 264] width 98 height 24
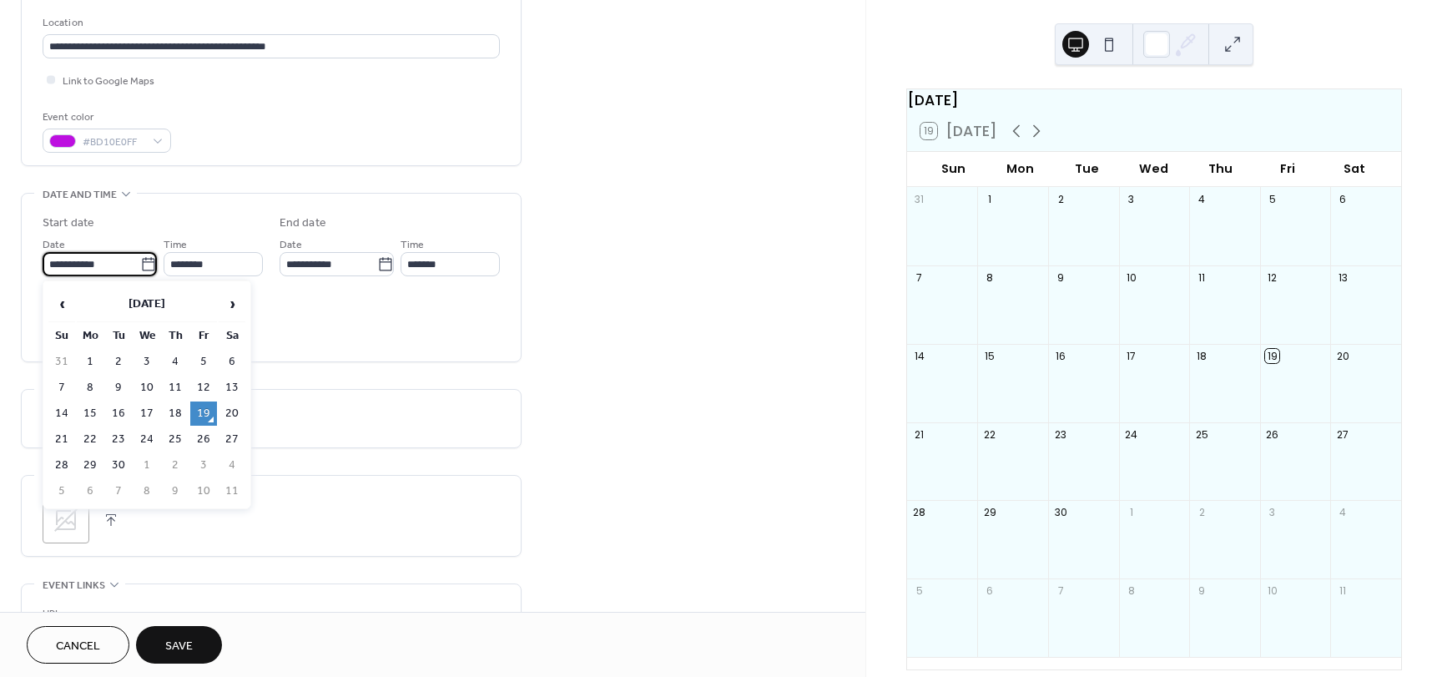
click at [199, 420] on td "19" at bounding box center [203, 413] width 27 height 24
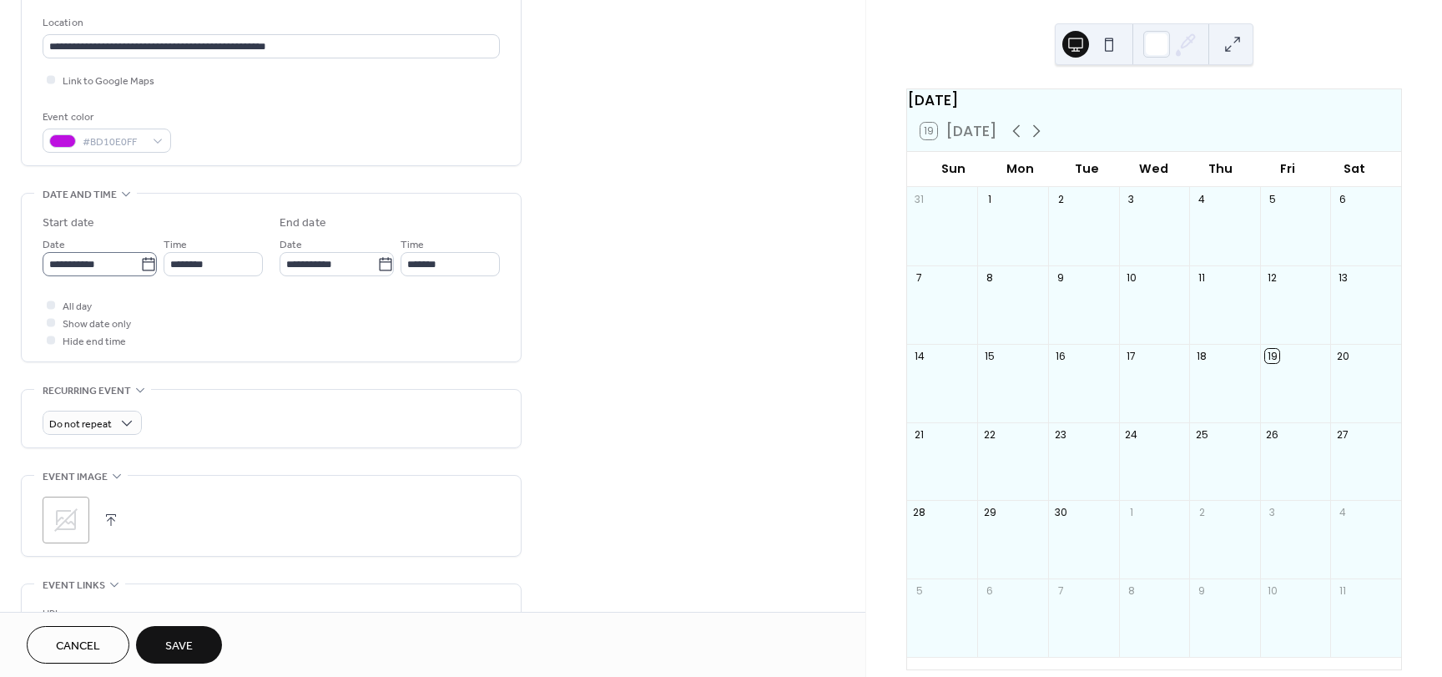
click at [140, 260] on icon at bounding box center [148, 264] width 17 height 17
click at [137, 260] on input "**********" at bounding box center [92, 264] width 98 height 24
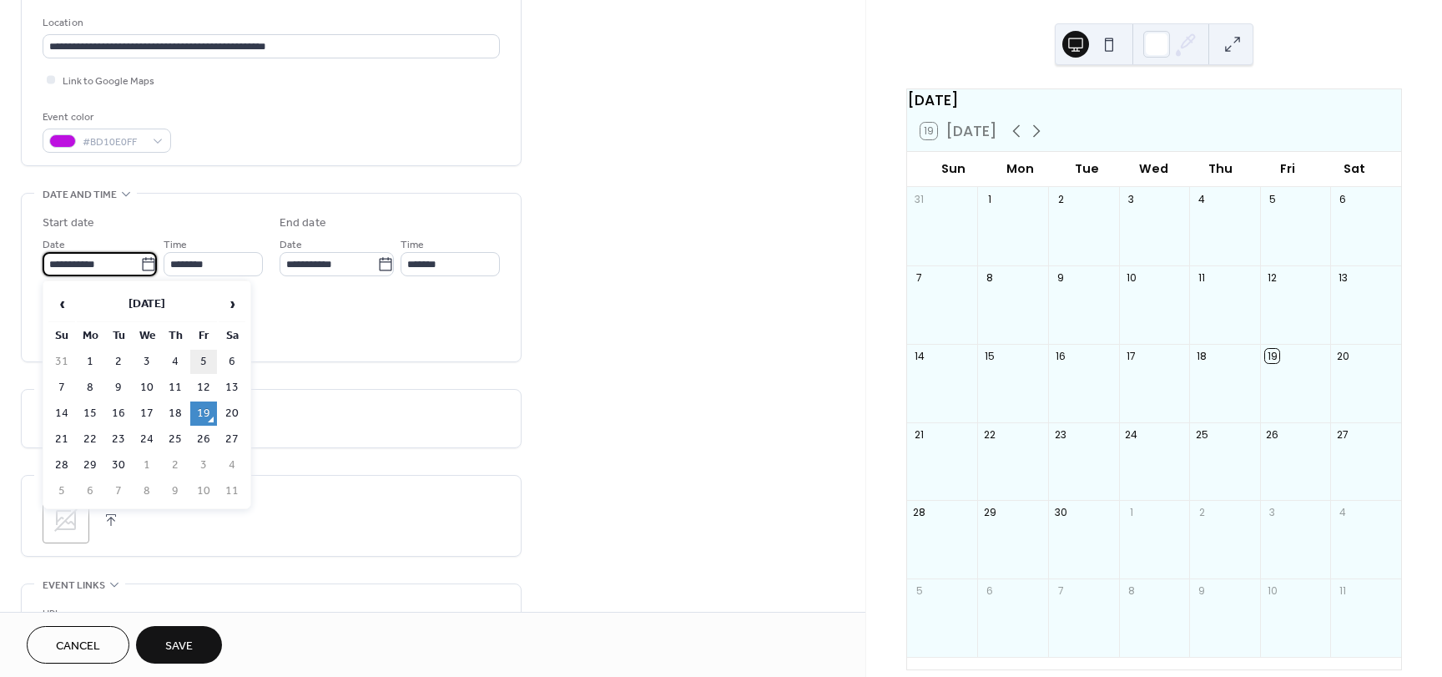
click at [196, 360] on td "5" at bounding box center [203, 362] width 27 height 24
type input "**********"
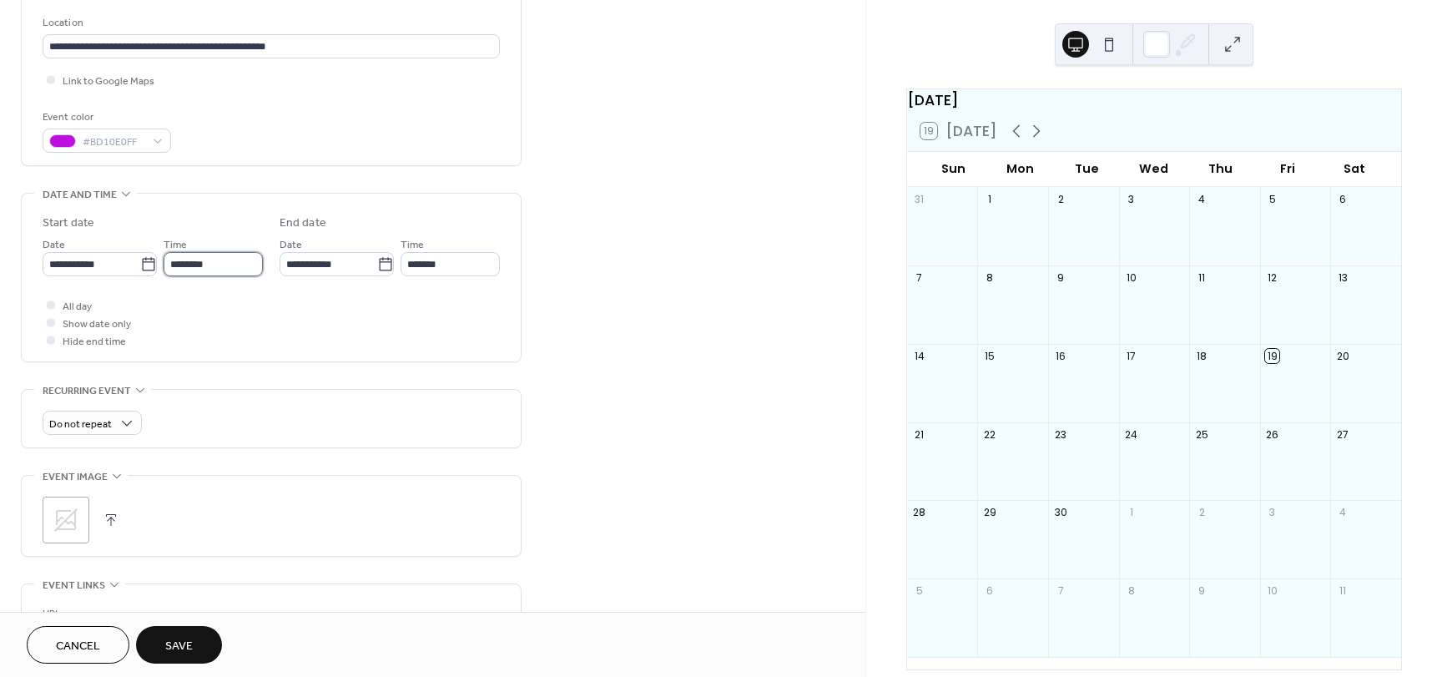
click at [225, 270] on input "********" at bounding box center [213, 264] width 99 height 24
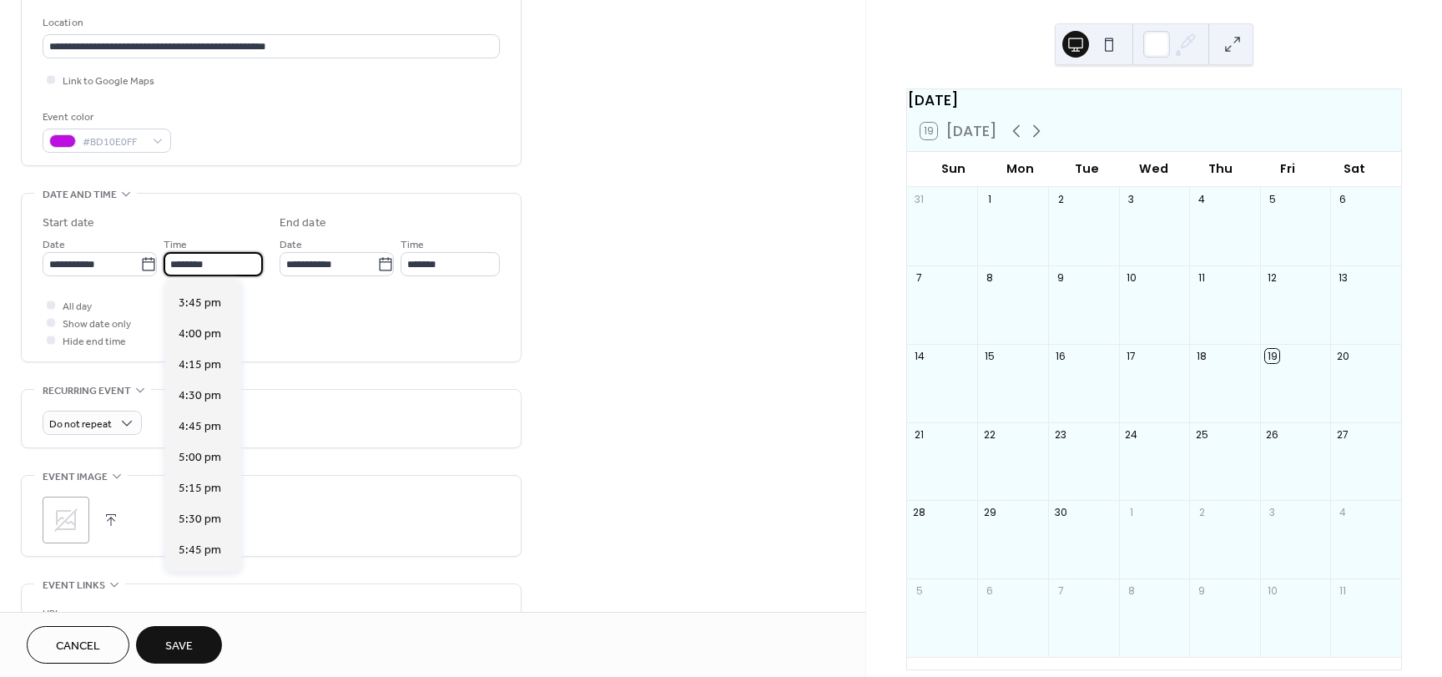
scroll to position [1941, 0]
click at [210, 444] on div "5:00 pm" at bounding box center [203, 454] width 76 height 31
type input "*******"
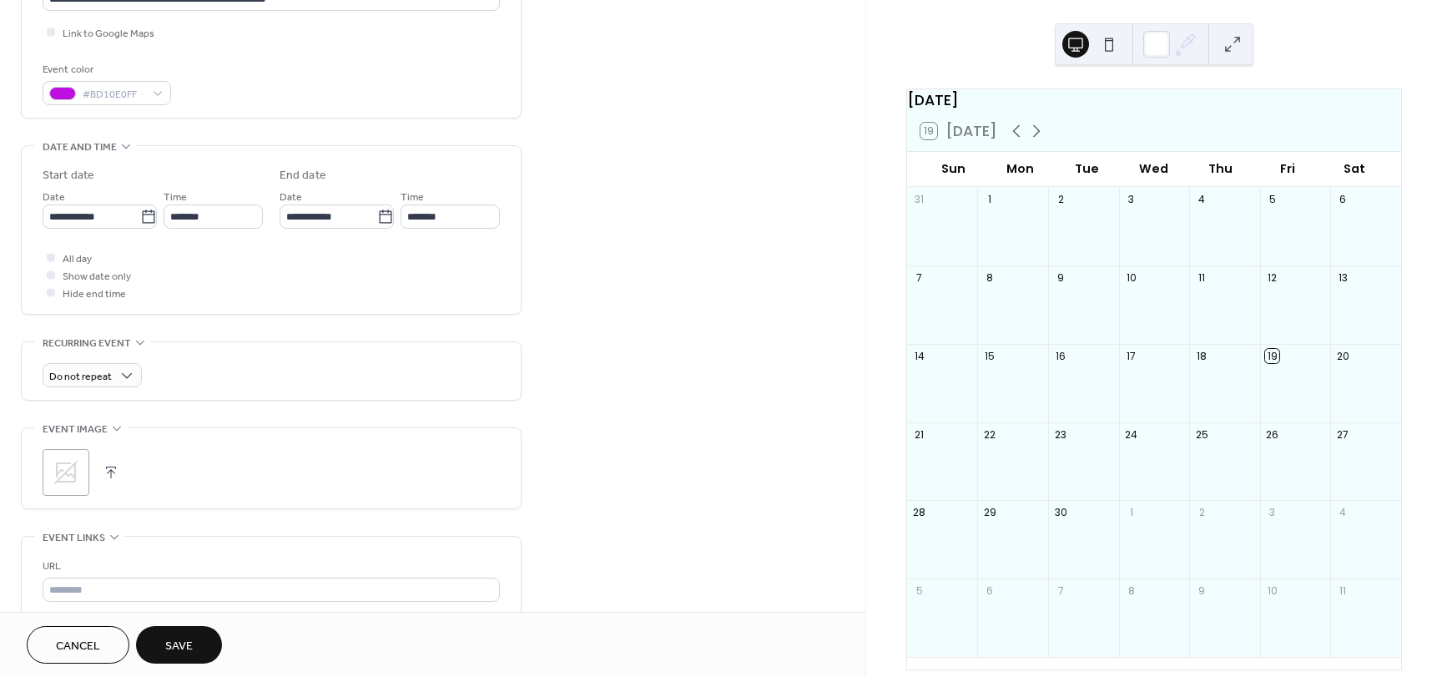
scroll to position [399, 0]
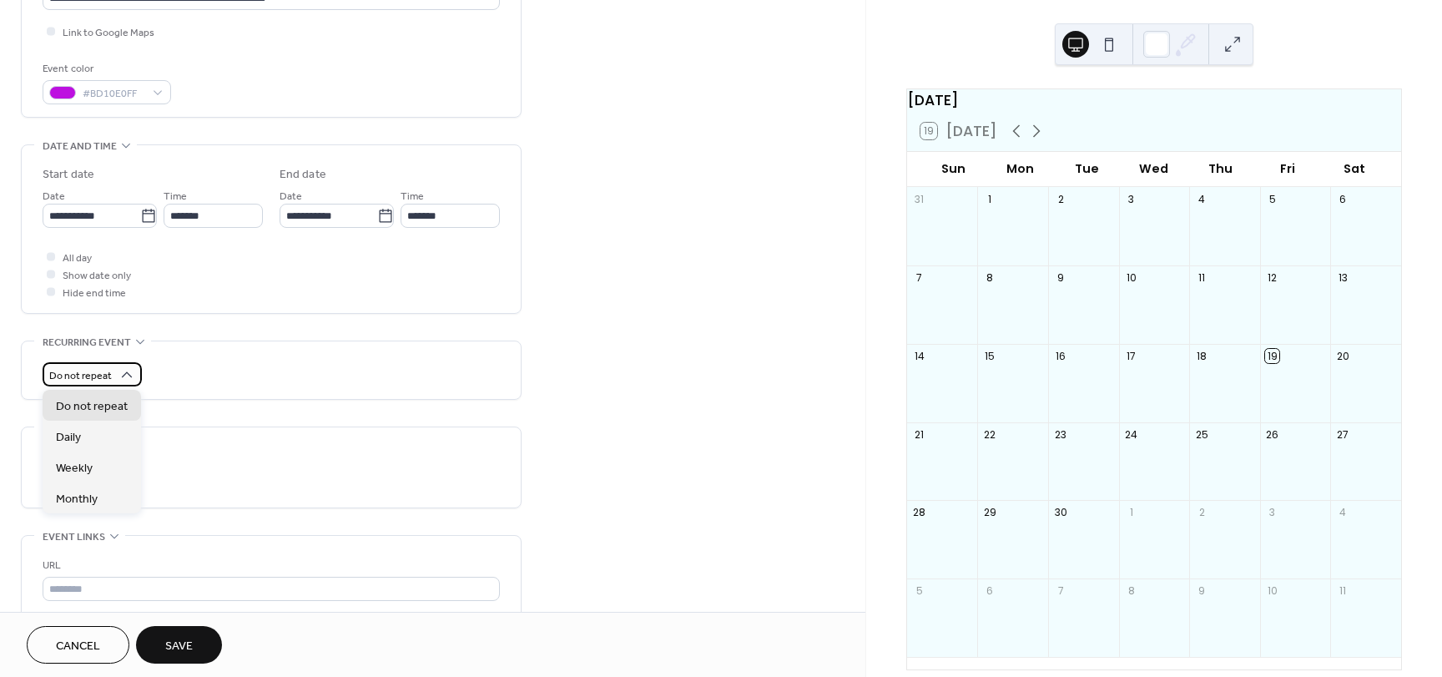
click at [99, 380] on span "Do not repeat" at bounding box center [80, 375] width 63 height 19
click at [90, 442] on div "Daily" at bounding box center [92, 436] width 98 height 31
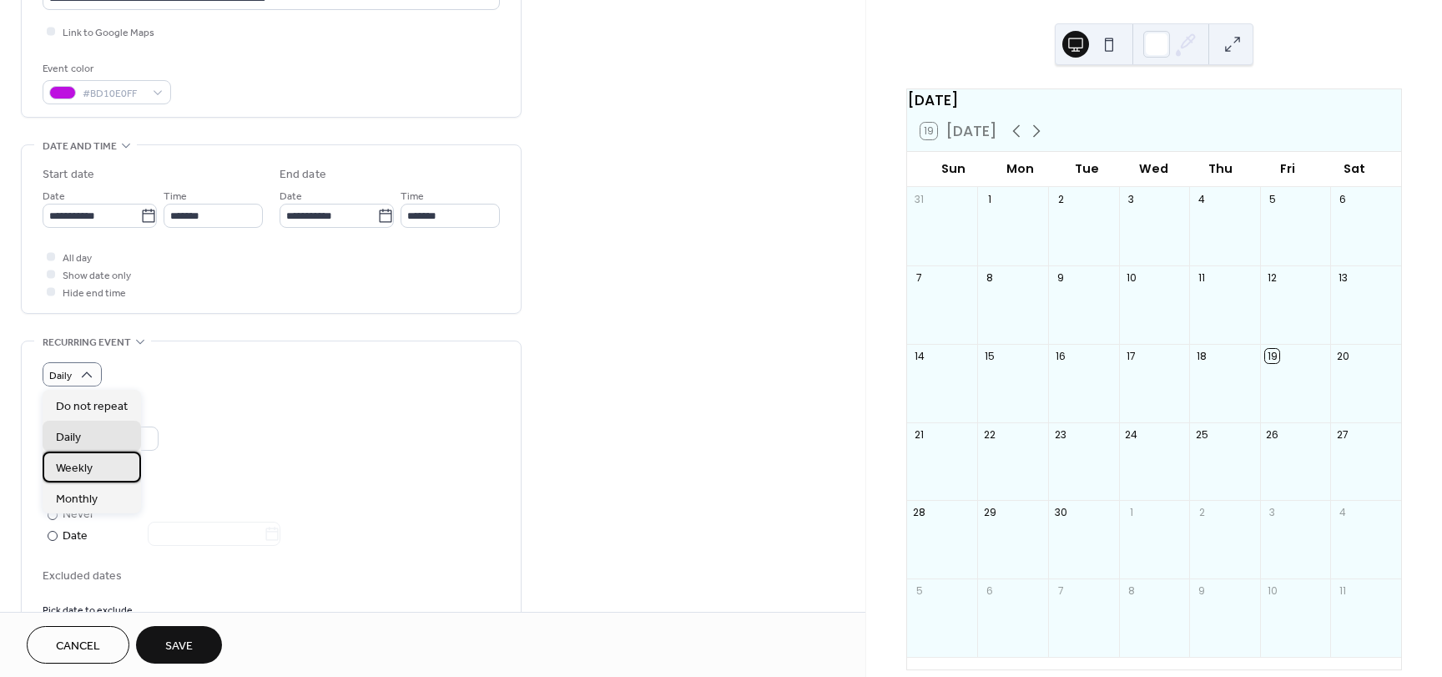
click at [75, 467] on span "Weekly" at bounding box center [74, 469] width 37 height 18
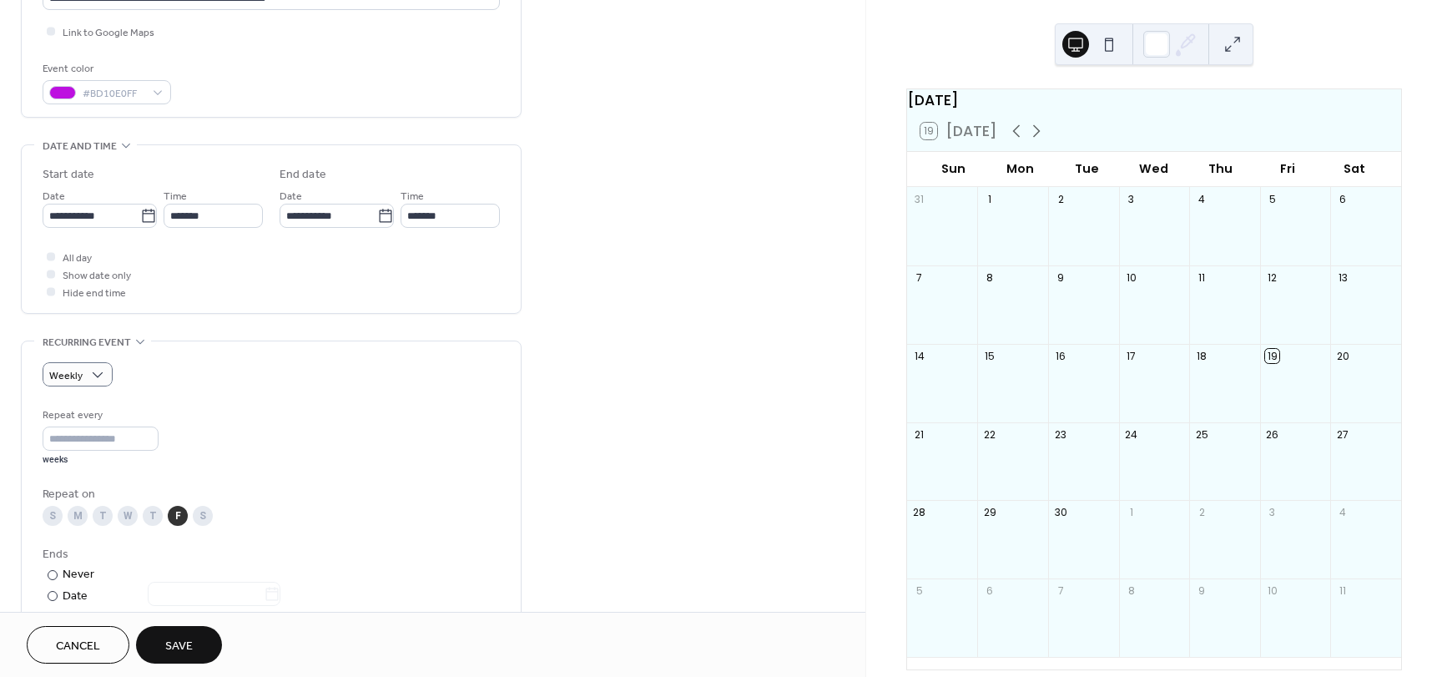
scroll to position [467, 0]
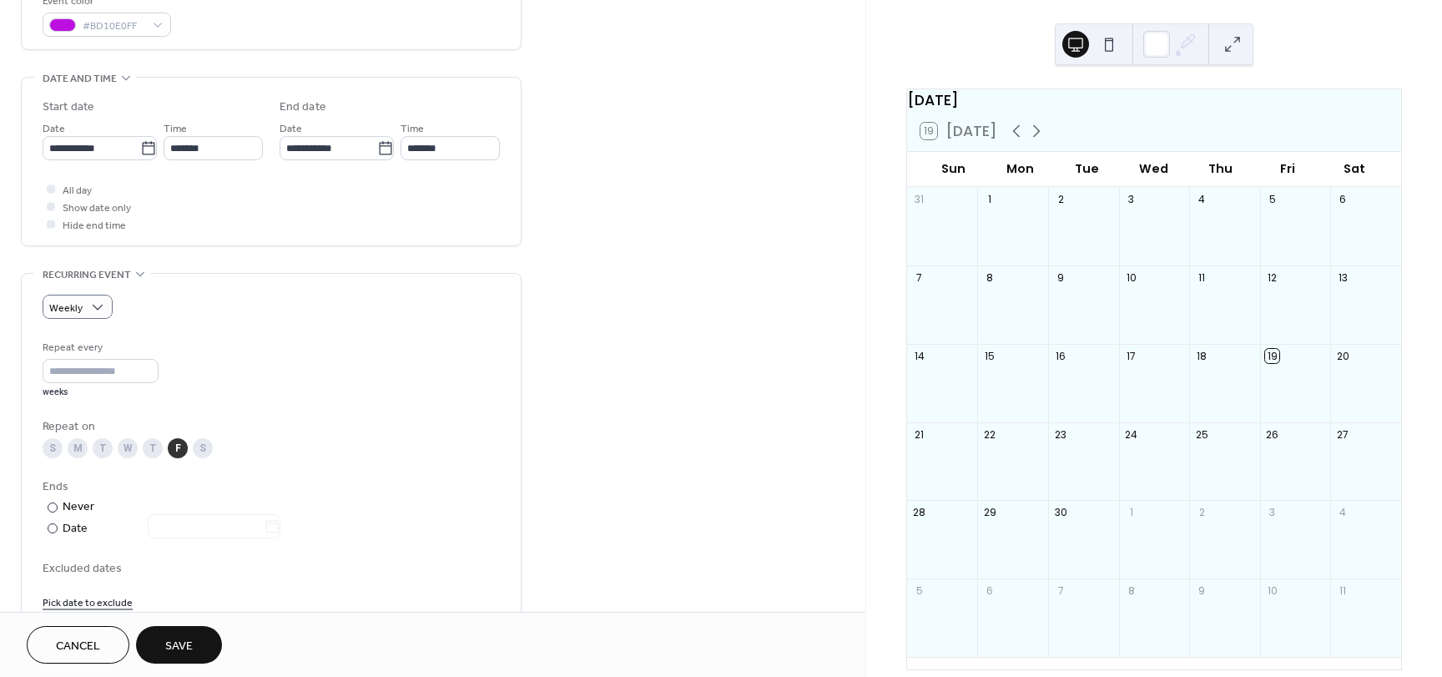
click at [93, 319] on div "Weekly Repeat every * weeks Repeat on S M T W T F S Ends ​ Never ​ Date Exclude…" at bounding box center [271, 453] width 457 height 316
click at [82, 396] on span "Weekly" at bounding box center [74, 401] width 37 height 18
click at [235, 363] on div "Repeat every * weeks" at bounding box center [271, 368] width 457 height 59
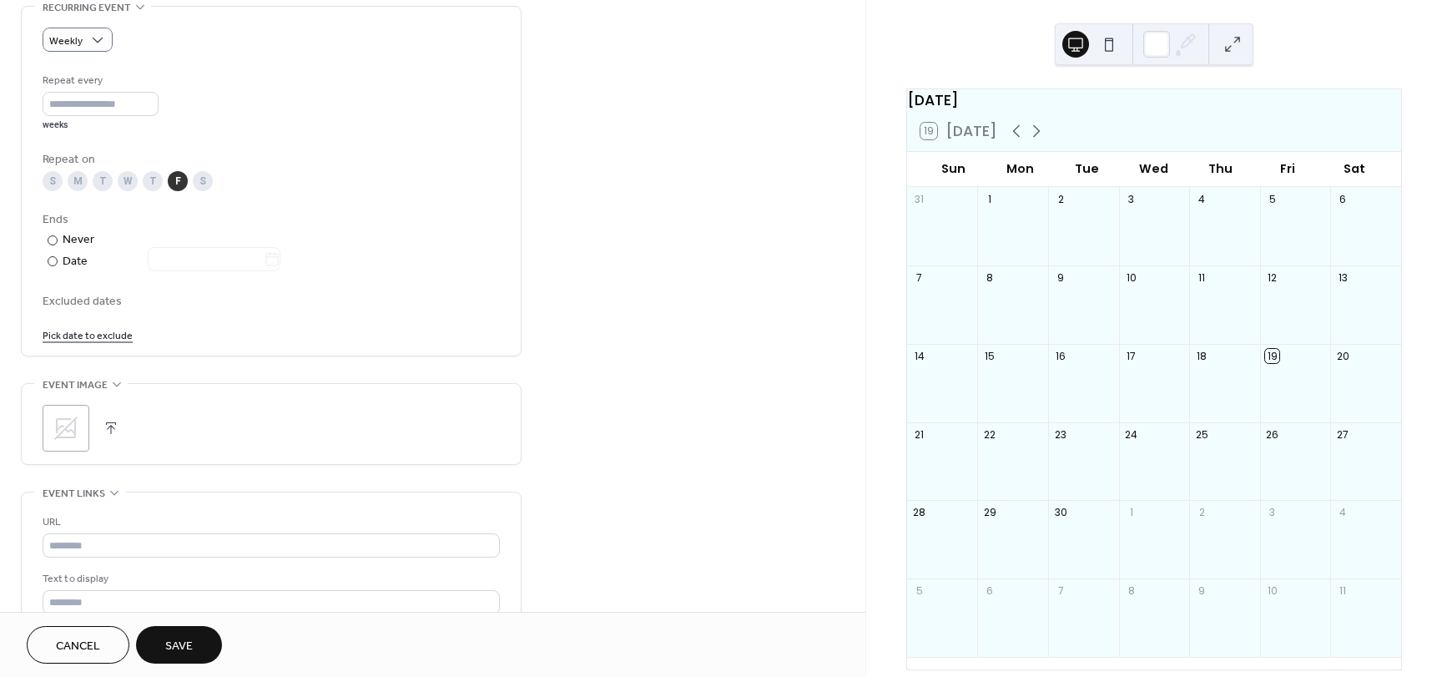
scroll to position [735, 0]
click at [1265, 363] on div "19" at bounding box center [1272, 356] width 14 height 14
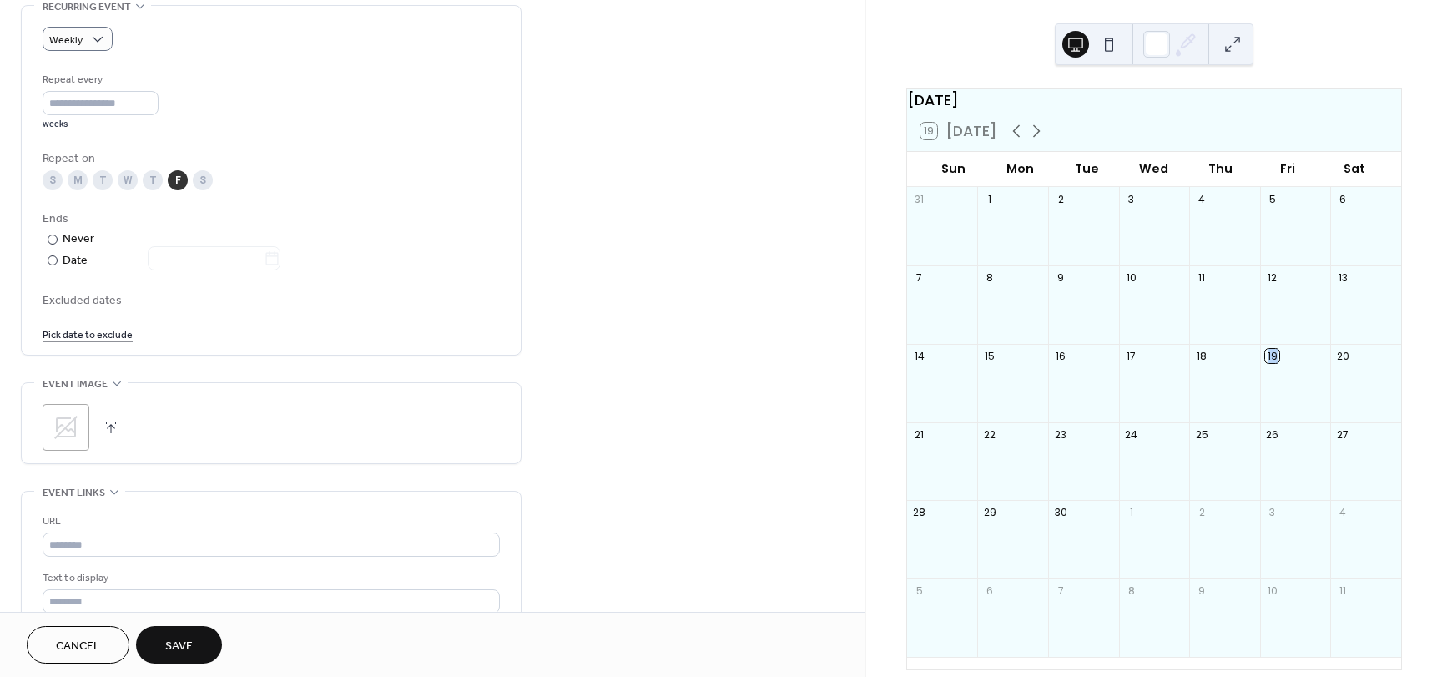
click at [1265, 363] on div "19" at bounding box center [1272, 356] width 14 height 14
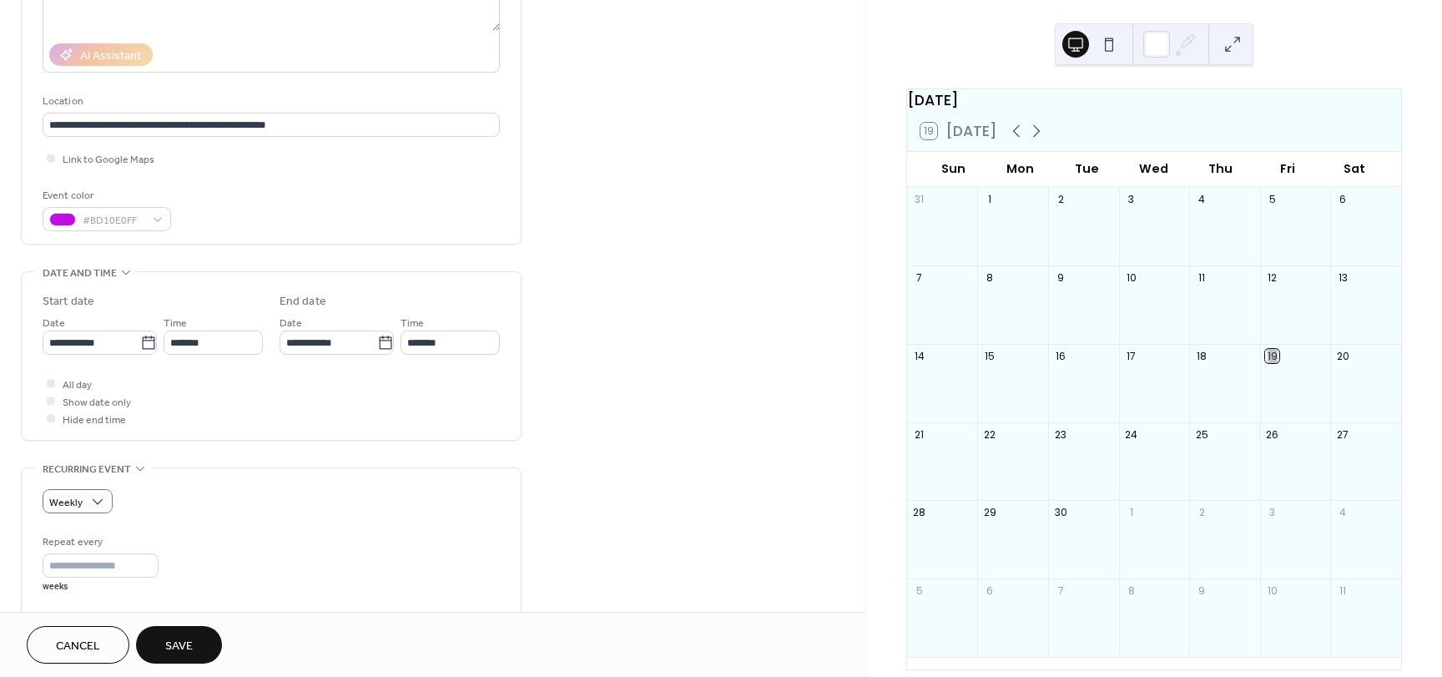
scroll to position [271, 0]
click at [89, 638] on span "Cancel" at bounding box center [78, 647] width 44 height 18
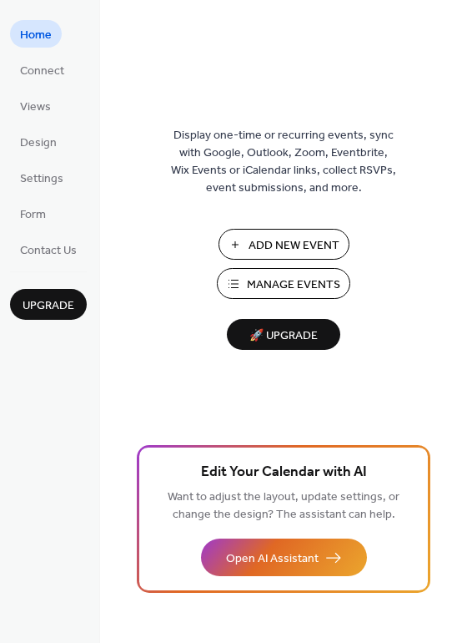
click at [240, 282] on button "Manage Events" at bounding box center [284, 283] width 134 height 31
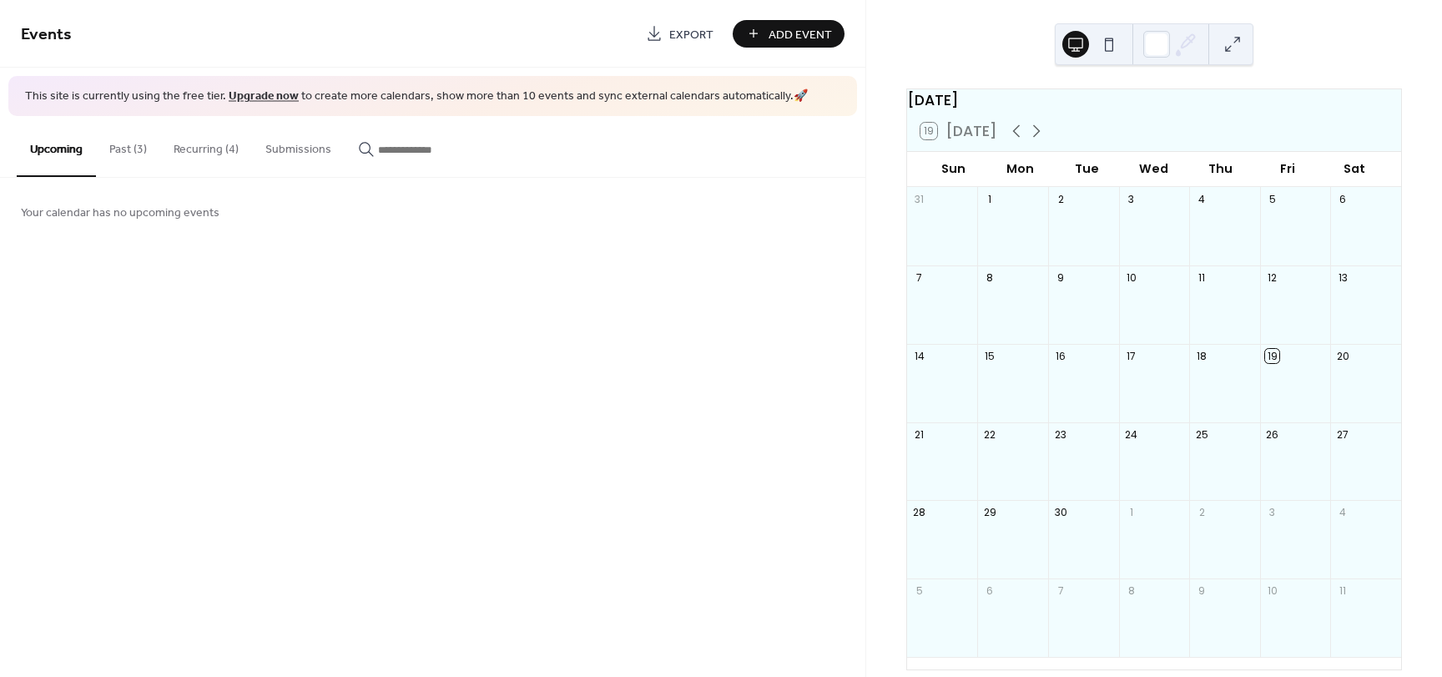
click at [223, 163] on button "Recurring (4)" at bounding box center [206, 145] width 92 height 59
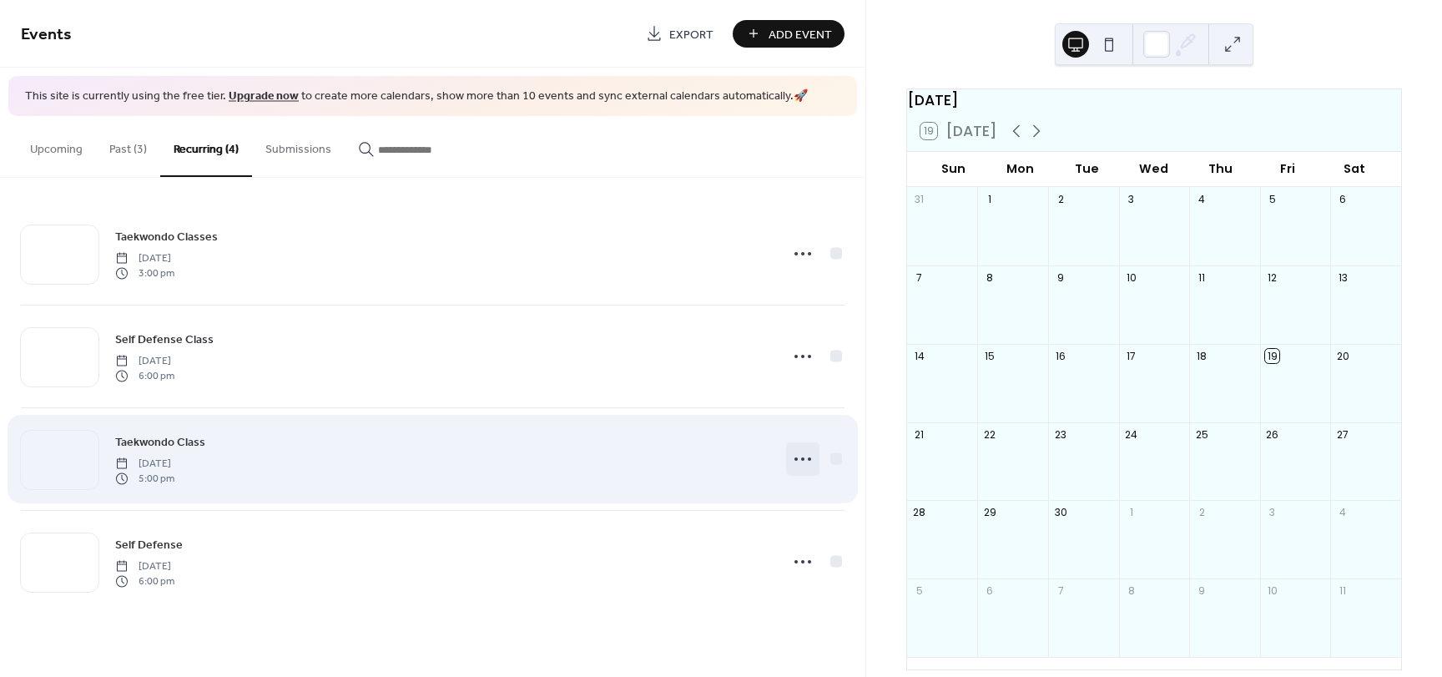
click at [810, 461] on icon at bounding box center [803, 459] width 27 height 27
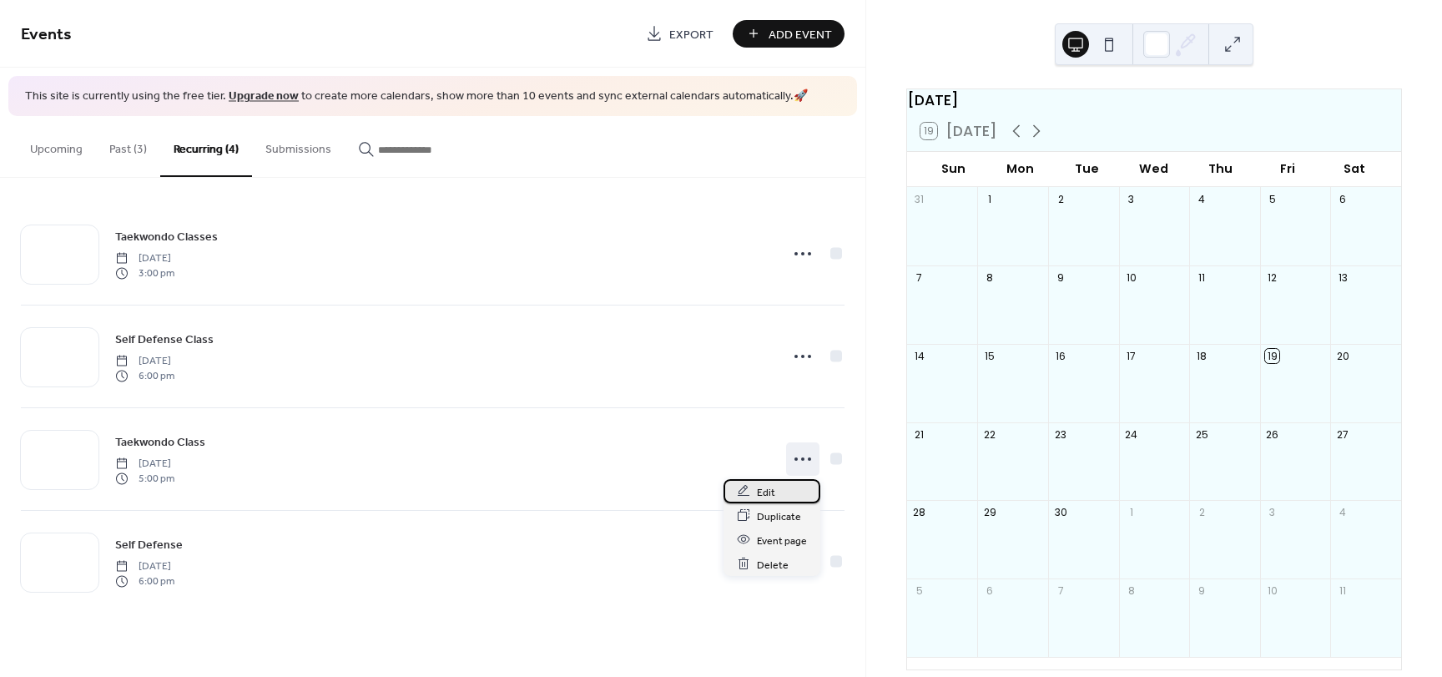
click at [770, 494] on span "Edit" at bounding box center [766, 492] width 18 height 18
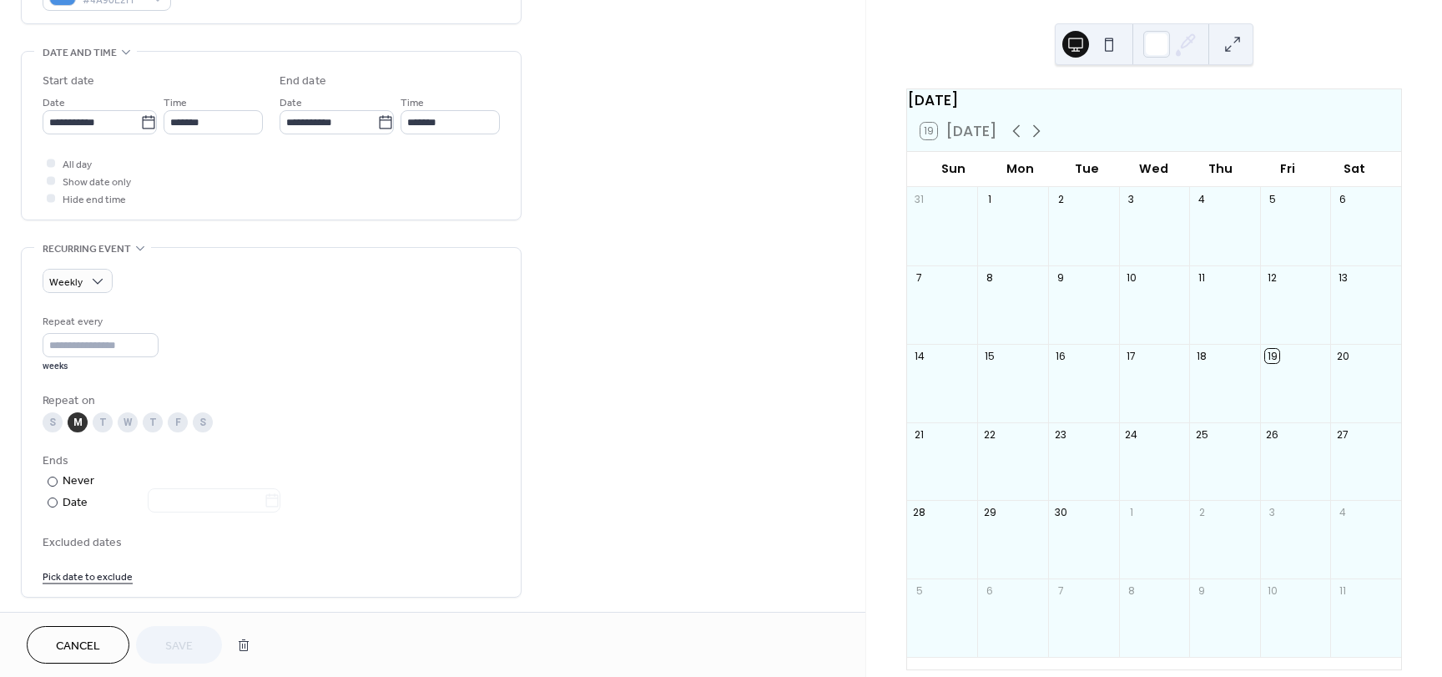
scroll to position [493, 0]
click at [139, 344] on input "*" at bounding box center [101, 344] width 116 height 24
click at [206, 527] on div "Repeat every * weeks Repeat on S M T W T F S Ends ​ Never ​ Date Excluded dates…" at bounding box center [271, 447] width 457 height 271
click at [78, 417] on div "M" at bounding box center [78, 422] width 20 height 20
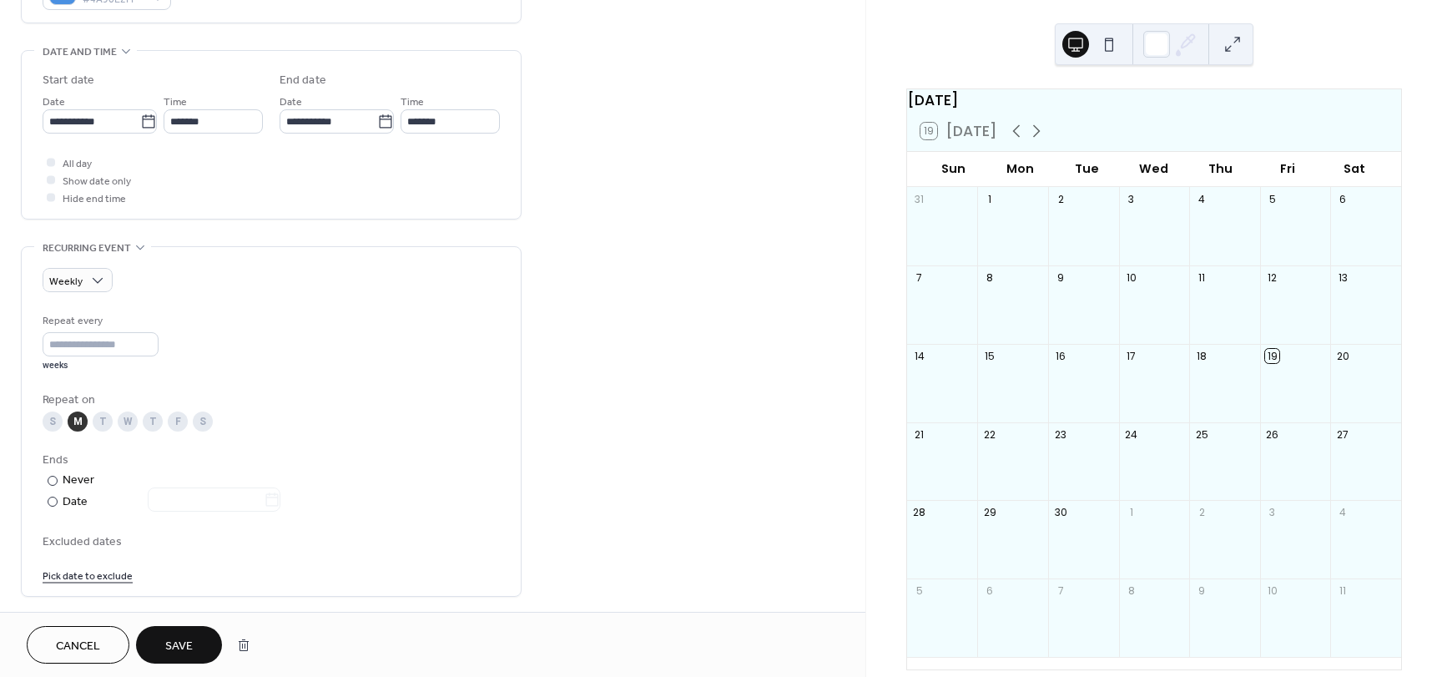
click at [192, 629] on button "Save" at bounding box center [179, 645] width 86 height 38
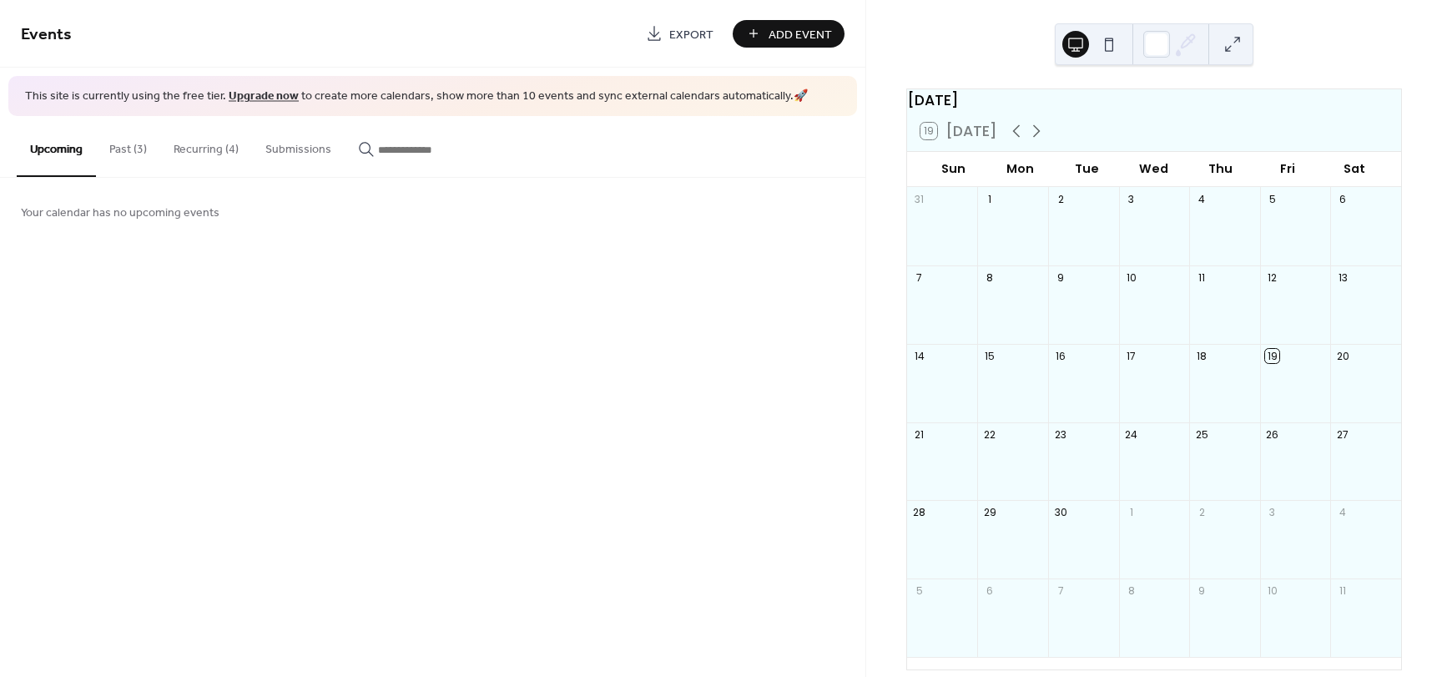
click at [213, 165] on button "Recurring (4)" at bounding box center [206, 145] width 92 height 59
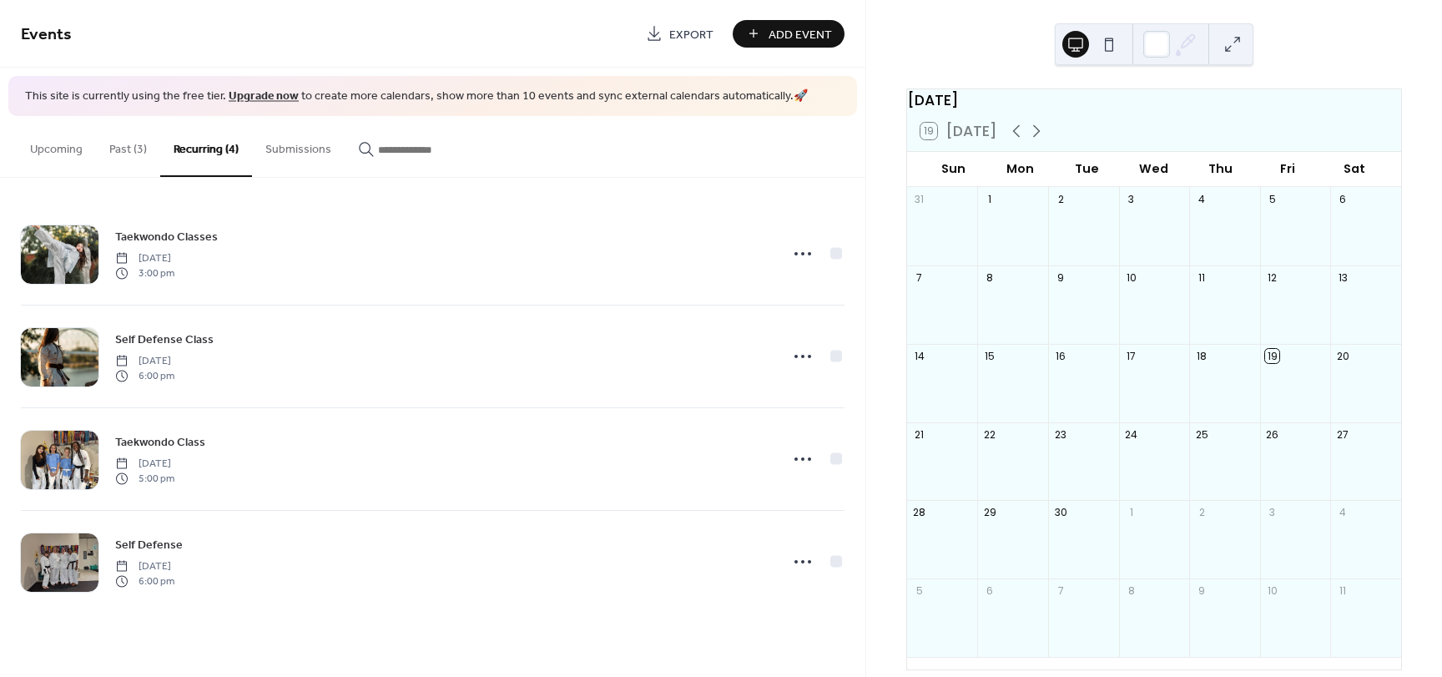
click at [758, 17] on div "Events Export Add Event" at bounding box center [433, 34] width 866 height 68
click at [760, 32] on button "Add Event" at bounding box center [789, 34] width 112 height 28
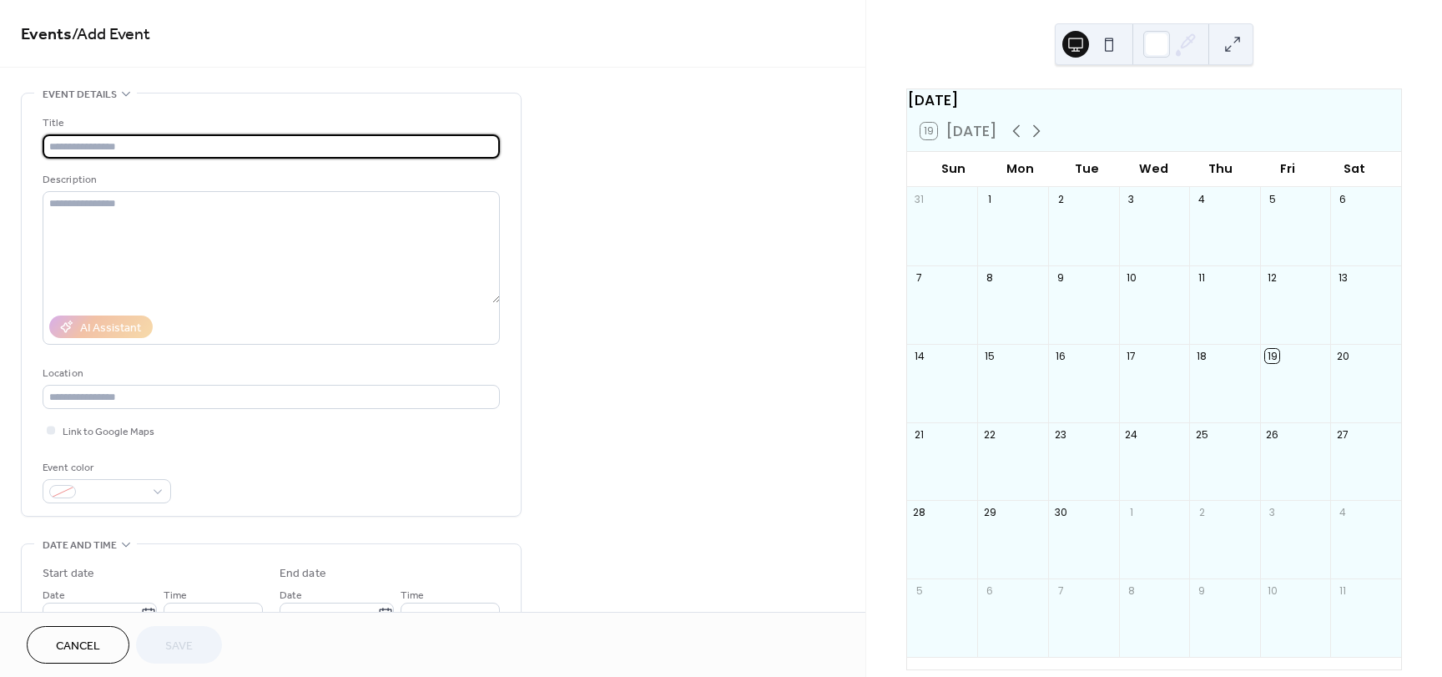
click at [388, 153] on input "text" at bounding box center [271, 146] width 457 height 24
type input "***"
click at [98, 631] on button "Cancel" at bounding box center [78, 645] width 103 height 38
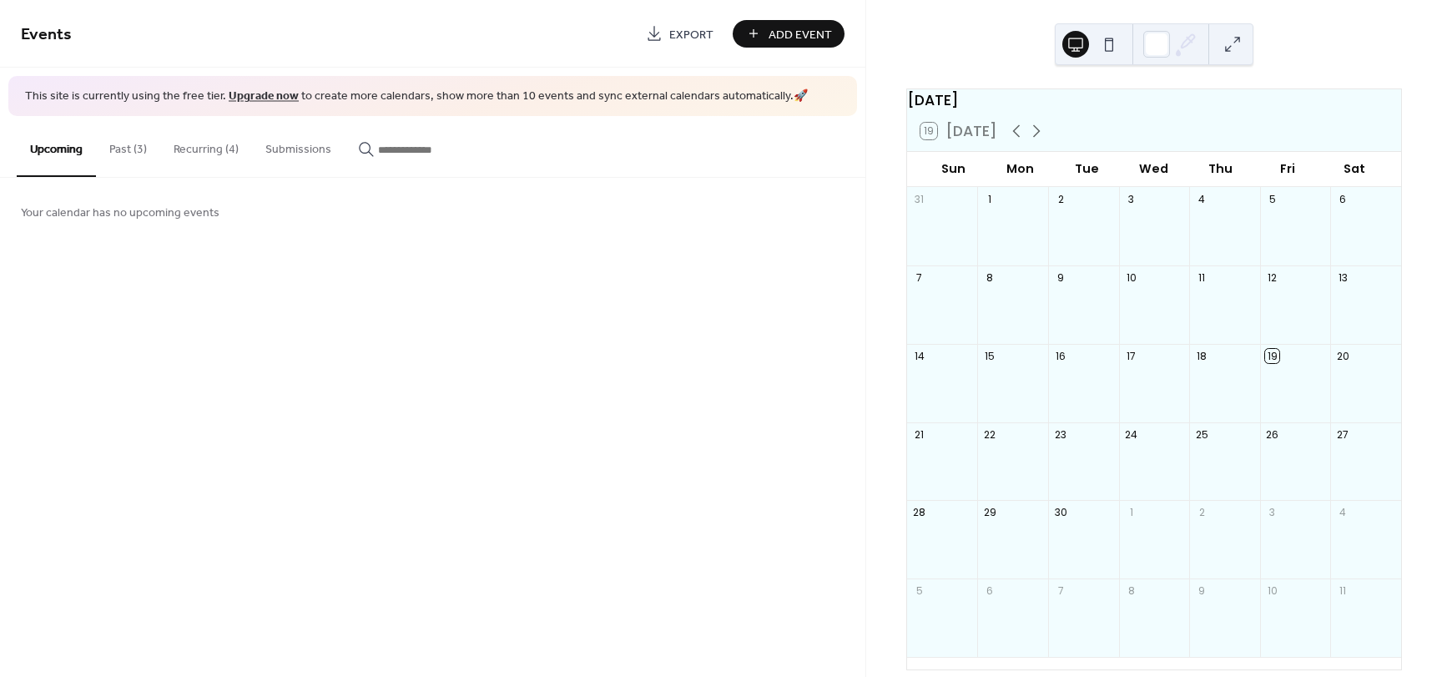
click at [195, 133] on button "Recurring (4)" at bounding box center [206, 145] width 92 height 59
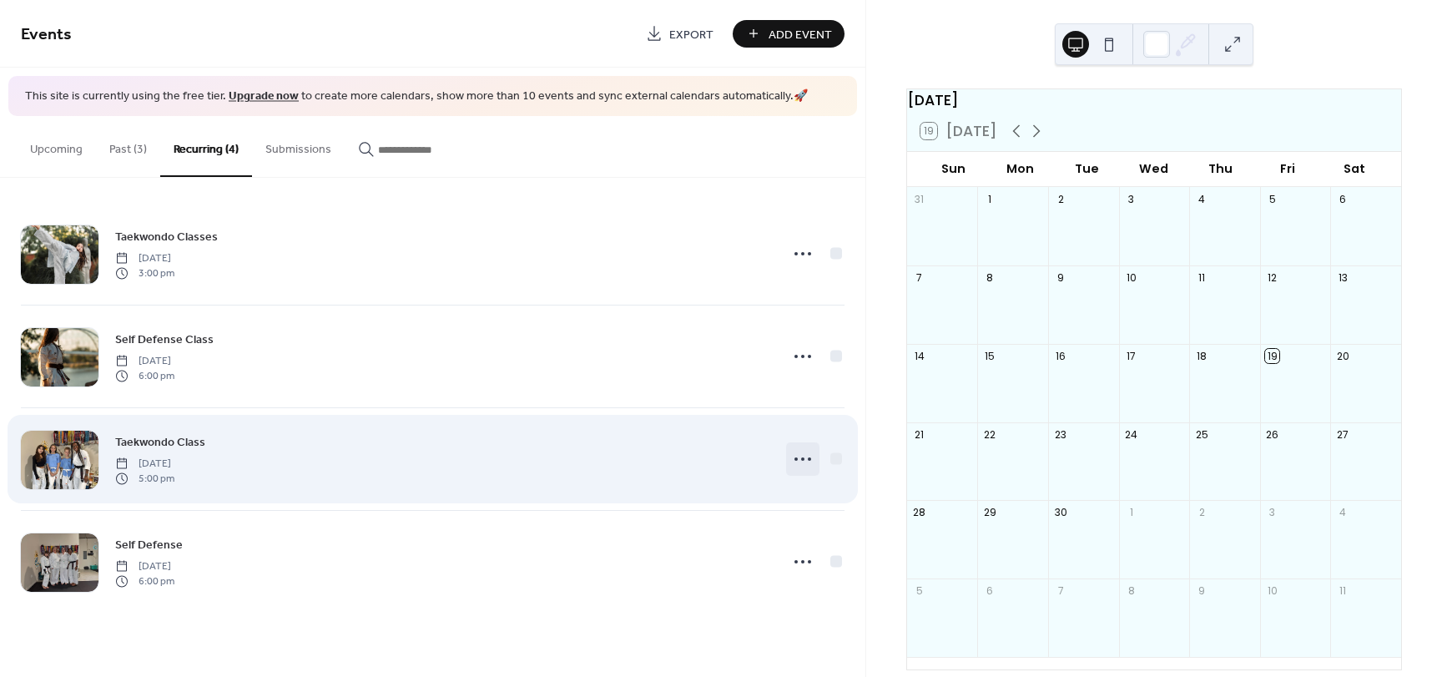
click at [791, 452] on icon at bounding box center [803, 459] width 27 height 27
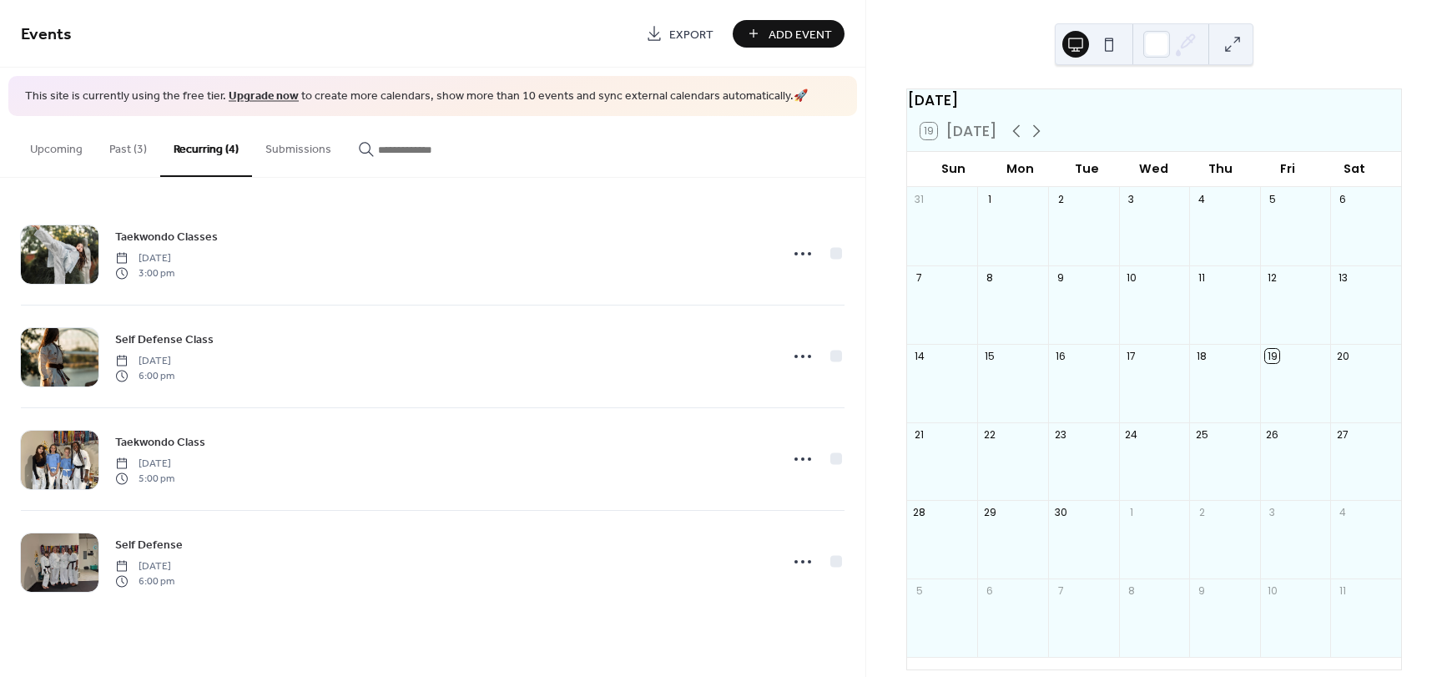
click at [141, 154] on button "Past (3)" at bounding box center [128, 145] width 64 height 59
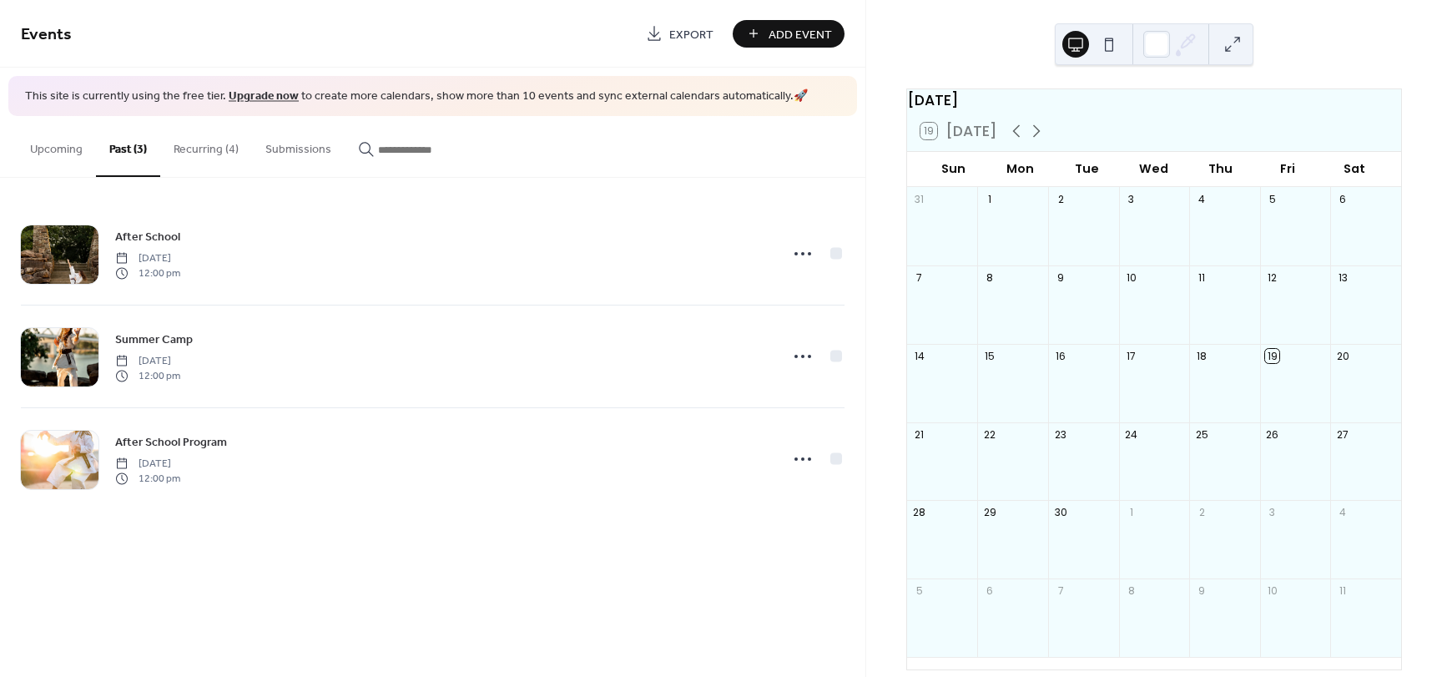
click at [188, 146] on button "Recurring (4)" at bounding box center [206, 145] width 92 height 59
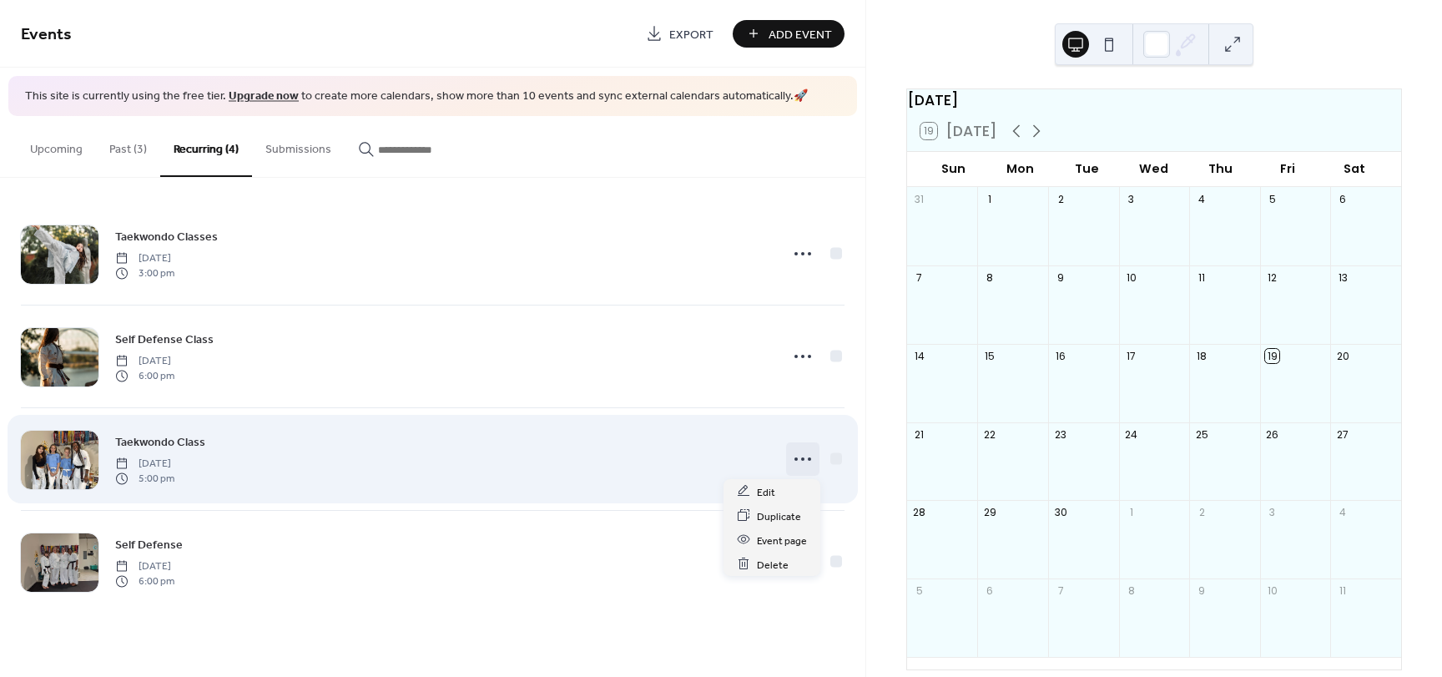
click at [800, 463] on icon at bounding box center [803, 459] width 27 height 27
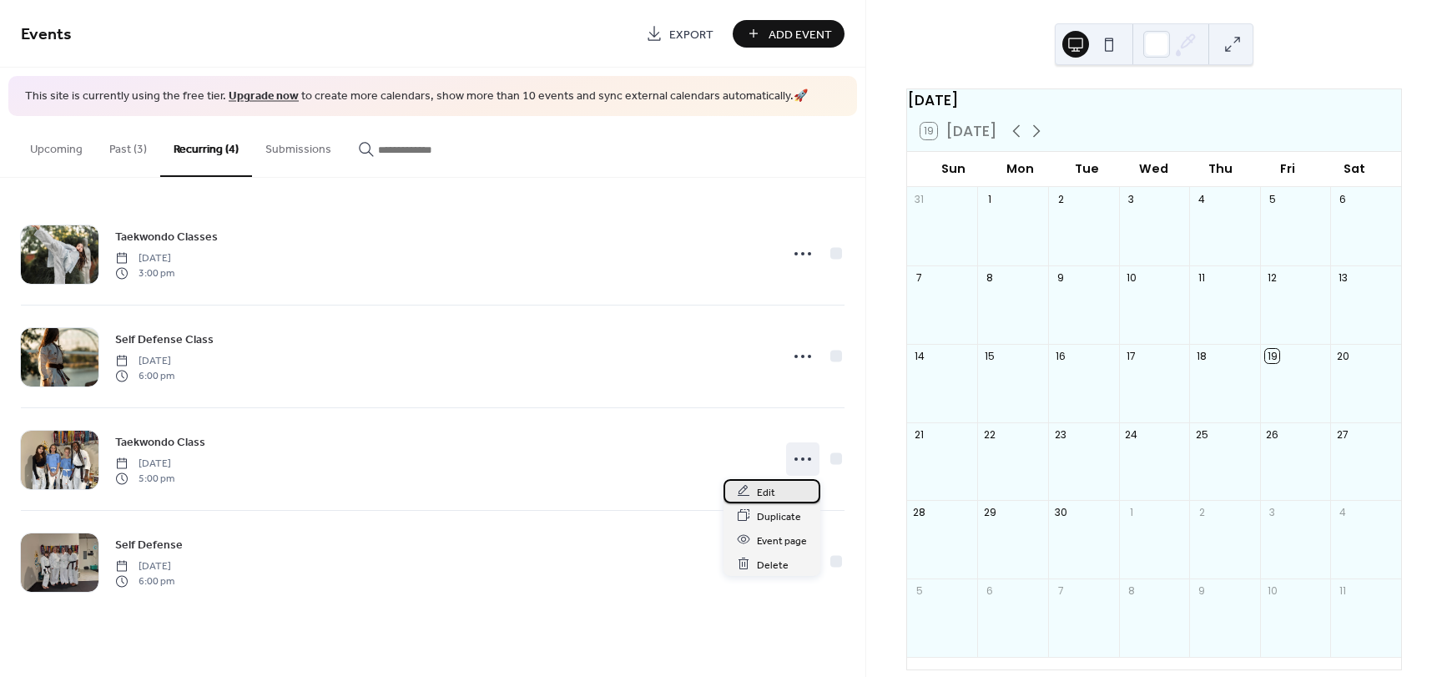
click at [785, 486] on div "Edit" at bounding box center [772, 491] width 97 height 24
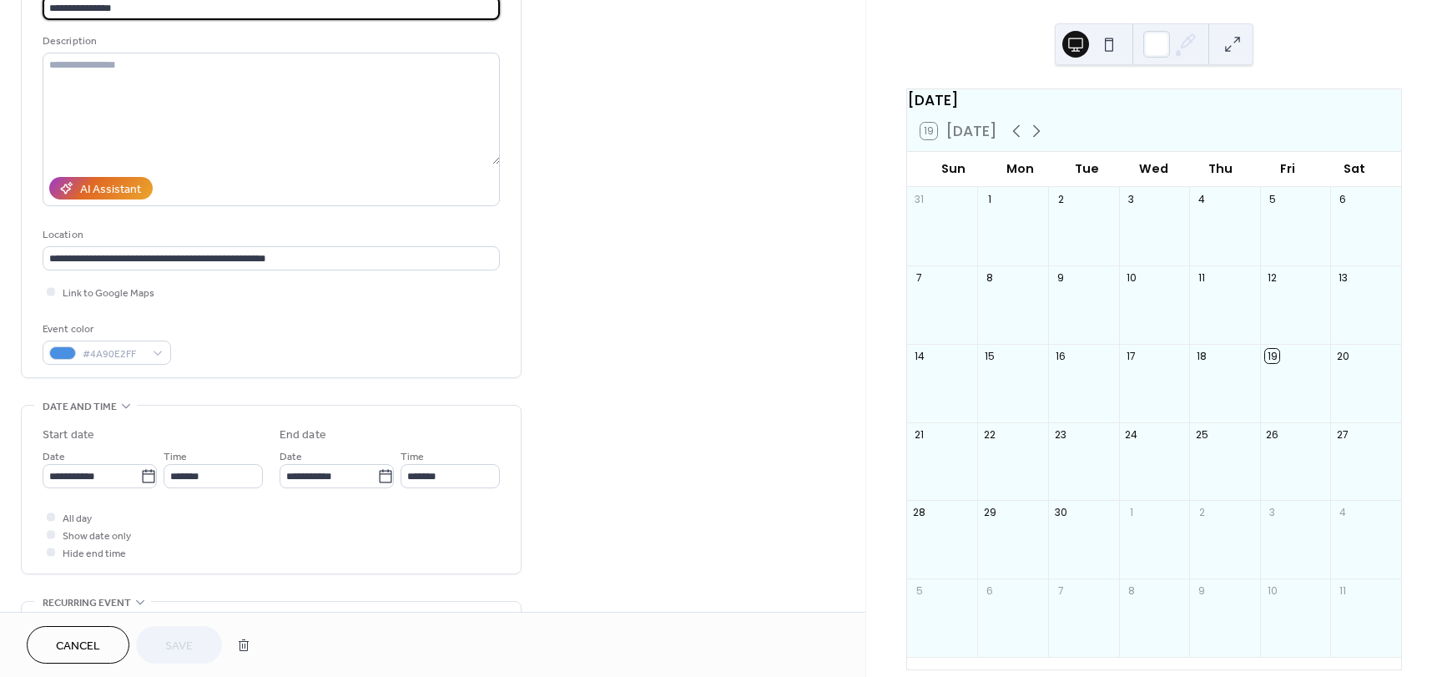
scroll to position [139, 0]
click at [147, 476] on icon at bounding box center [148, 475] width 17 height 17
click at [140, 476] on input "**********" at bounding box center [92, 475] width 98 height 24
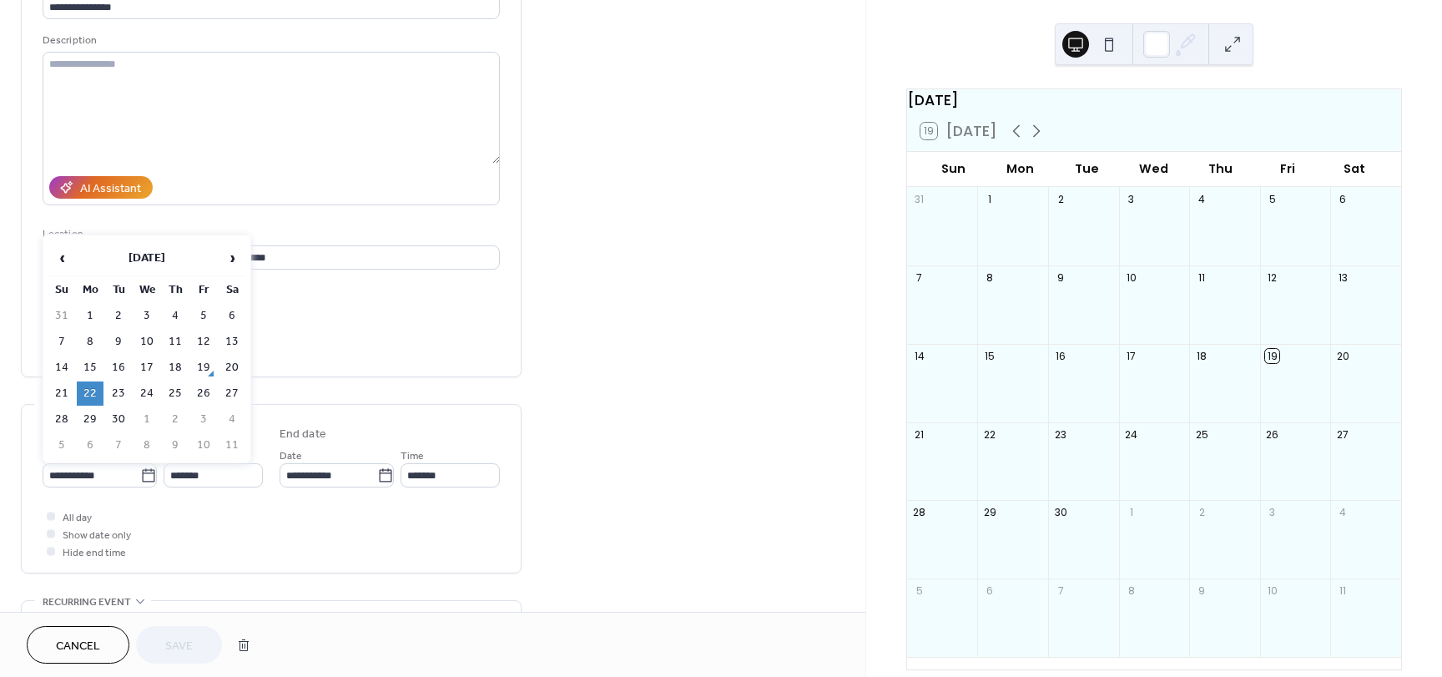
click at [94, 396] on td "22" at bounding box center [90, 393] width 27 height 24
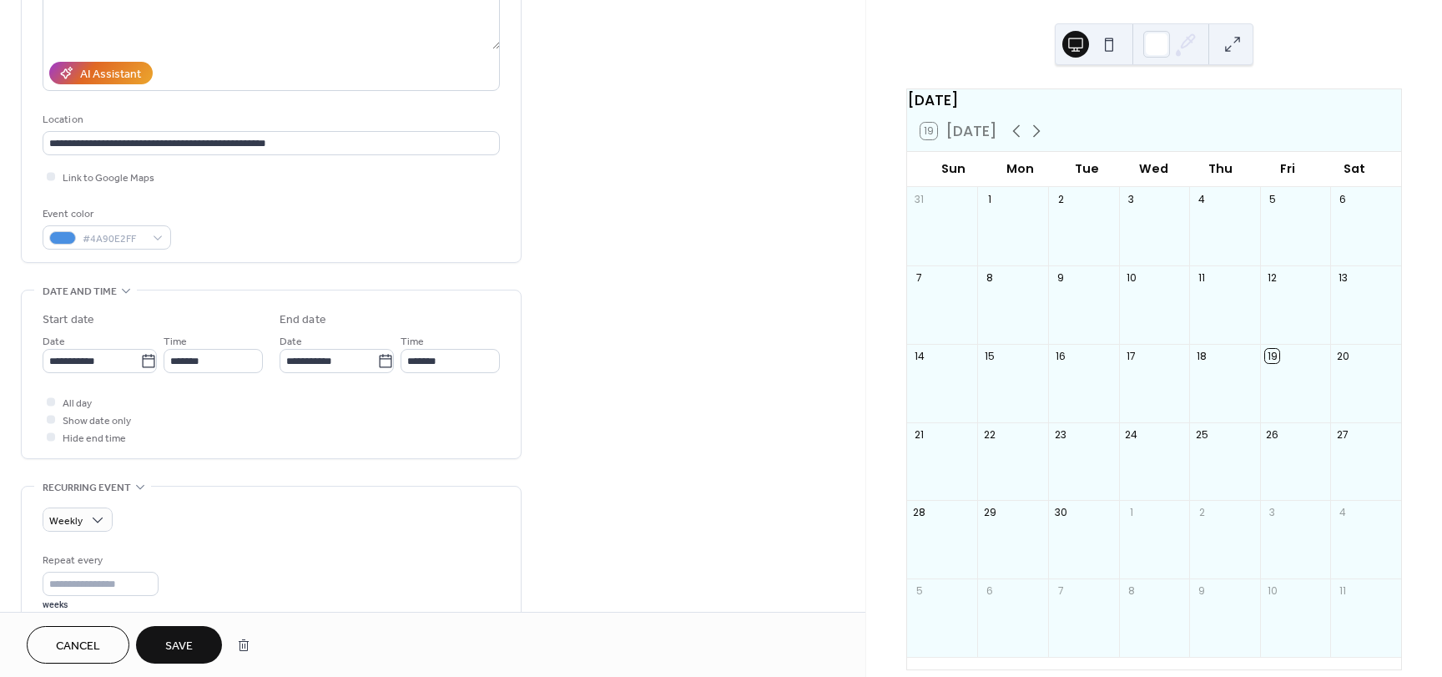
scroll to position [256, 0]
click at [78, 402] on span "All day" at bounding box center [77, 401] width 29 height 18
click at [72, 423] on span "Show date only" at bounding box center [97, 419] width 68 height 18
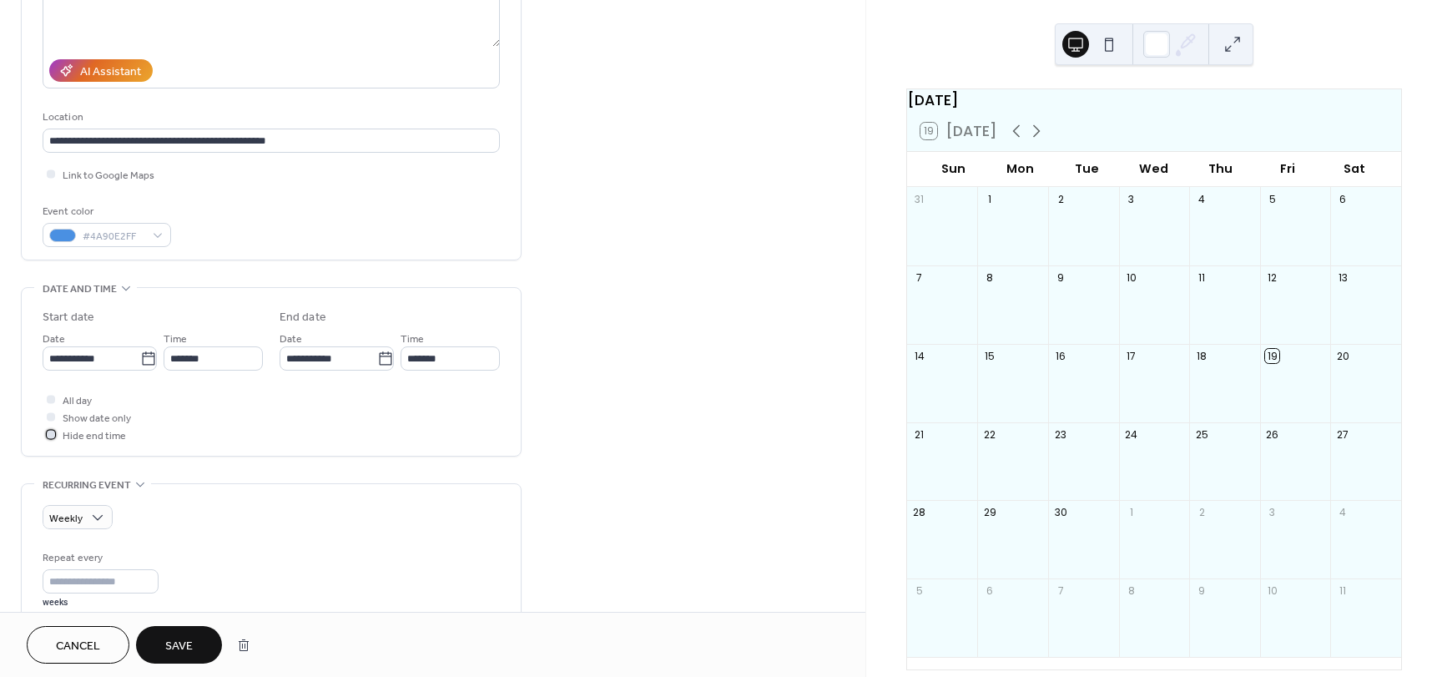
click at [67, 441] on span "Hide end time" at bounding box center [94, 436] width 63 height 18
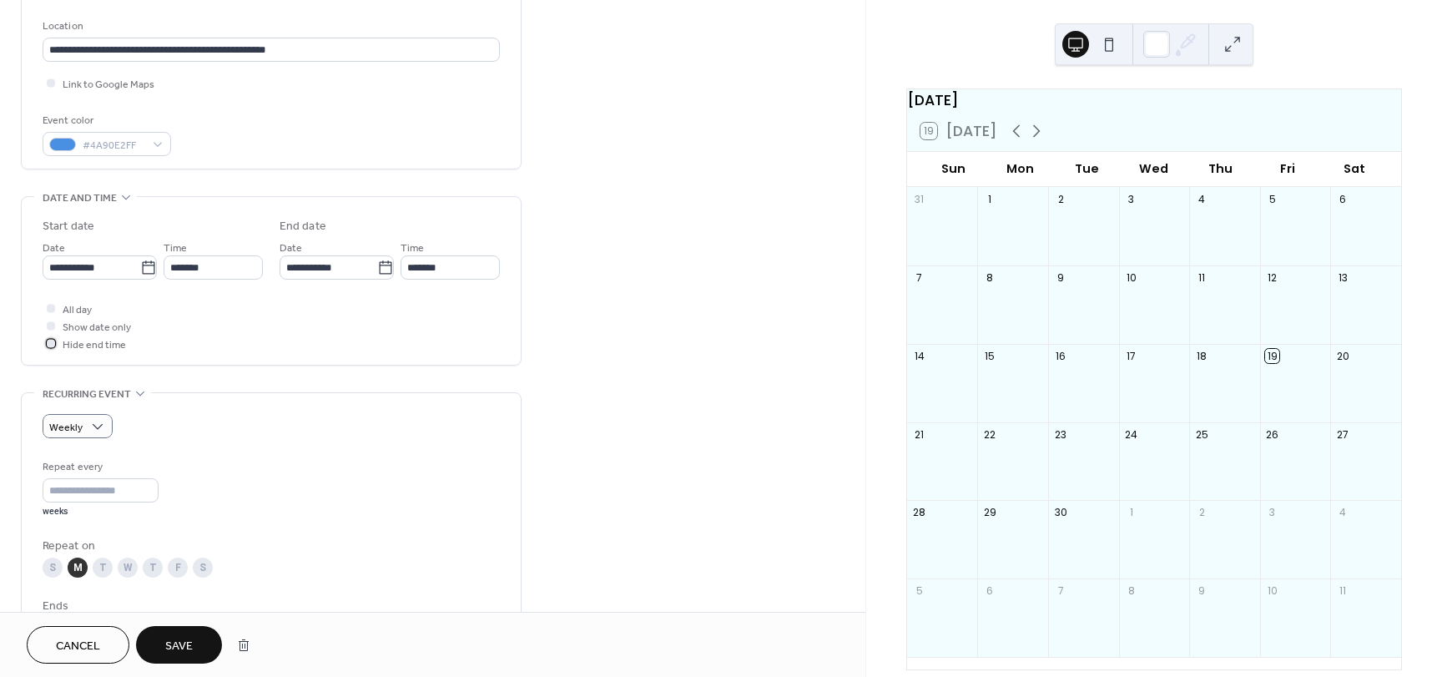
scroll to position [348, 0]
click at [78, 565] on div "M" at bounding box center [78, 567] width 20 height 20
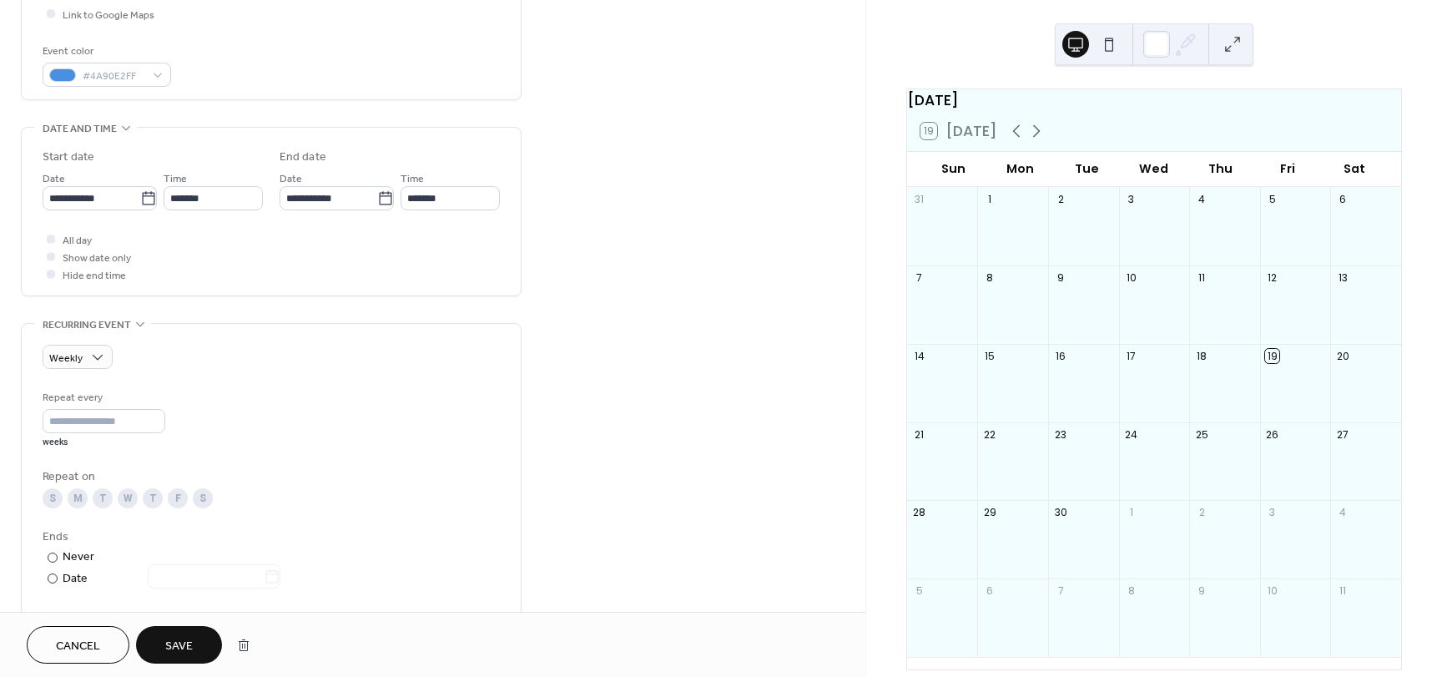
scroll to position [417, 0]
click at [80, 352] on span "Weekly" at bounding box center [65, 357] width 33 height 19
click at [81, 378] on div "Do not repeat" at bounding box center [92, 386] width 98 height 31
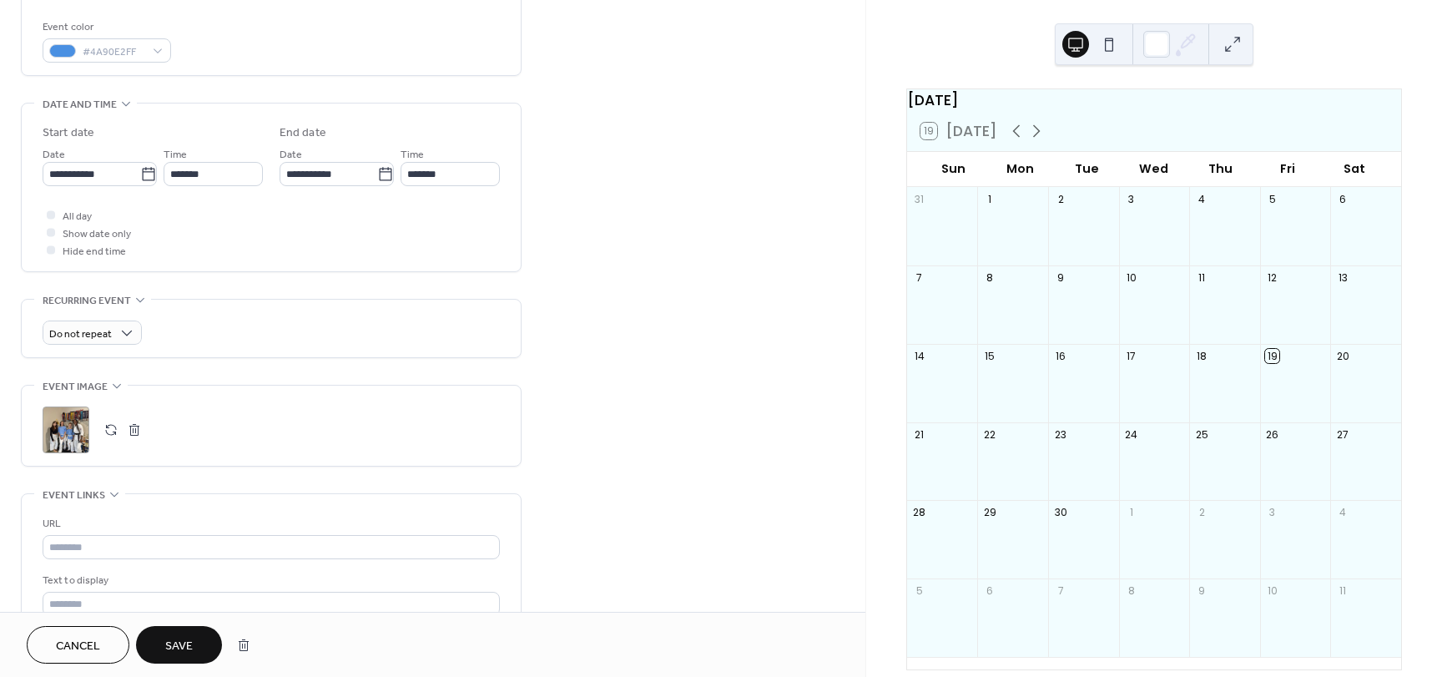
scroll to position [442, 0]
click at [104, 341] on span "Do not repeat" at bounding box center [80, 333] width 63 height 19
click at [82, 401] on div "Daily" at bounding box center [92, 393] width 98 height 31
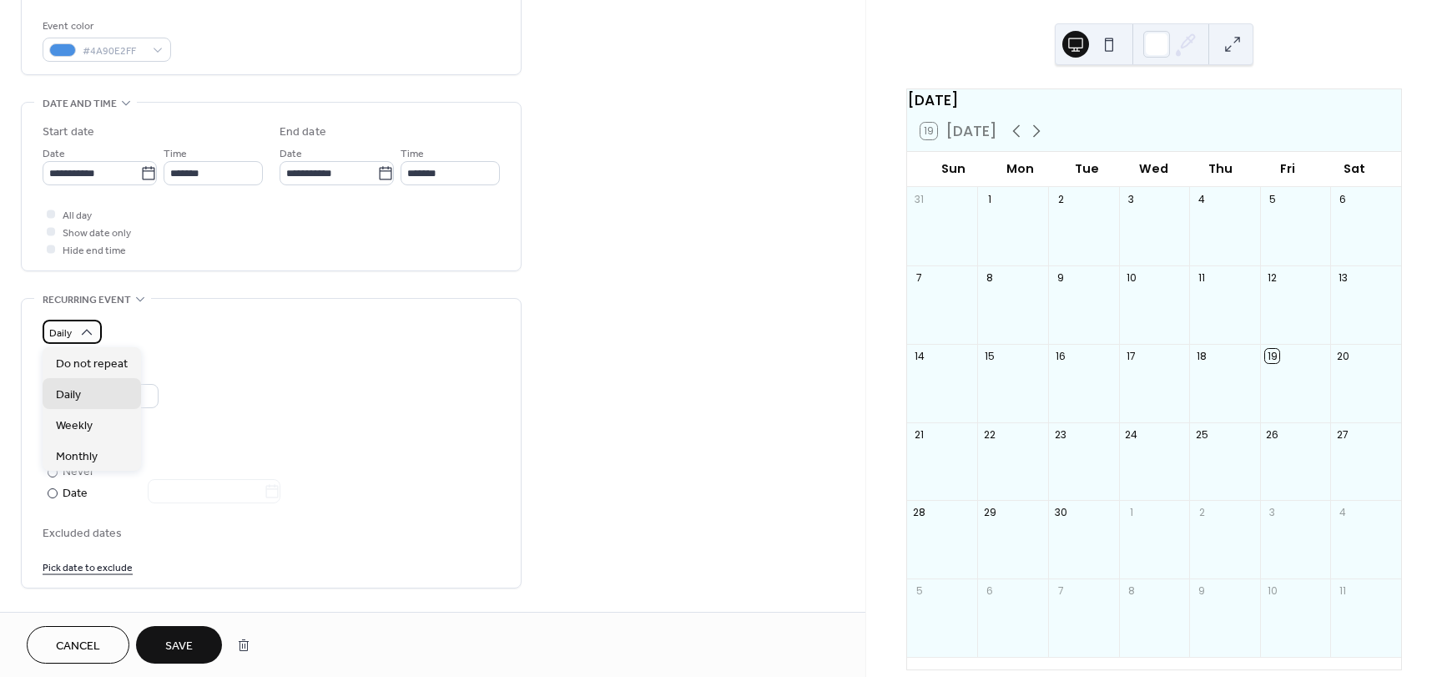
click at [96, 332] on div "Daily" at bounding box center [72, 332] width 59 height 24
click at [76, 421] on span "Weekly" at bounding box center [74, 426] width 37 height 18
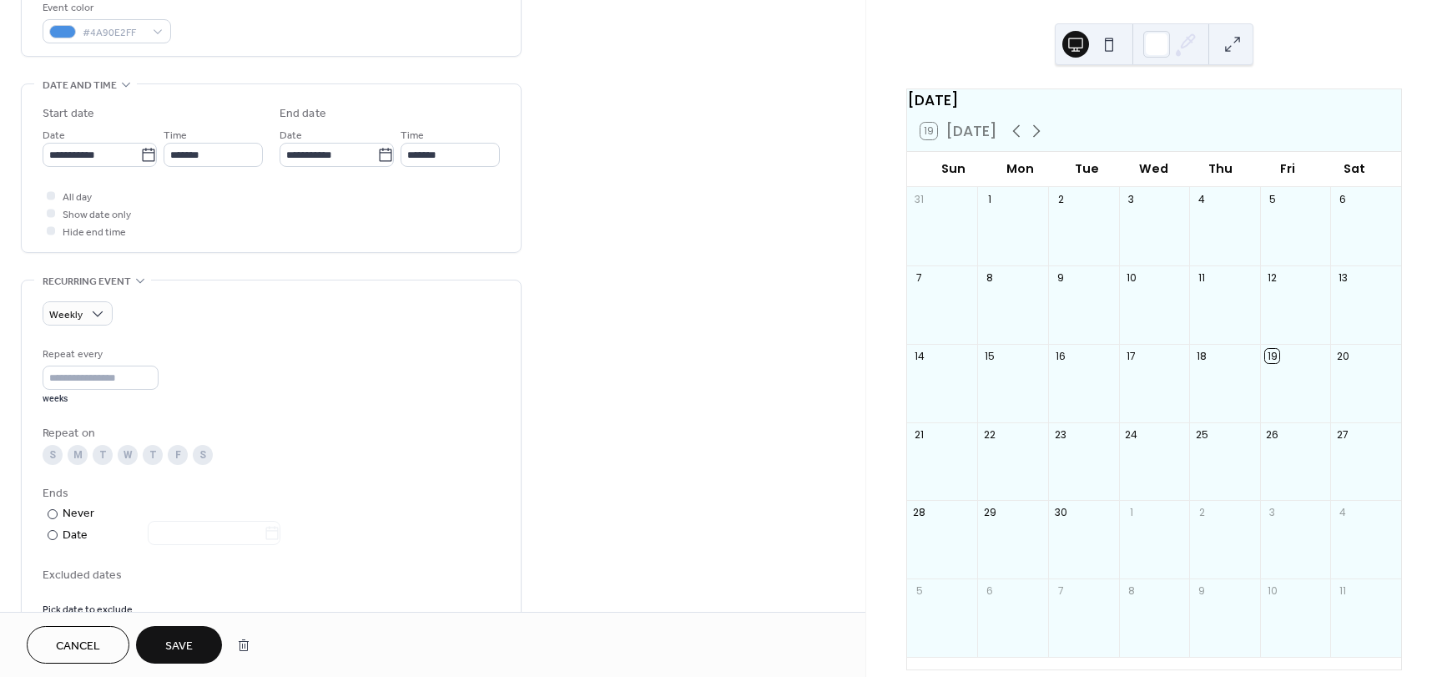
scroll to position [461, 0]
click at [81, 459] on div "M" at bounding box center [78, 454] width 20 height 20
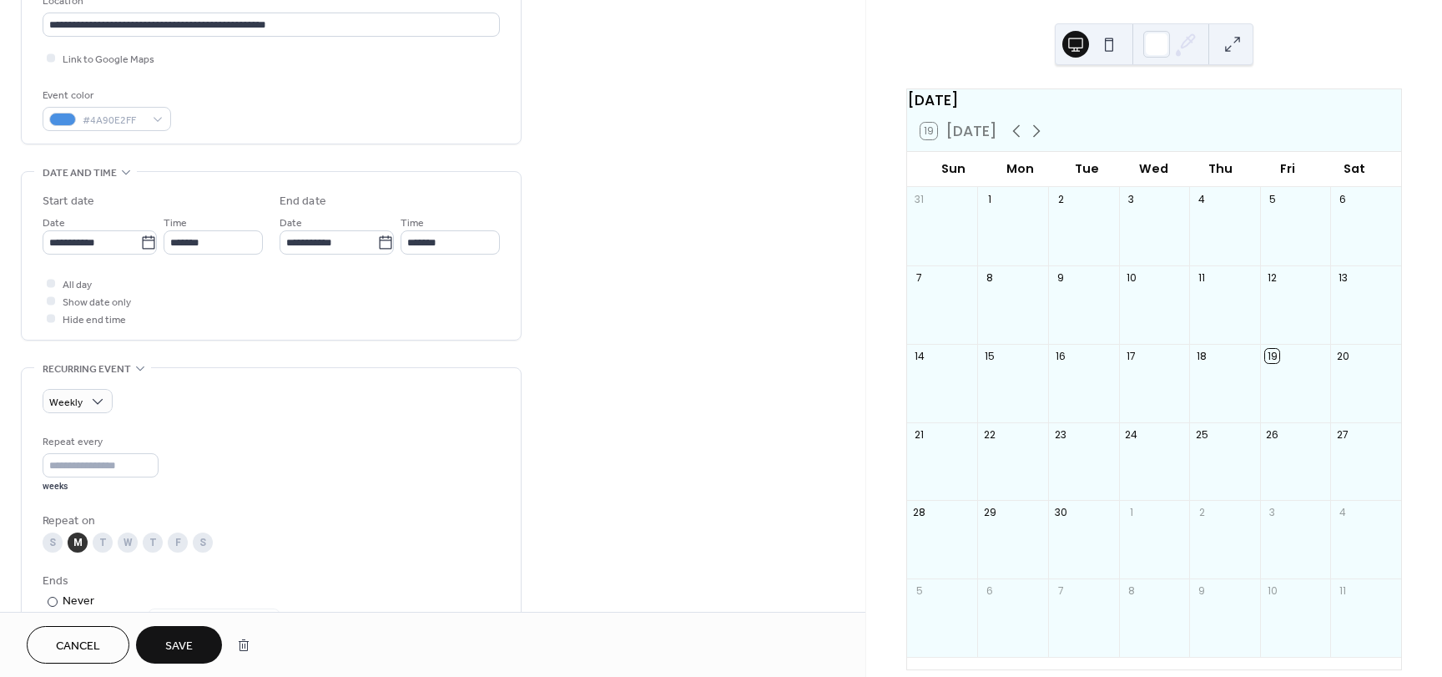
scroll to position [371, 0]
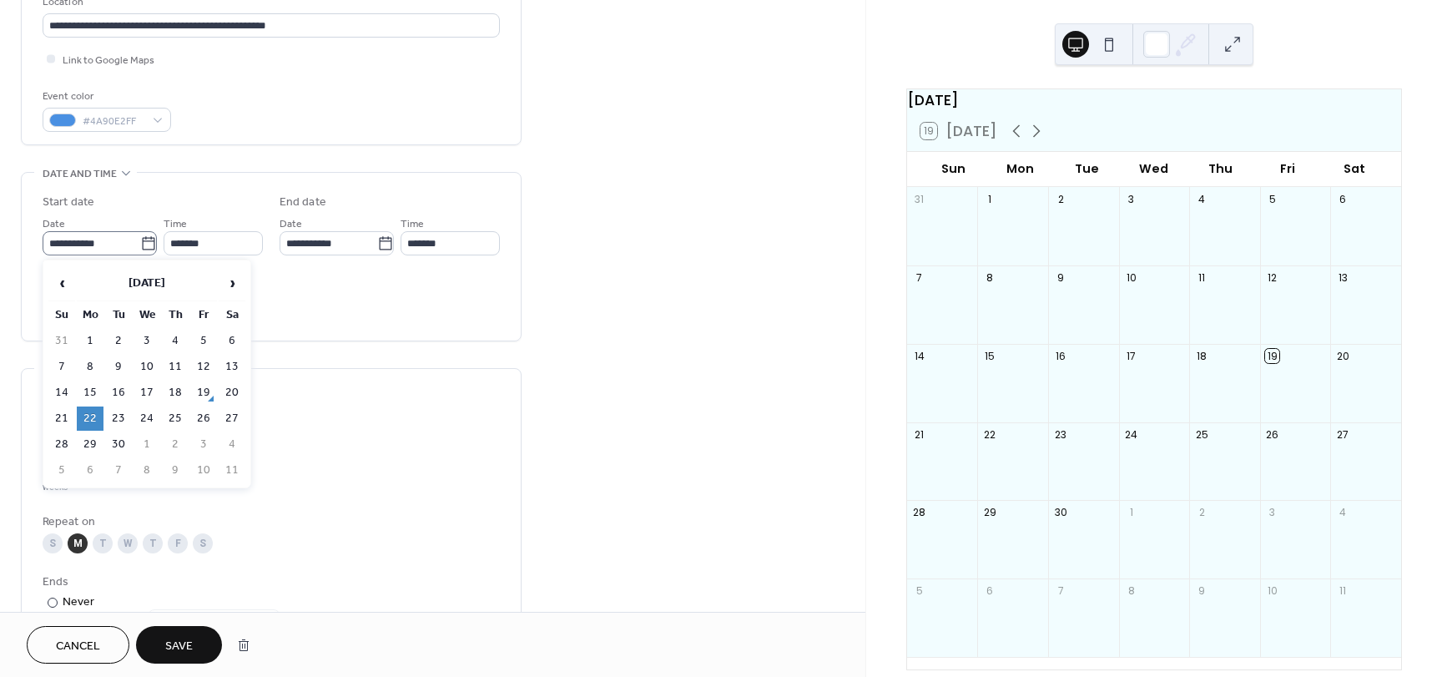
click at [141, 252] on label "**********" at bounding box center [100, 243] width 114 height 24
click at [140, 252] on input "**********" at bounding box center [92, 243] width 98 height 24
click at [86, 412] on td "22" at bounding box center [90, 418] width 27 height 24
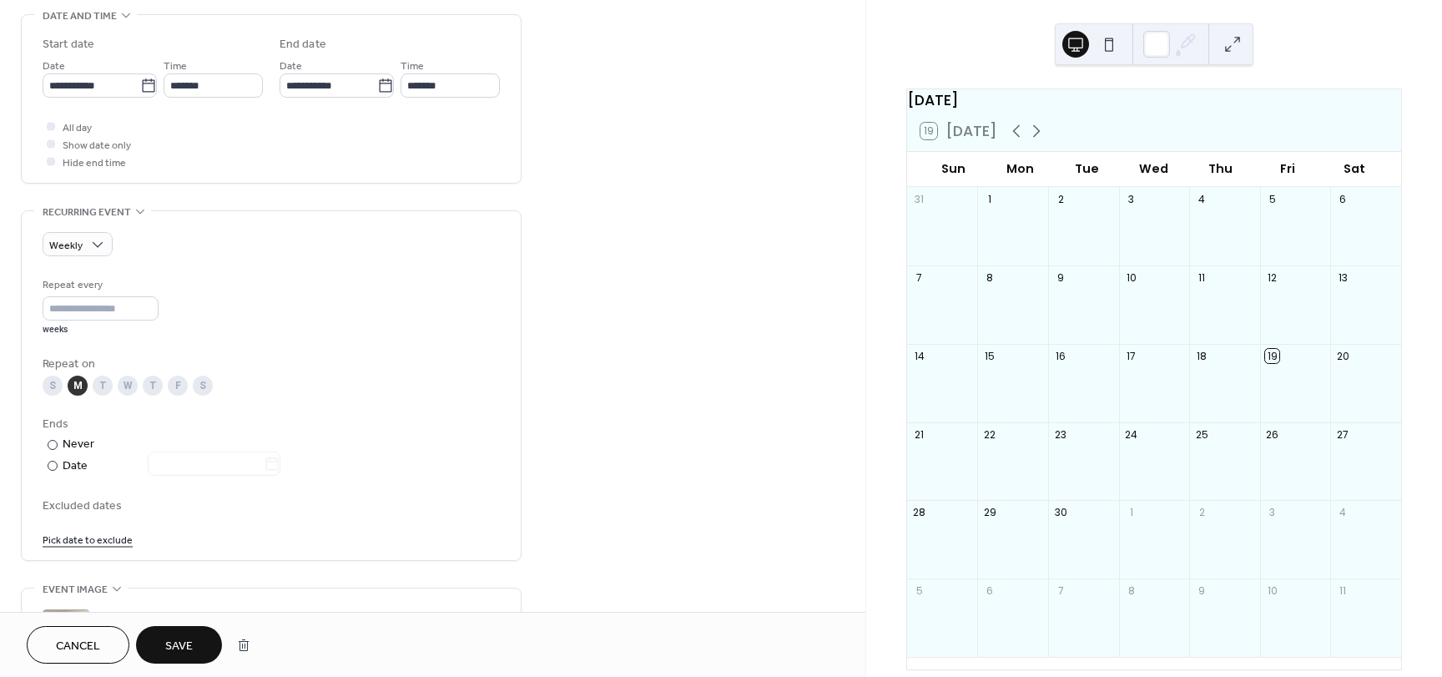
scroll to position [528, 0]
click at [48, 380] on div "S" at bounding box center [53, 386] width 20 height 20
click at [101, 380] on div "T" at bounding box center [103, 386] width 20 height 20
click at [119, 381] on div "W" at bounding box center [128, 386] width 20 height 20
click at [132, 383] on div "W" at bounding box center [128, 386] width 20 height 20
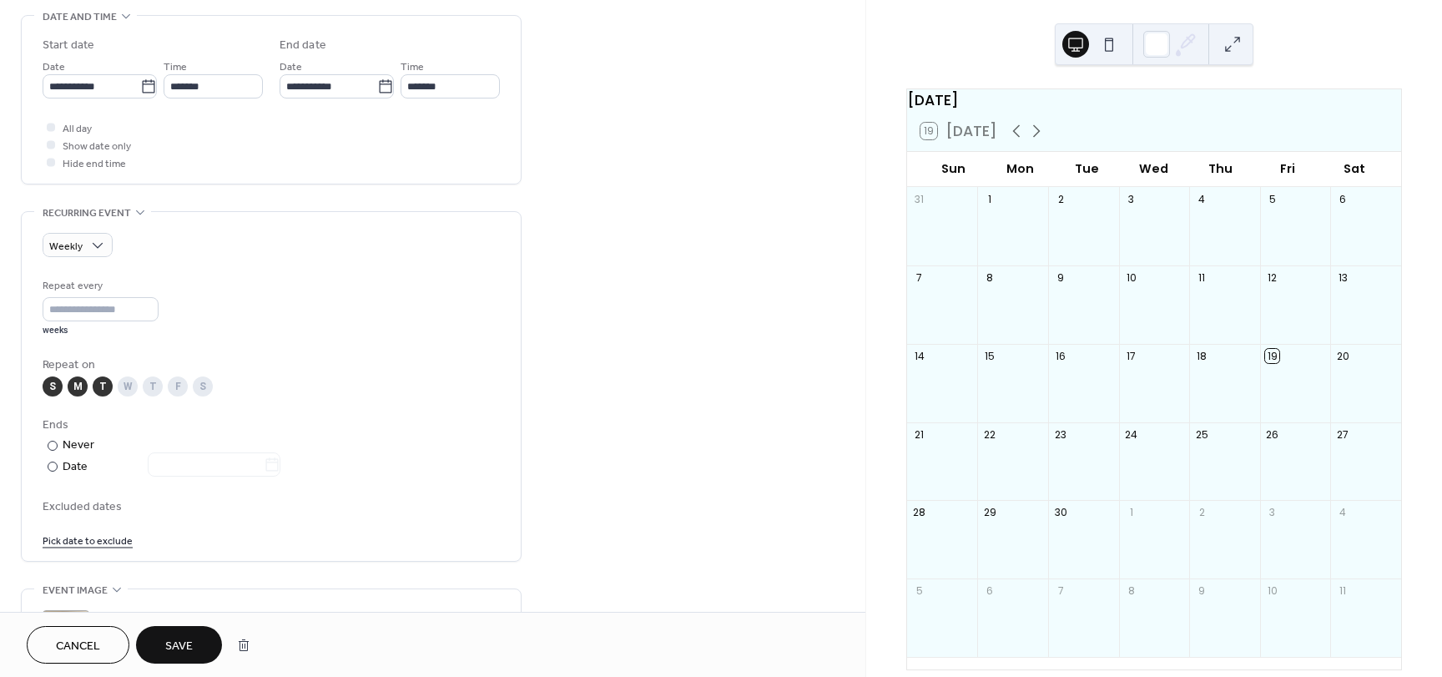
click at [132, 383] on div "W" at bounding box center [128, 386] width 20 height 20
click at [144, 380] on div "T" at bounding box center [153, 386] width 20 height 20
click at [167, 381] on div "S M T W T F S" at bounding box center [271, 386] width 457 height 20
click at [169, 381] on div "F" at bounding box center [178, 386] width 20 height 20
click at [192, 381] on div "S M T W T F S" at bounding box center [271, 386] width 457 height 20
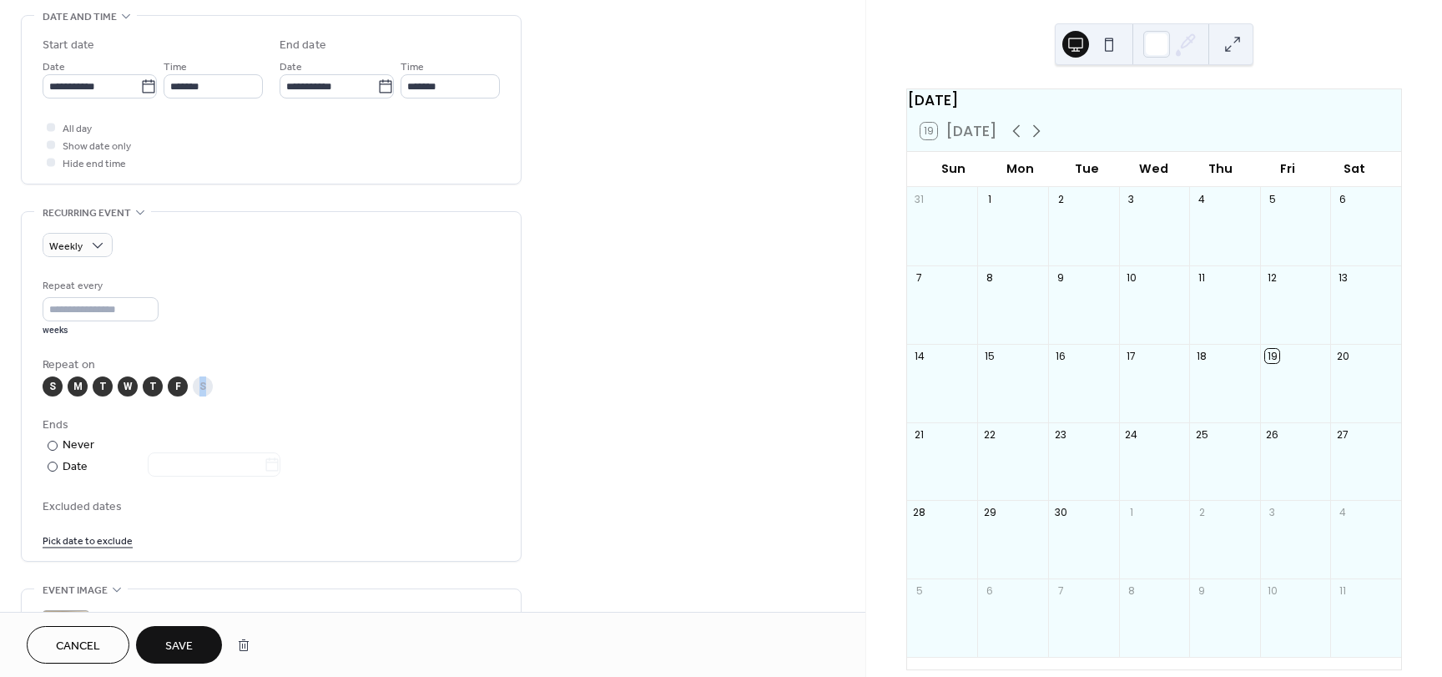
click at [192, 381] on div "S M T W T F S" at bounding box center [271, 386] width 457 height 20
drag, startPoint x: 192, startPoint y: 381, endPoint x: 202, endPoint y: 381, distance: 10.1
click at [202, 381] on div "S M T W T F S" at bounding box center [271, 386] width 457 height 20
click at [202, 381] on div "S" at bounding box center [203, 386] width 20 height 20
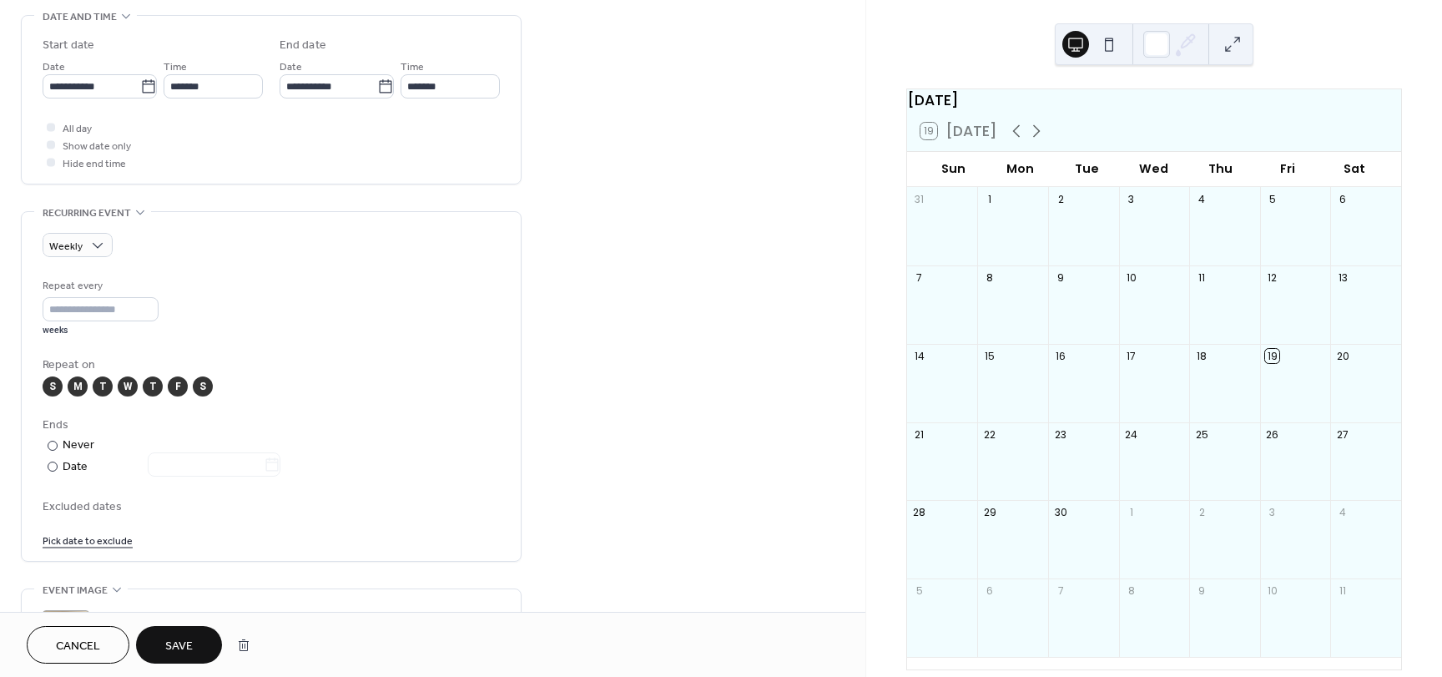
click at [202, 381] on div "S" at bounding box center [203, 386] width 20 height 20
click at [179, 386] on div "F" at bounding box center [178, 386] width 20 height 20
click at [151, 387] on div "T" at bounding box center [153, 386] width 20 height 20
click at [130, 386] on div "W" at bounding box center [128, 386] width 20 height 20
click at [33, 390] on div "Weekly Repeat every * weeks Repeat on S M T W T F S Ends ​ Never ​ Date Exclude…" at bounding box center [271, 386] width 499 height 349
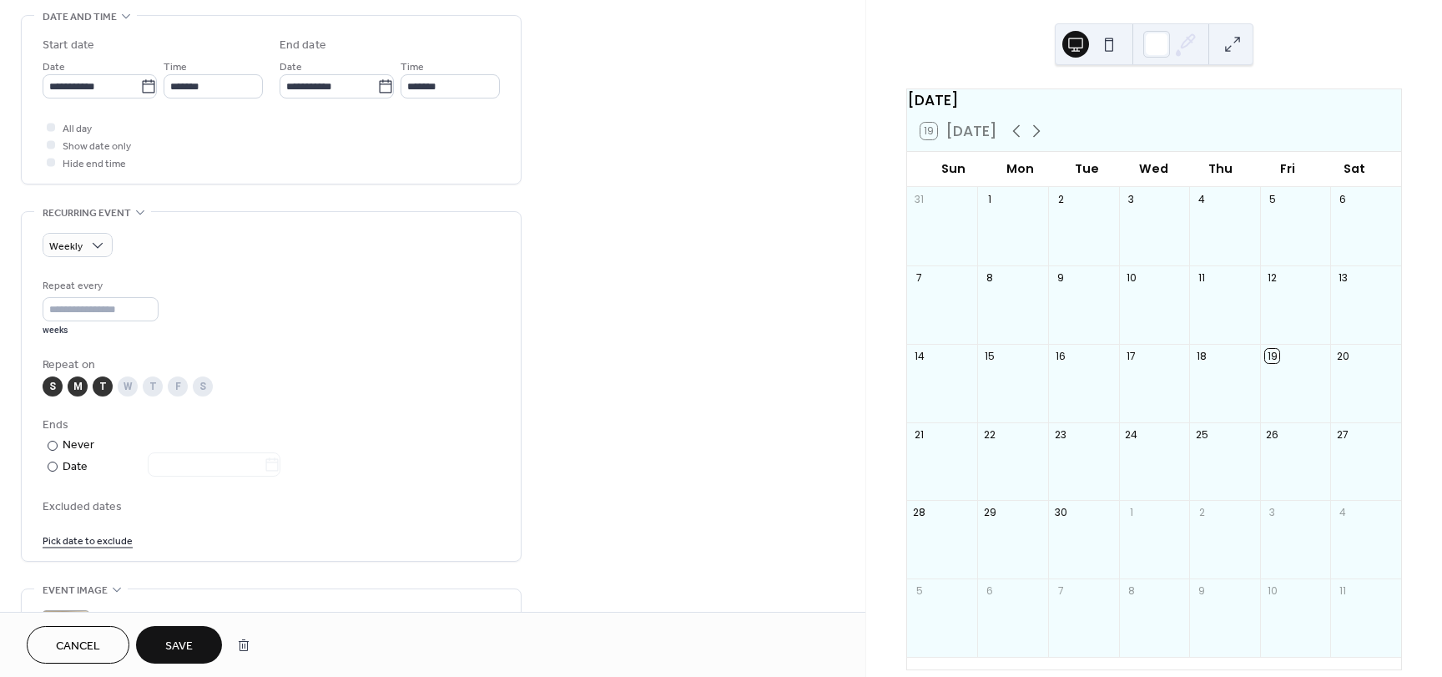
click at [38, 389] on div "Weekly Repeat every * weeks Repeat on S M T W T F S Ends ​ Never ​ Date Exclude…" at bounding box center [271, 386] width 499 height 349
click at [46, 389] on div "S" at bounding box center [53, 386] width 20 height 20
click at [104, 392] on div "T" at bounding box center [103, 386] width 20 height 20
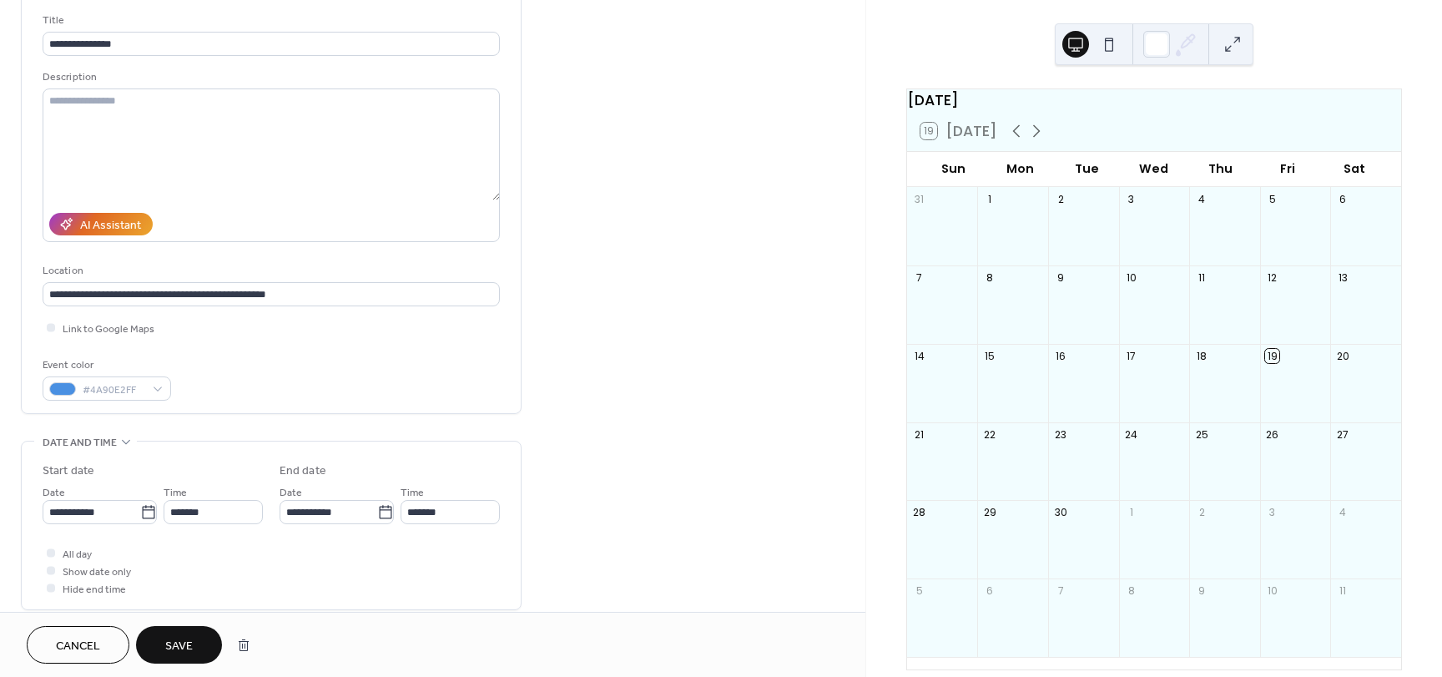
scroll to position [0, 0]
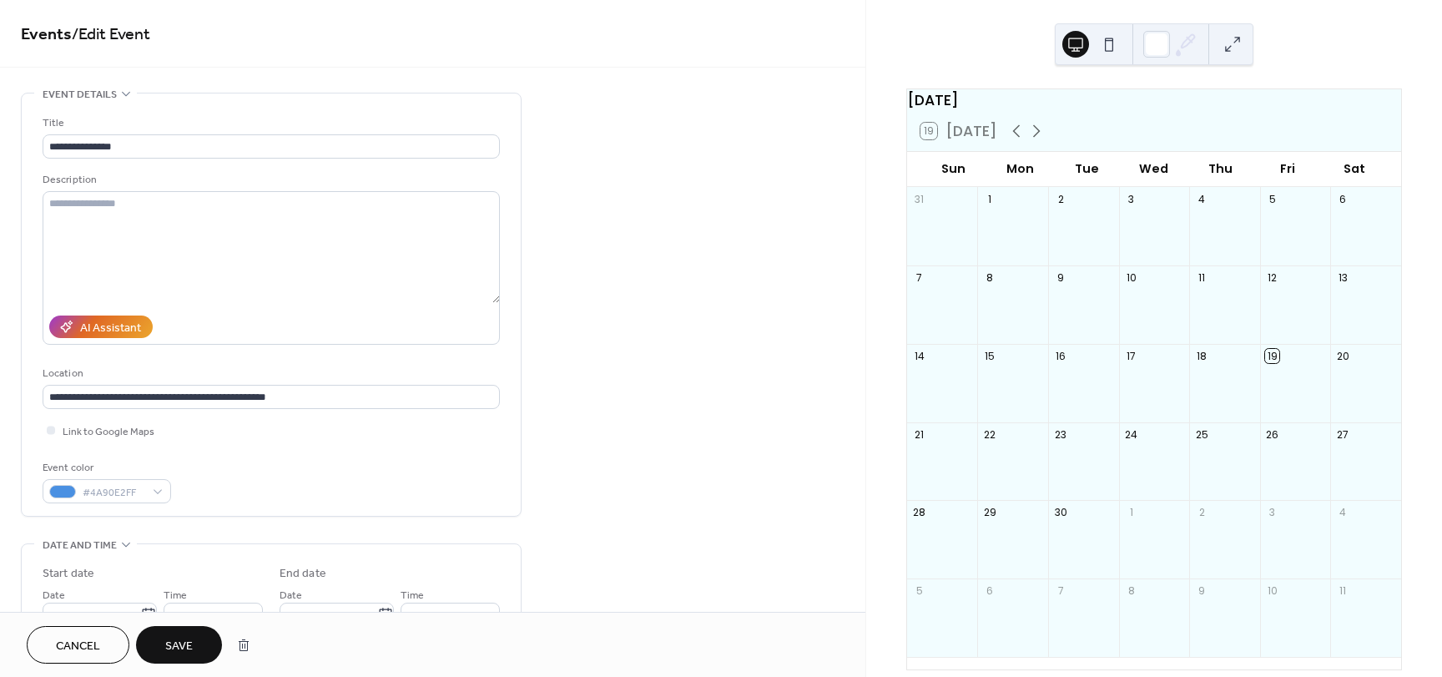
click at [1112, 45] on button at bounding box center [1109, 44] width 27 height 27
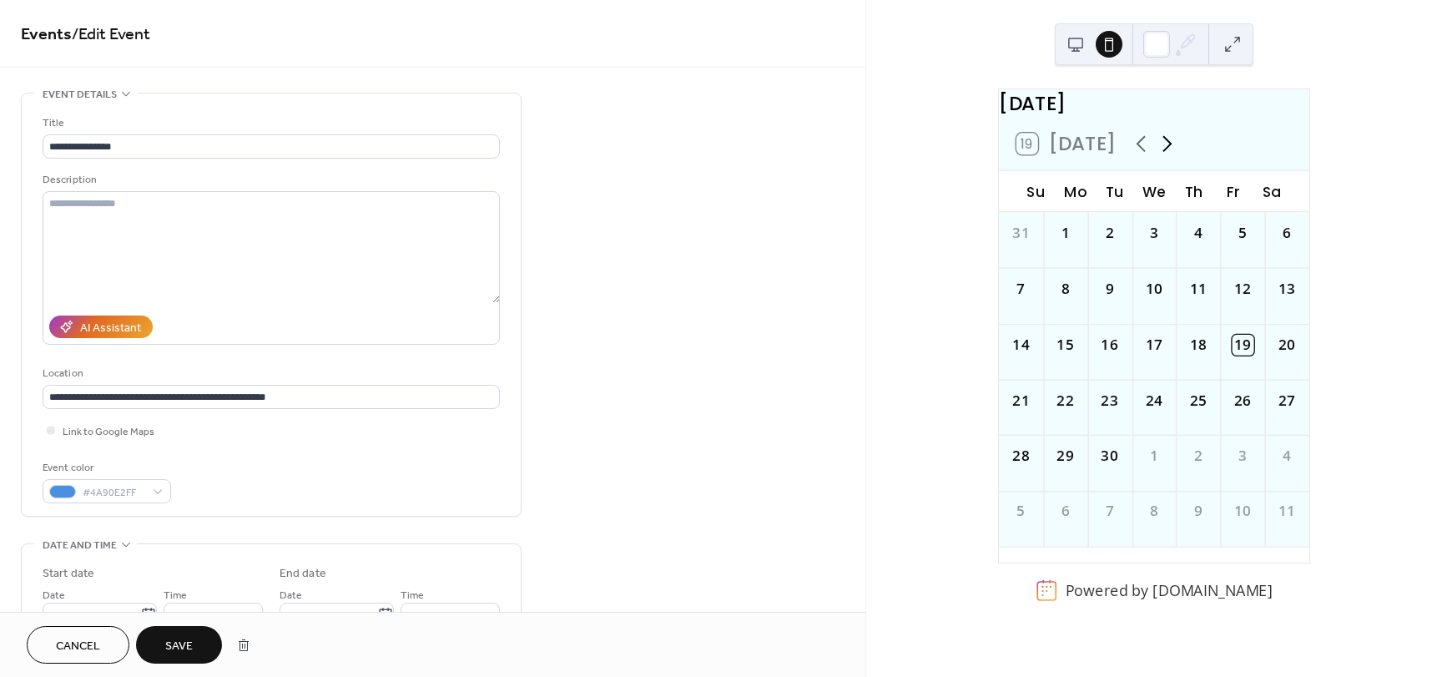
click at [1171, 151] on icon at bounding box center [1167, 144] width 26 height 26
click at [1136, 152] on icon at bounding box center [1140, 144] width 9 height 16
click at [1159, 157] on icon at bounding box center [1167, 144] width 26 height 26
click at [1077, 412] on div "22" at bounding box center [1066, 401] width 22 height 22
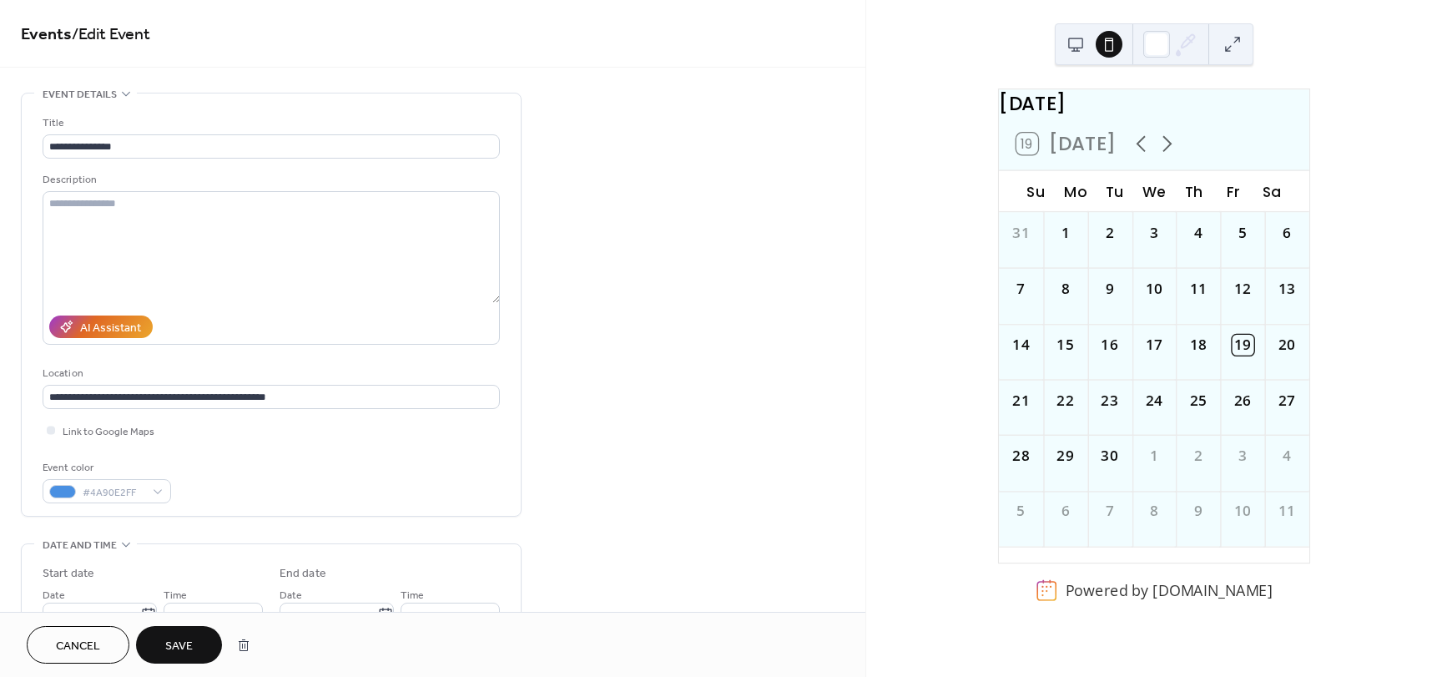
click at [1065, 435] on div "22" at bounding box center [1065, 407] width 44 height 56
drag, startPoint x: 1219, startPoint y: 38, endPoint x: 1231, endPoint y: 38, distance: 12.5
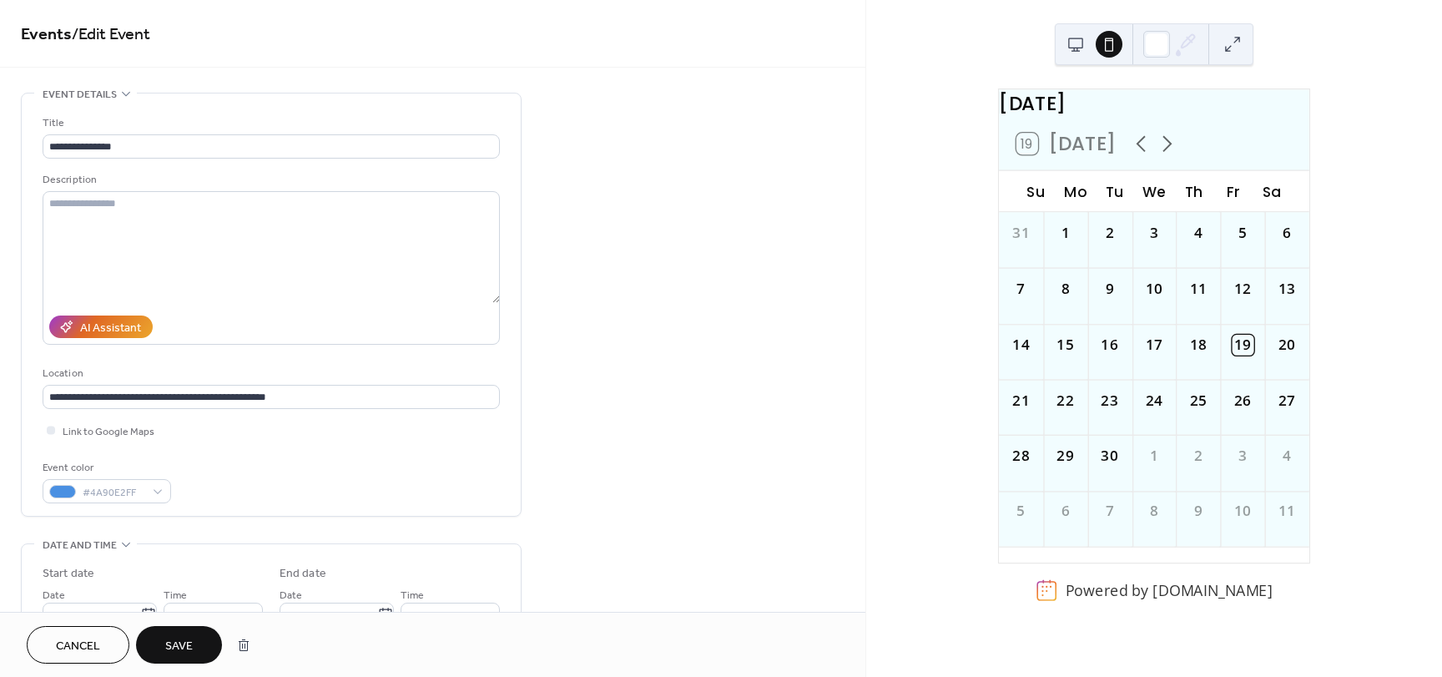
click at [1231, 38] on div at bounding box center [1154, 44] width 199 height 42
click at [1231, 38] on button at bounding box center [1232, 44] width 27 height 27
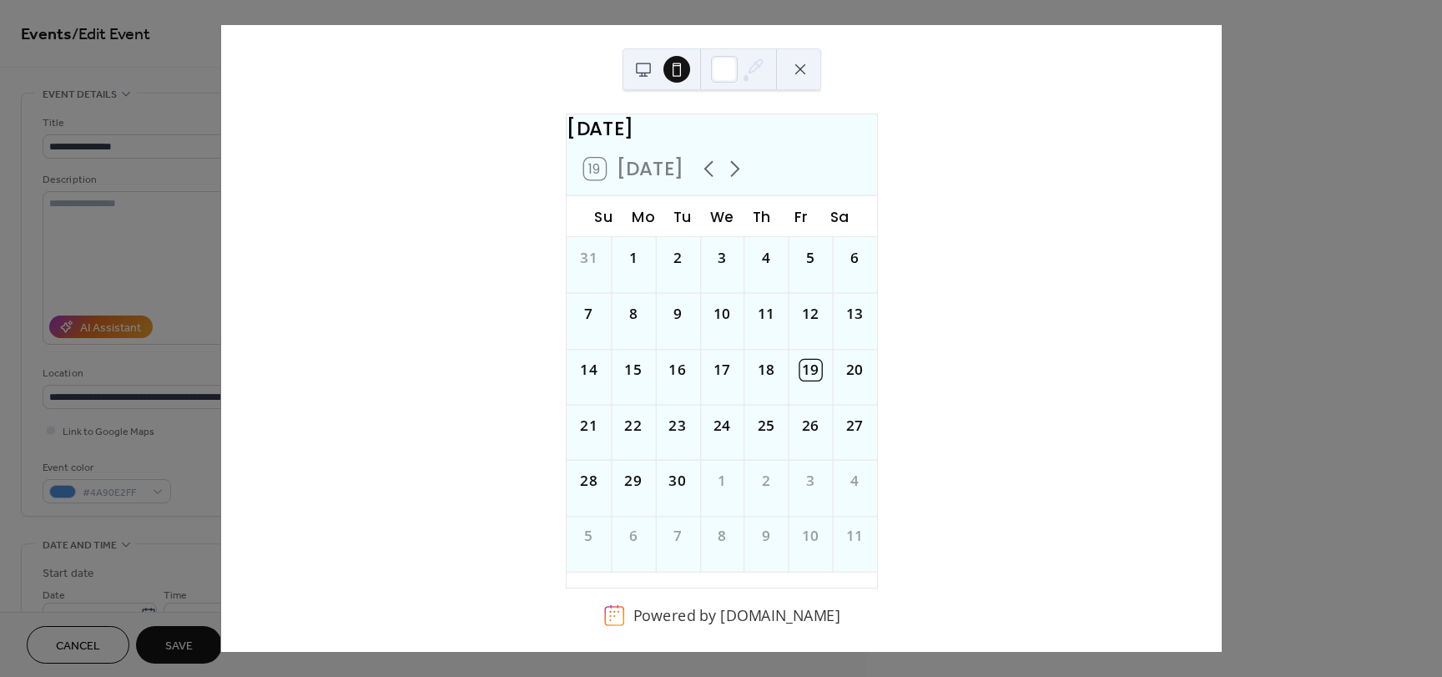
click at [654, 68] on button at bounding box center [643, 69] width 27 height 27
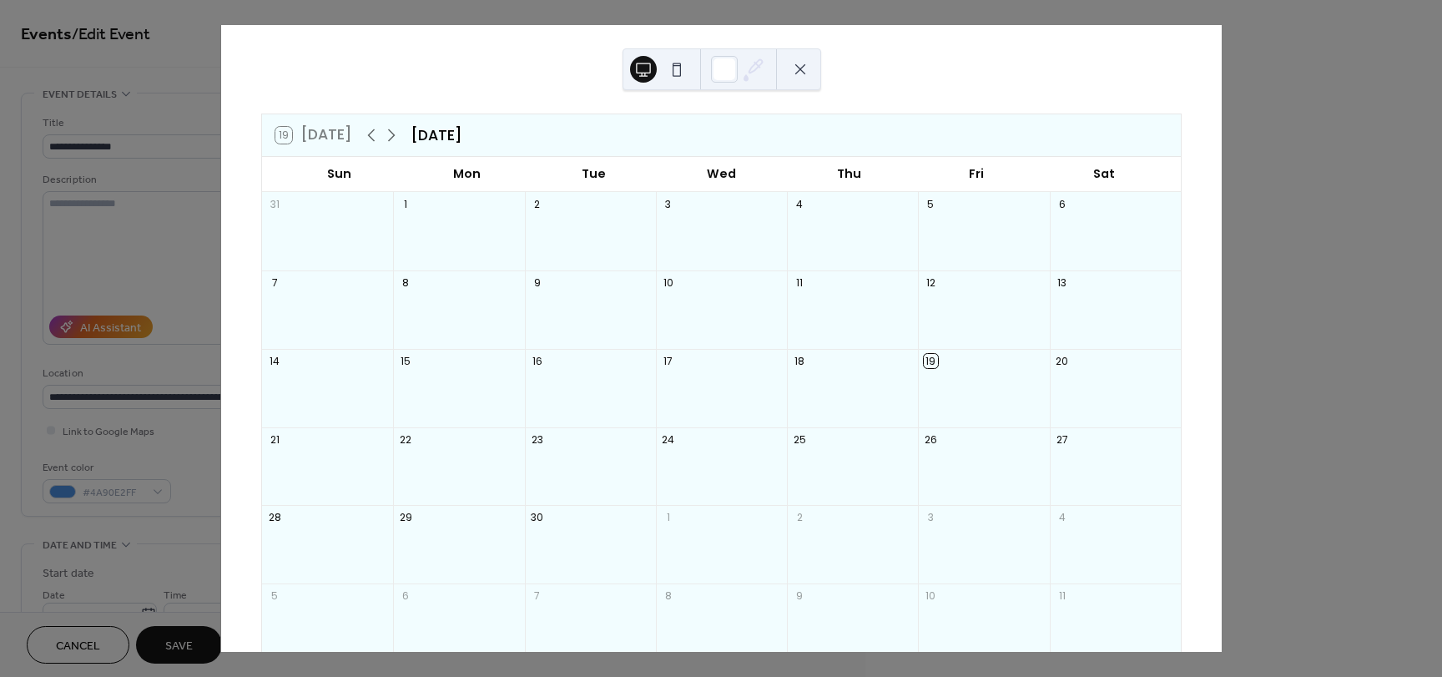
scroll to position [88, 0]
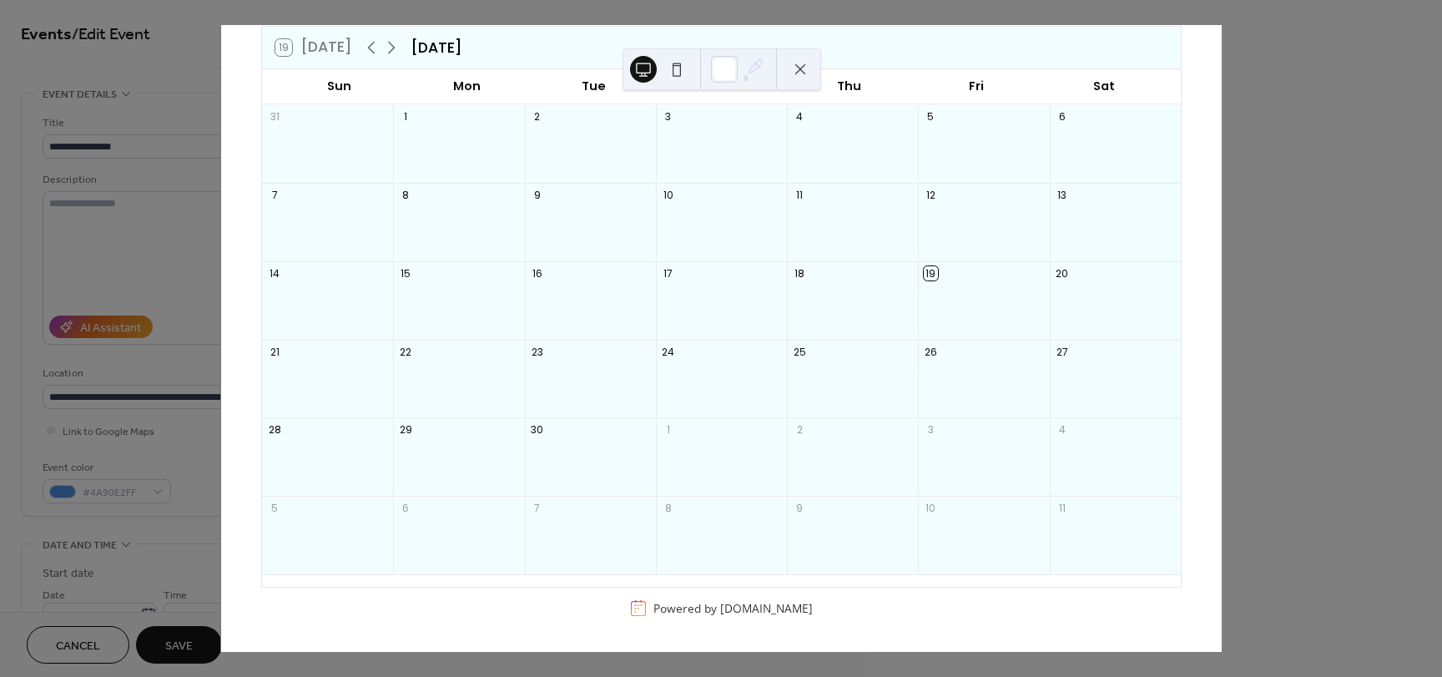
click at [787, 71] on button at bounding box center [800, 69] width 27 height 27
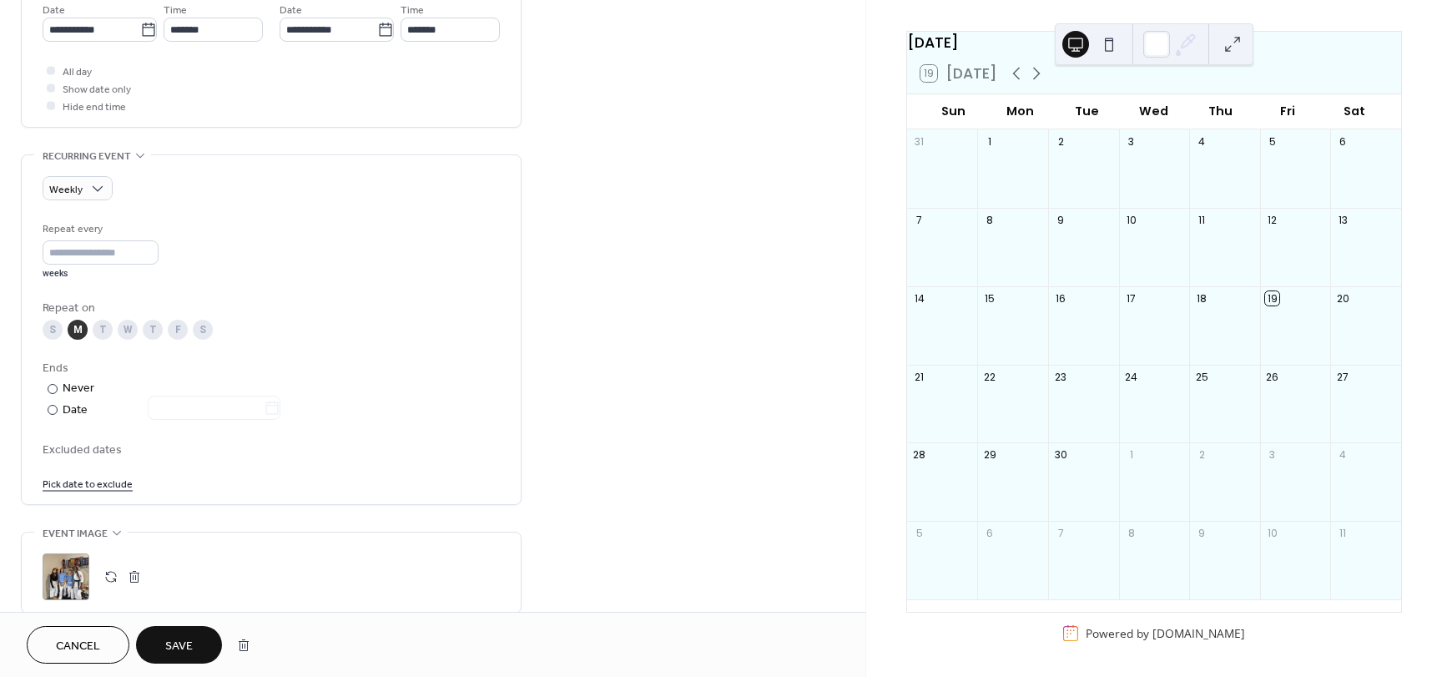
scroll to position [639, 0]
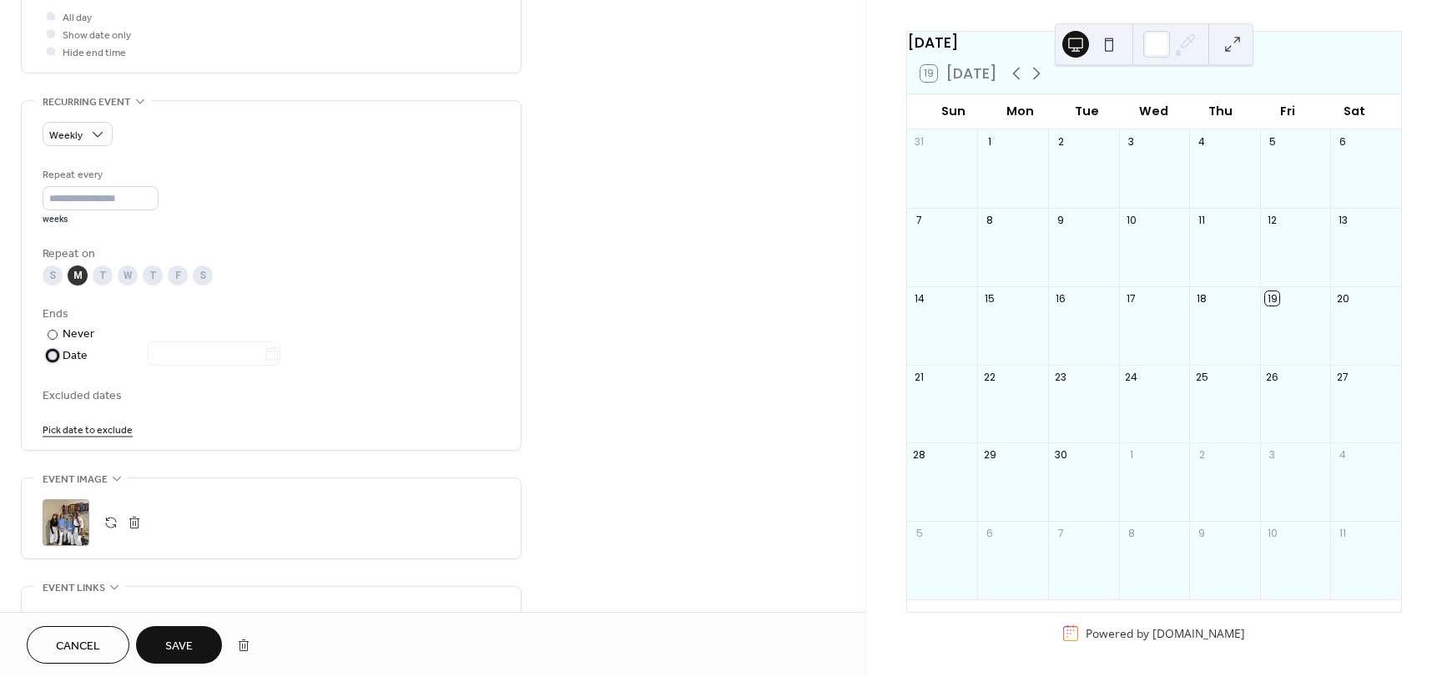
click at [74, 360] on div "Date" at bounding box center [172, 355] width 218 height 19
click at [203, 345] on input "text" at bounding box center [206, 353] width 116 height 24
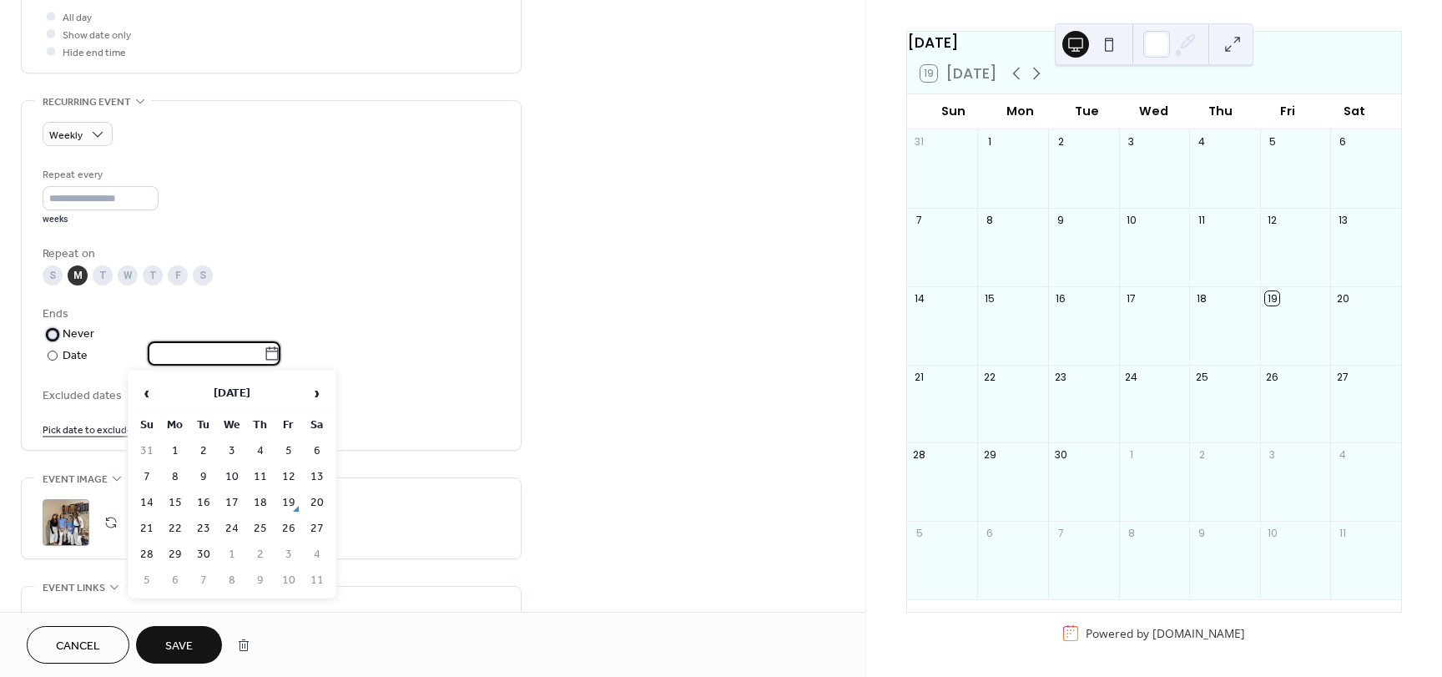
click at [86, 339] on div "Never" at bounding box center [79, 335] width 33 height 18
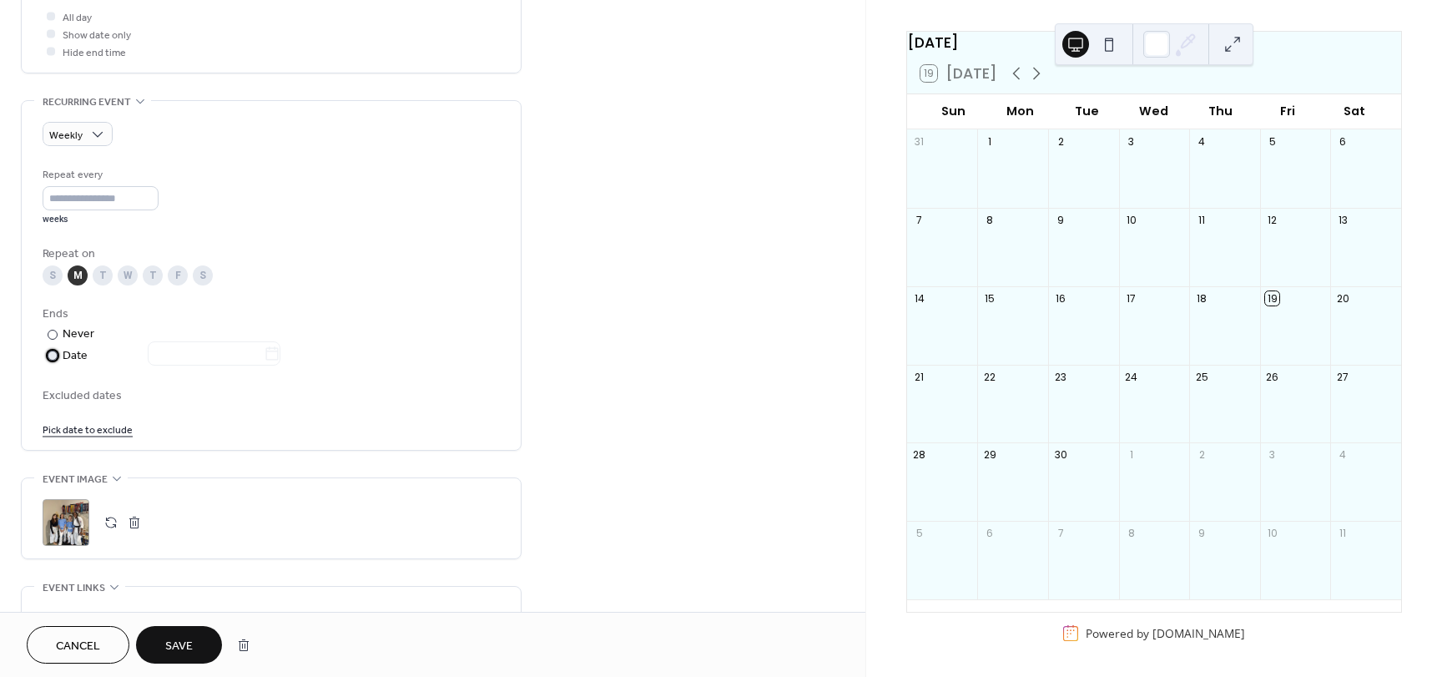
click at [87, 352] on div "Date" at bounding box center [172, 355] width 218 height 19
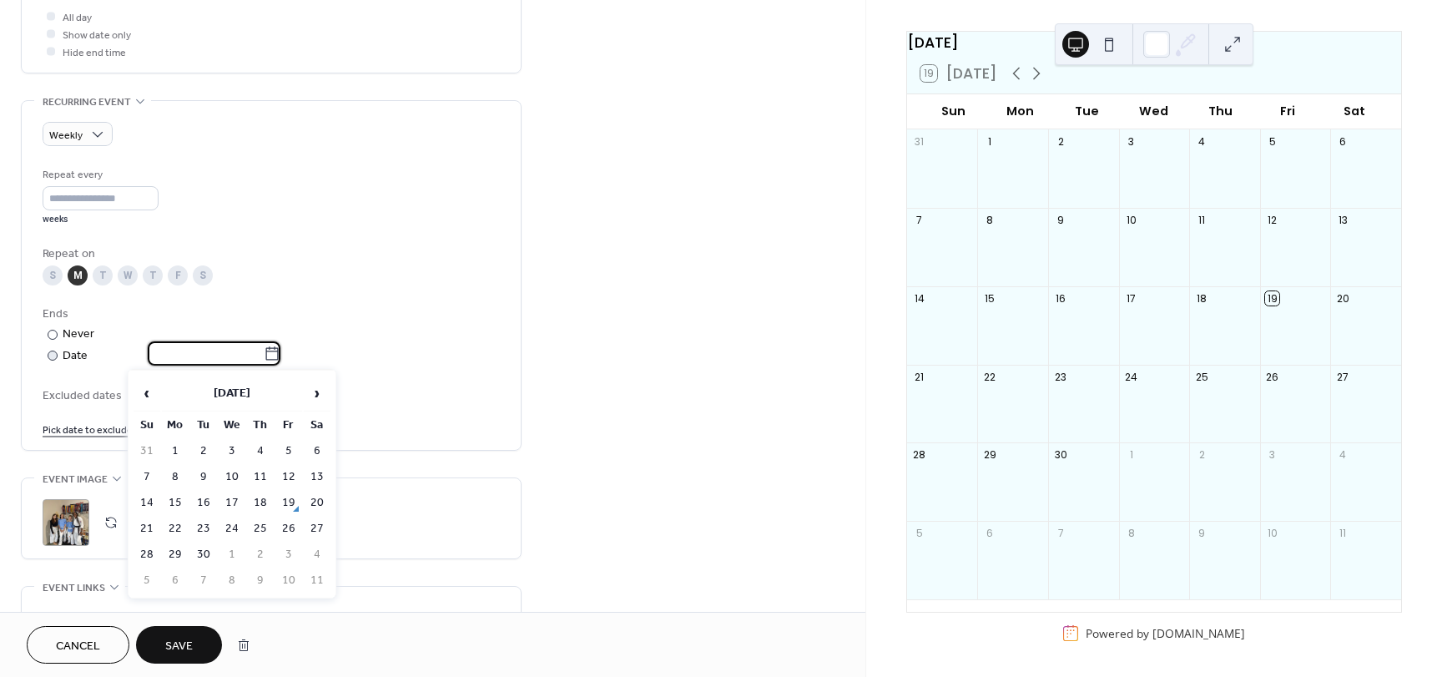
click at [157, 349] on input "text" at bounding box center [206, 353] width 116 height 24
click at [173, 518] on td "22" at bounding box center [175, 529] width 27 height 24
type input "**********"
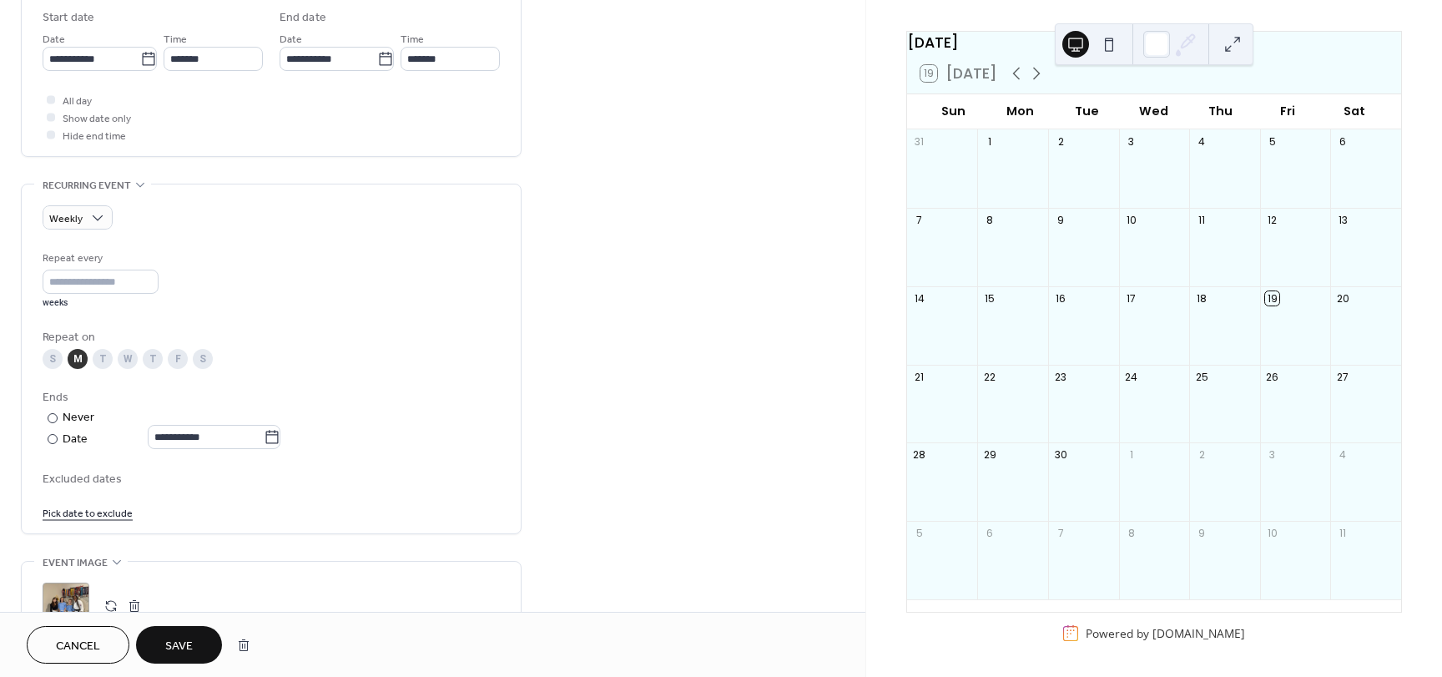
scroll to position [555, 0]
click at [64, 427] on div "Never" at bounding box center [79, 419] width 33 height 18
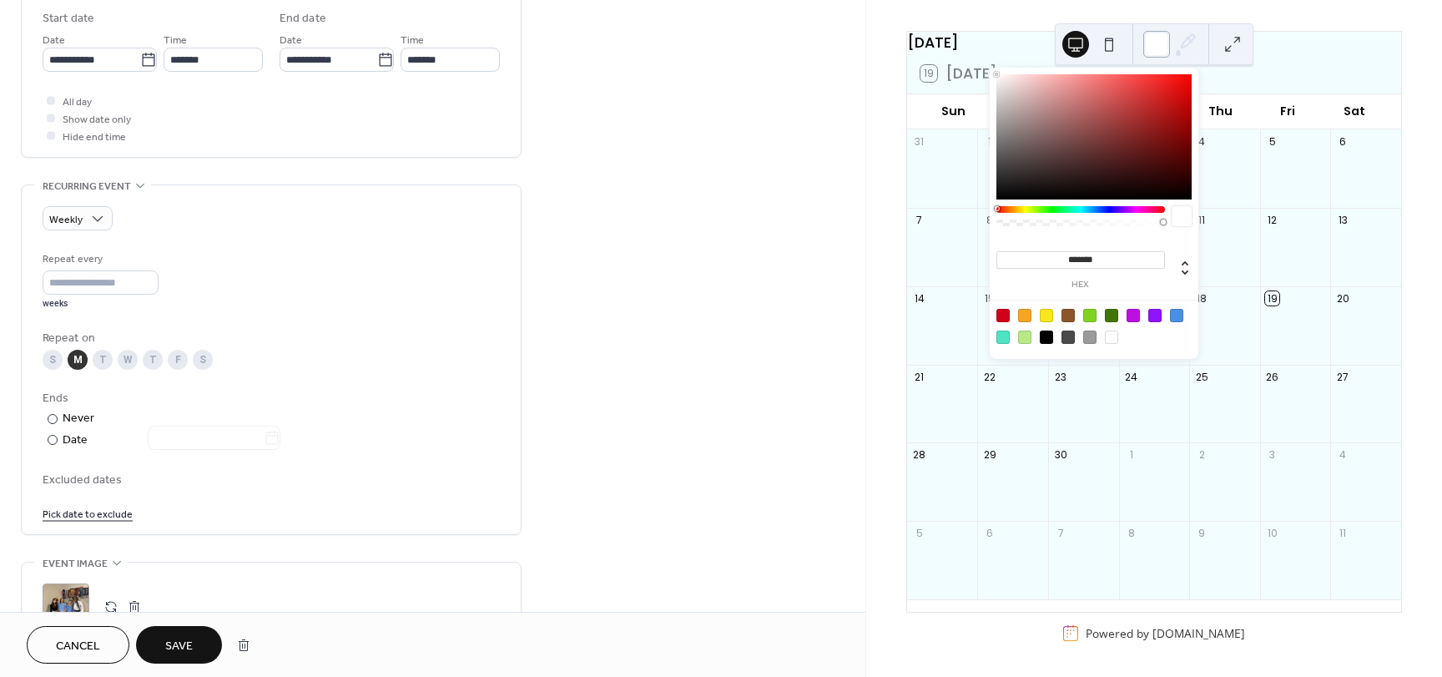
click at [1153, 46] on div at bounding box center [1157, 44] width 27 height 27
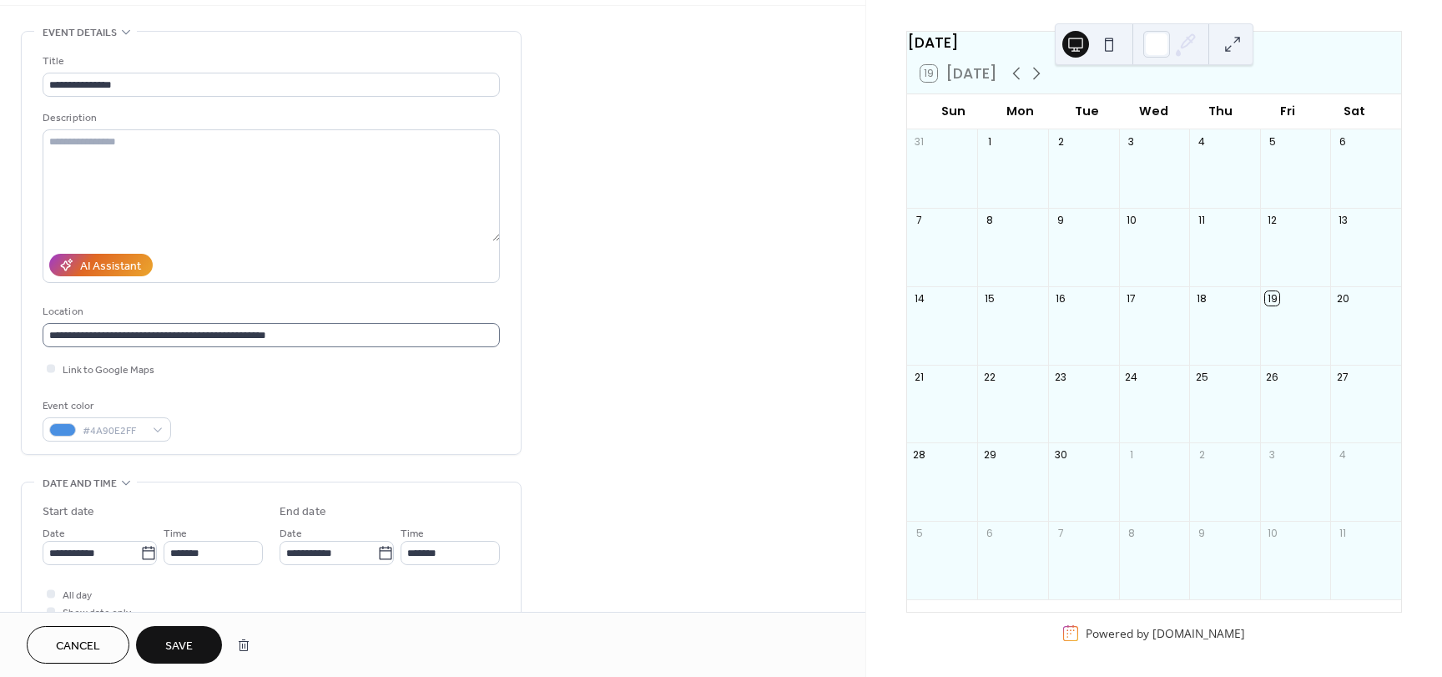
scroll to position [63, 0]
click at [123, 367] on span "Link to Google Maps" at bounding box center [109, 370] width 92 height 18
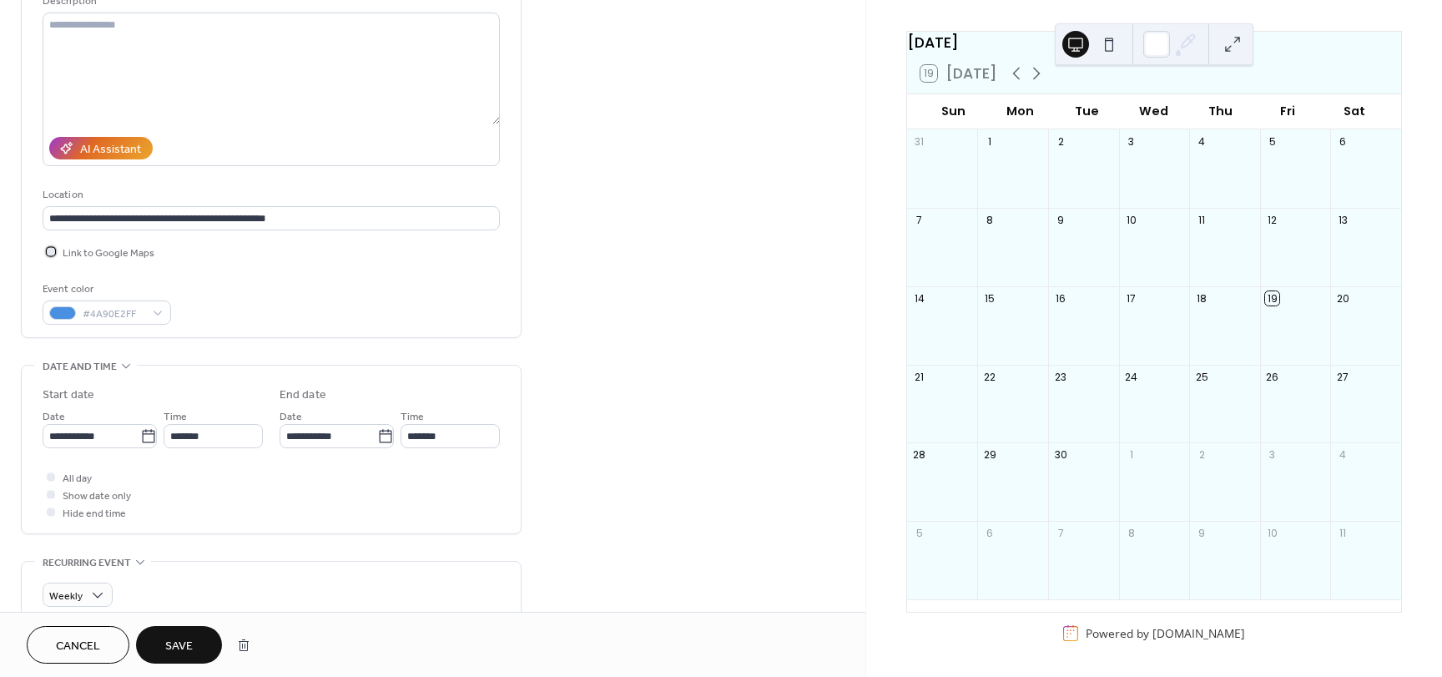
scroll to position [0, 0]
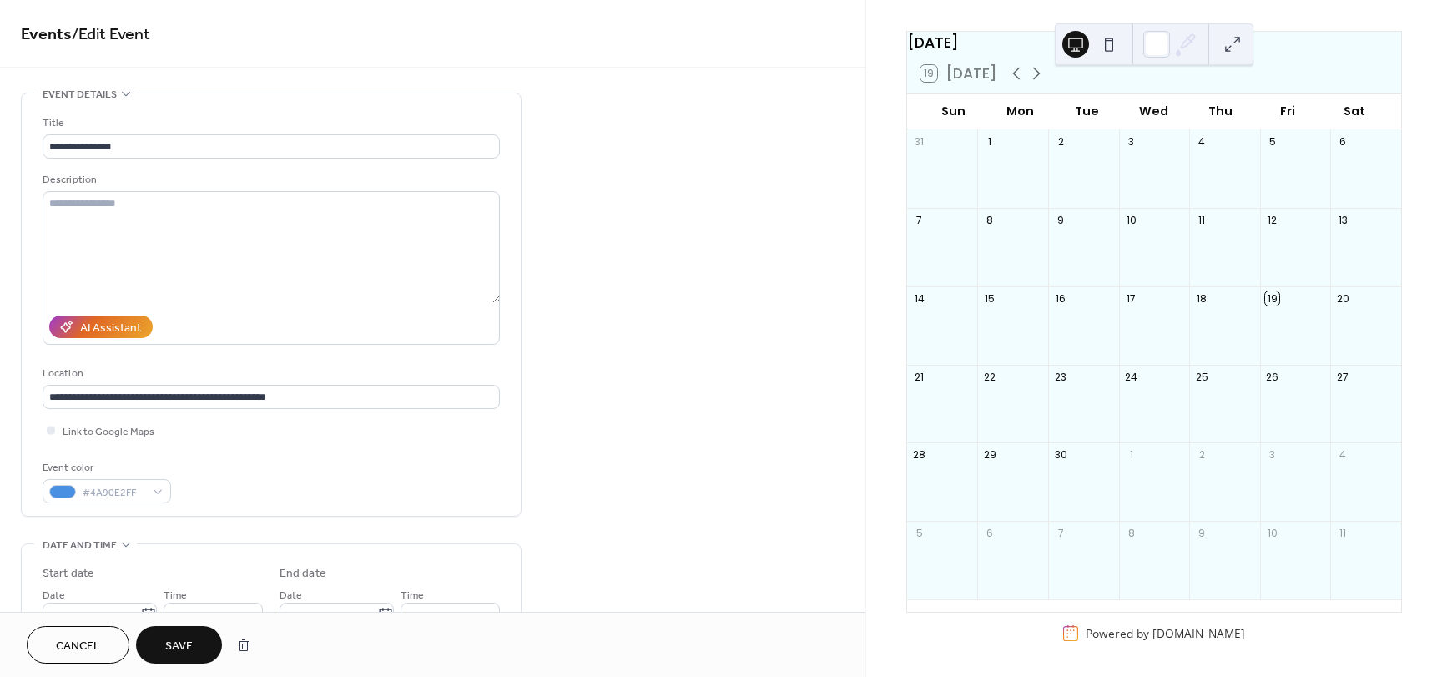
click at [185, 638] on span "Save" at bounding box center [179, 647] width 28 height 18
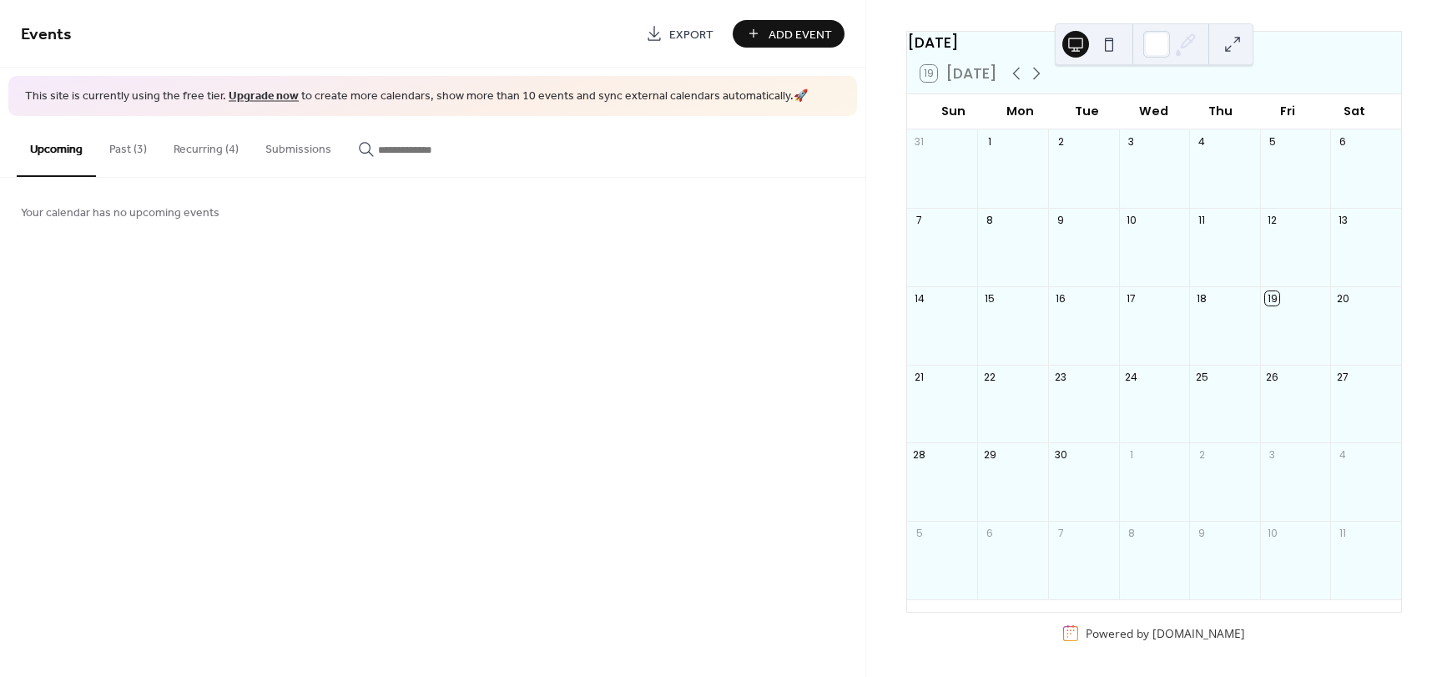
click at [124, 164] on button "Past (3)" at bounding box center [128, 145] width 64 height 59
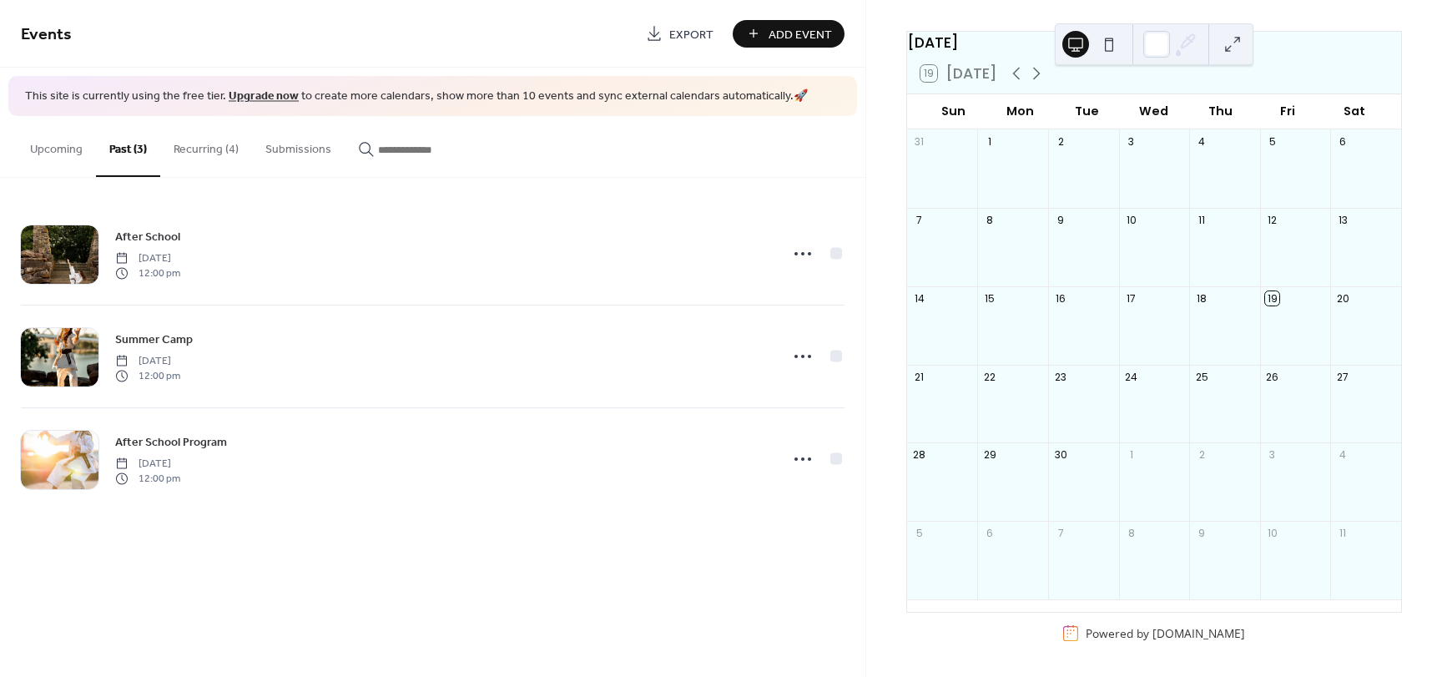
click at [200, 154] on button "Recurring (4)" at bounding box center [206, 145] width 92 height 59
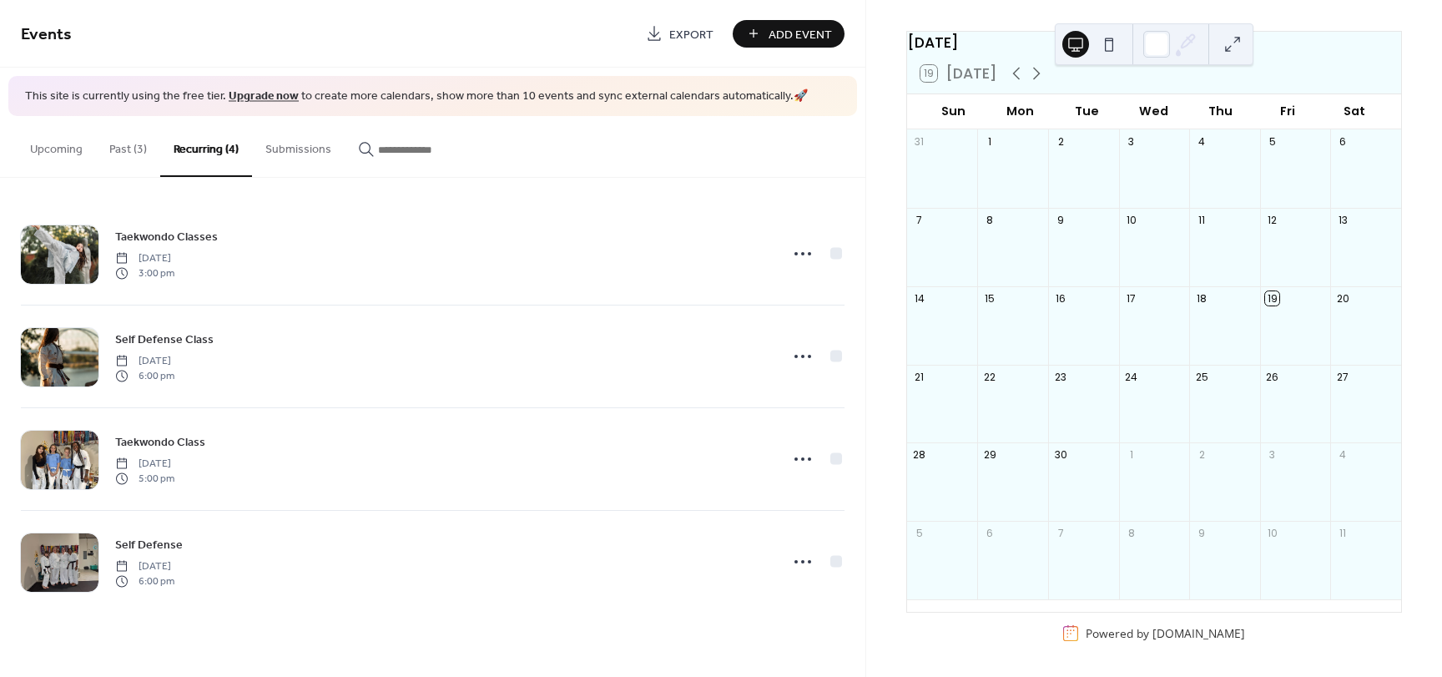
click at [51, 116] on button "Upcoming" at bounding box center [56, 145] width 79 height 59
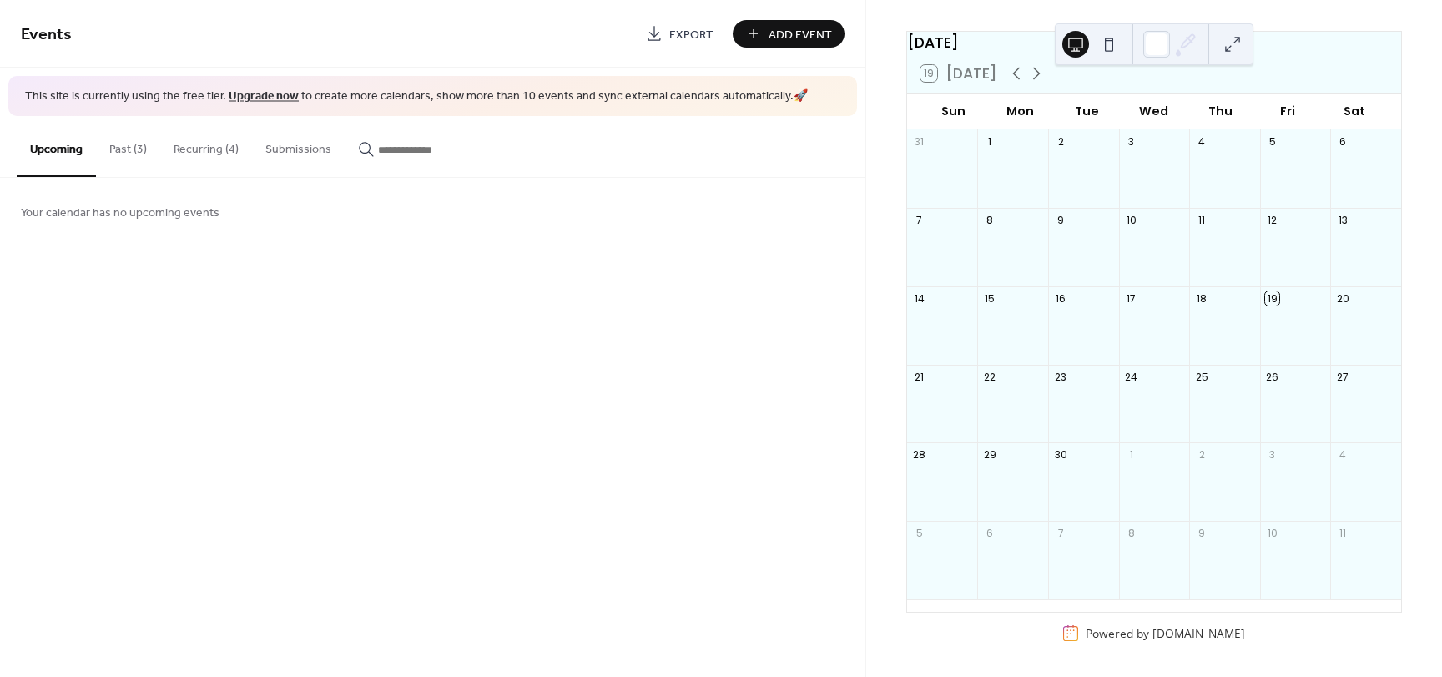
click at [216, 144] on button "Recurring (4)" at bounding box center [206, 145] width 92 height 59
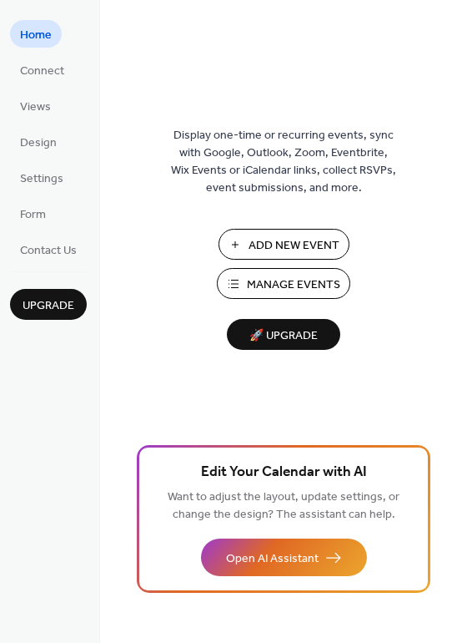
click at [266, 285] on span "Manage Events" at bounding box center [293, 285] width 93 height 18
click at [47, 192] on ul "Home Connect Views Design Settings Form Contact Us" at bounding box center [48, 141] width 77 height 243
click at [47, 188] on span "Settings" at bounding box center [41, 179] width 43 height 18
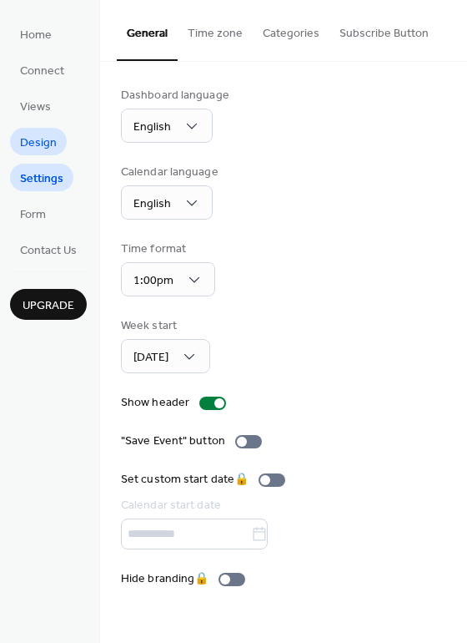
click at [45, 154] on link "Design" at bounding box center [38, 142] width 57 height 28
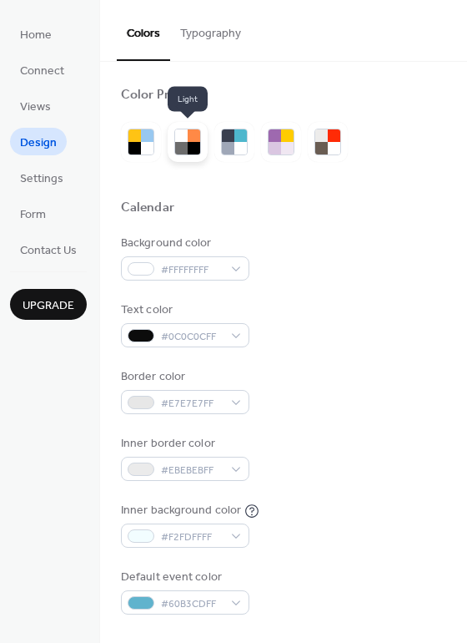
click at [196, 149] on div at bounding box center [194, 148] width 13 height 13
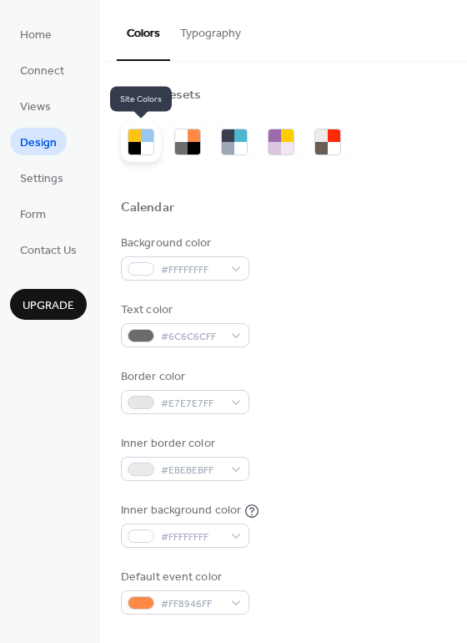
click at [124, 142] on div at bounding box center [141, 142] width 40 height 40
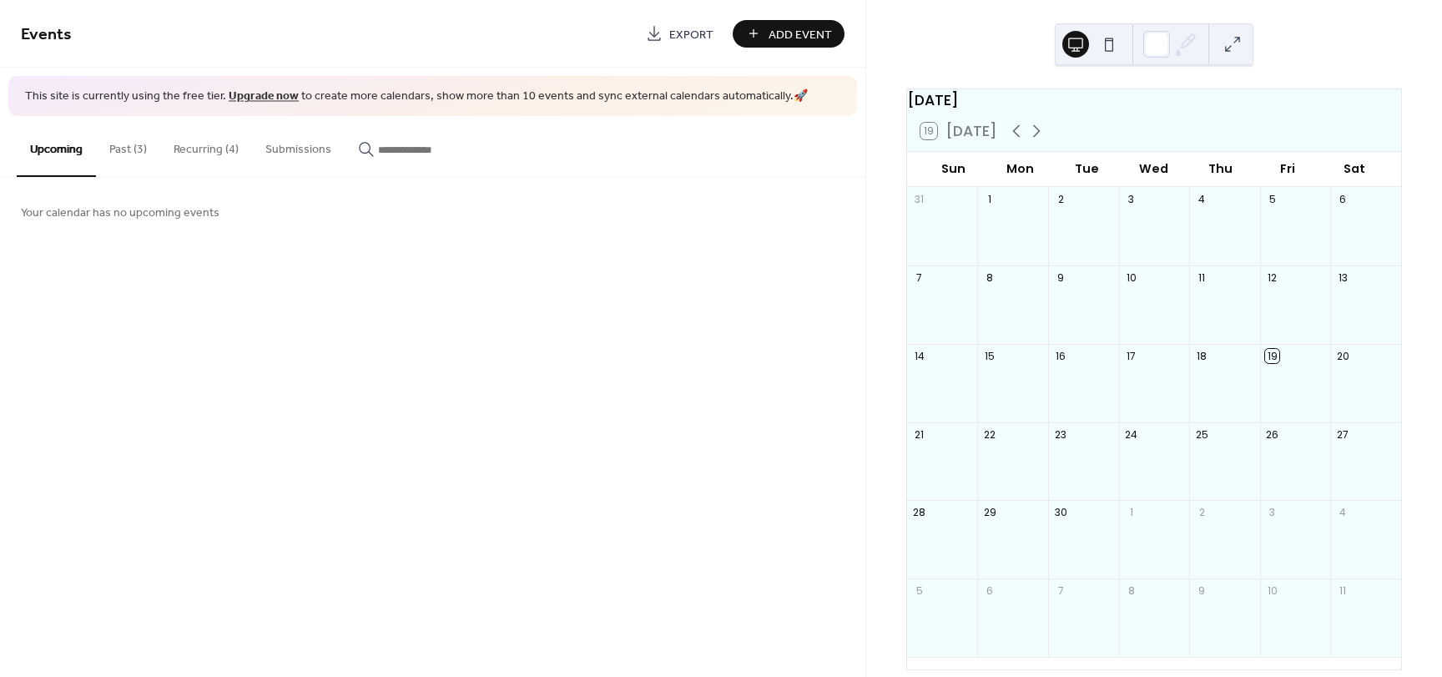
click at [207, 168] on button "Recurring (4)" at bounding box center [206, 145] width 92 height 59
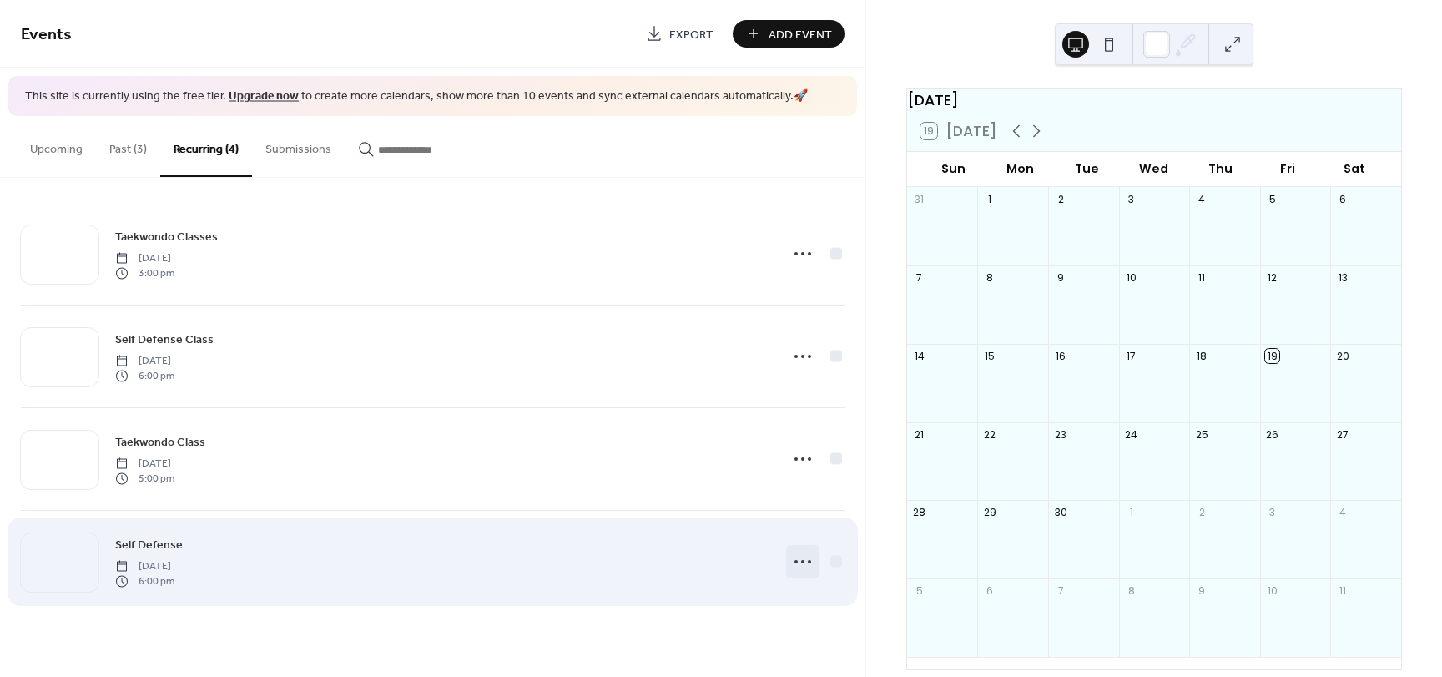
click at [802, 554] on icon at bounding box center [803, 561] width 27 height 27
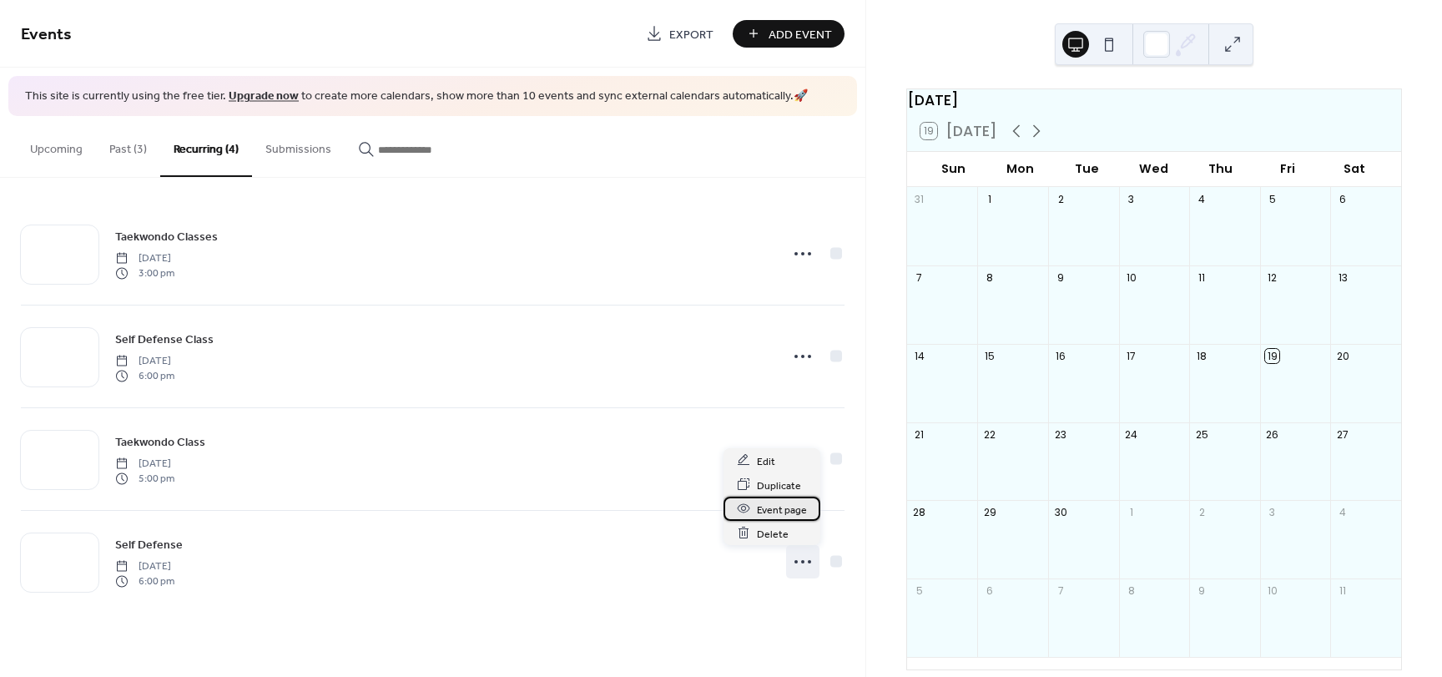
click at [785, 515] on span "Event page" at bounding box center [782, 510] width 50 height 18
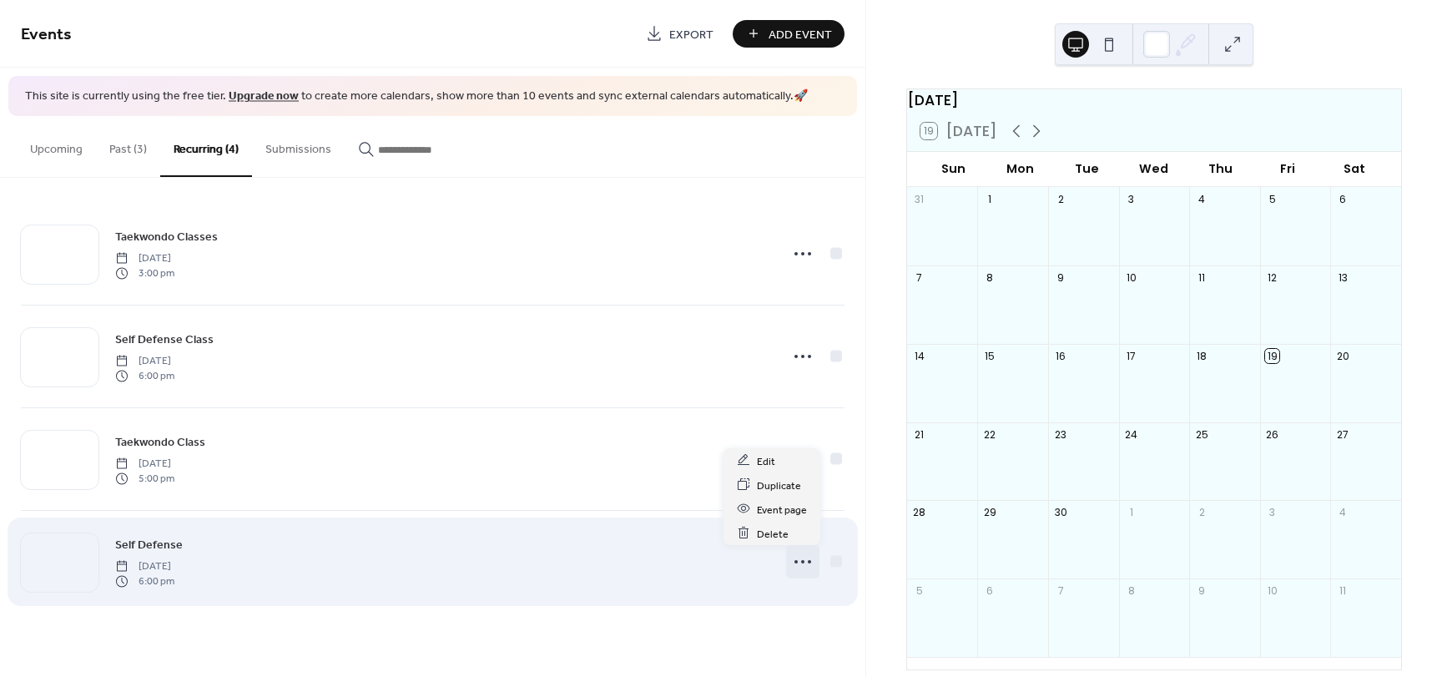
click at [795, 567] on icon at bounding box center [803, 561] width 27 height 27
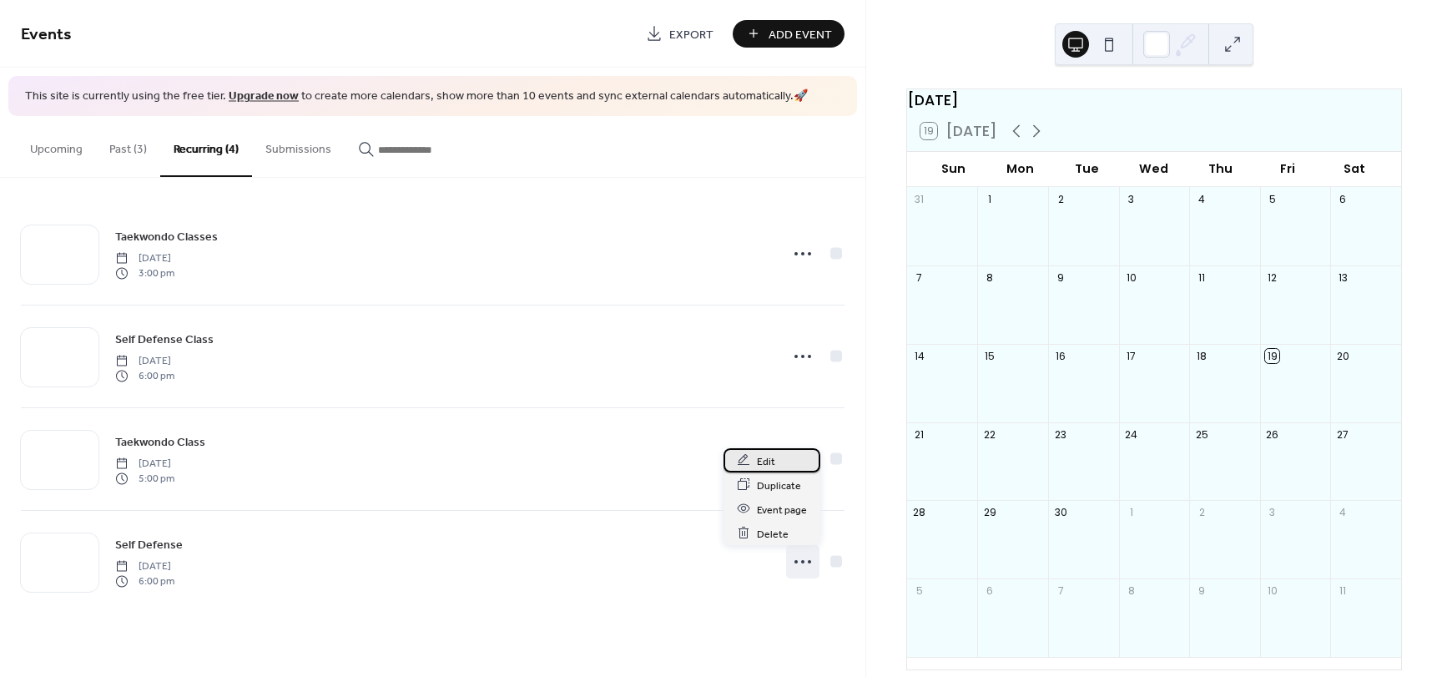
click at [764, 469] on span "Edit" at bounding box center [766, 461] width 18 height 18
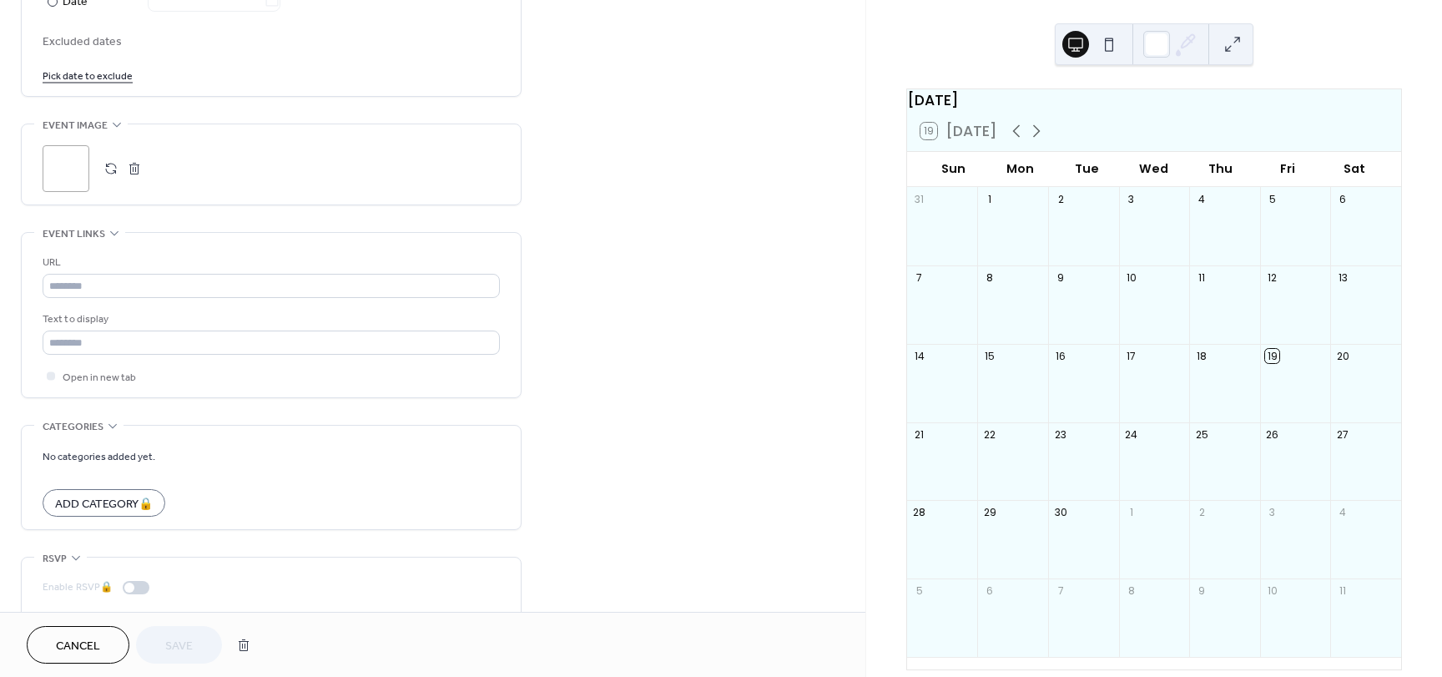
scroll to position [1045, 0]
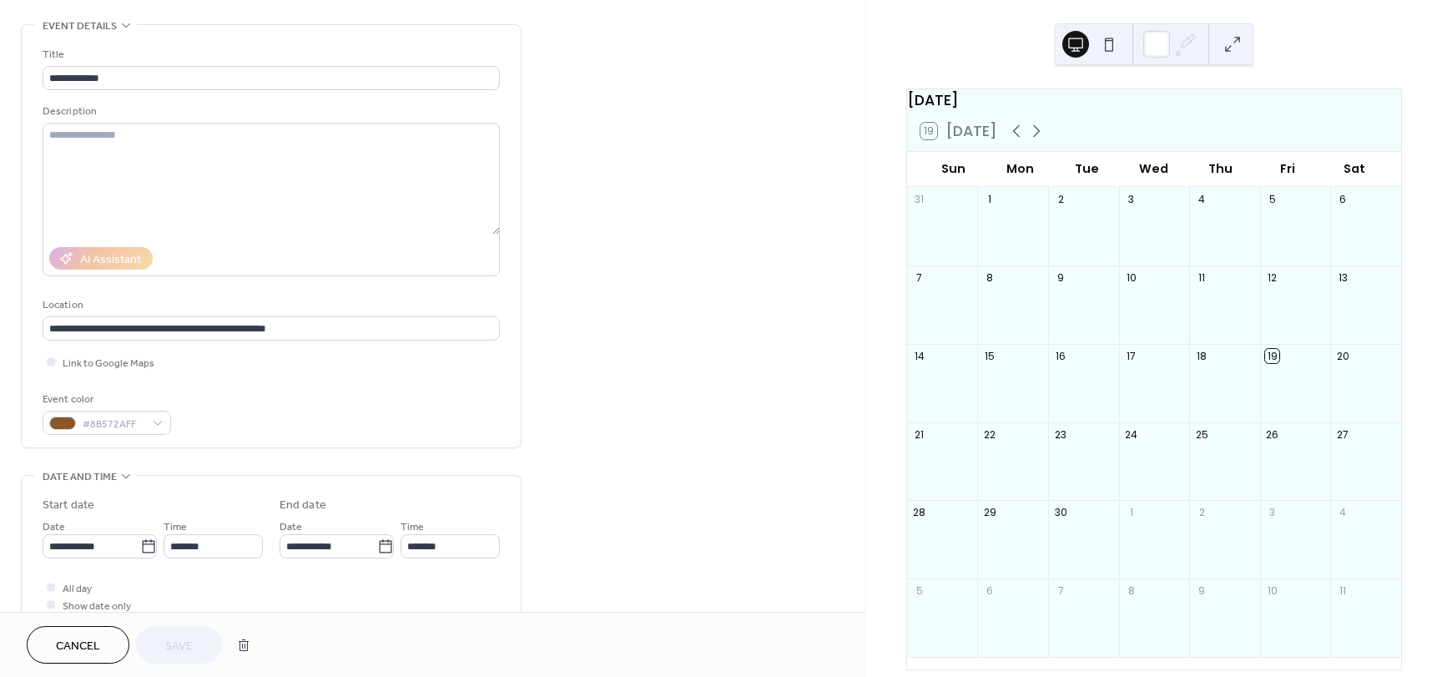
scroll to position [42, 0]
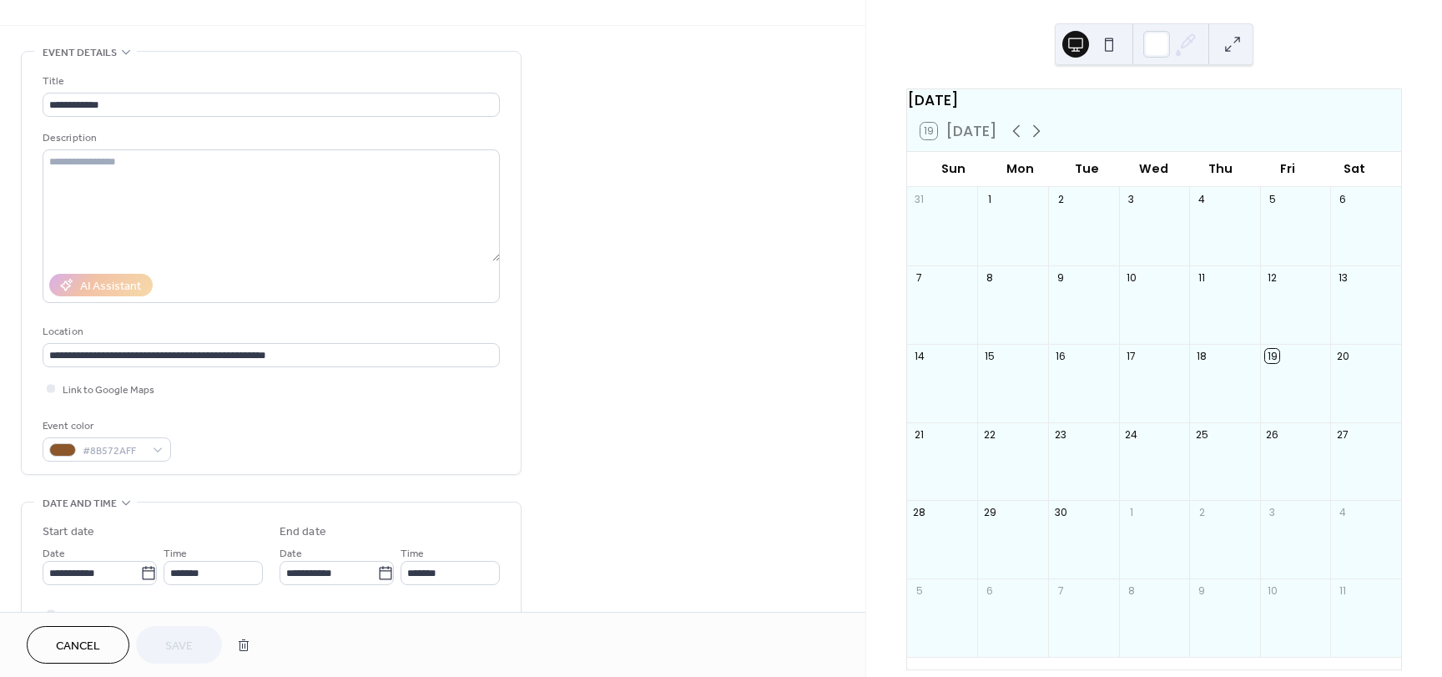
click at [70, 647] on span "Cancel" at bounding box center [78, 647] width 44 height 18
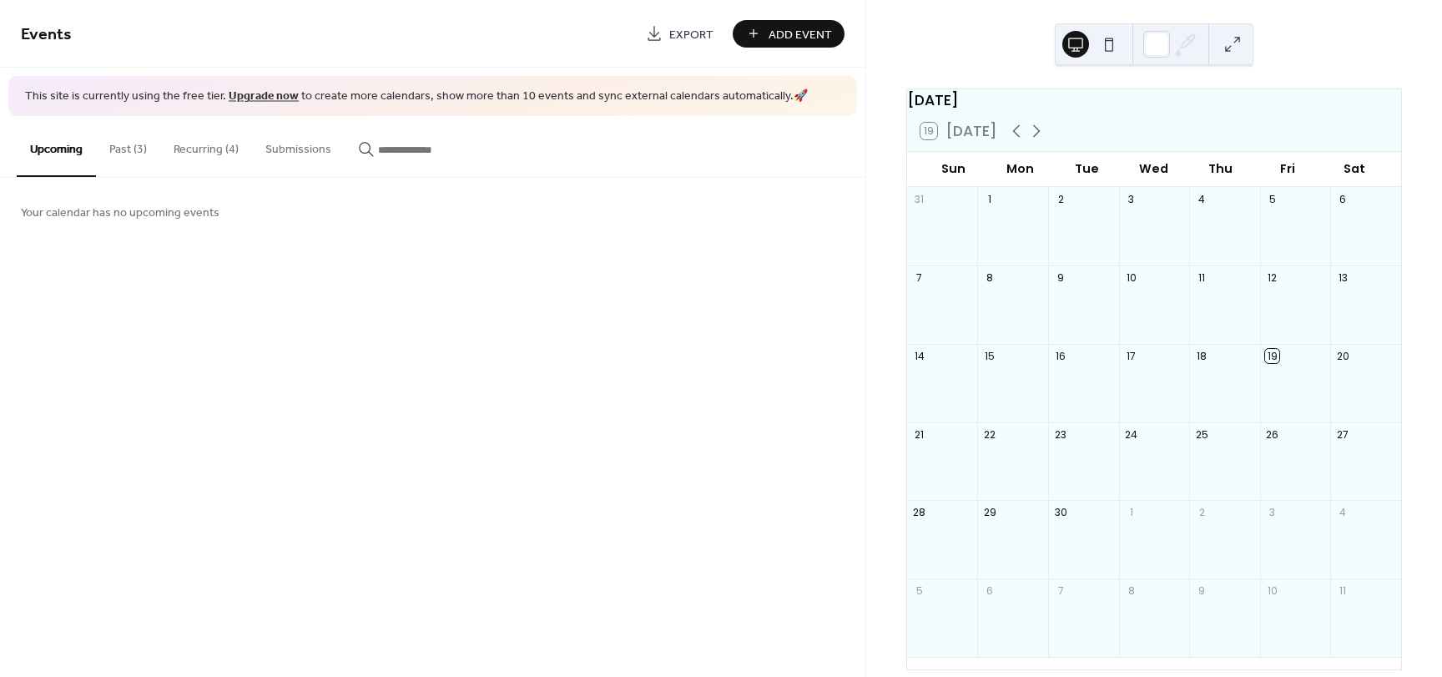
click at [221, 142] on button "Recurring (4)" at bounding box center [206, 145] width 92 height 59
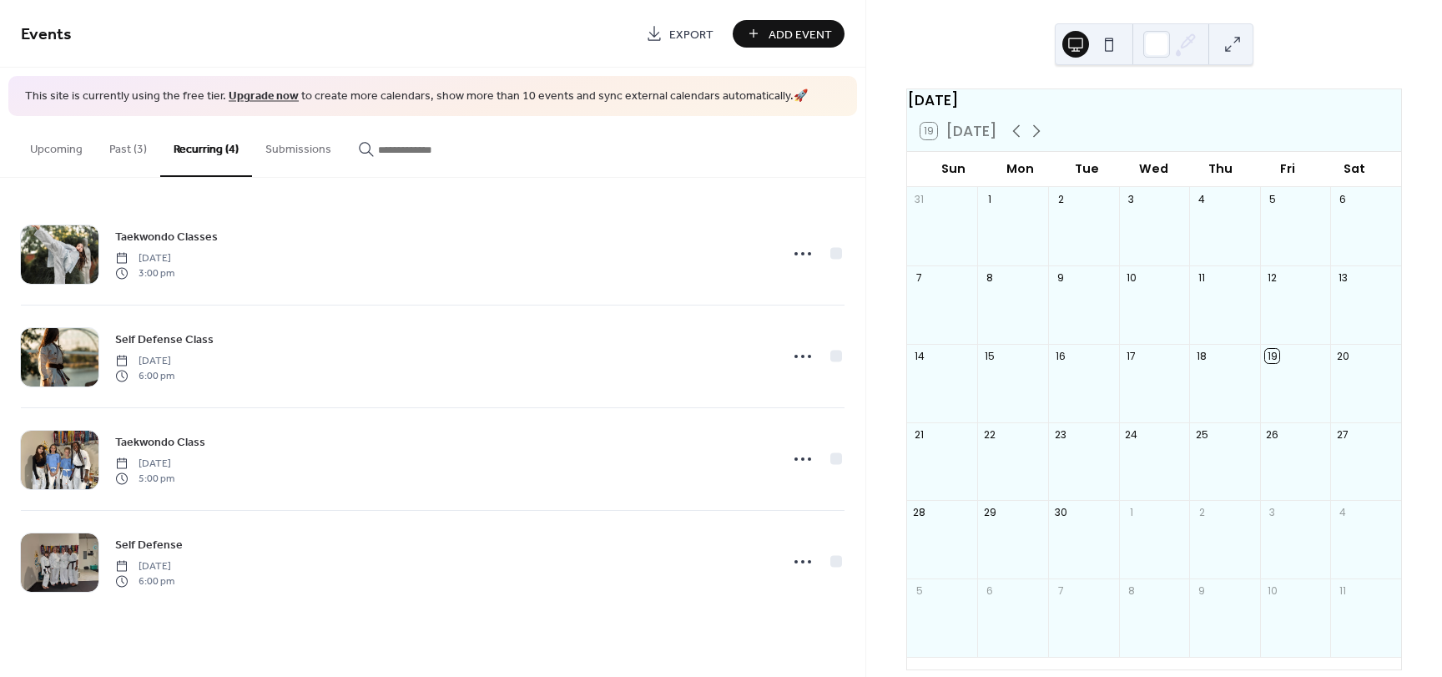
click at [129, 158] on button "Past (3)" at bounding box center [128, 145] width 64 height 59
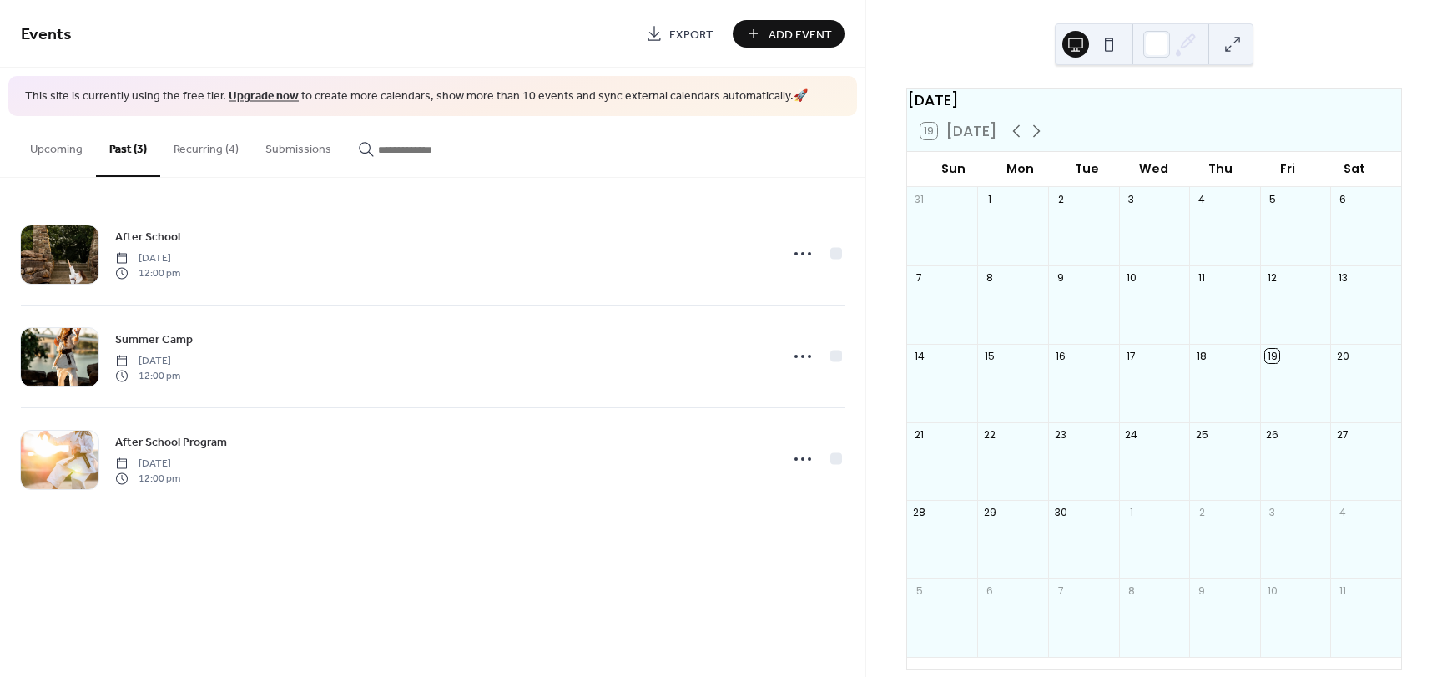
click at [213, 158] on button "Recurring (4)" at bounding box center [206, 145] width 92 height 59
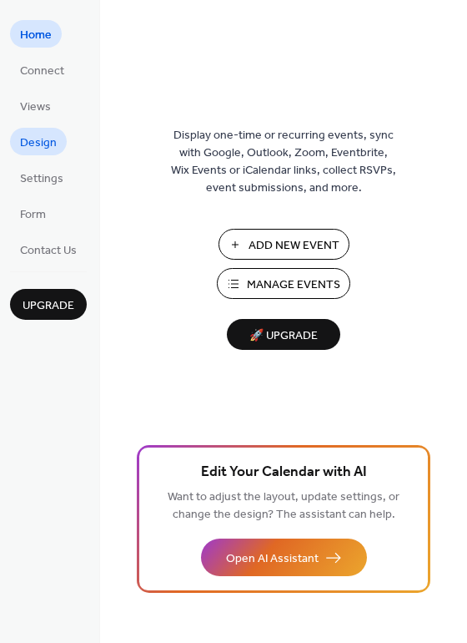
click at [24, 150] on span "Design" at bounding box center [38, 143] width 37 height 18
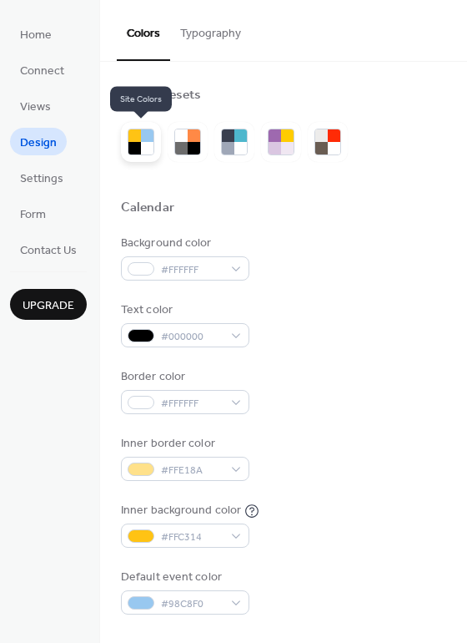
click at [131, 148] on div at bounding box center [135, 148] width 13 height 13
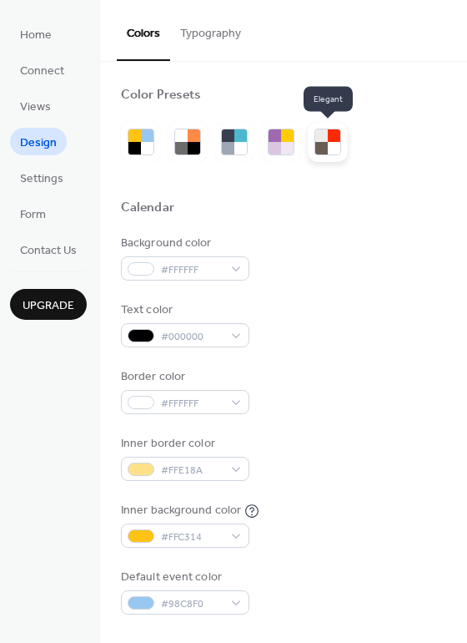
click at [326, 154] on div at bounding box center [322, 148] width 13 height 13
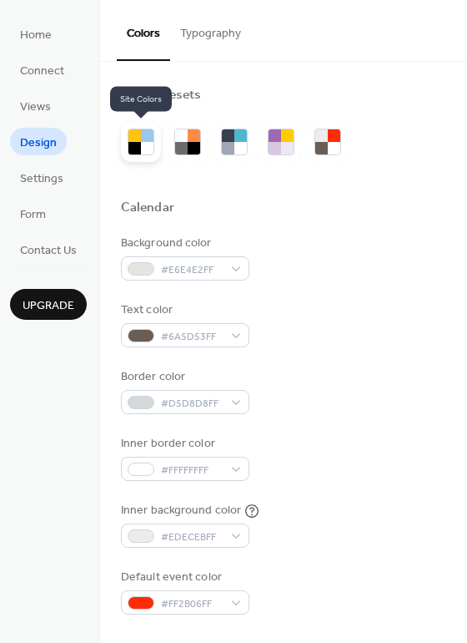
click at [121, 154] on div at bounding box center [141, 142] width 40 height 40
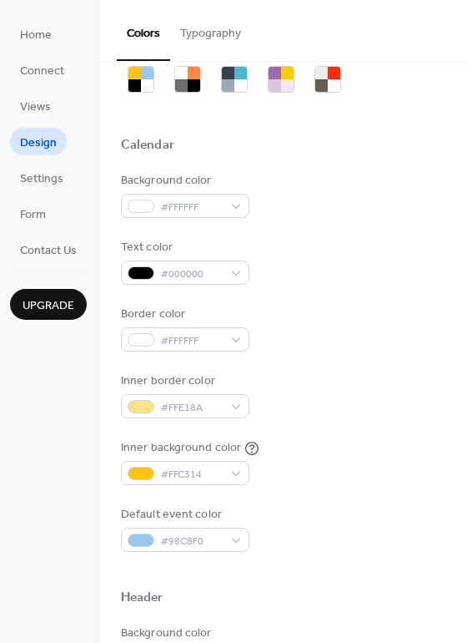
scroll to position [63, 0]
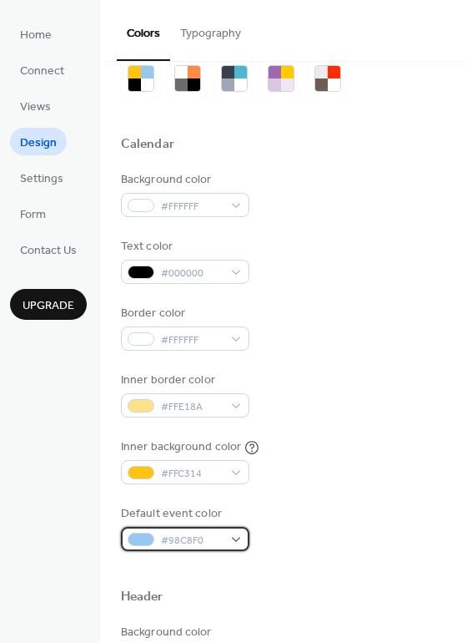
click at [180, 543] on span "#98C8F0" at bounding box center [192, 541] width 62 height 18
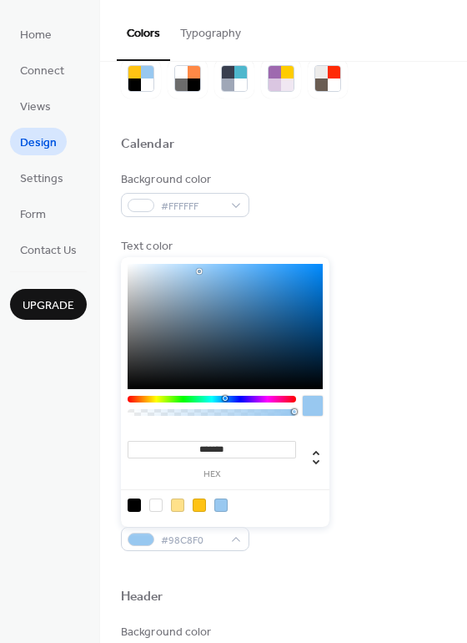
click at [282, 559] on div at bounding box center [284, 570] width 326 height 38
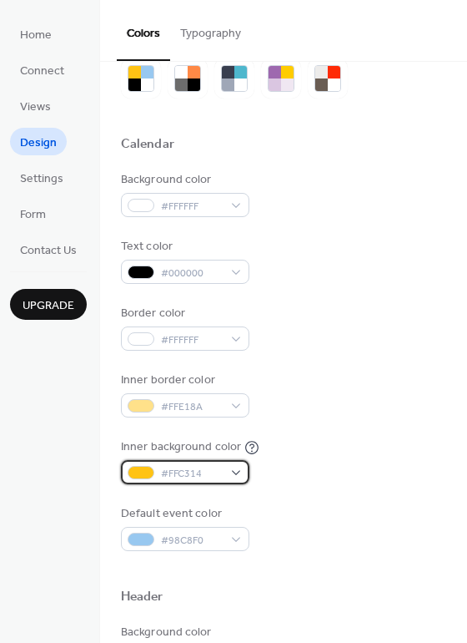
click at [136, 472] on div at bounding box center [141, 472] width 27 height 13
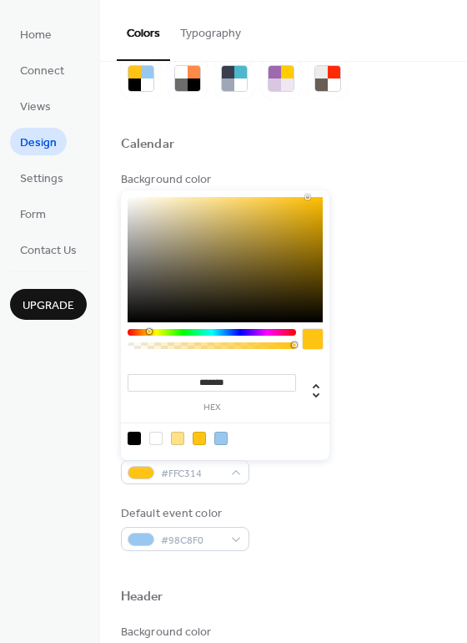
click at [156, 437] on div at bounding box center [155, 438] width 13 height 13
type input "*******"
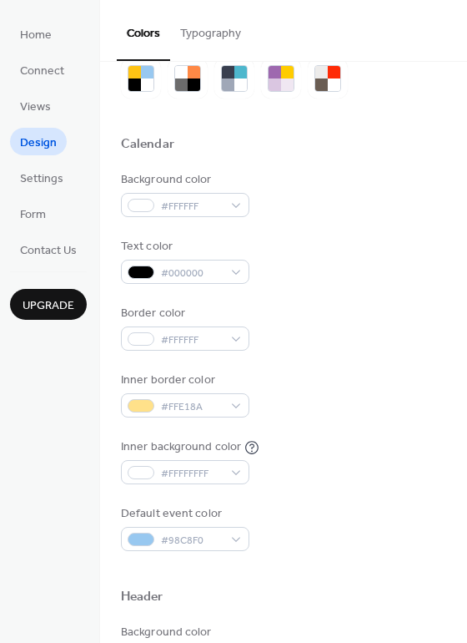
click at [275, 501] on div "Background color #FFFFFF Text color #000000 Border color #FFFFFF Inner border c…" at bounding box center [284, 361] width 326 height 380
click at [179, 398] on span "#FFE18A" at bounding box center [192, 407] width 62 height 18
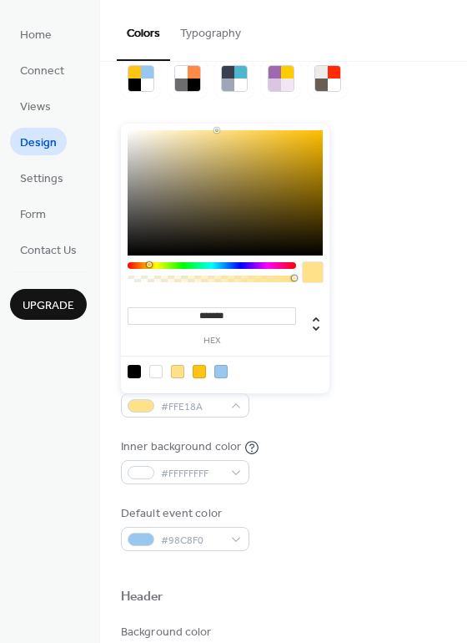
click at [154, 372] on div at bounding box center [155, 371] width 13 height 13
type input "*******"
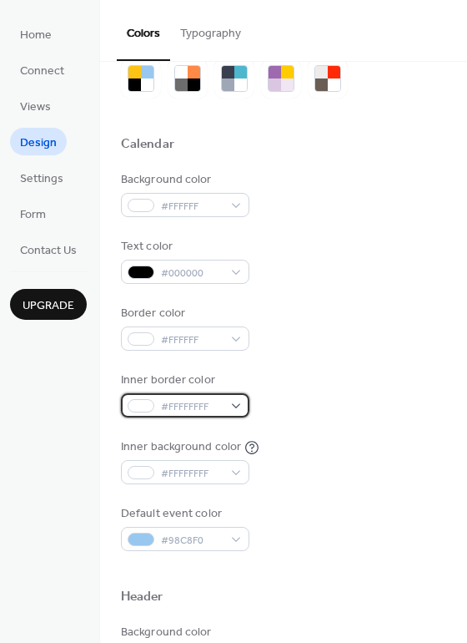
click at [233, 412] on div "#FFFFFFFF" at bounding box center [185, 405] width 129 height 24
click at [309, 450] on div "Inner background color #FFFFFFFF" at bounding box center [284, 461] width 326 height 46
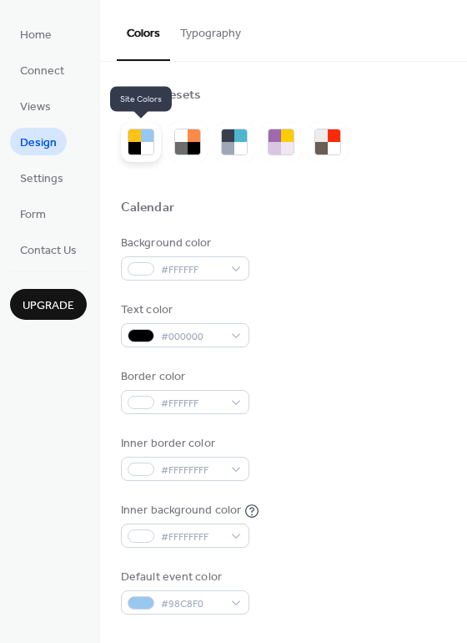
click at [130, 154] on div at bounding box center [135, 148] width 13 height 13
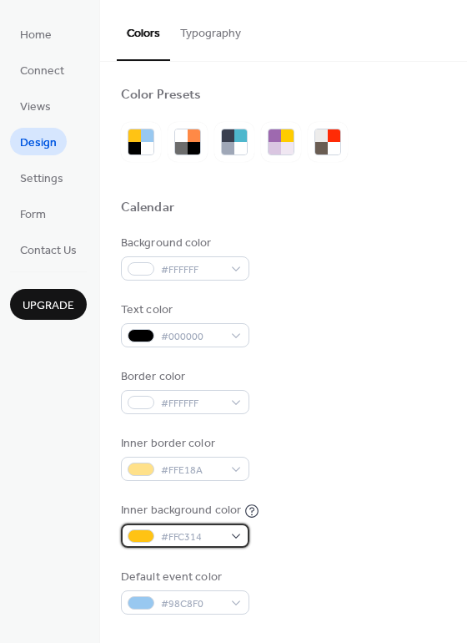
click at [211, 539] on span "#FFC314" at bounding box center [192, 537] width 62 height 18
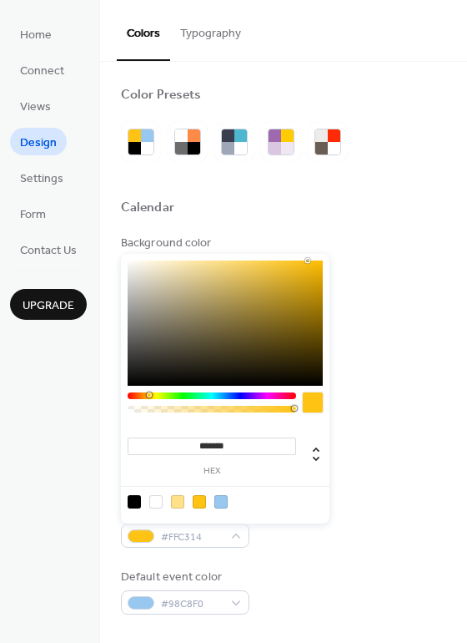
click at [159, 498] on div at bounding box center [155, 501] width 13 height 13
type input "*******"
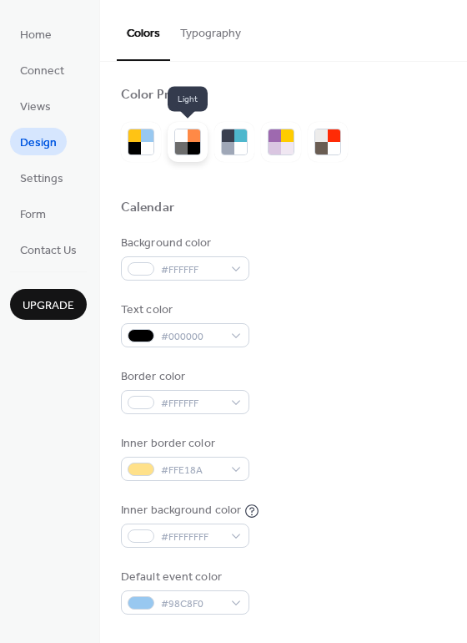
click at [183, 137] on div at bounding box center [181, 135] width 13 height 13
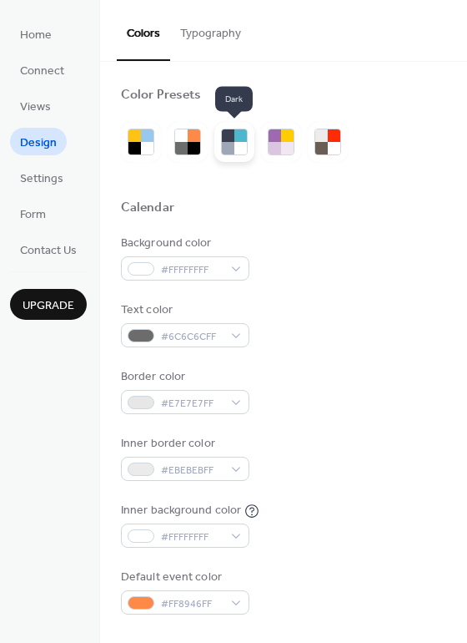
click at [231, 134] on div at bounding box center [228, 135] width 13 height 13
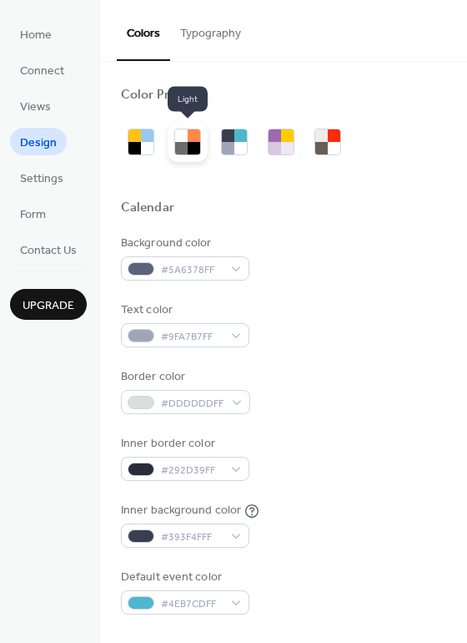
click at [189, 140] on div at bounding box center [194, 135] width 13 height 13
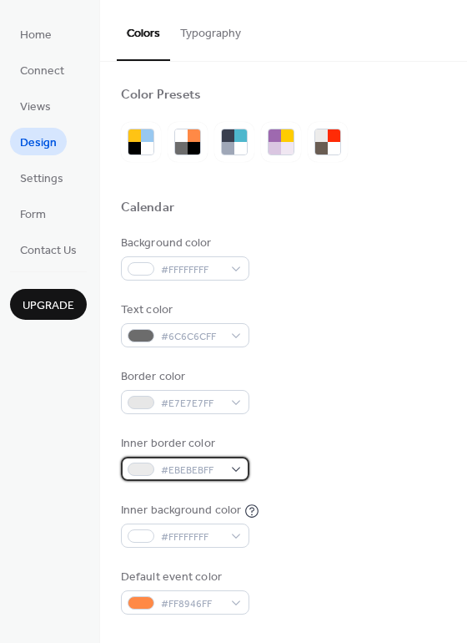
click at [205, 466] on span "#EBEBEBFF" at bounding box center [192, 471] width 62 height 18
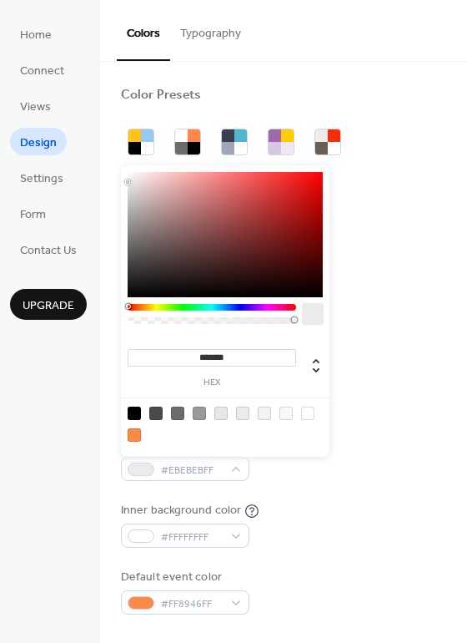
click at [274, 515] on div "Inner background color #FFFFFFFF" at bounding box center [284, 525] width 326 height 46
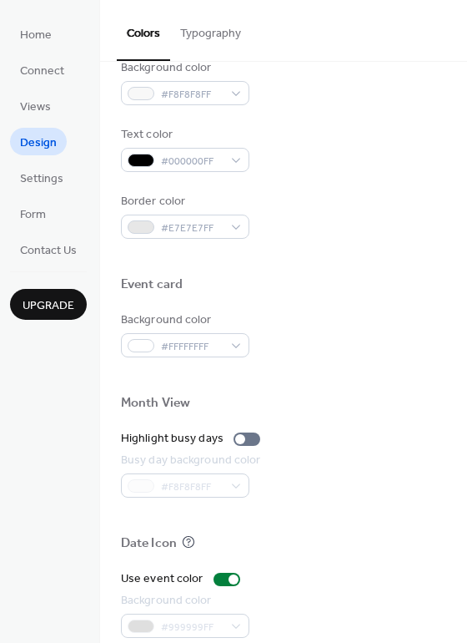
scroll to position [629, 0]
